Goal: Task Accomplishment & Management: Use online tool/utility

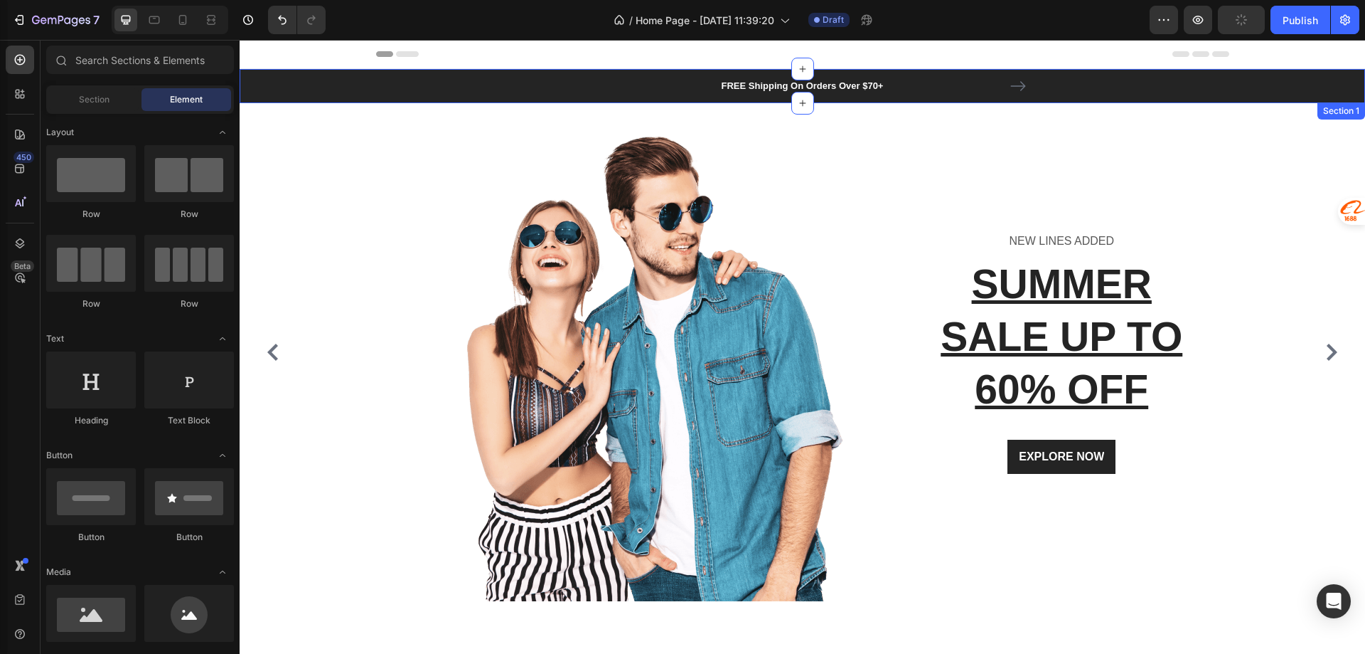
click at [530, 83] on div "FREE Shipping On Orders Over $70+ Text block FREE Shipping On Orders Over $70+ …" at bounding box center [802, 86] width 1104 height 34
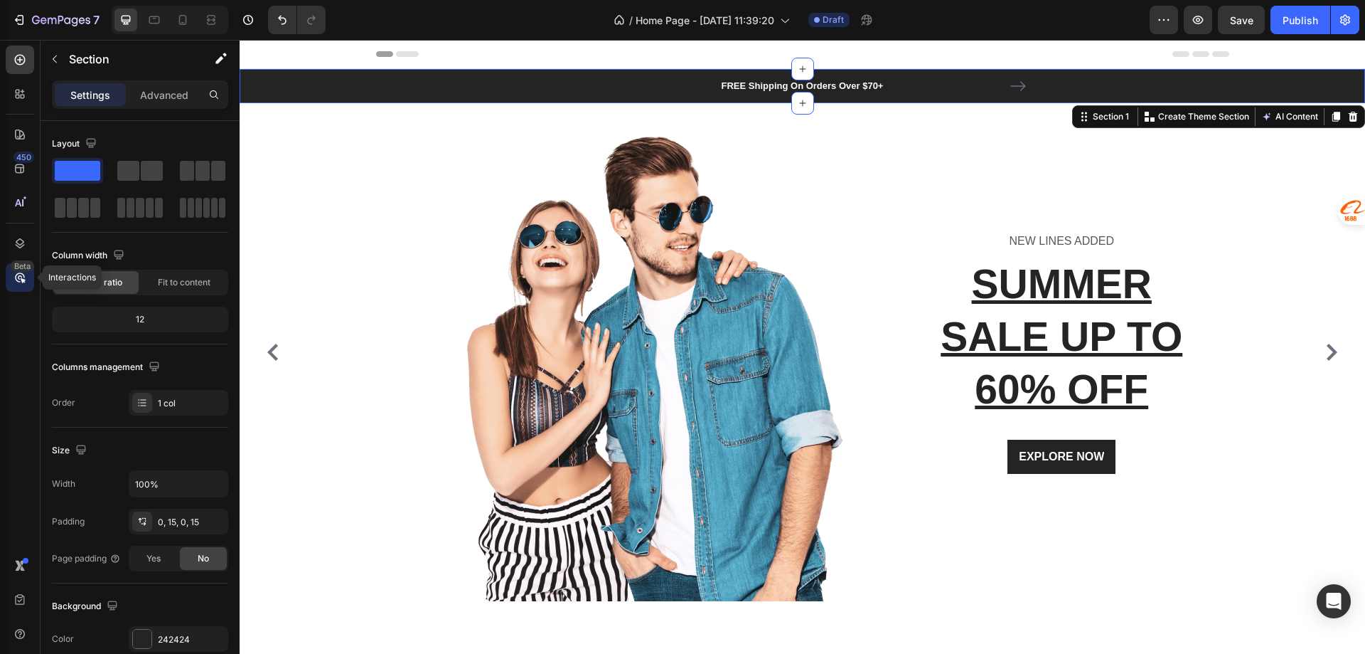
click at [9, 274] on div "Beta" at bounding box center [20, 277] width 28 height 28
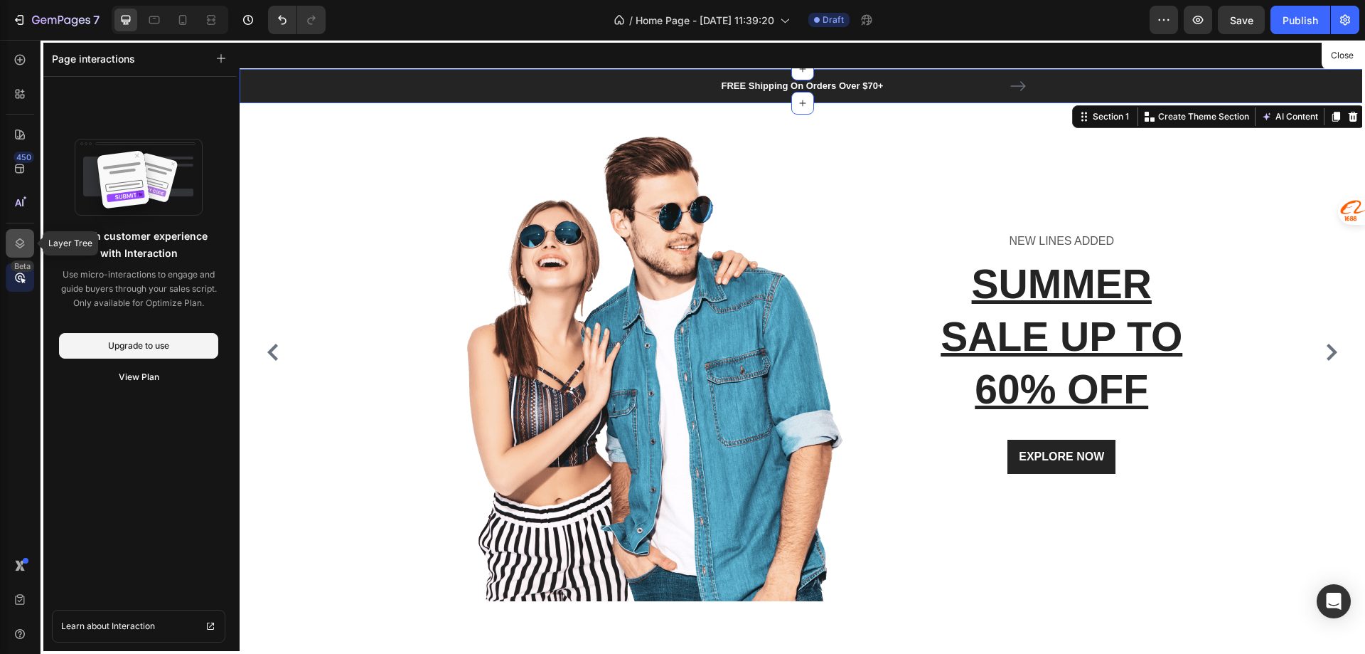
click at [8, 250] on div at bounding box center [20, 243] width 28 height 28
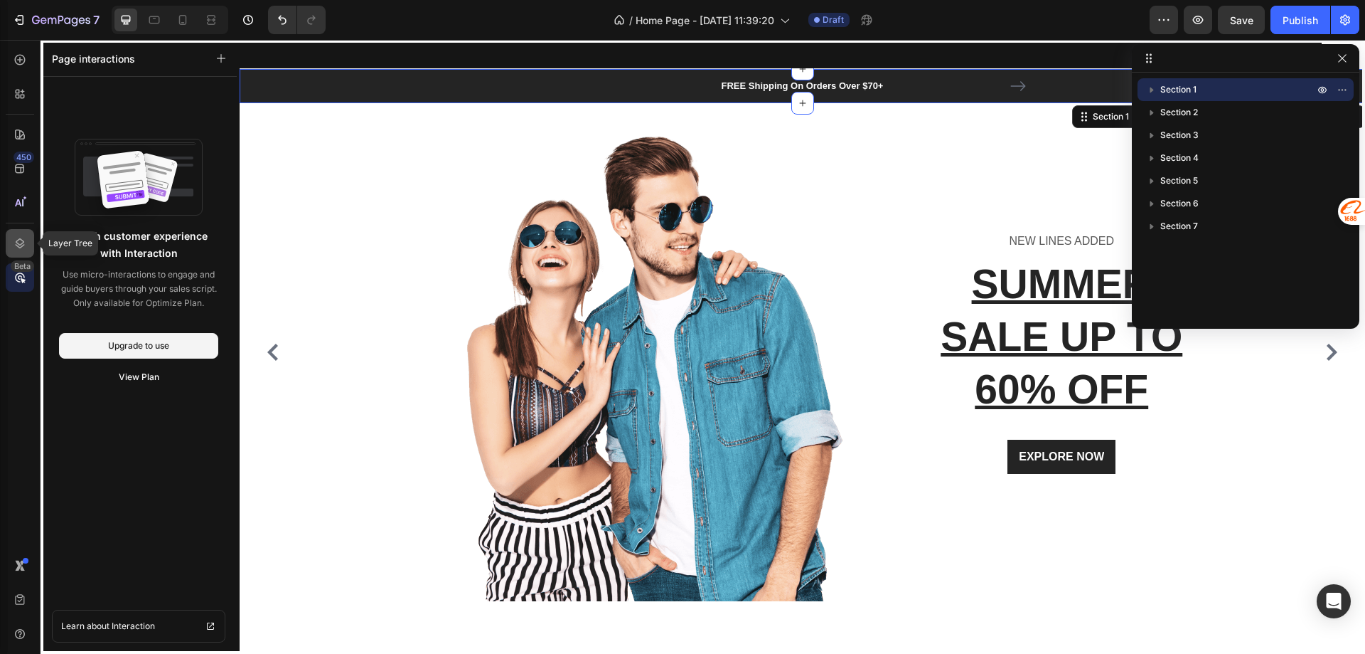
click at [8, 250] on div at bounding box center [20, 243] width 28 height 28
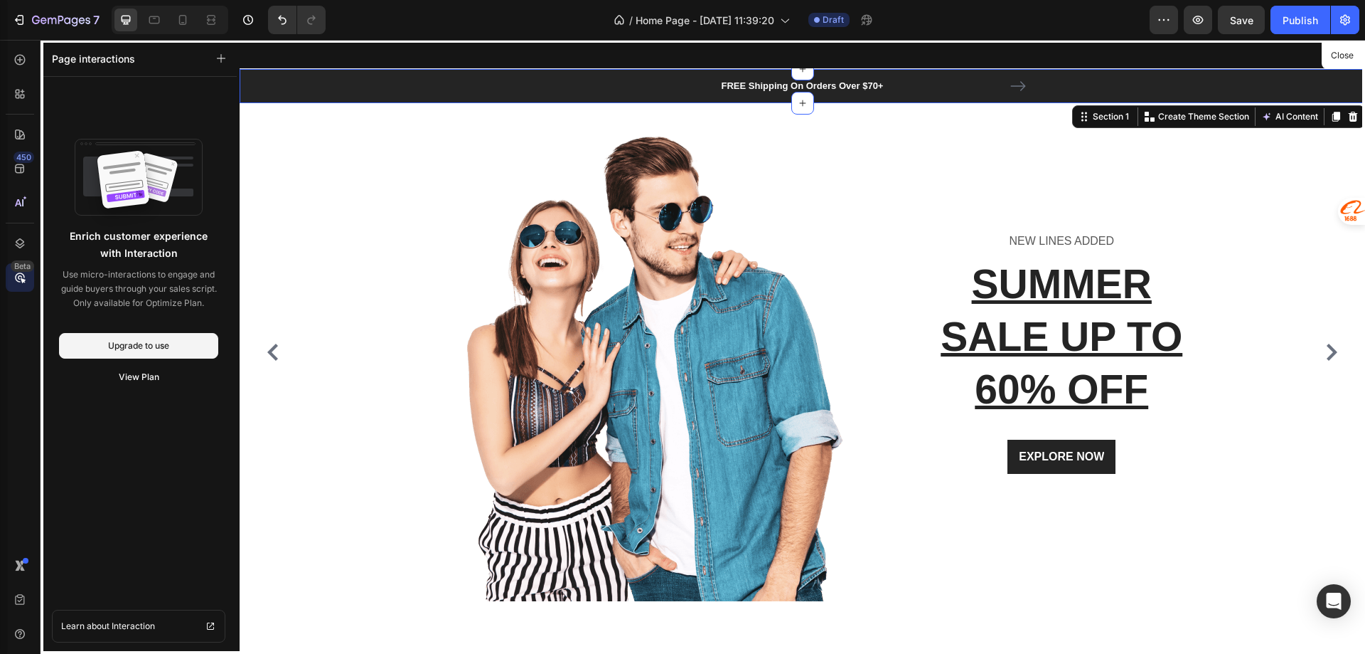
click at [292, 78] on div at bounding box center [803, 347] width 1126 height 614
click at [18, 88] on icon at bounding box center [20, 94] width 14 height 14
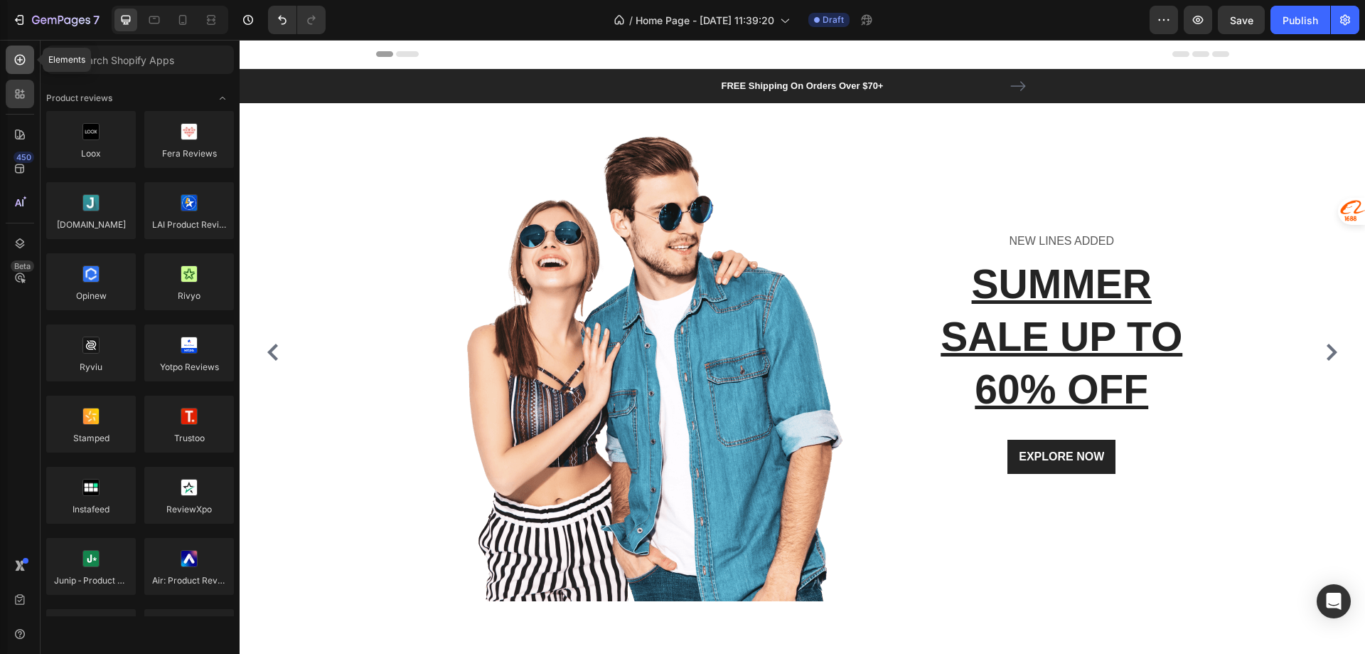
click at [18, 64] on icon at bounding box center [20, 60] width 11 height 11
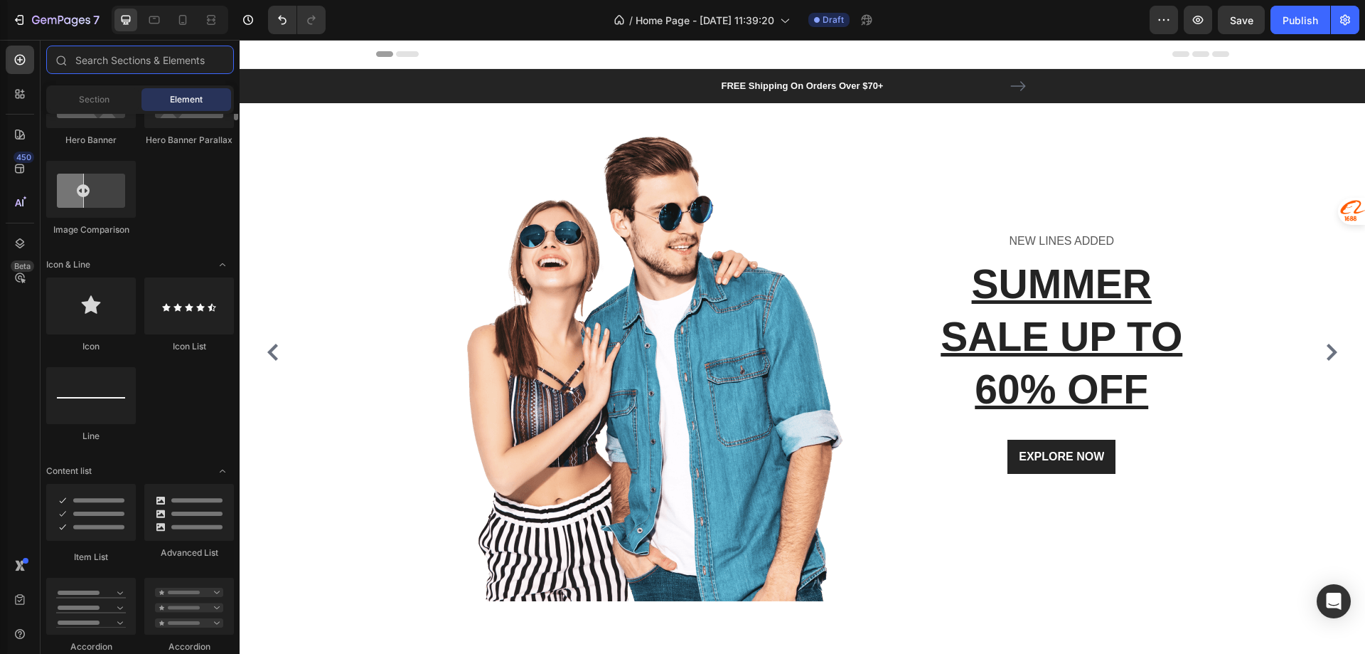
scroll to position [427, 0]
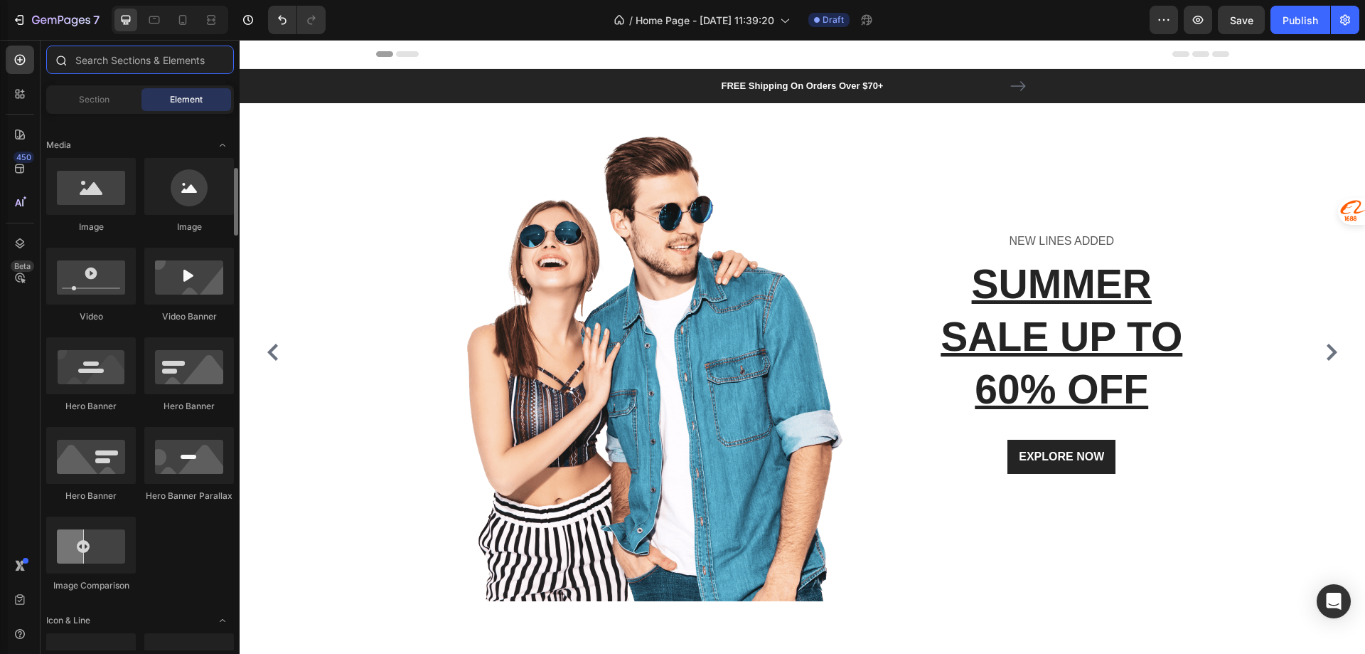
click at [108, 62] on input "text" at bounding box center [140, 60] width 188 height 28
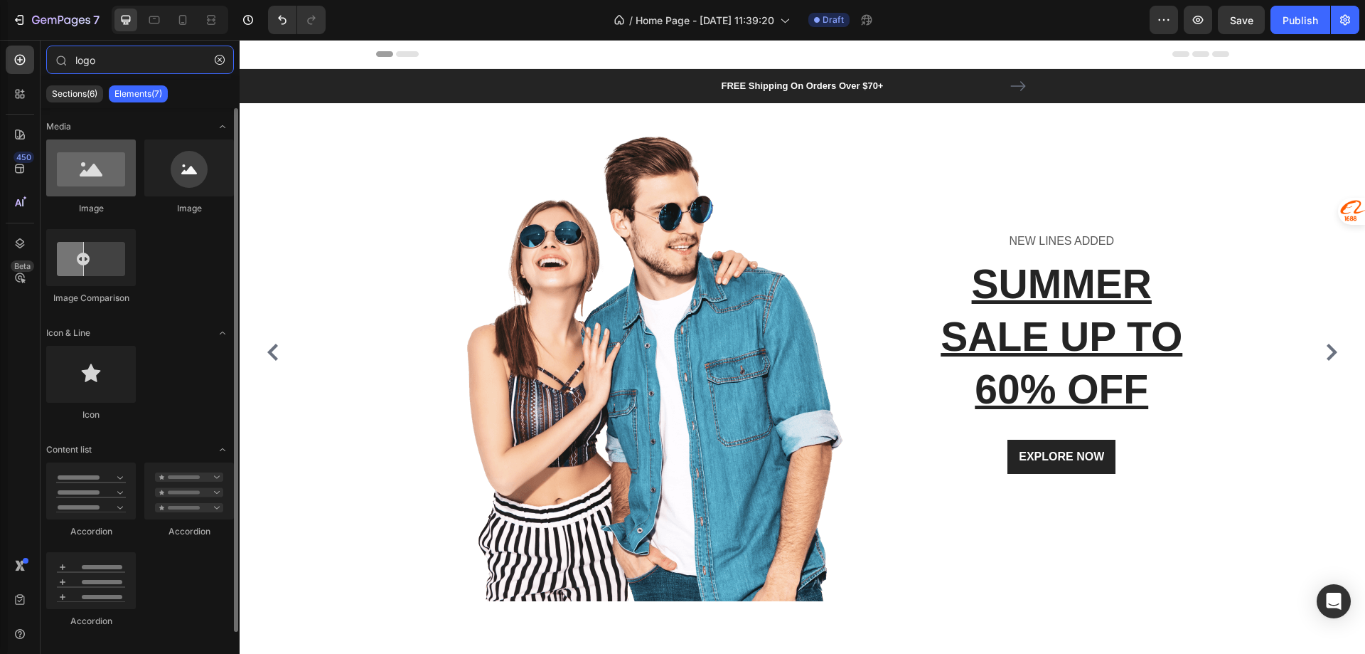
type input "logo"
click at [106, 188] on div at bounding box center [91, 167] width 90 height 57
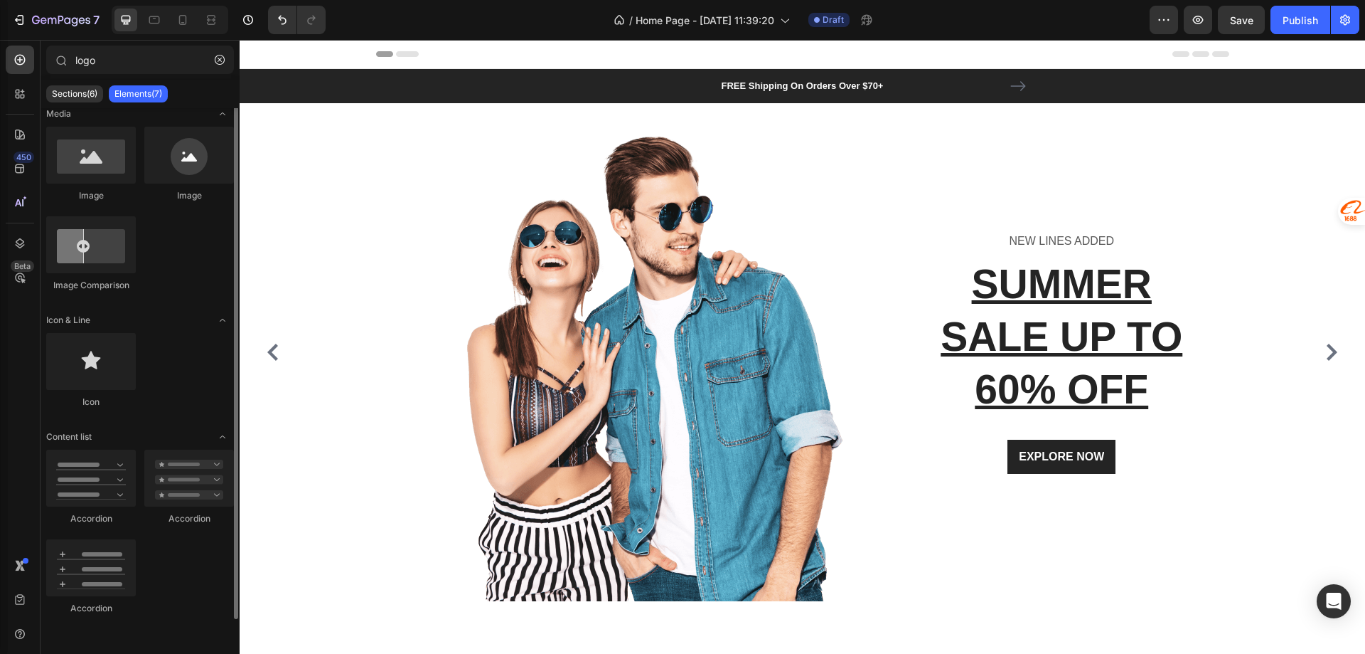
scroll to position [0, 0]
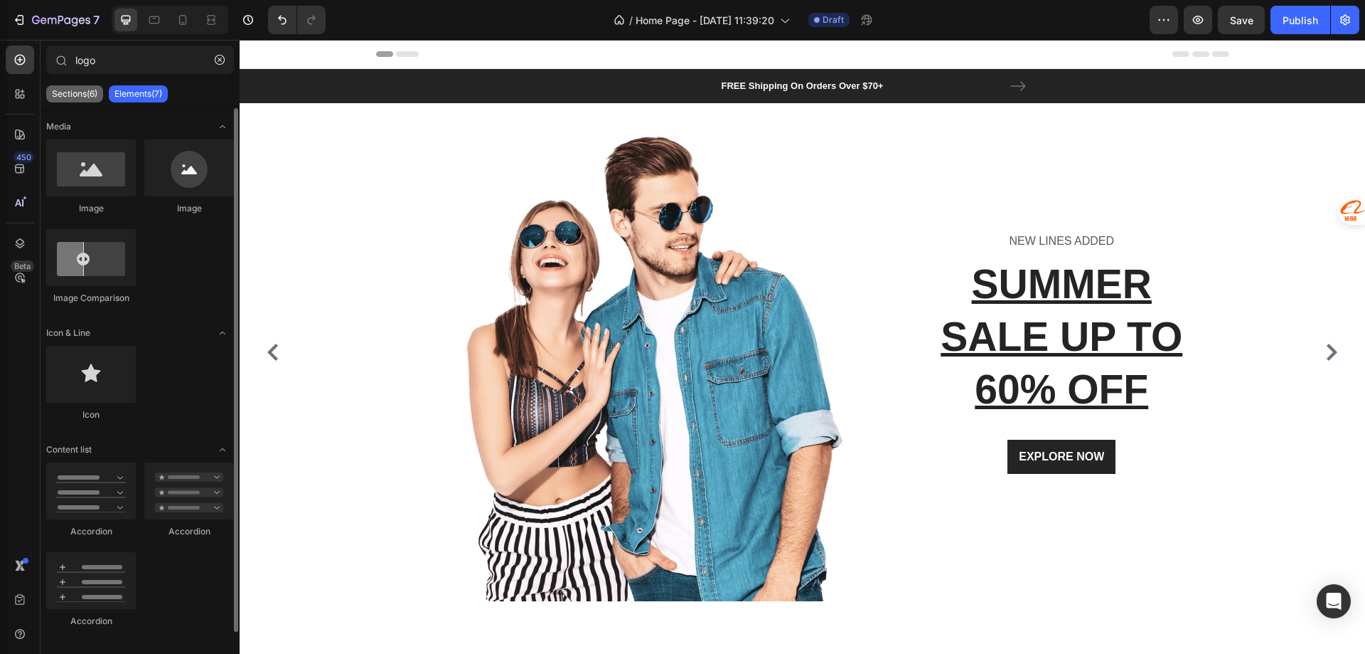
click at [78, 98] on p "Sections(6)" at bounding box center [75, 93] width 46 height 11
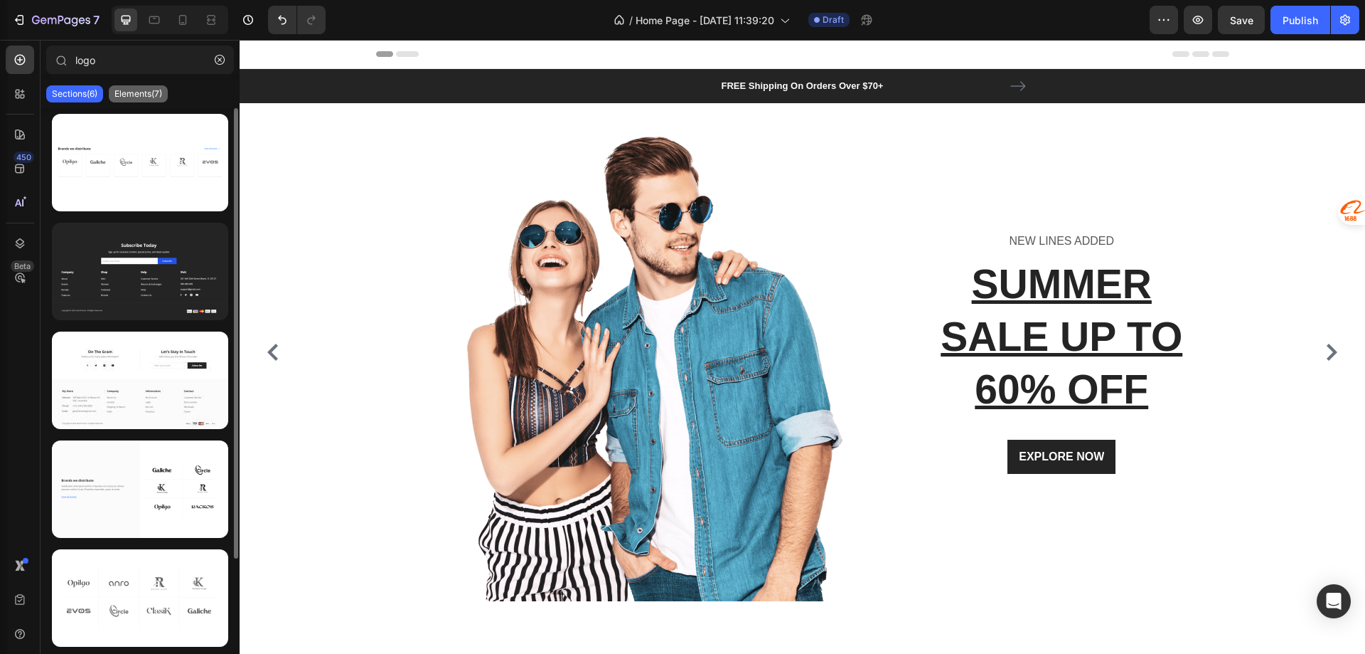
click at [151, 101] on div "Elements(7)" at bounding box center [138, 93] width 59 height 17
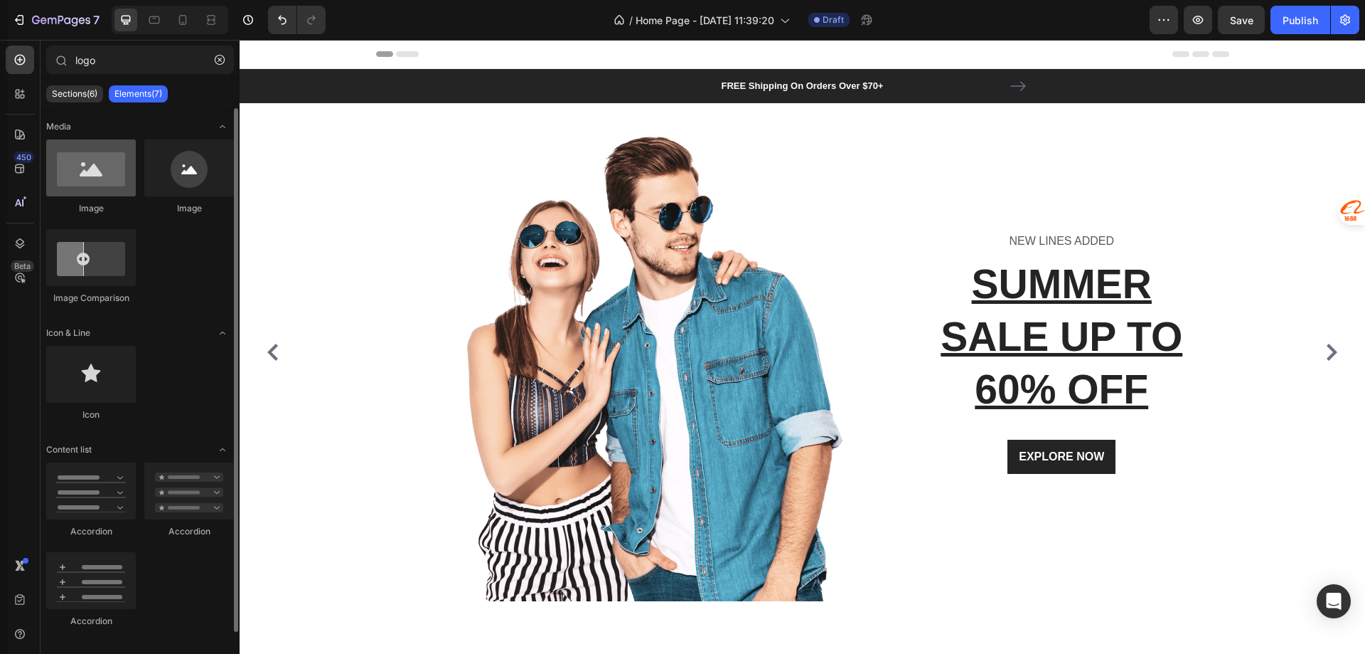
click at [102, 155] on div at bounding box center [91, 167] width 90 height 57
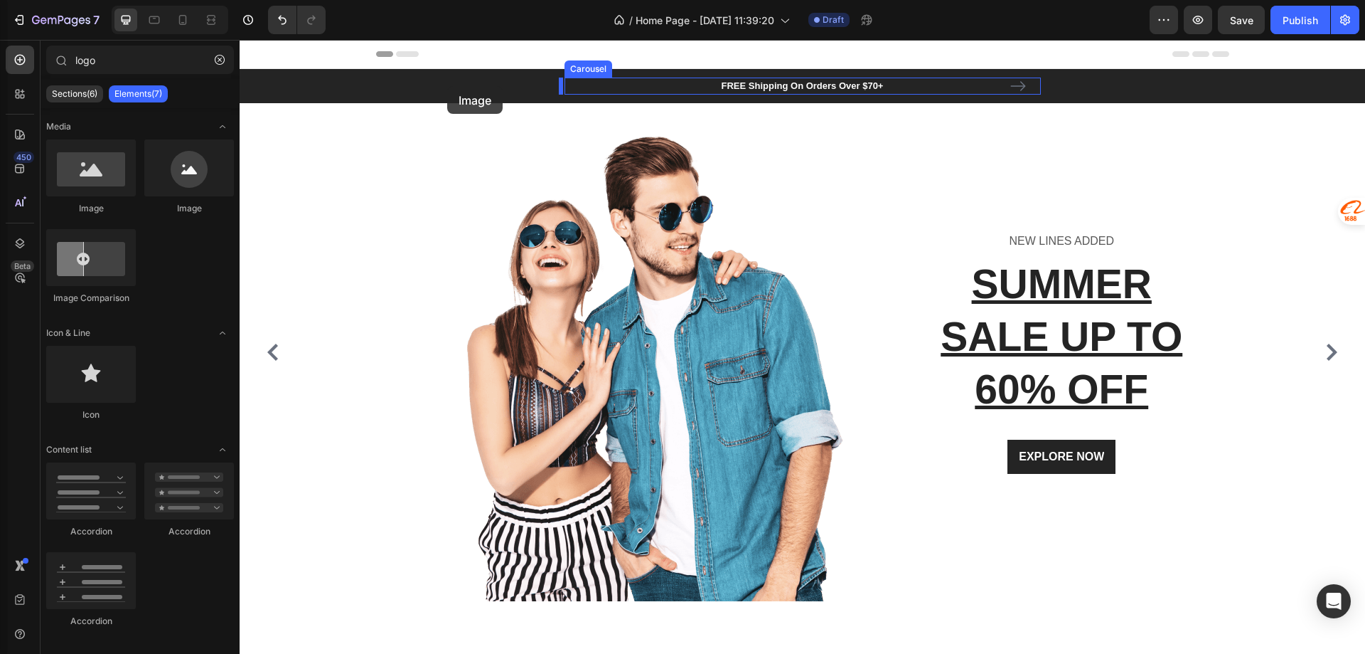
drag, startPoint x: 342, startPoint y: 226, endPoint x: 450, endPoint y: 86, distance: 176.9
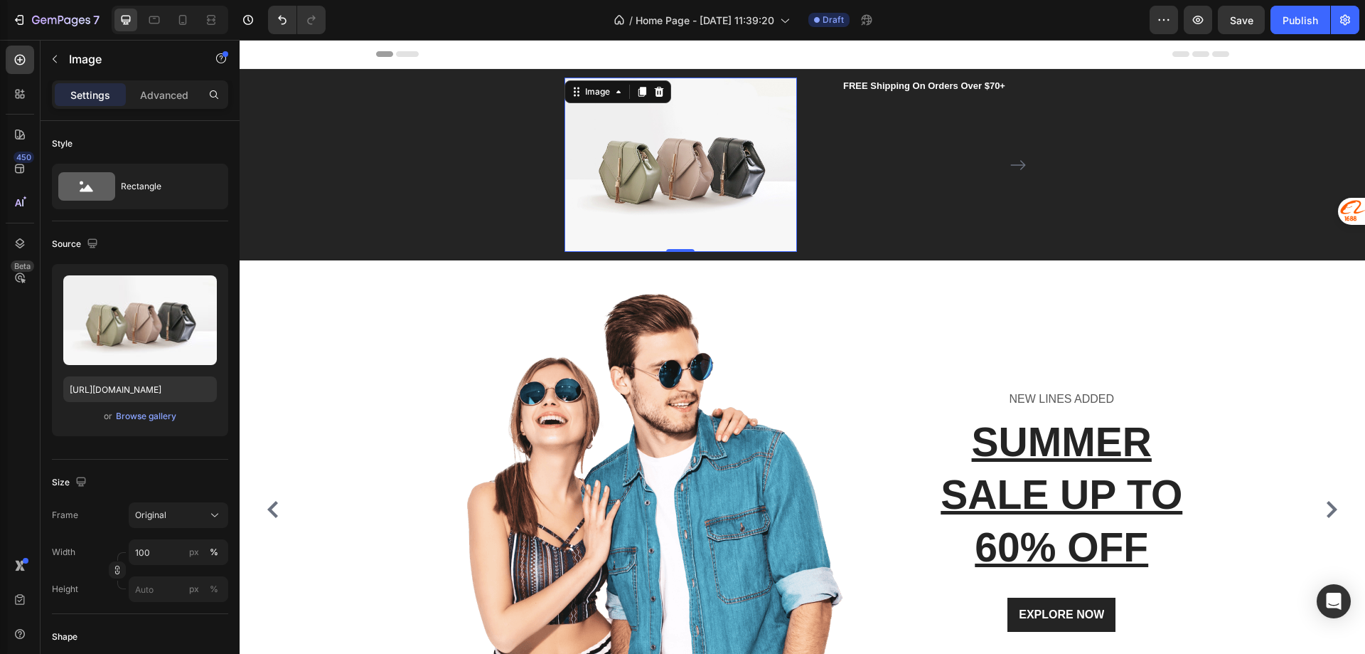
click at [730, 183] on img at bounding box center [681, 165] width 233 height 174
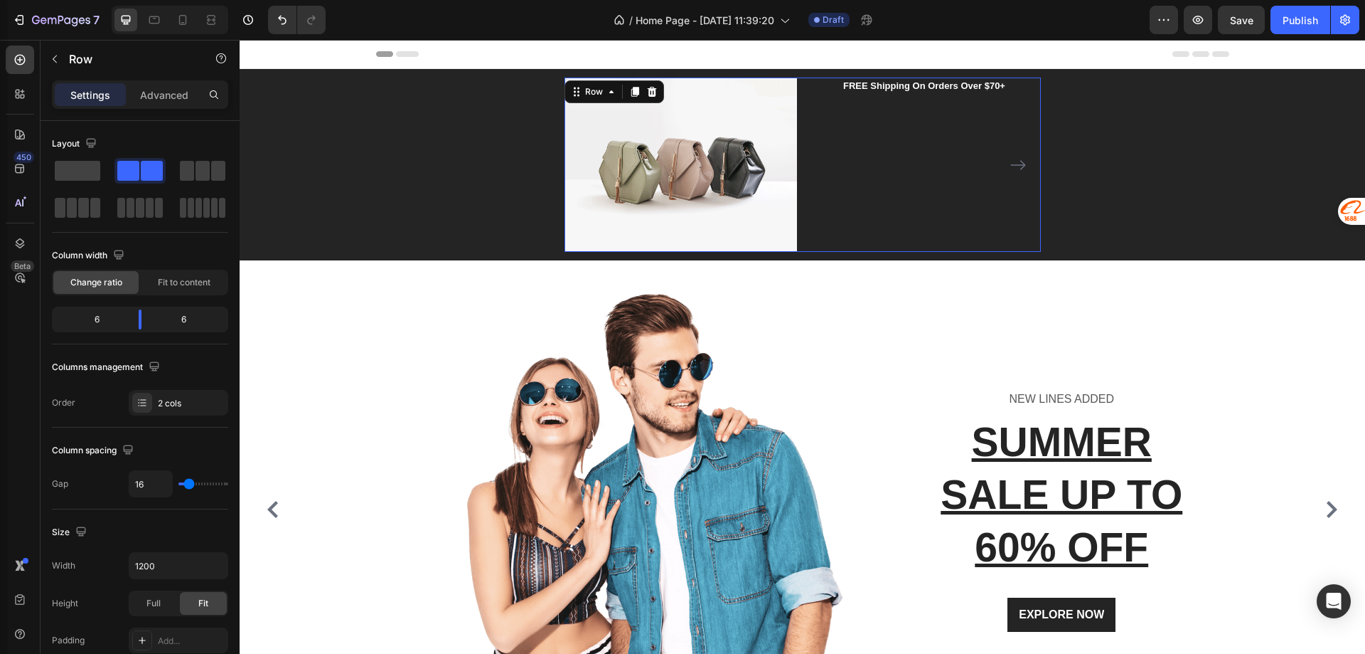
click at [900, 150] on div "FREE Shipping On Orders Over $70+ Text block" at bounding box center [925, 165] width 233 height 174
click at [90, 164] on span at bounding box center [78, 171] width 46 height 20
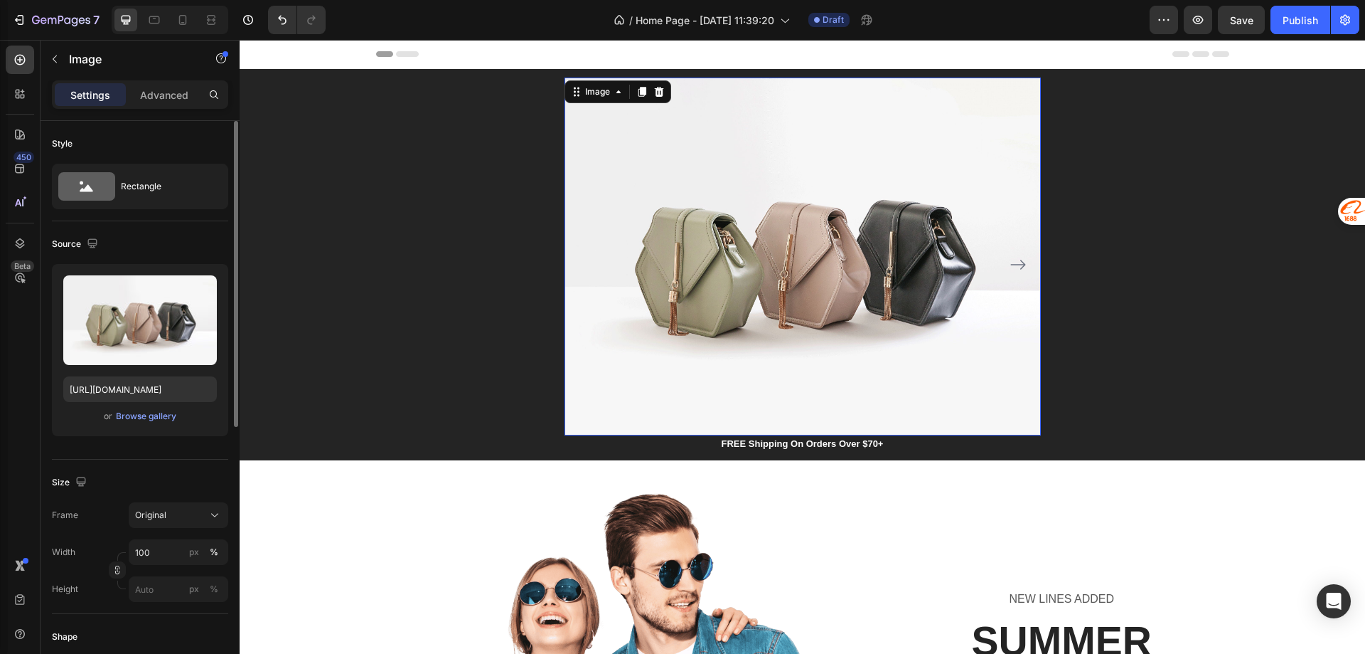
click at [761, 304] on img at bounding box center [803, 257] width 476 height 358
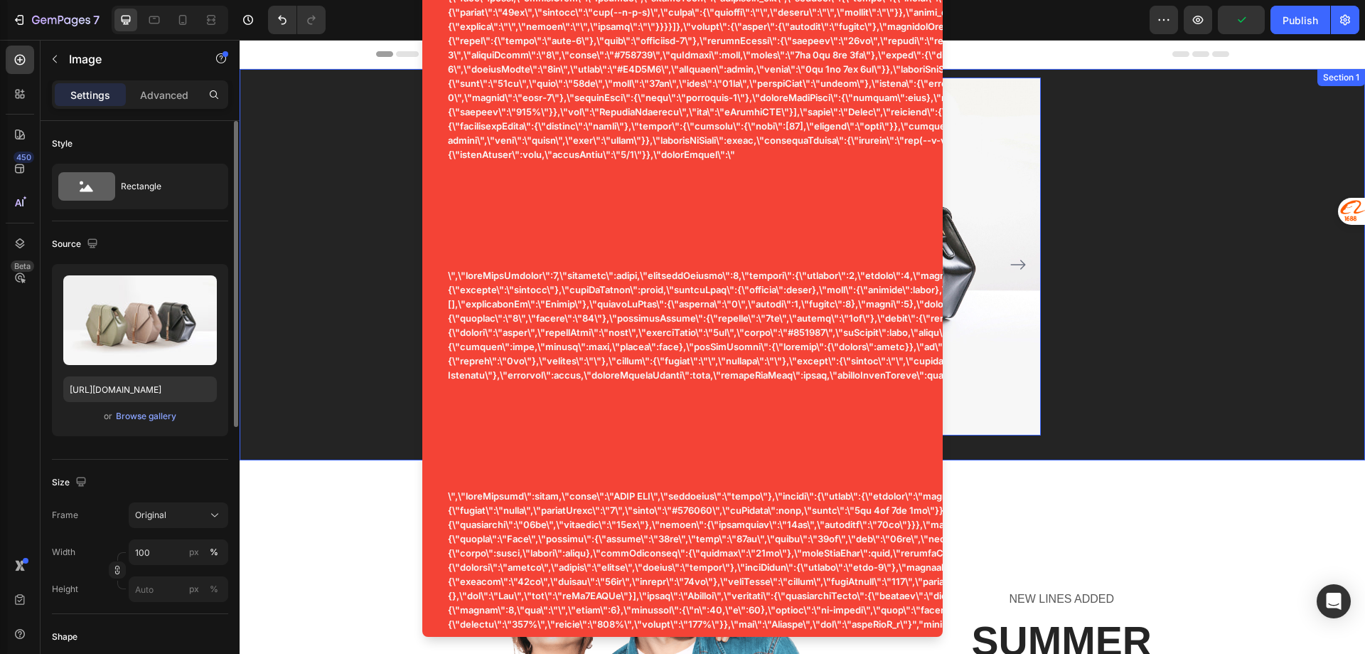
click at [344, 382] on div "Image 0 FREE Shipping On Orders Over $70+ Text block Row FREE Shipping On Order…" at bounding box center [802, 264] width 1104 height 391
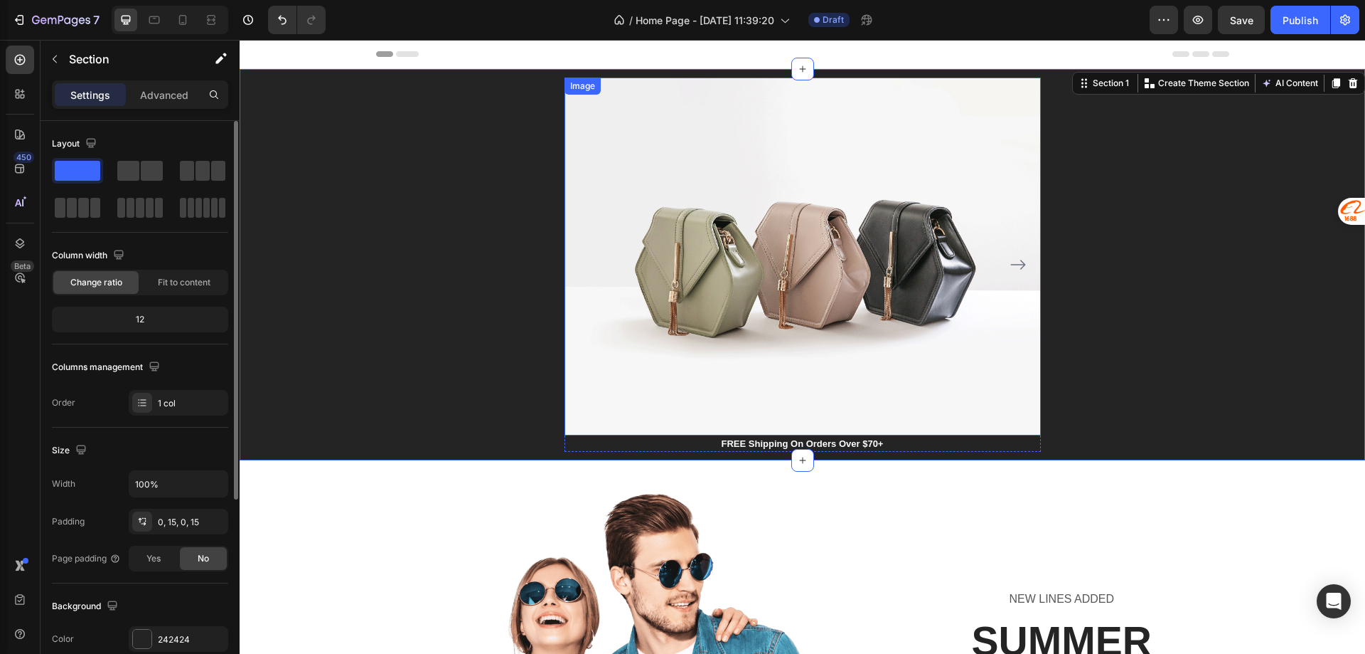
click at [798, 188] on img at bounding box center [803, 257] width 476 height 358
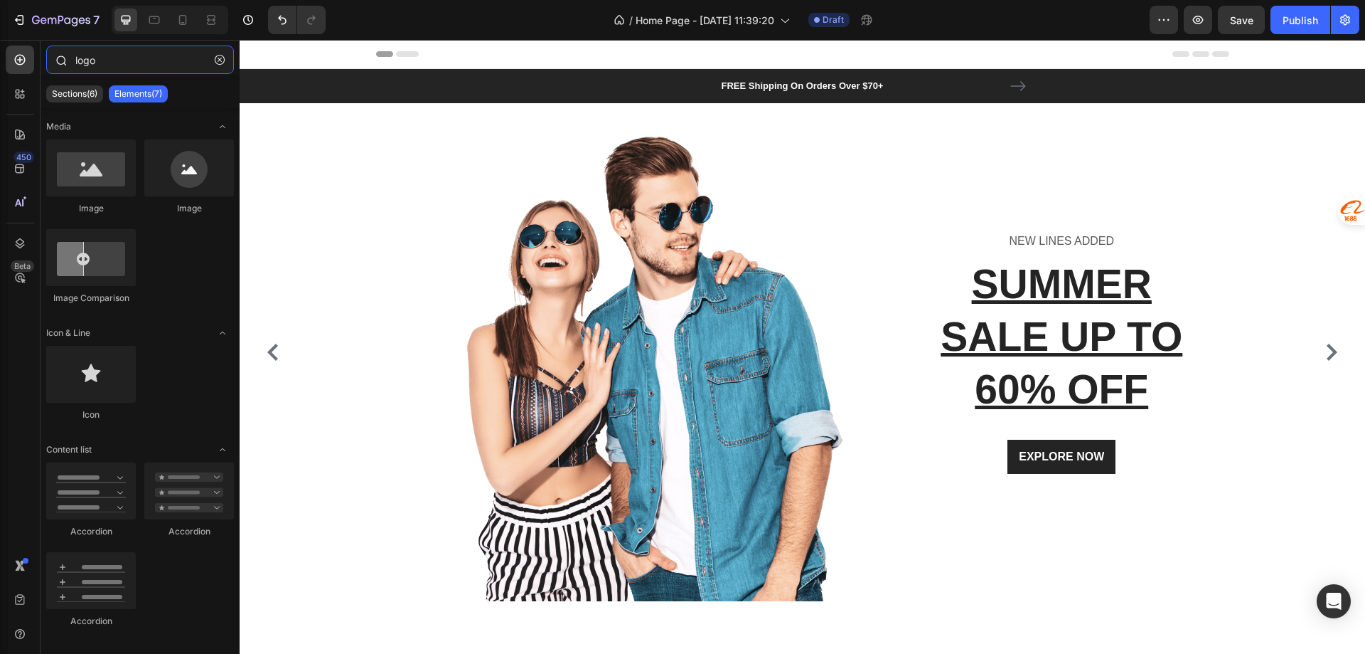
click at [124, 61] on input "logo" at bounding box center [140, 60] width 188 height 28
click at [166, 169] on div at bounding box center [189, 167] width 90 height 57
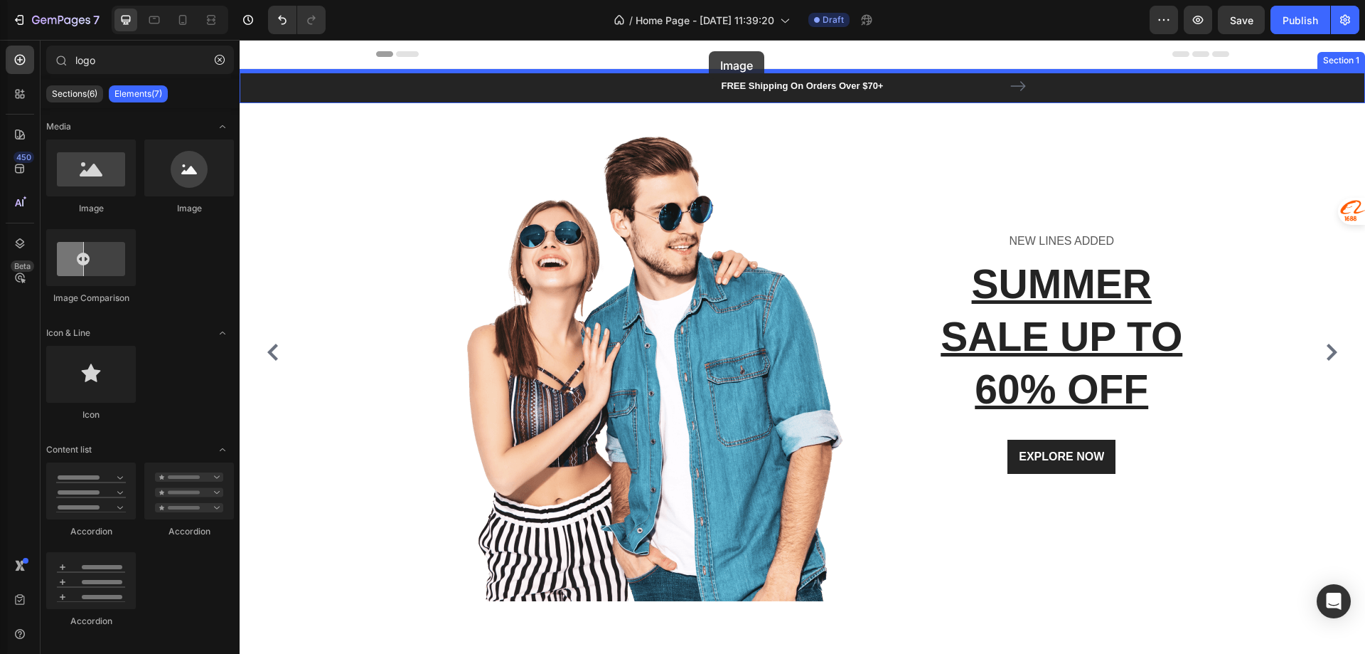
drag, startPoint x: 429, startPoint y: 226, endPoint x: 709, endPoint y: 51, distance: 330.3
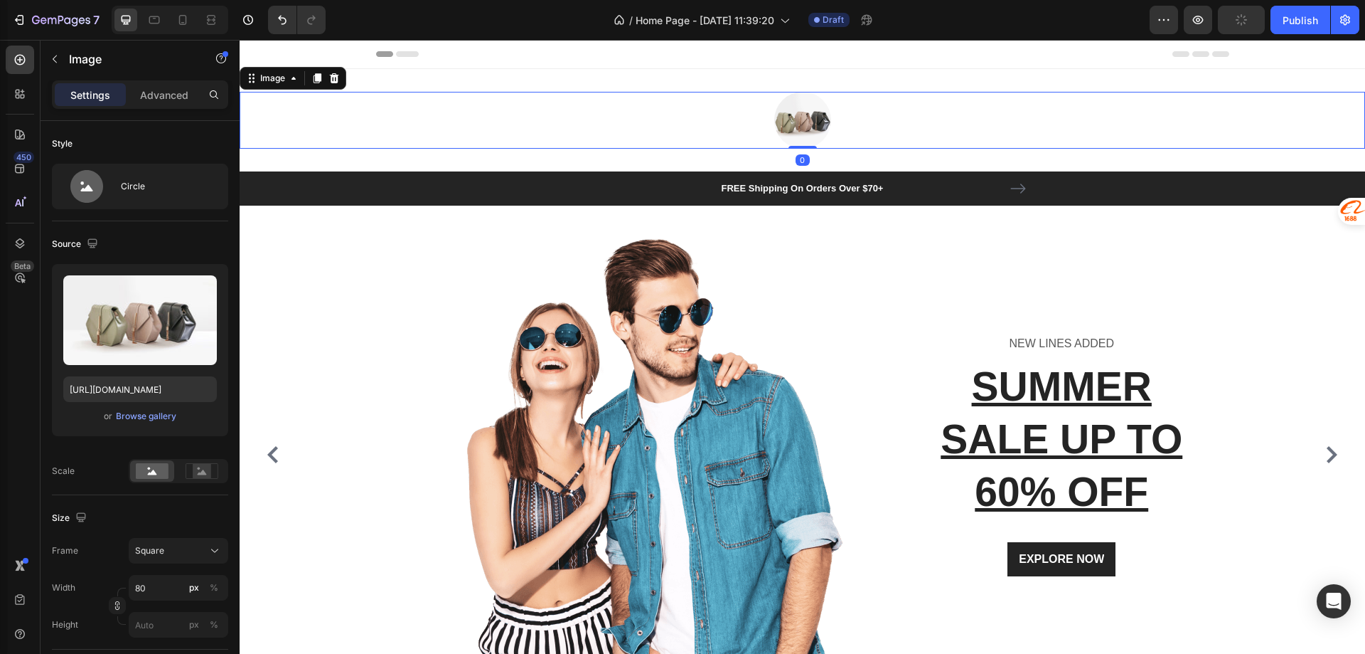
click at [777, 117] on img at bounding box center [802, 120] width 57 height 57
click at [789, 117] on img at bounding box center [802, 120] width 57 height 57
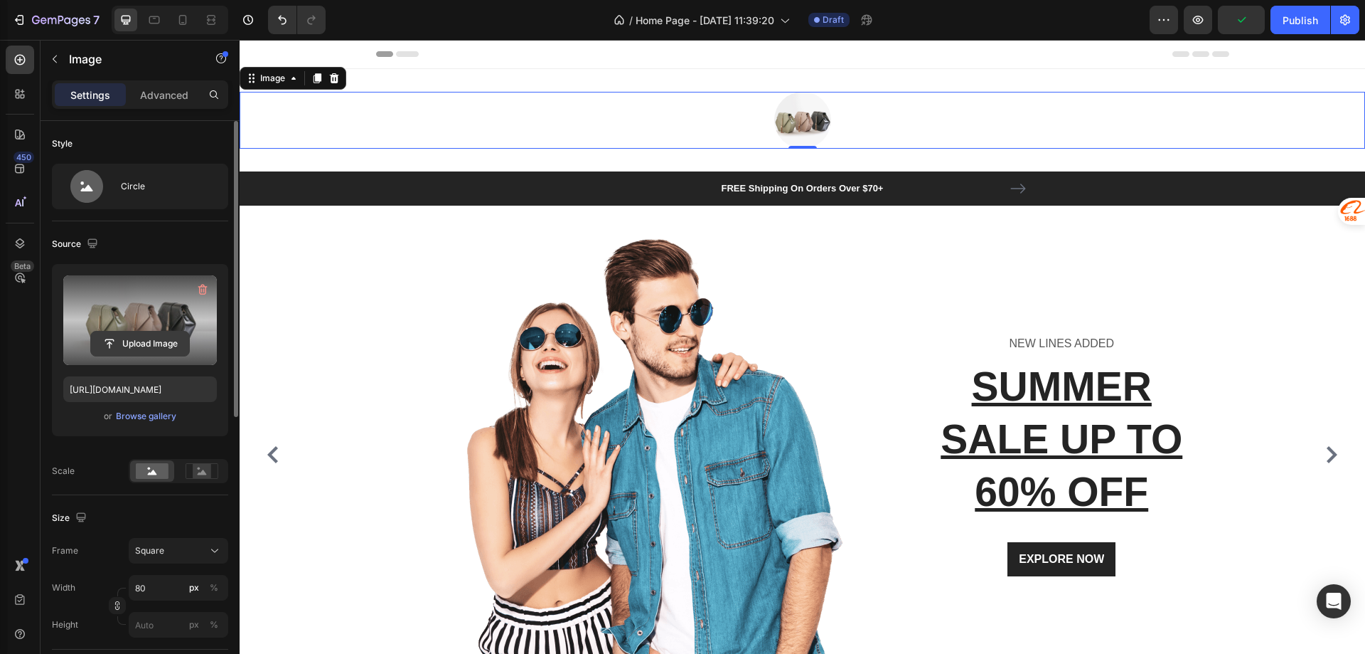
click at [90, 347] on button "Upload Image" at bounding box center [140, 344] width 100 height 26
click at [139, 349] on input "file" at bounding box center [140, 343] width 98 height 24
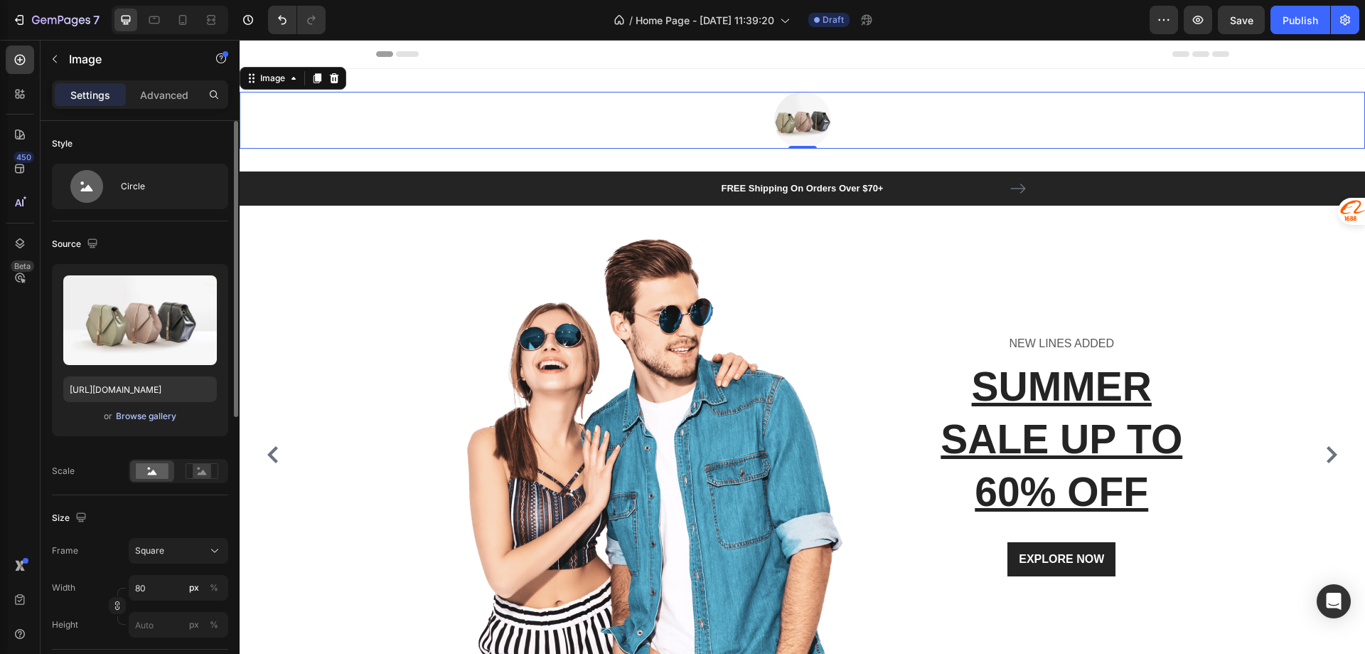
click at [153, 419] on div "Browse gallery" at bounding box center [146, 416] width 60 height 13
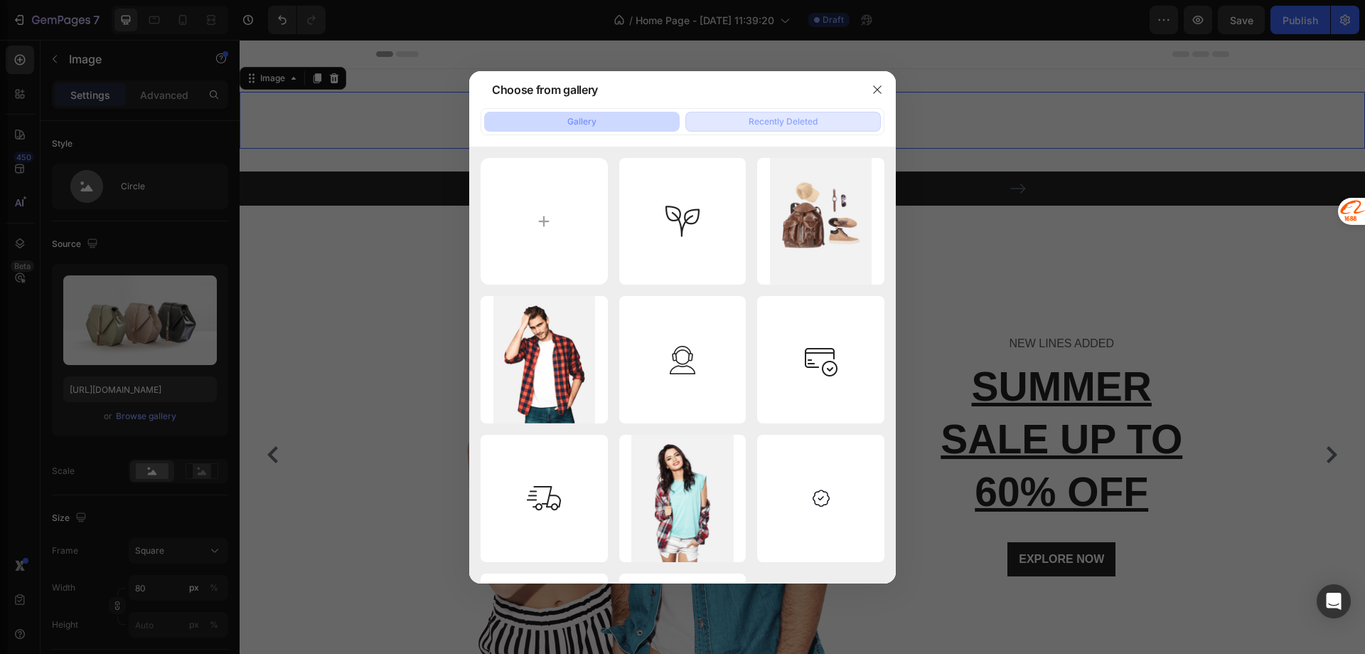
click at [757, 116] on div "Recently Deleted" at bounding box center [783, 121] width 69 height 13
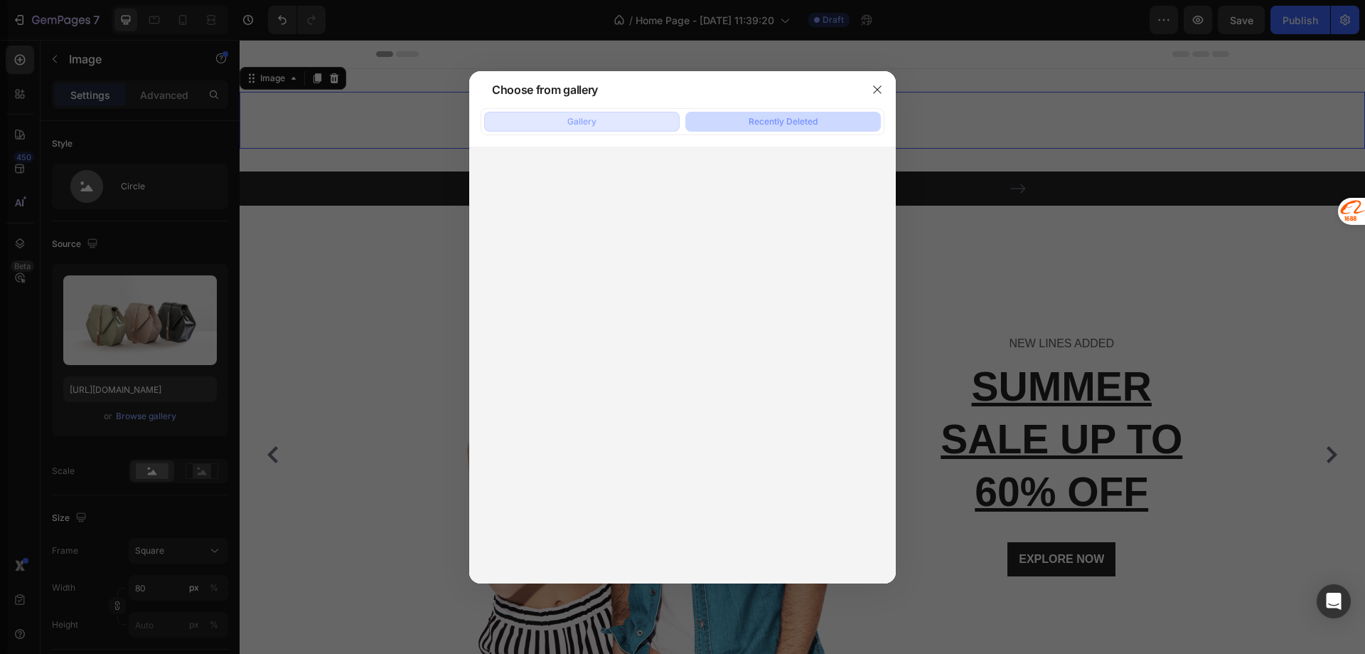
click at [599, 119] on button "Gallery" at bounding box center [582, 122] width 196 height 20
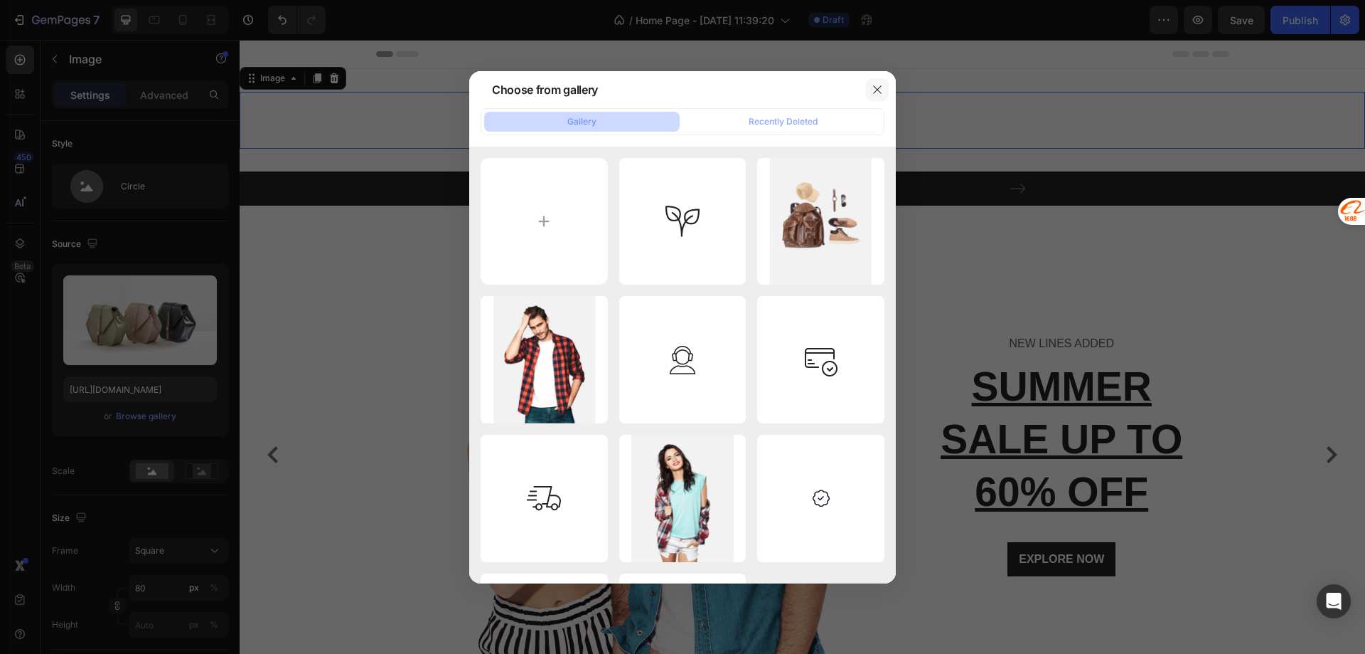
click at [873, 87] on icon "button" at bounding box center [877, 89] width 11 height 11
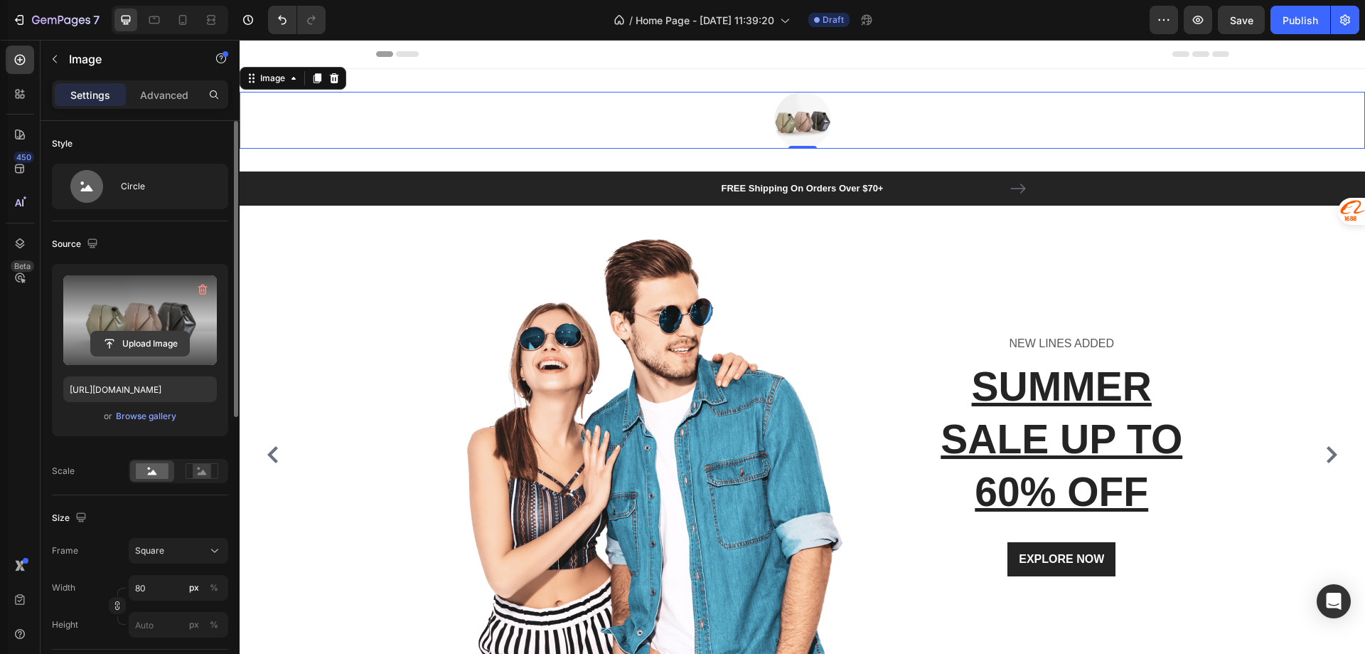
click at [132, 335] on input "file" at bounding box center [140, 343] width 98 height 24
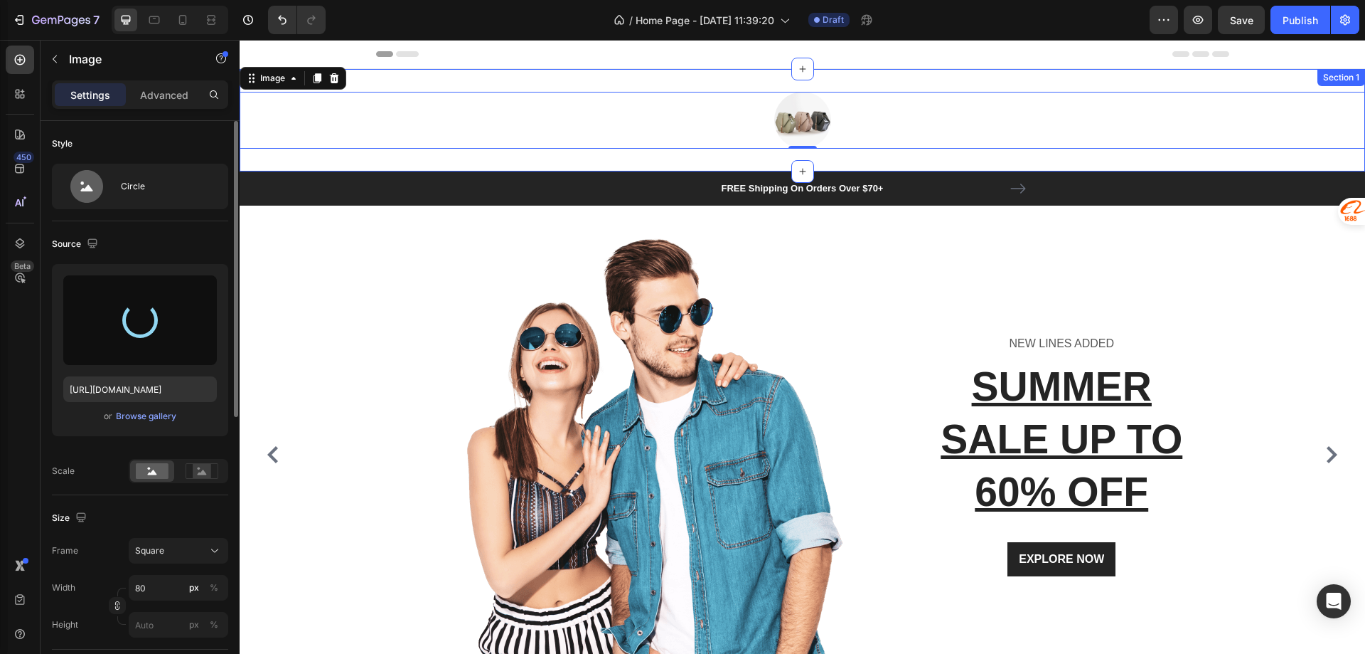
type input "[URL][DOMAIN_NAME]"
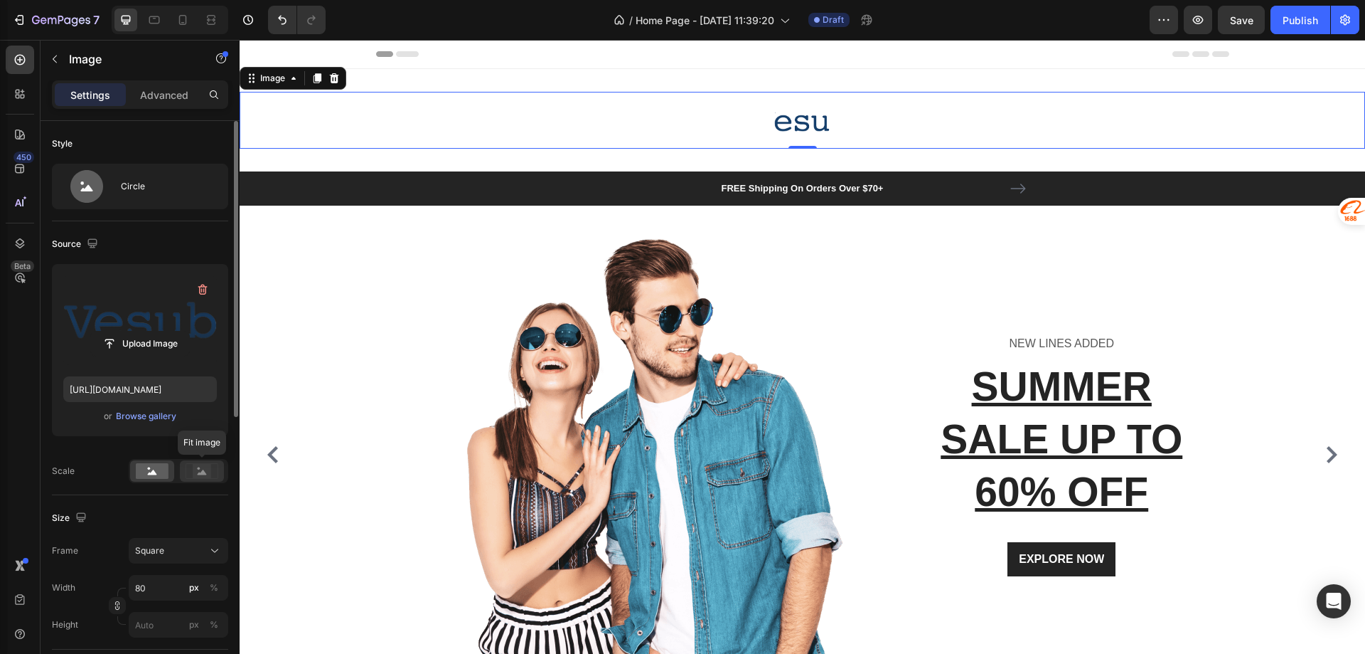
click at [200, 474] on icon at bounding box center [202, 471] width 9 height 5
click at [150, 477] on rect at bounding box center [152, 471] width 33 height 16
click at [100, 192] on icon at bounding box center [86, 186] width 33 height 33
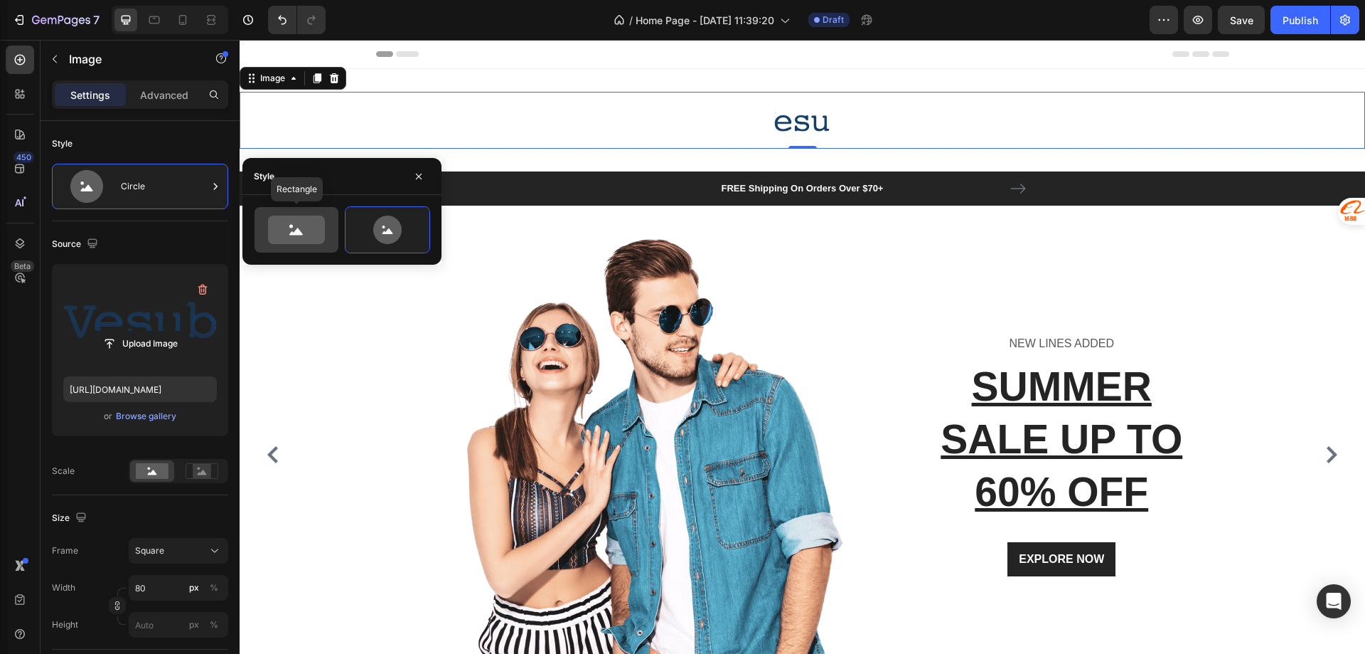
click at [289, 223] on icon at bounding box center [296, 229] width 57 height 28
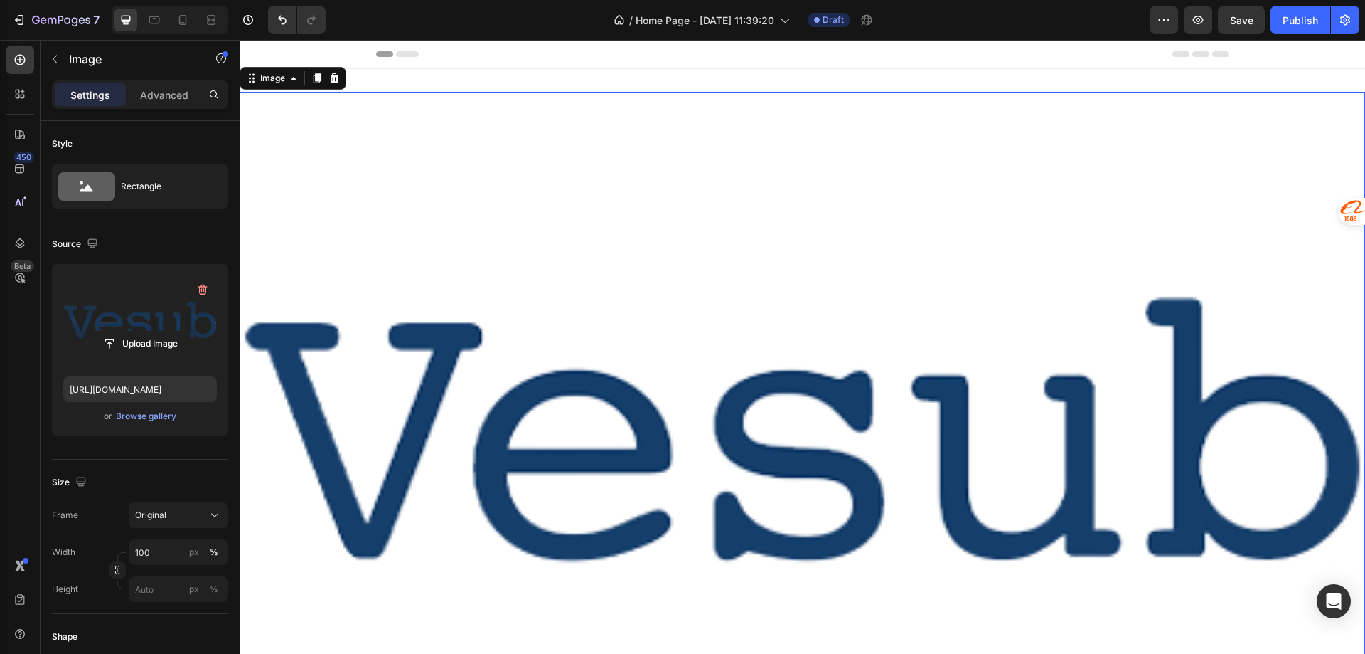
click at [627, 210] on img at bounding box center [803, 430] width 1126 height 676
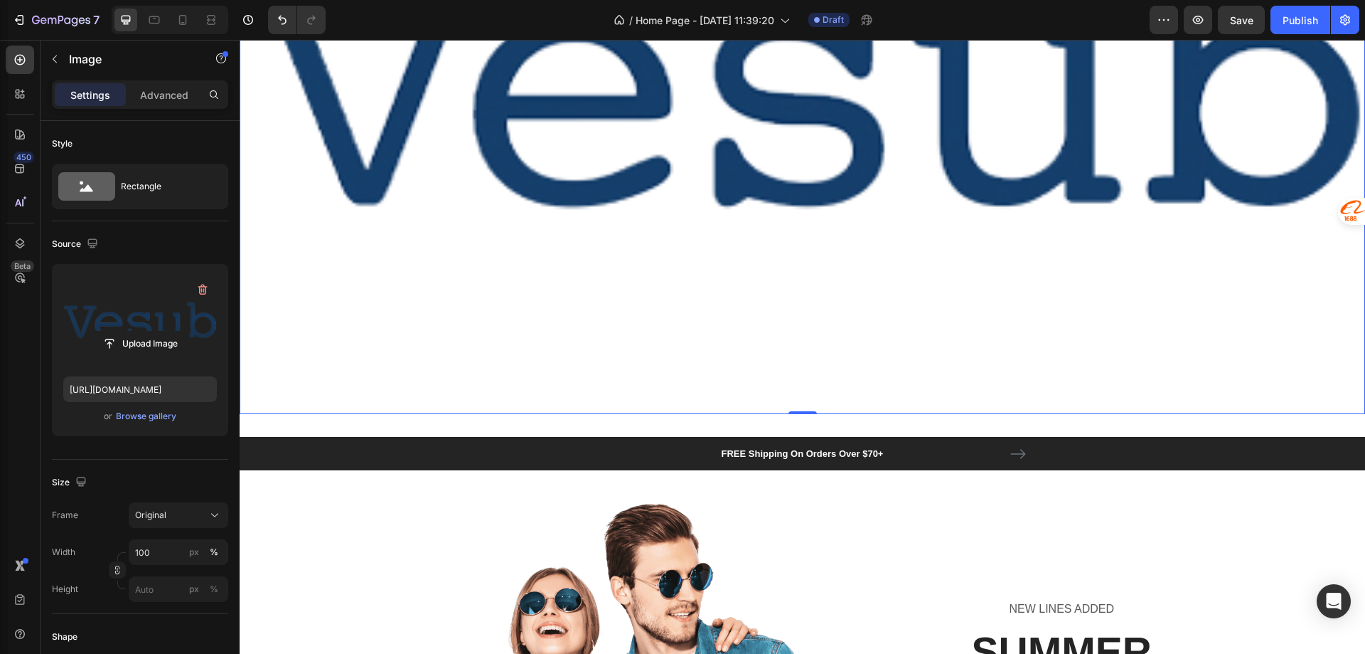
scroll to position [356, 0]
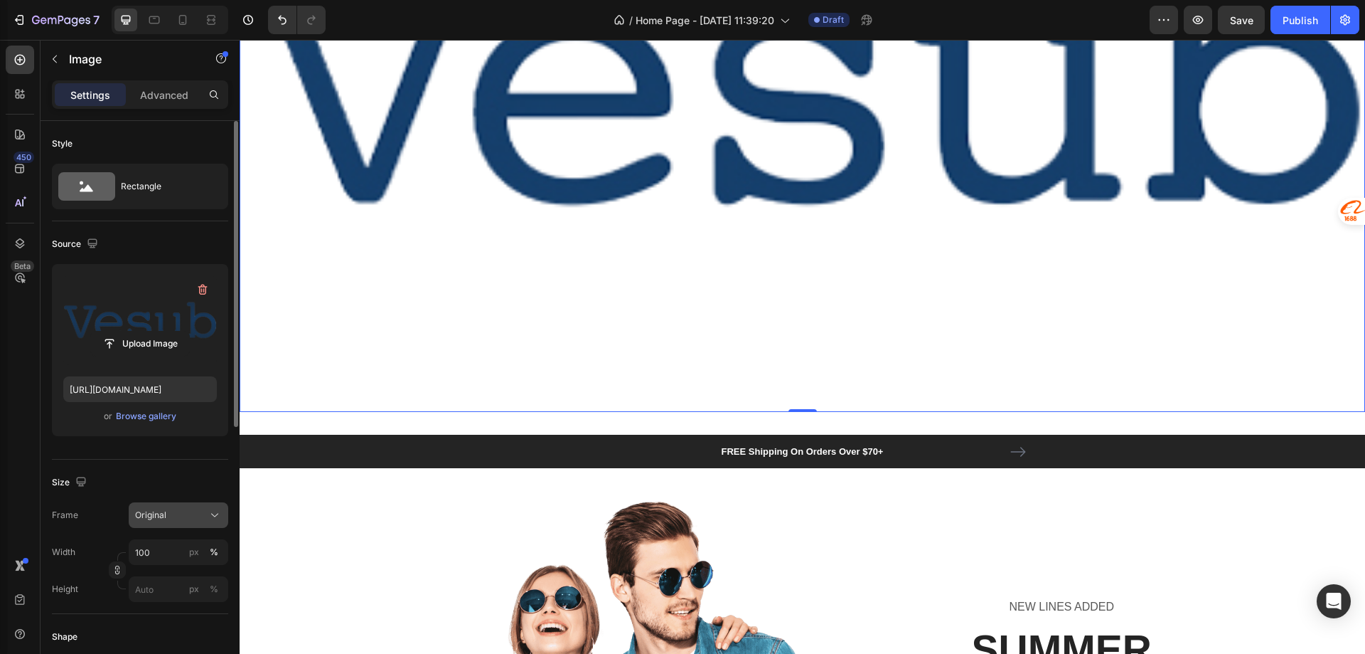
click at [200, 513] on div "Original" at bounding box center [170, 514] width 70 height 13
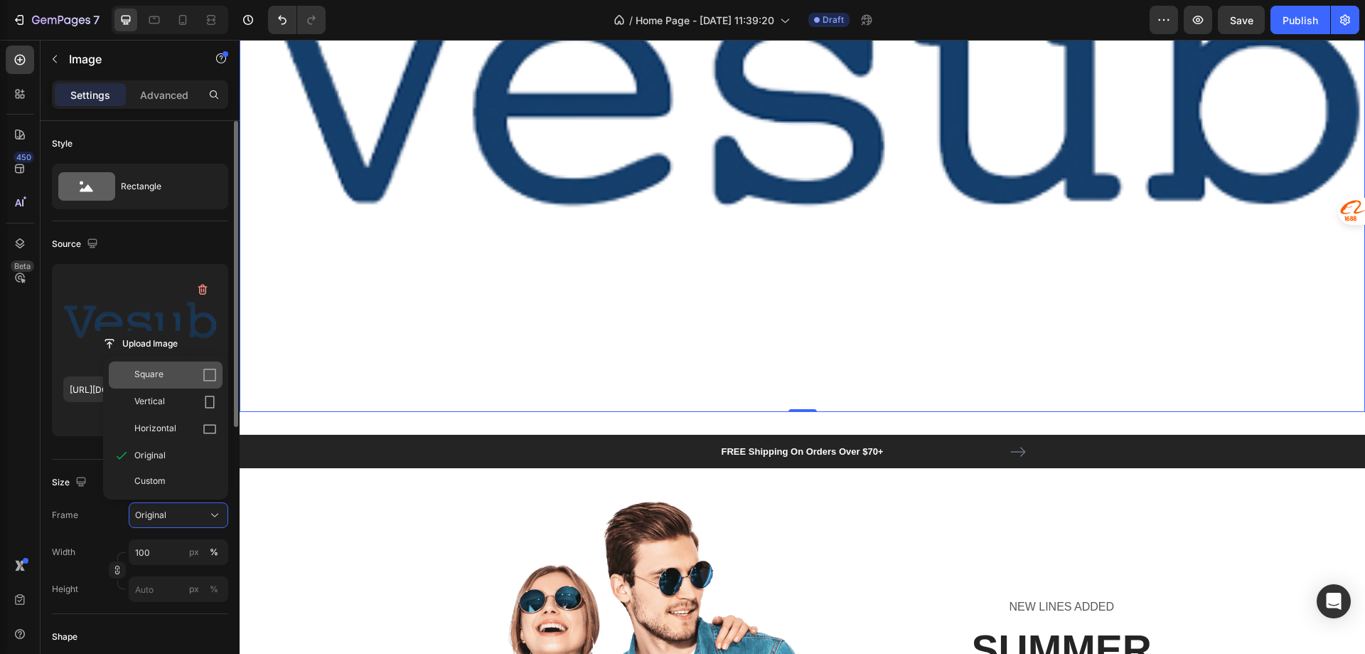
click at [171, 380] on div "Square" at bounding box center [175, 375] width 82 height 14
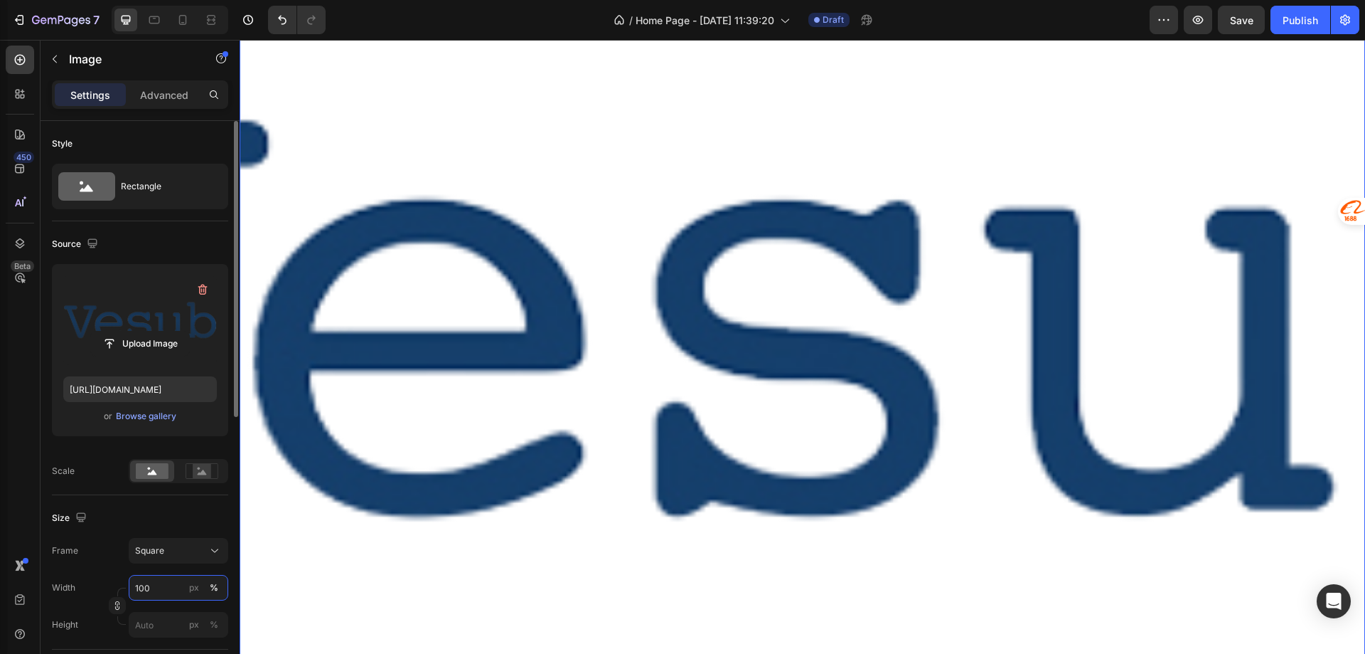
click at [163, 589] on input "100" at bounding box center [179, 588] width 100 height 26
click at [144, 586] on input "100" at bounding box center [179, 588] width 100 height 26
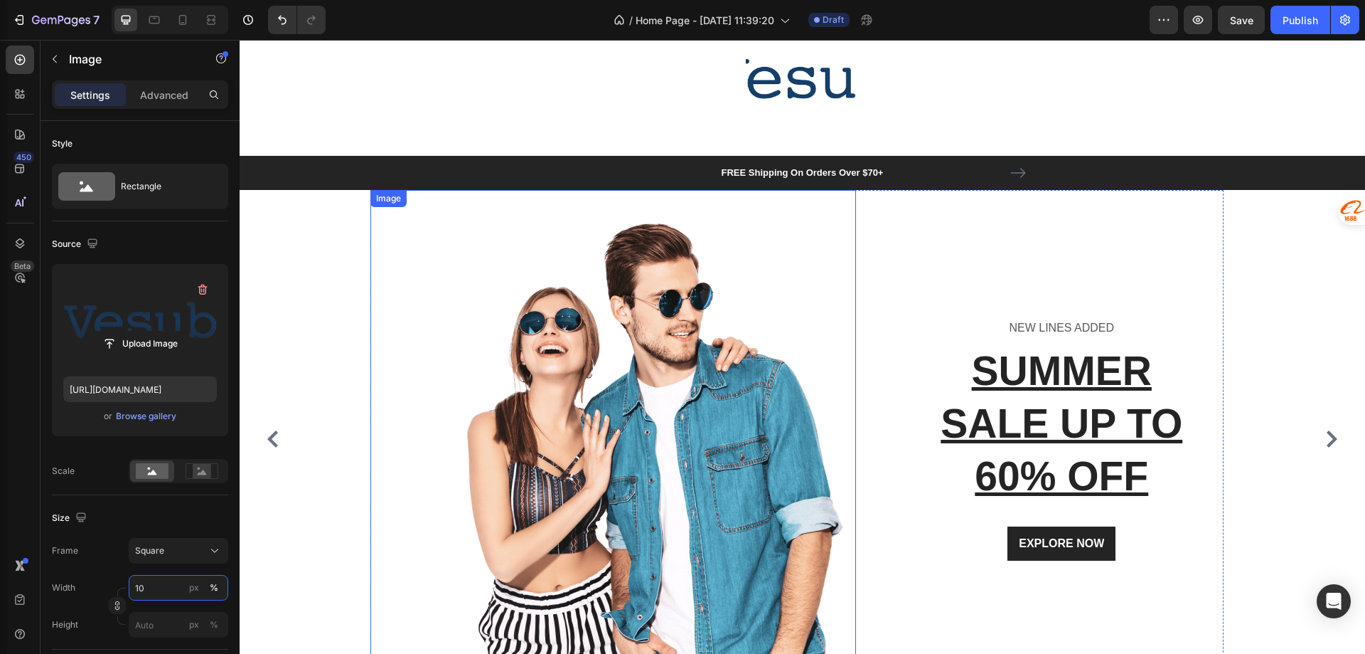
scroll to position [0, 0]
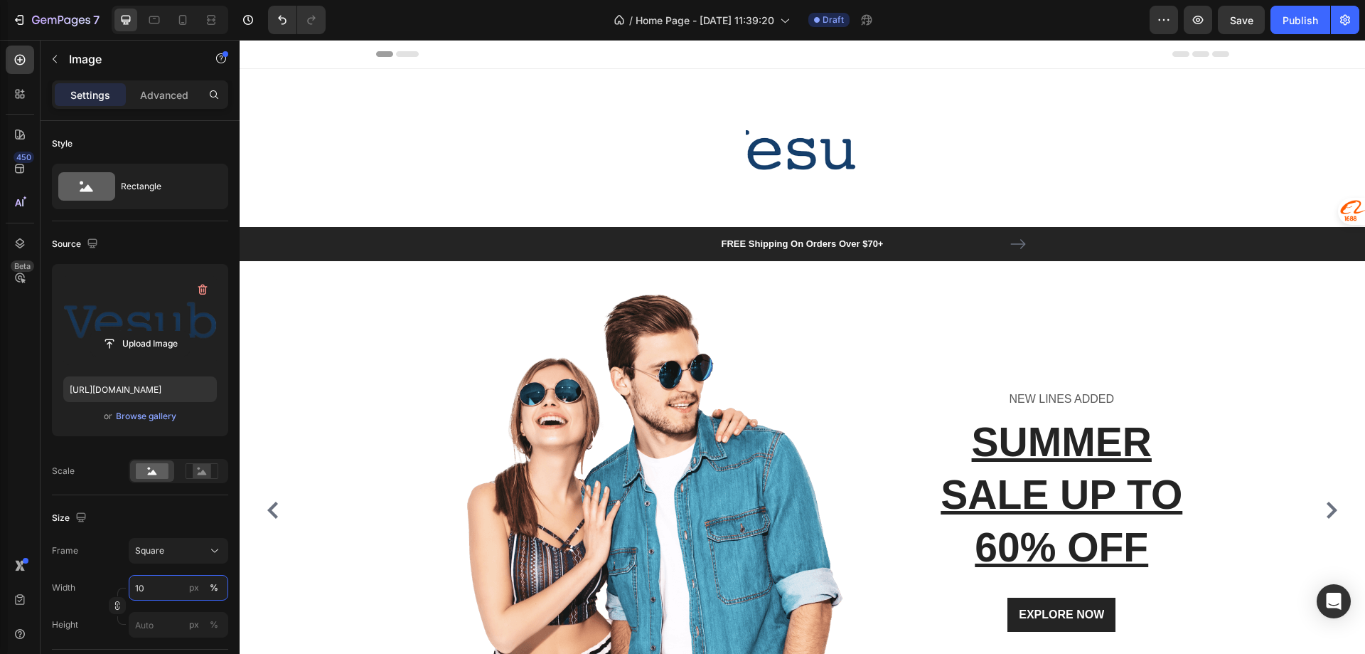
type input "10"
click at [761, 141] on img at bounding box center [802, 148] width 112 height 112
click at [165, 95] on p "Advanced" at bounding box center [164, 94] width 48 height 15
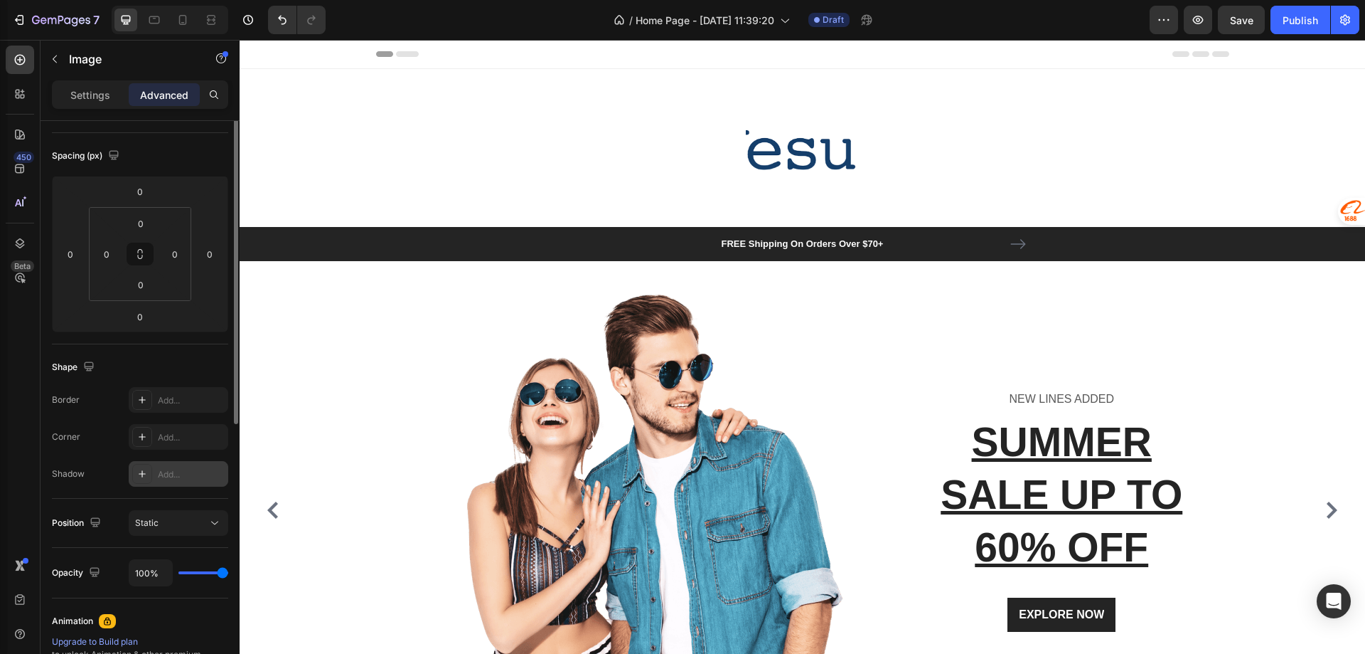
scroll to position [284, 0]
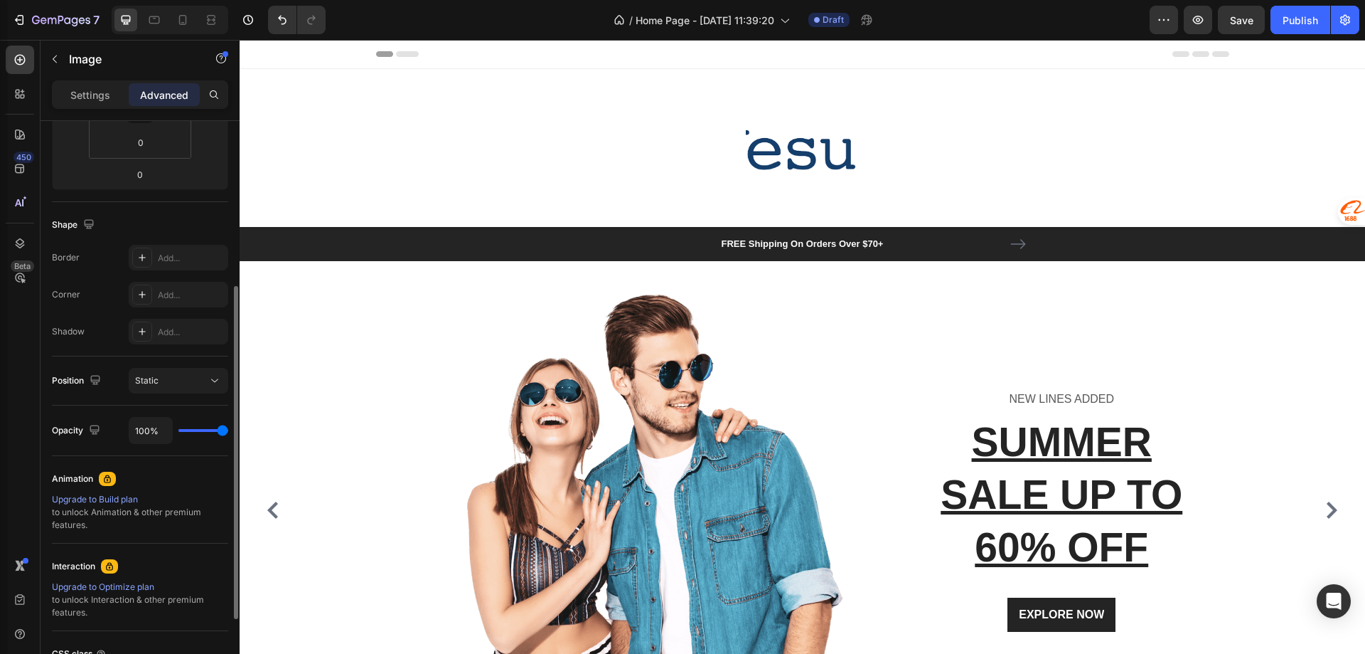
type input "93%"
type input "93"
type input "80%"
type input "80"
type input "70%"
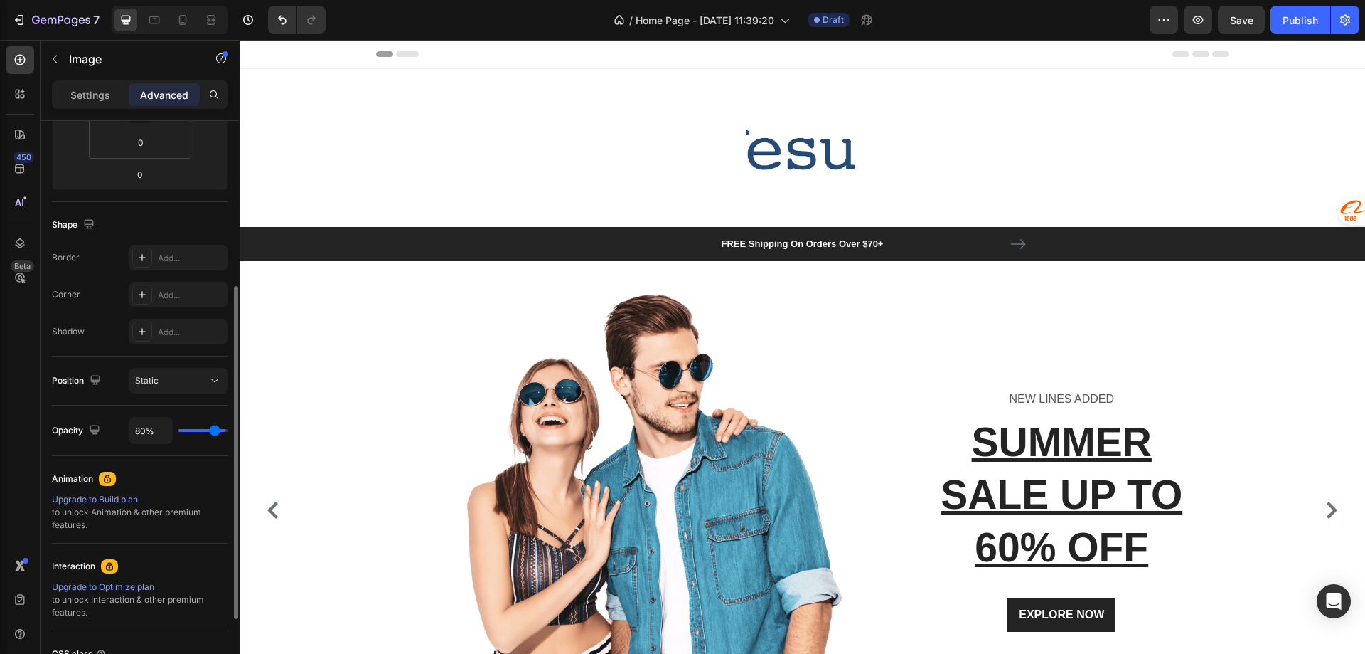
type input "70"
type input "56%"
type input "56"
type input "43%"
type input "43"
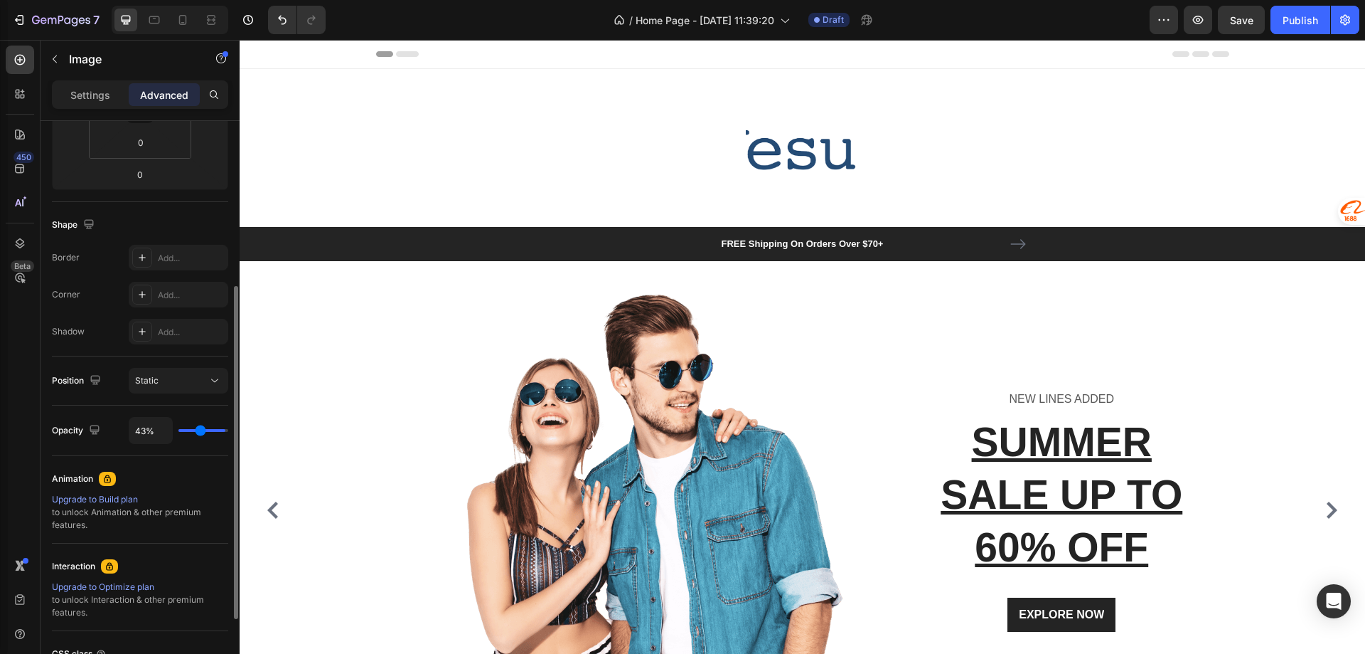
type input "33%"
type input "33"
type input "24%"
type input "24"
type input "20%"
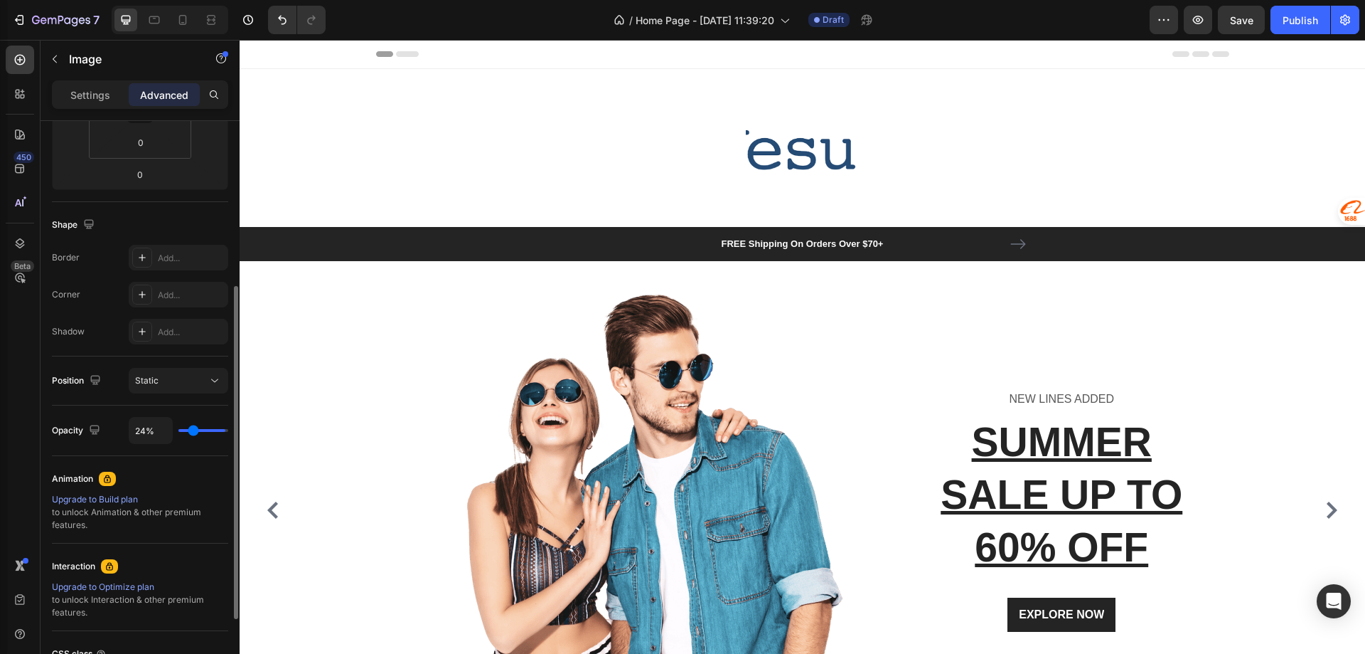
type input "20"
type input "22%"
type input "22"
type input "30%"
type input "30"
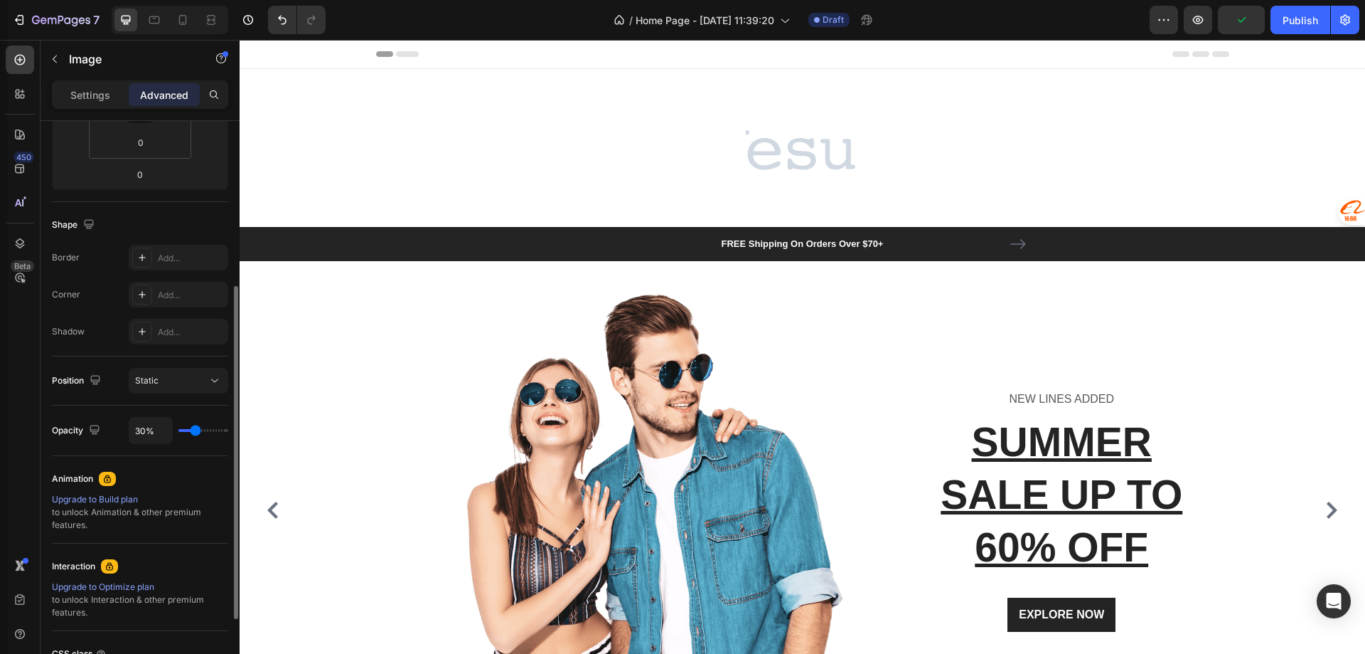
type input "39%"
type input "39"
type input "48%"
type input "48"
type input "54%"
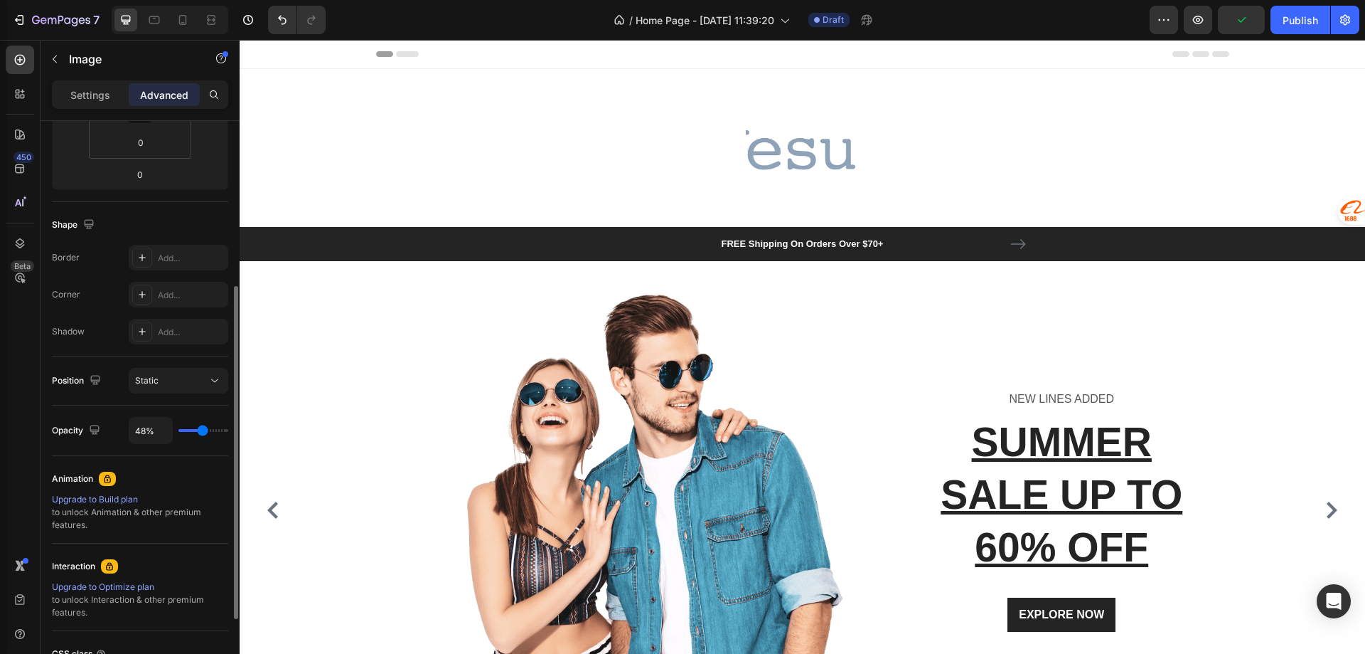
type input "54"
type input "59%"
type input "59"
type input "70%"
type input "70"
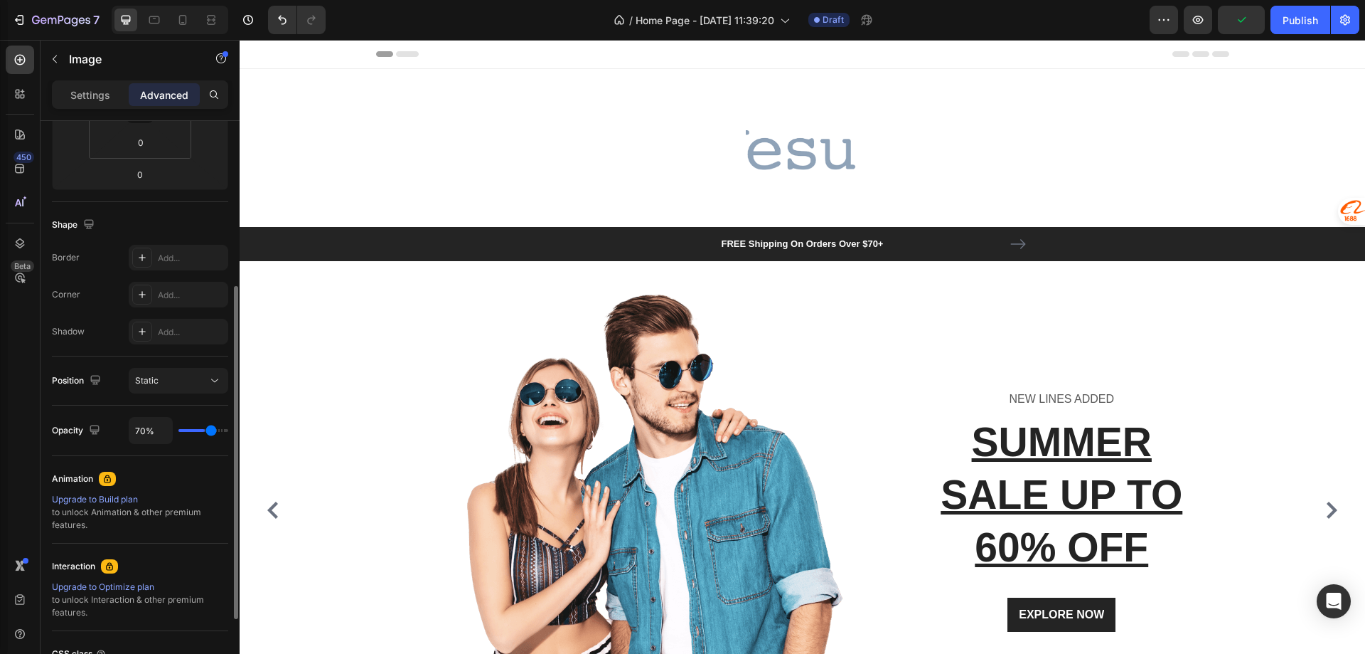
type input "74%"
type input "74"
type input "85%"
type input "85"
type input "94%"
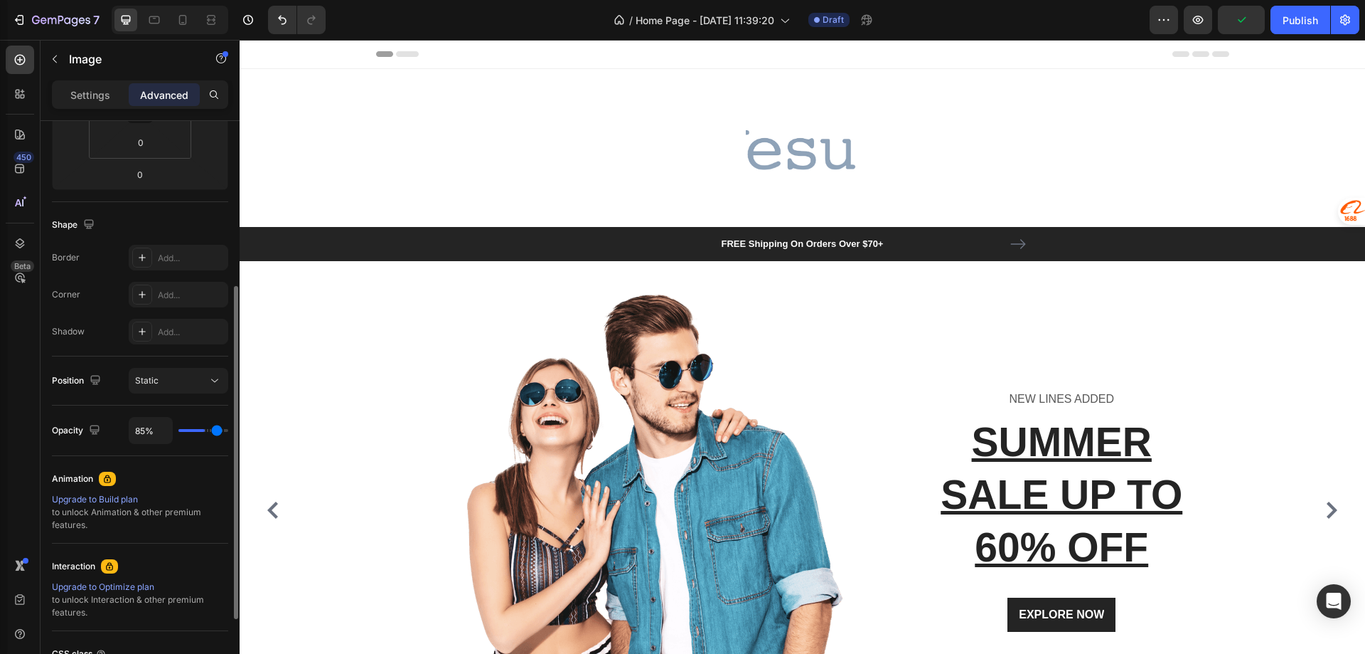
type input "94"
type input "100%"
type input "100"
drag, startPoint x: 220, startPoint y: 430, endPoint x: 264, endPoint y: 435, distance: 44.4
click at [228, 432] on input "range" at bounding box center [203, 430] width 50 height 3
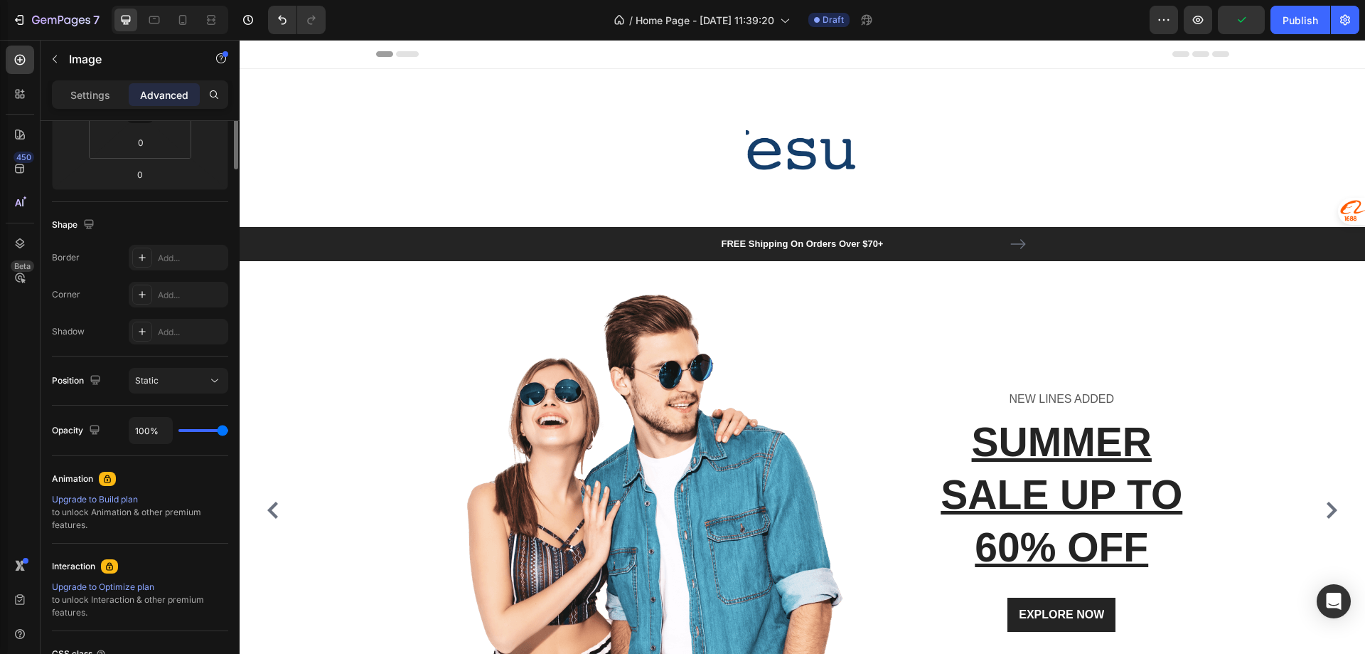
scroll to position [0, 0]
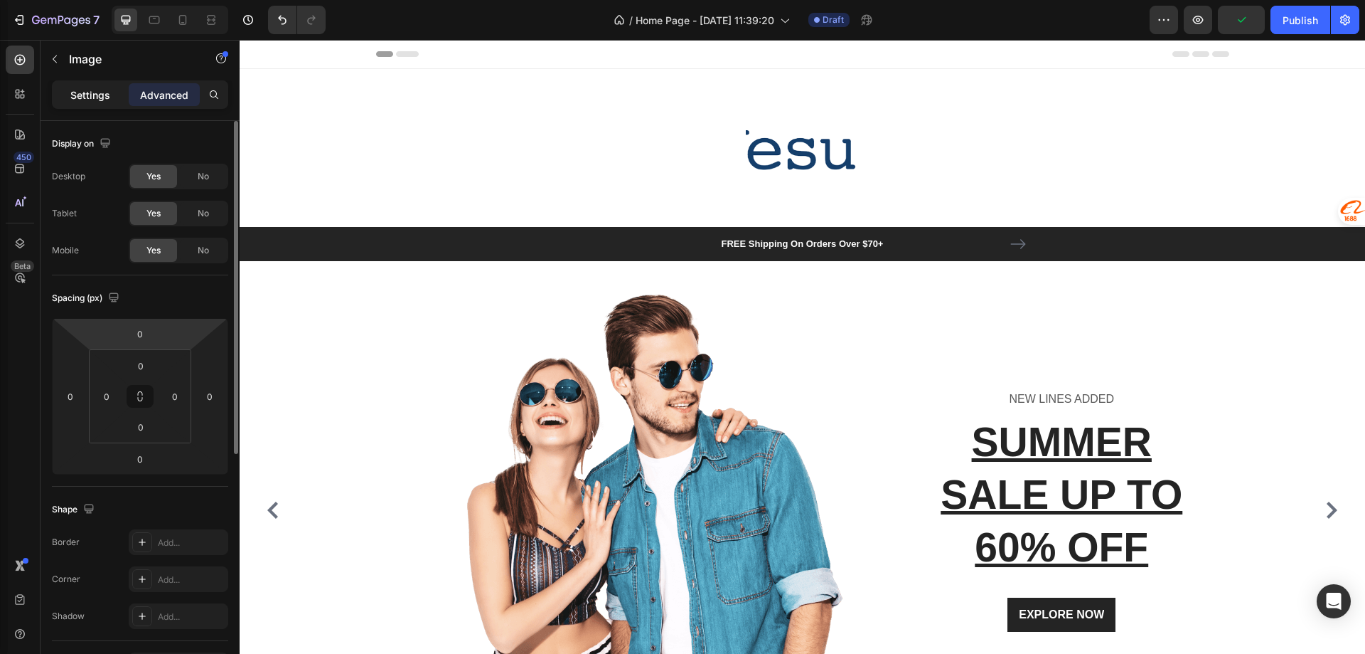
click at [100, 85] on div "Settings" at bounding box center [90, 94] width 71 height 23
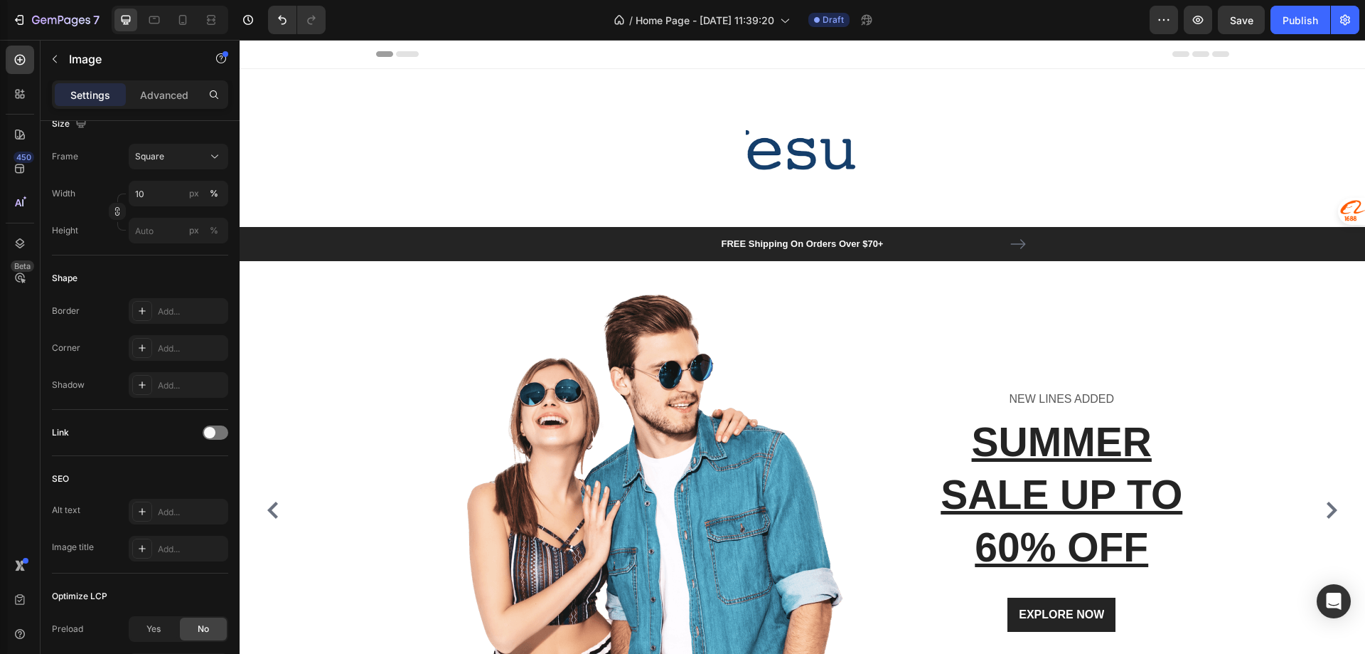
click at [768, 151] on img at bounding box center [802, 148] width 112 height 112
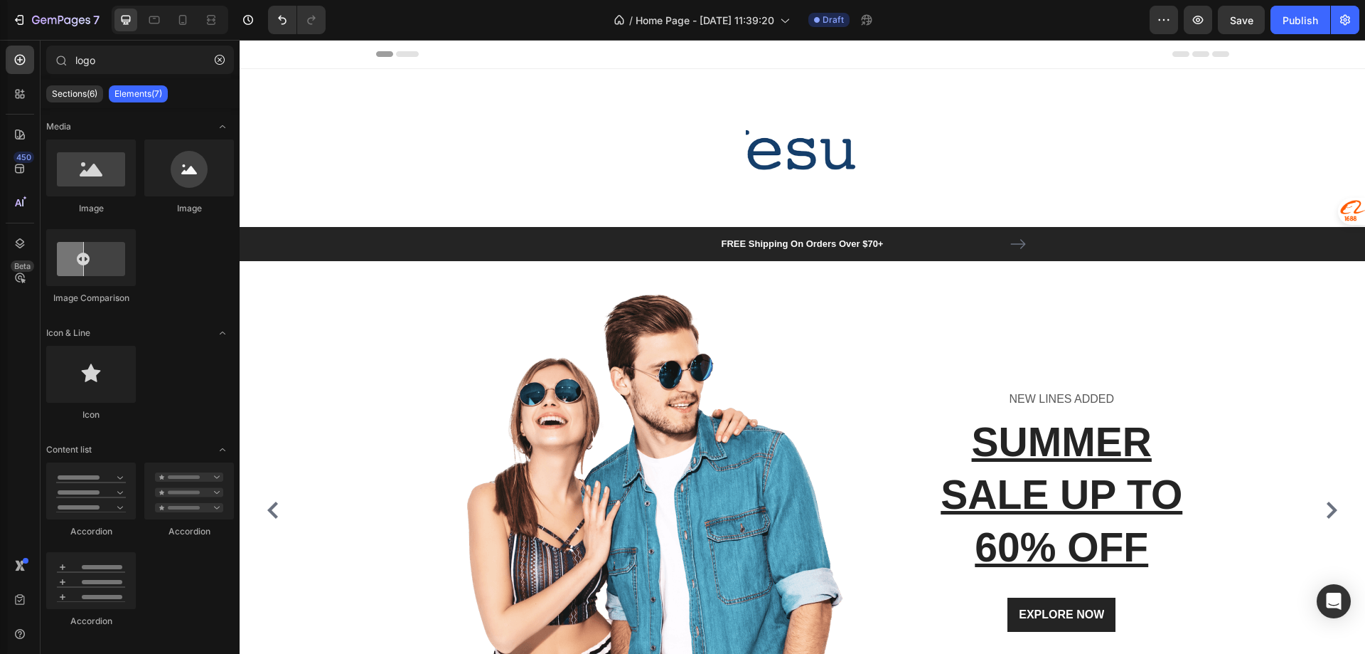
click at [406, 54] on icon at bounding box center [407, 54] width 23 height 6
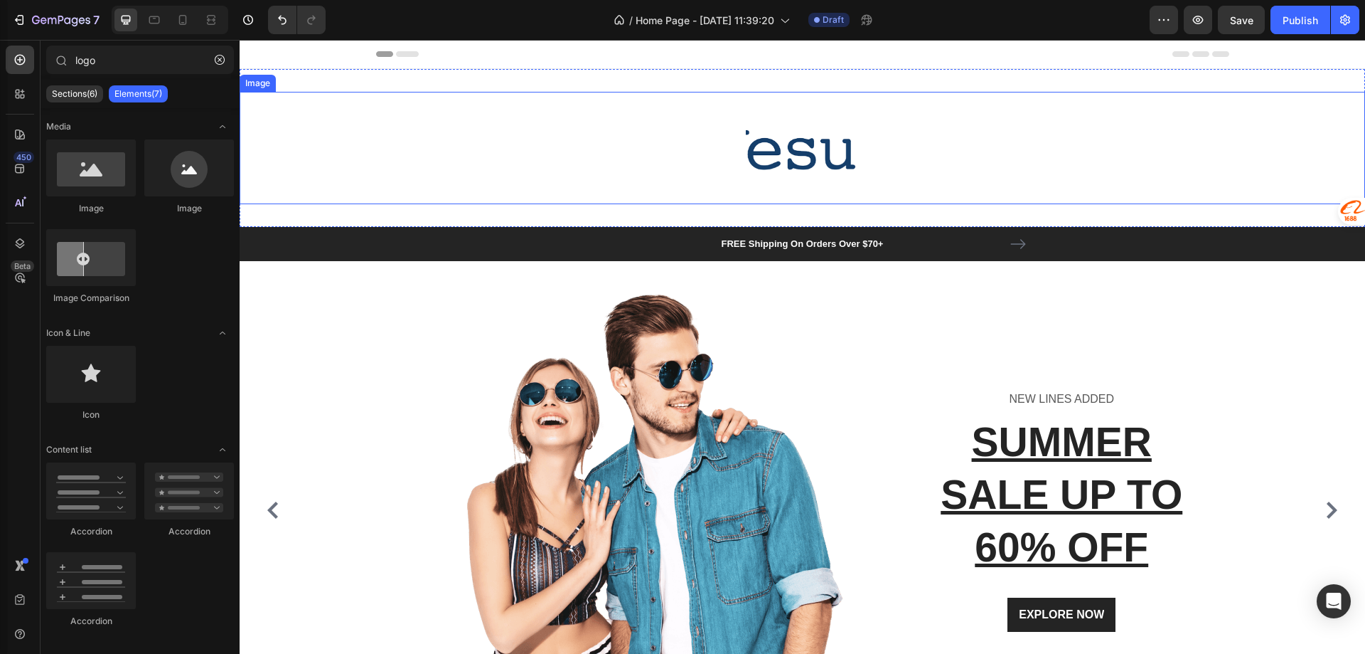
click at [809, 154] on img at bounding box center [802, 148] width 112 height 112
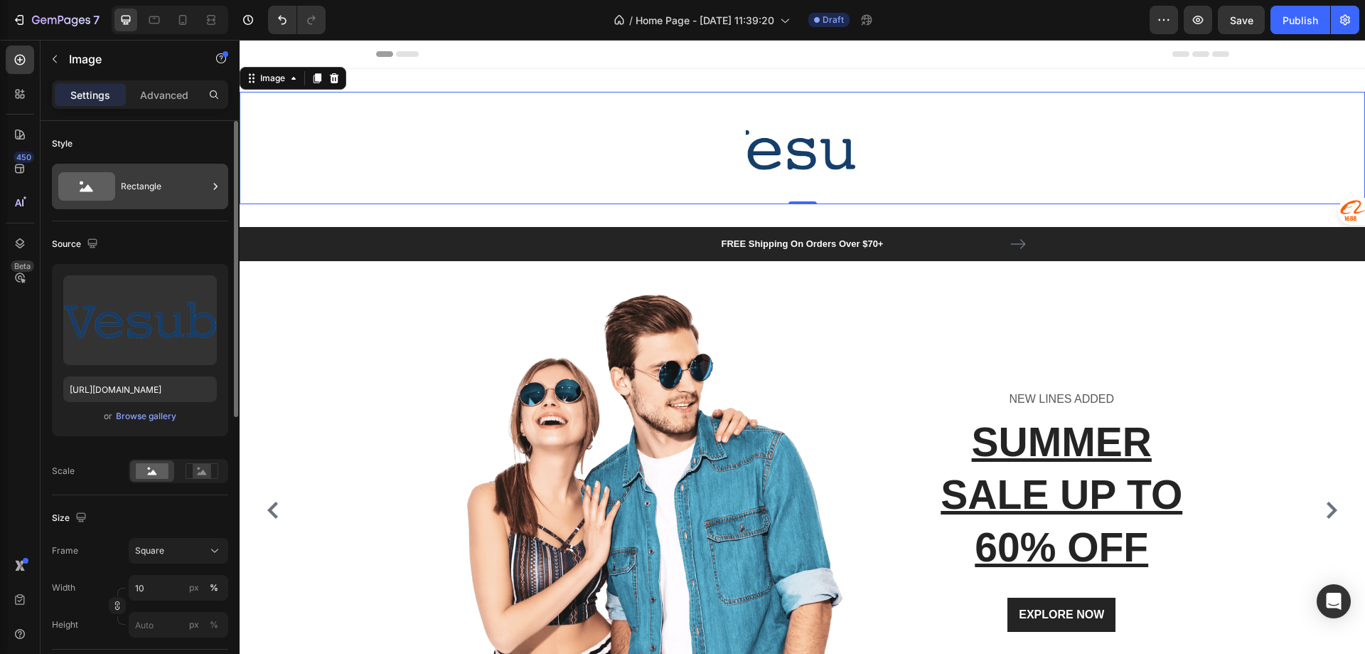
click at [139, 186] on div "Rectangle" at bounding box center [164, 186] width 87 height 33
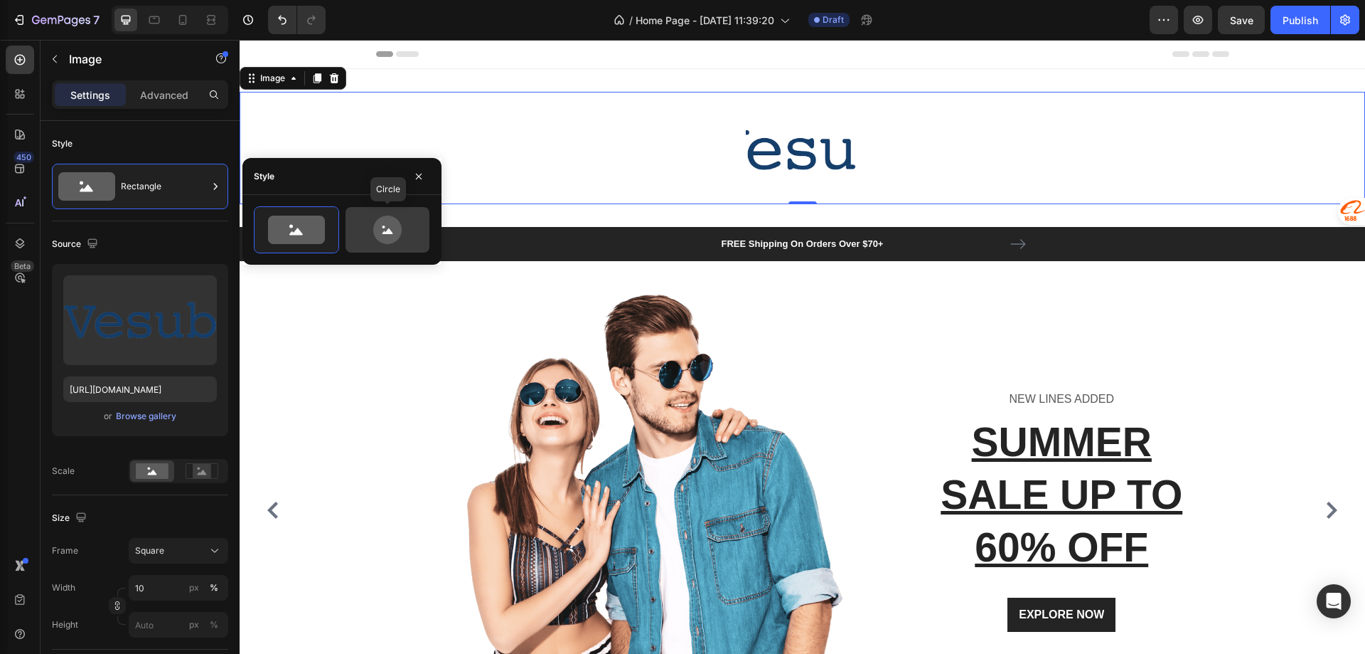
click at [370, 234] on icon at bounding box center [387, 229] width 67 height 28
type input "80"
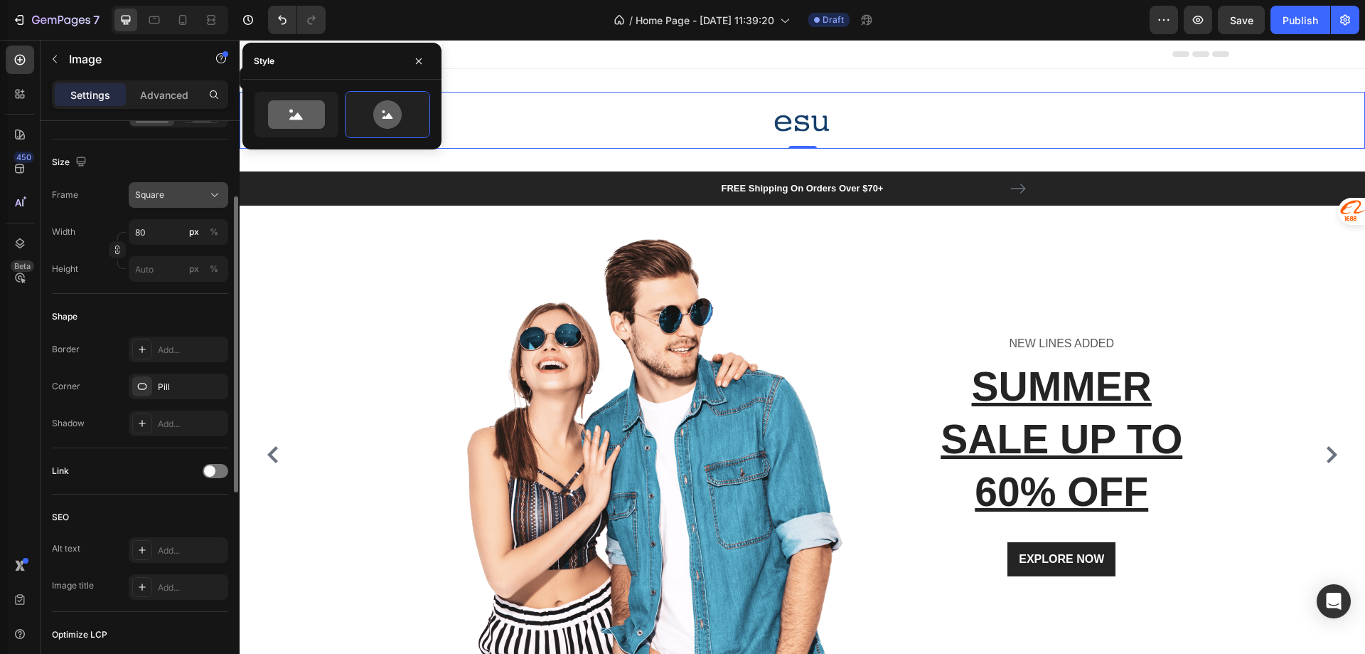
scroll to position [213, 0]
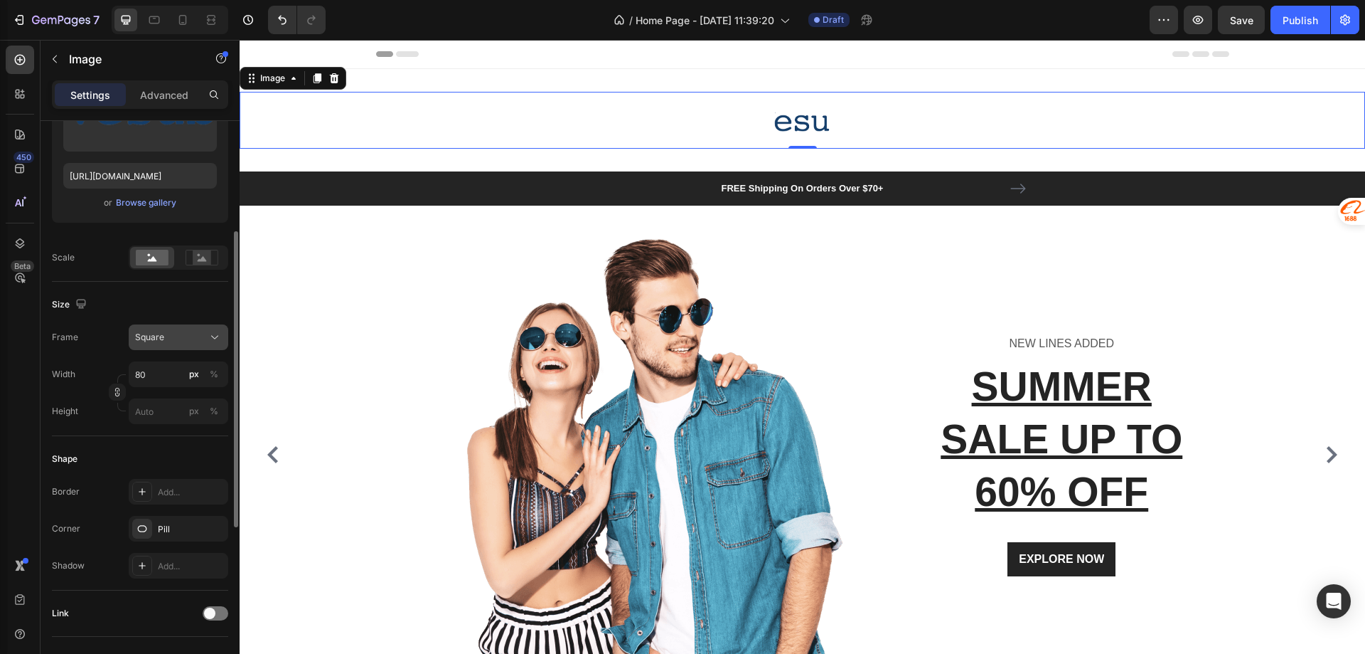
click at [168, 332] on div "Square" at bounding box center [170, 337] width 70 height 13
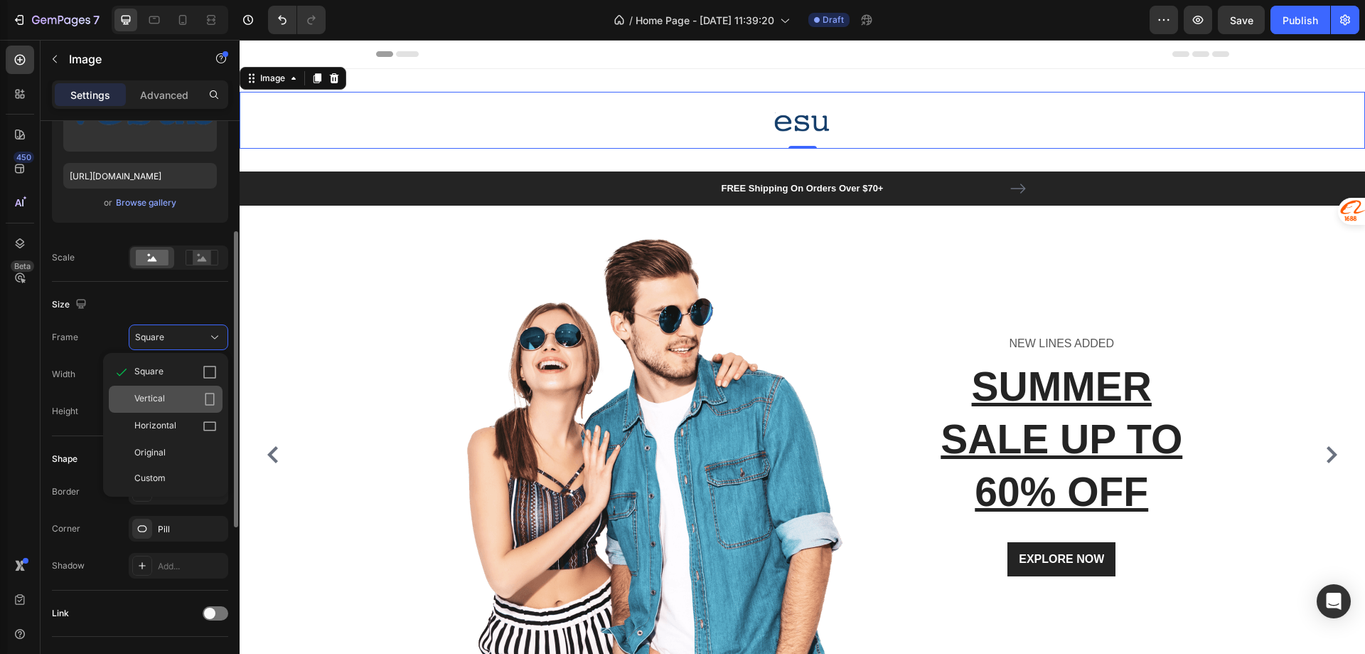
click at [161, 396] on span "Vertical" at bounding box center [149, 399] width 31 height 14
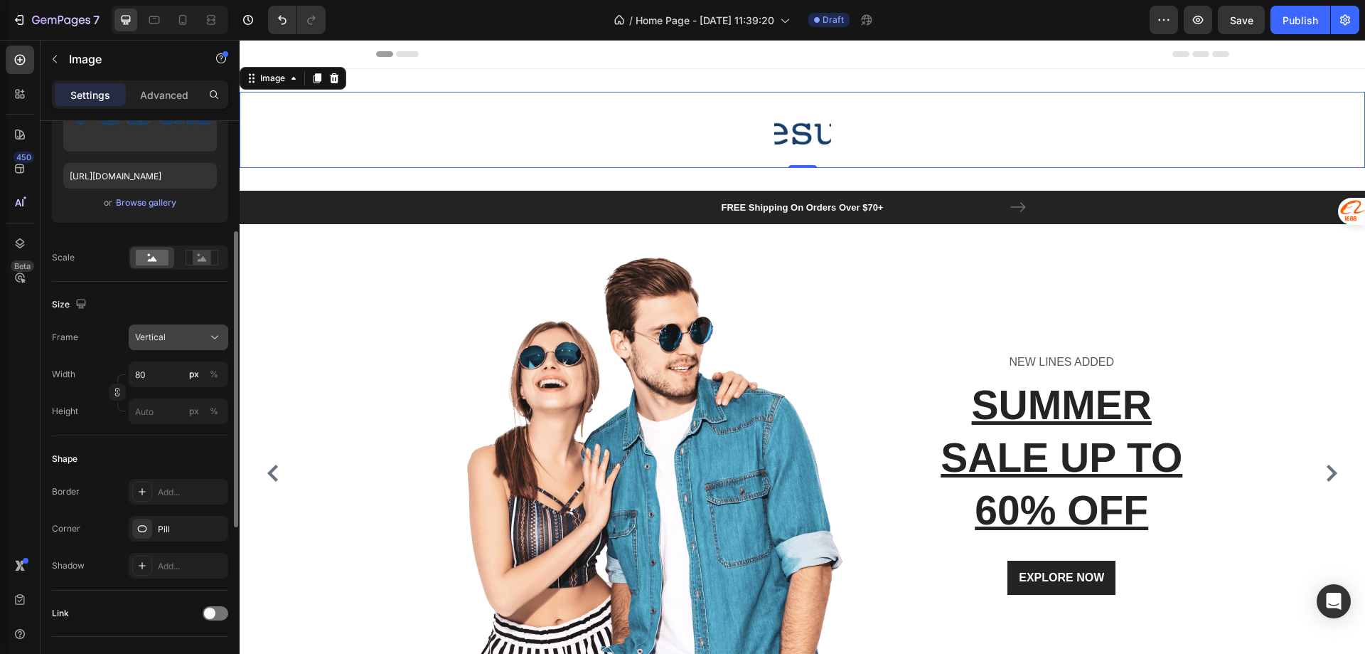
click at [178, 339] on div "Vertical" at bounding box center [170, 337] width 70 height 13
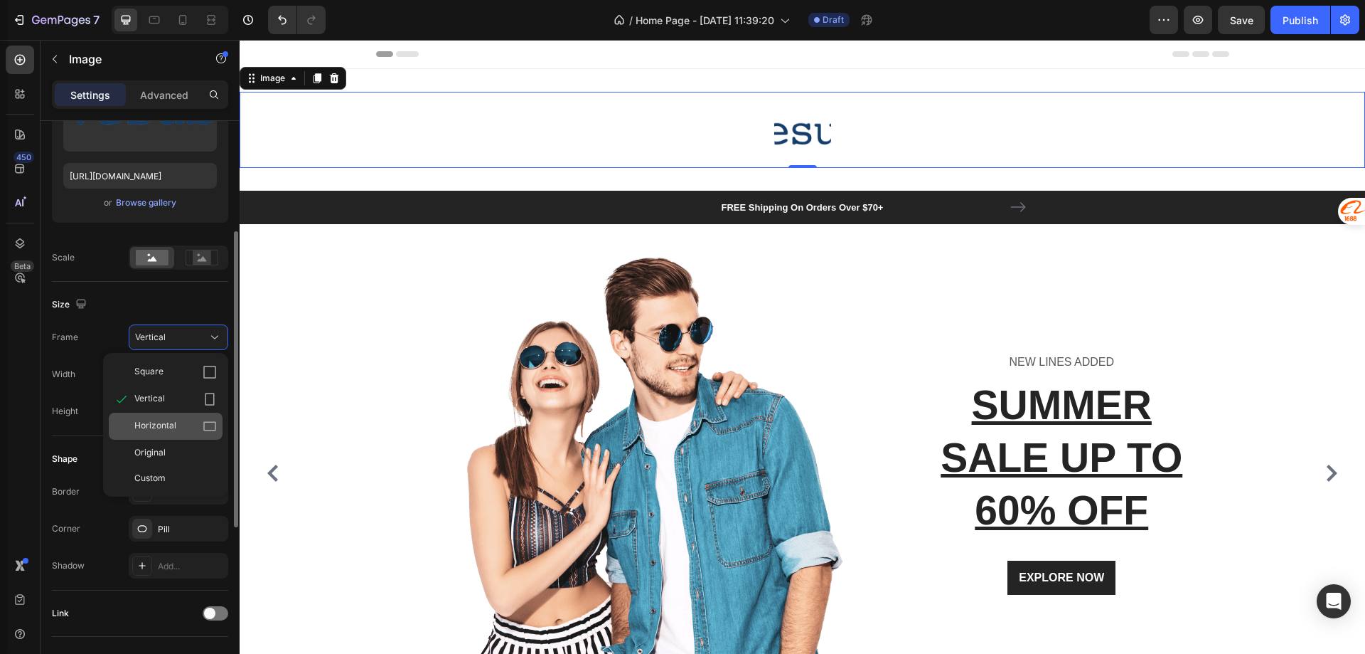
click at [175, 424] on span "Horizontal" at bounding box center [155, 426] width 42 height 14
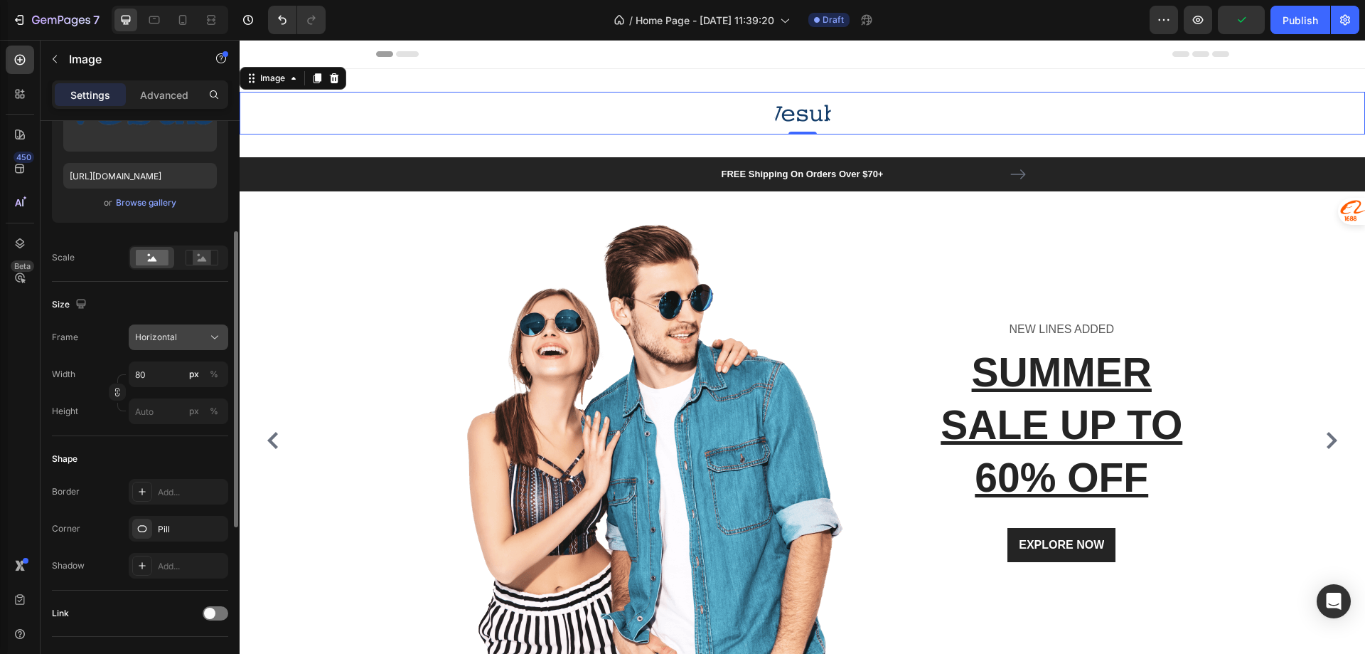
click at [181, 339] on div "Horizontal" at bounding box center [170, 337] width 70 height 13
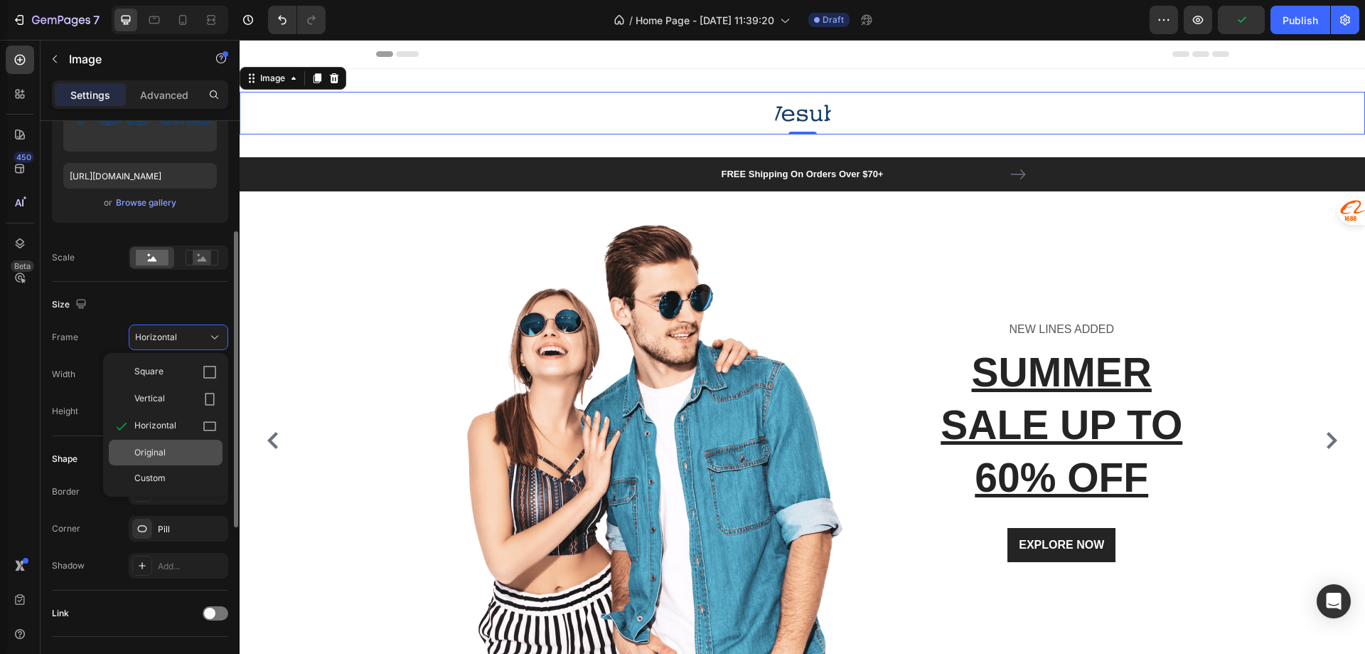
click at [155, 454] on span "Original" at bounding box center [149, 452] width 31 height 13
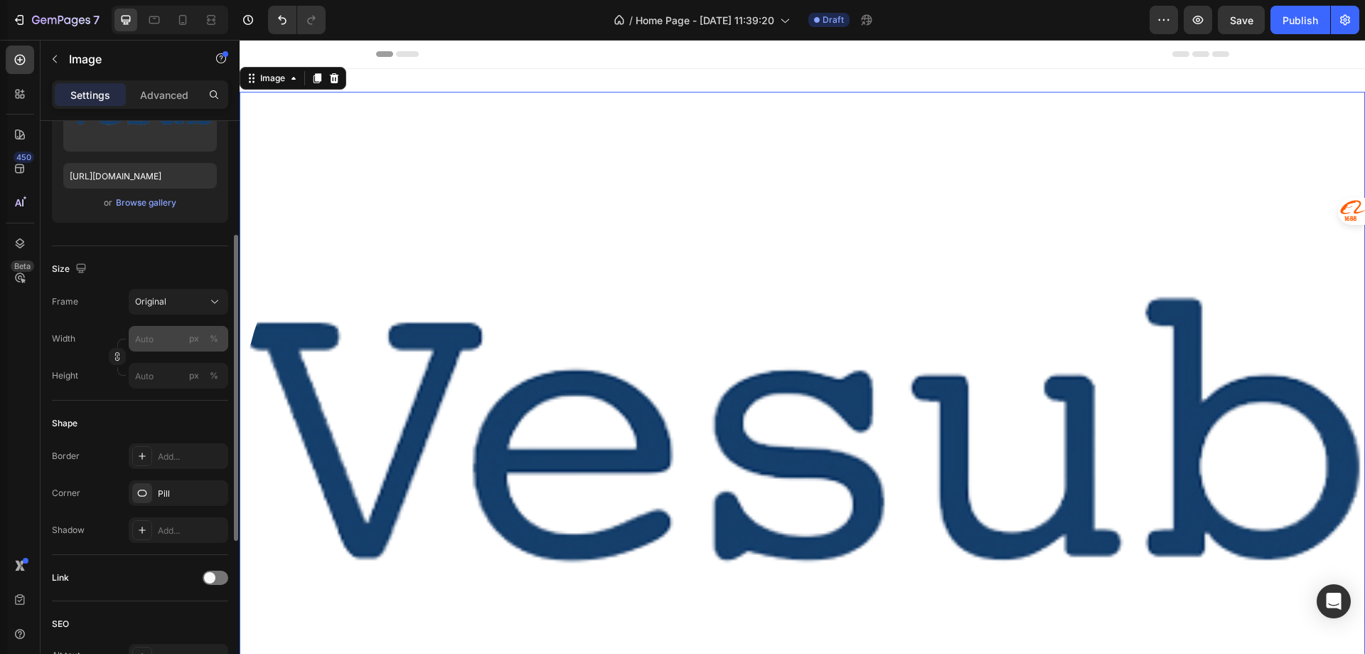
scroll to position [0, 0]
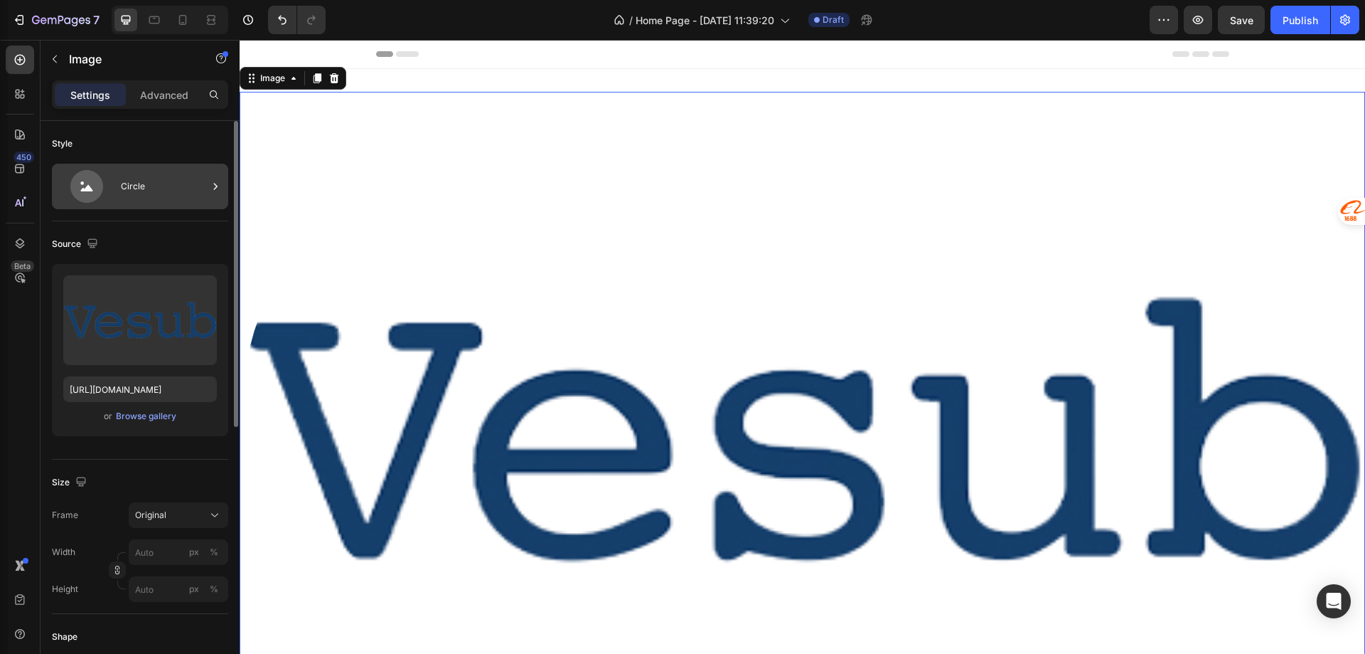
click at [170, 203] on div "Circle" at bounding box center [140, 187] width 176 height 46
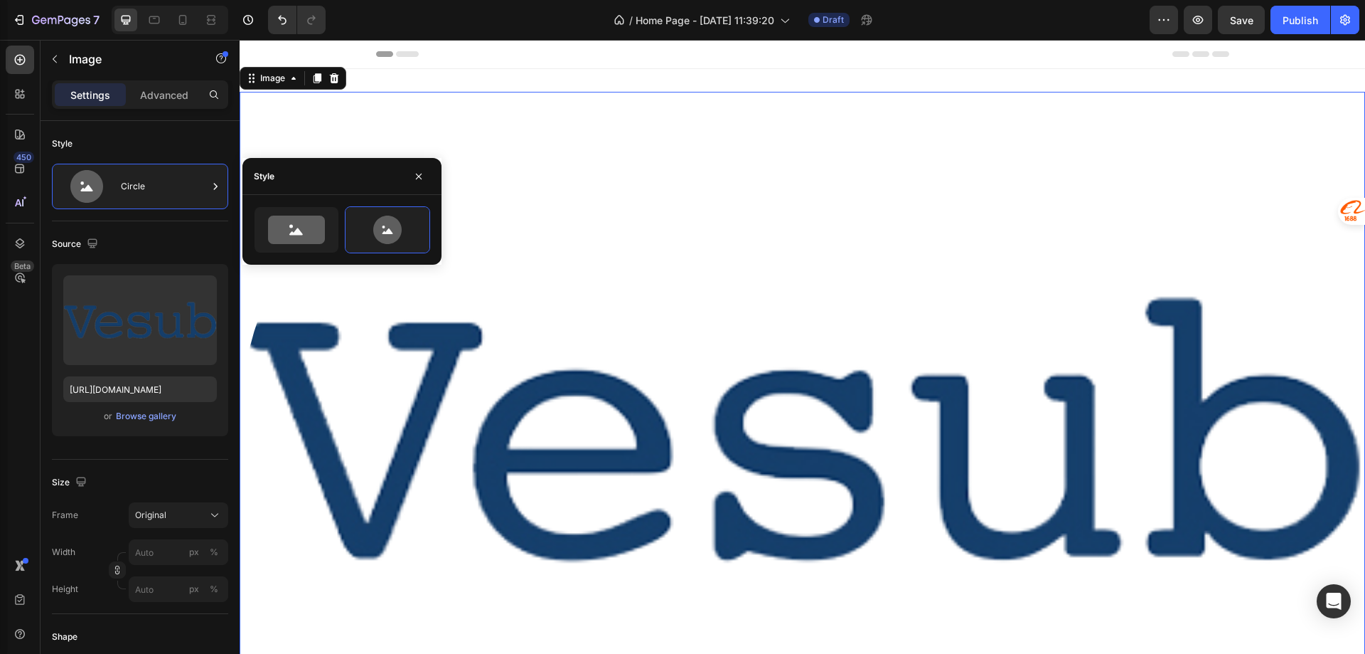
click at [279, 203] on div at bounding box center [342, 230] width 199 height 70
click at [285, 222] on icon at bounding box center [296, 229] width 57 height 28
click at [369, 231] on icon at bounding box center [387, 229] width 67 height 28
type input "80"
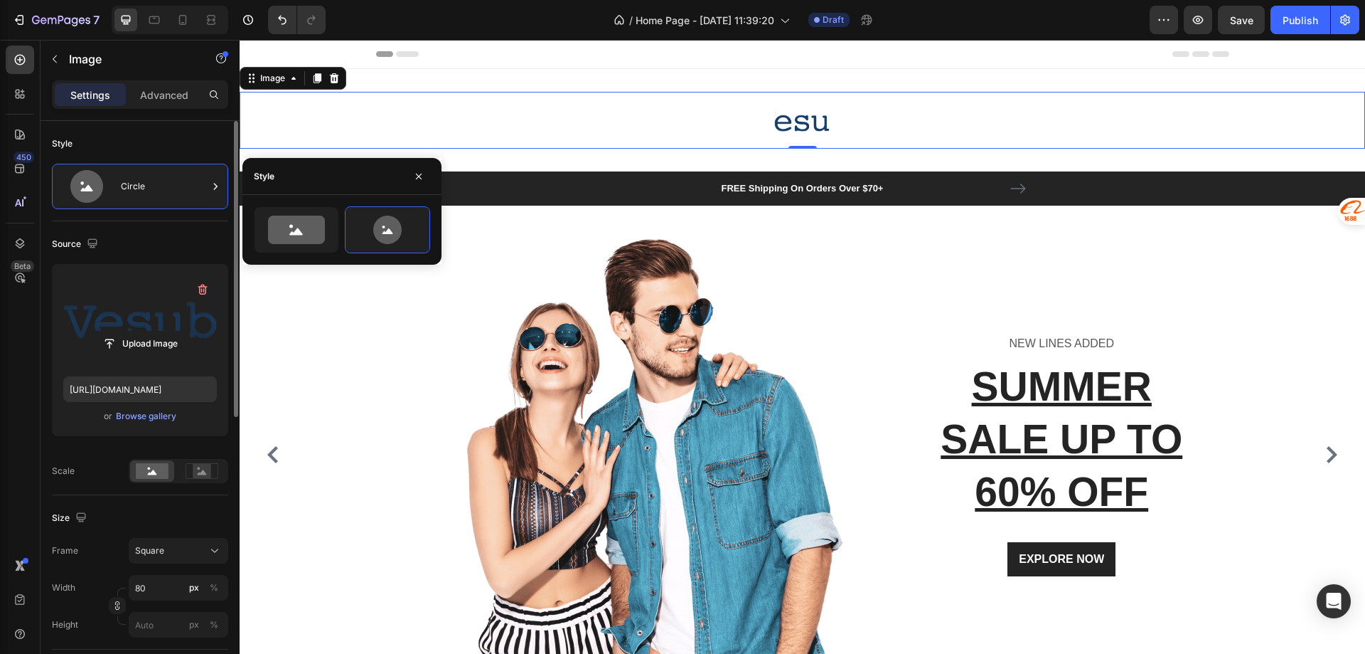
click at [152, 314] on label at bounding box center [140, 320] width 154 height 90
click at [152, 331] on input "file" at bounding box center [140, 343] width 98 height 24
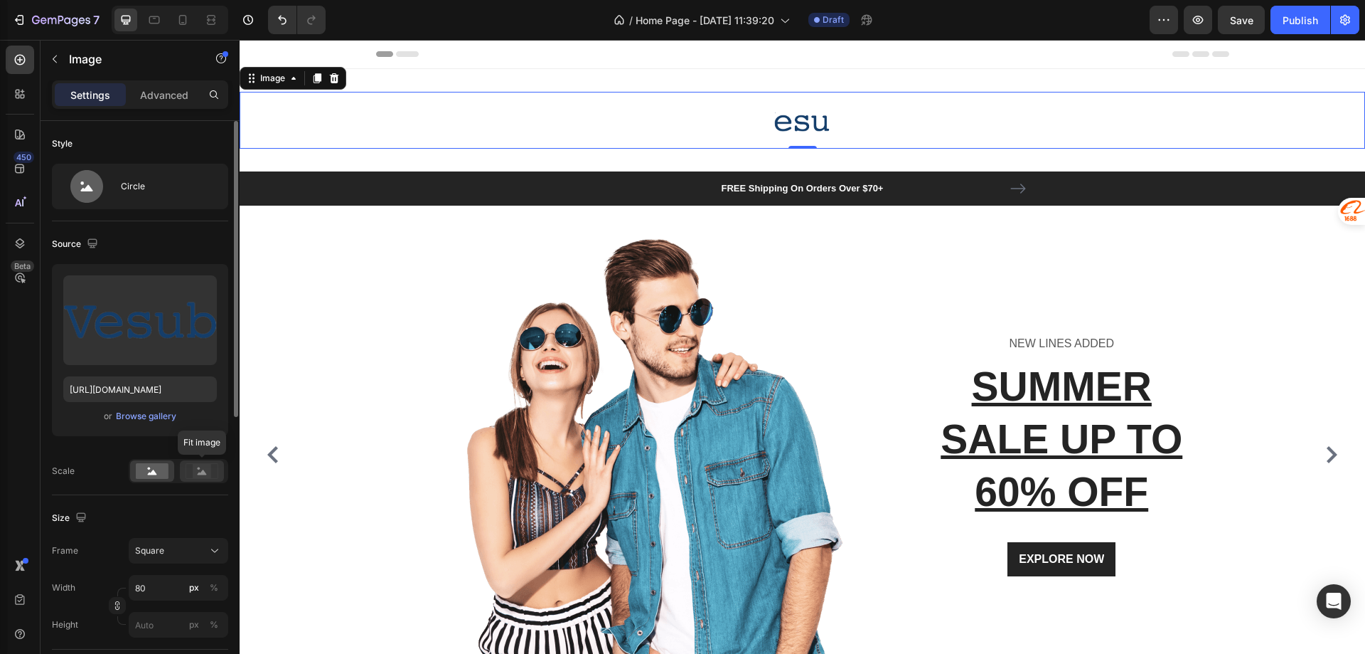
click at [198, 472] on rect at bounding box center [202, 471] width 18 height 14
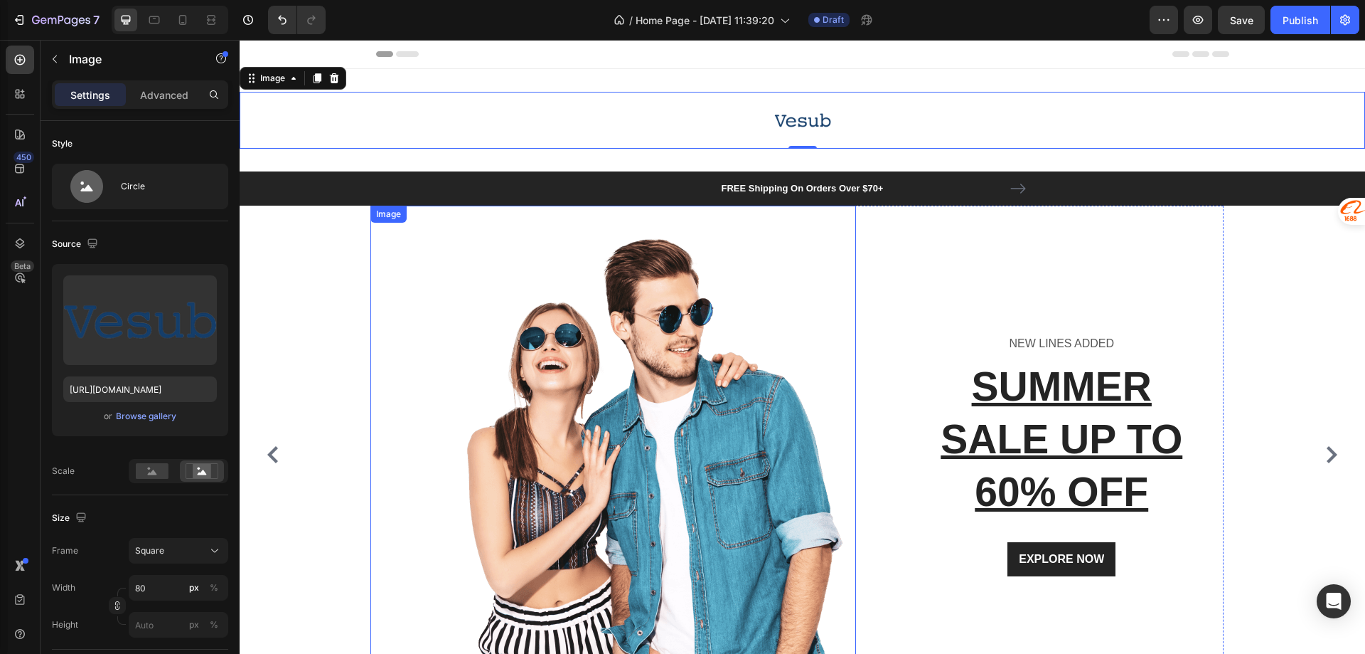
click at [421, 253] on div at bounding box center [614, 455] width 486 height 498
click at [701, 111] on div at bounding box center [803, 120] width 1126 height 57
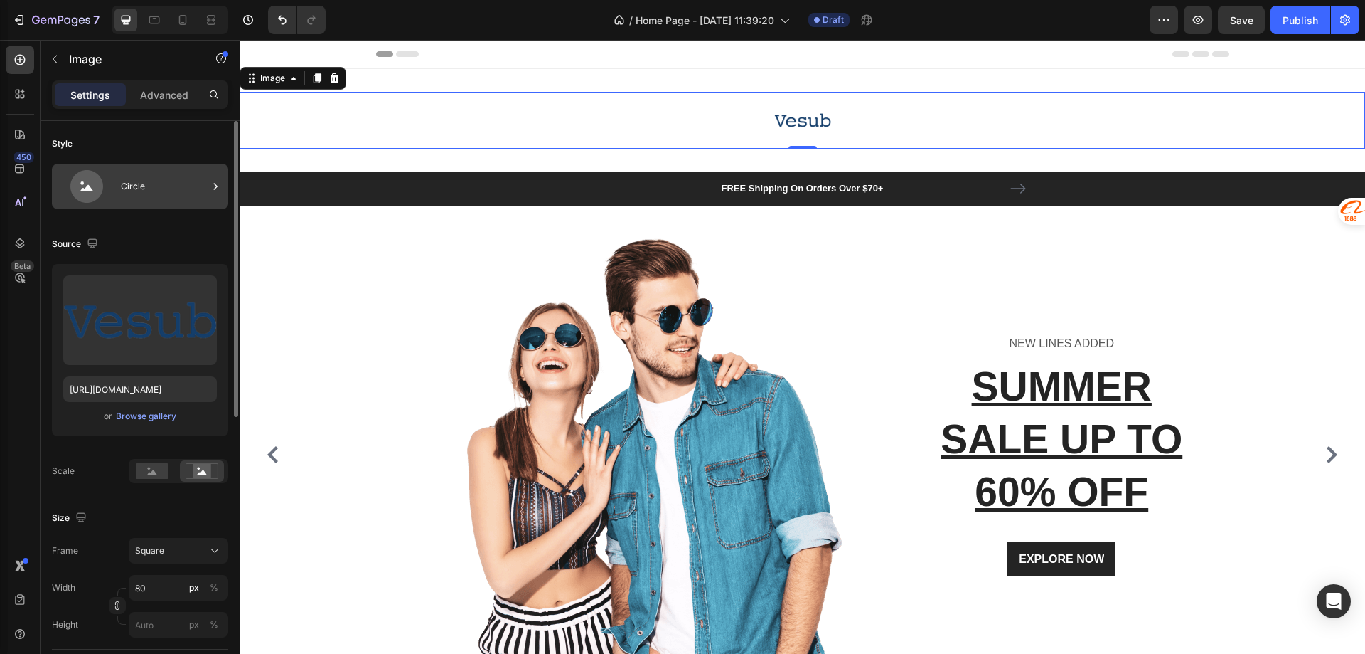
click at [167, 184] on div "Circle" at bounding box center [164, 186] width 87 height 33
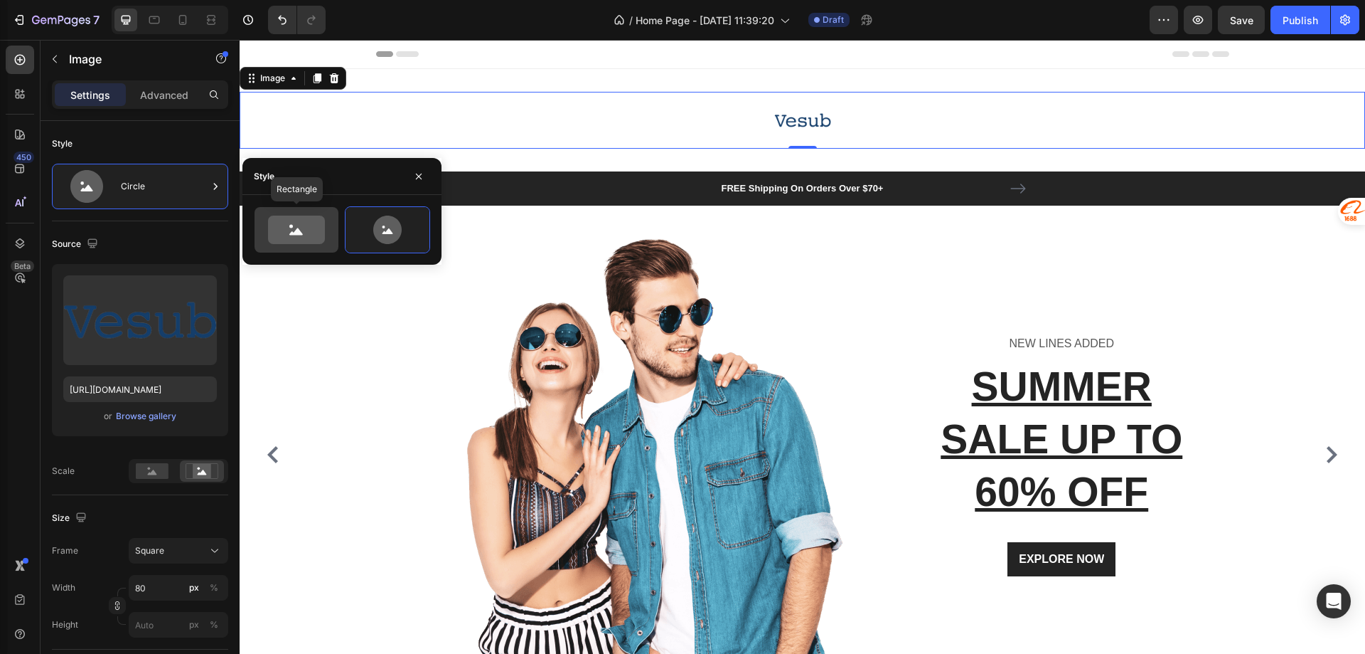
click at [272, 220] on icon at bounding box center [296, 229] width 57 height 28
type input "100"
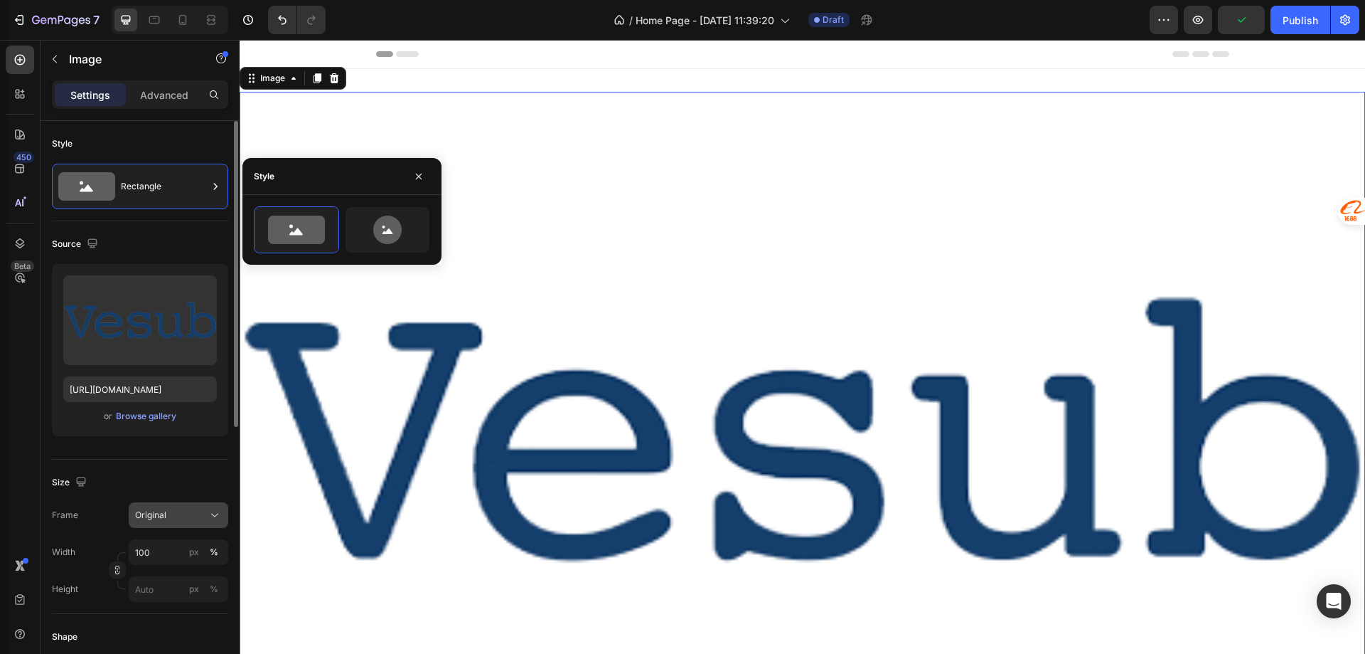
click at [182, 520] on div "Original" at bounding box center [170, 514] width 70 height 13
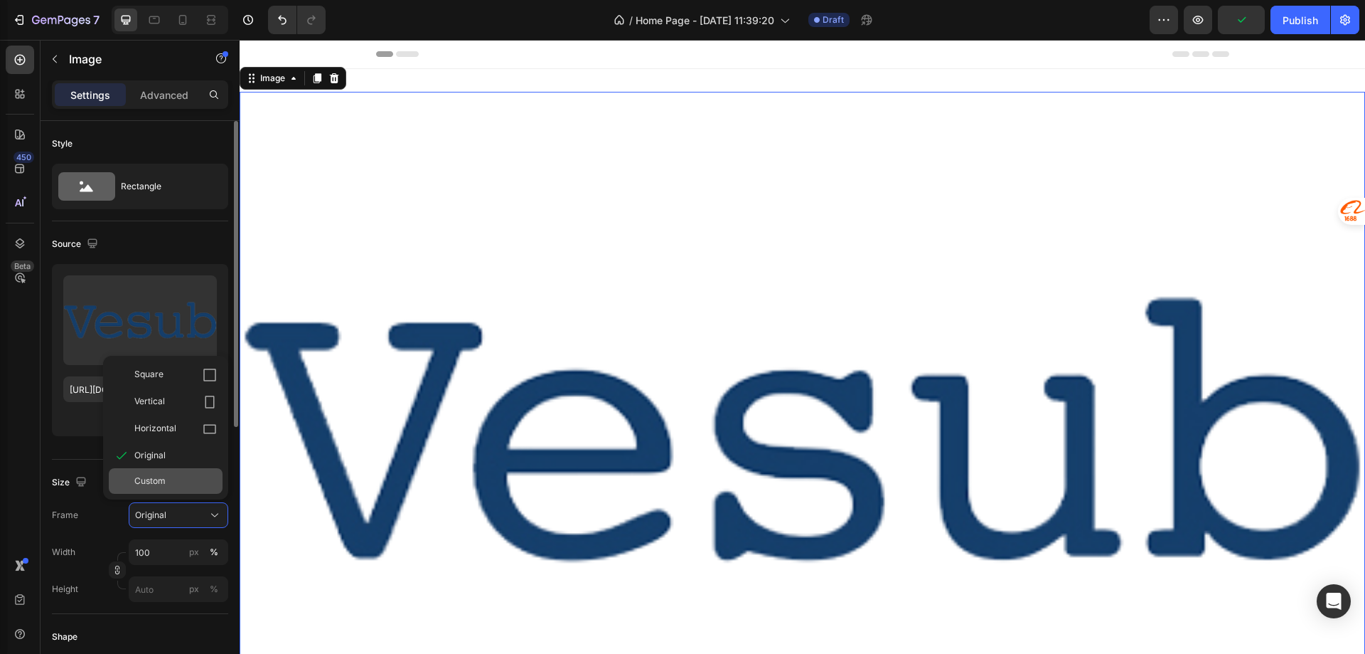
click at [161, 479] on span "Custom" at bounding box center [149, 480] width 31 height 13
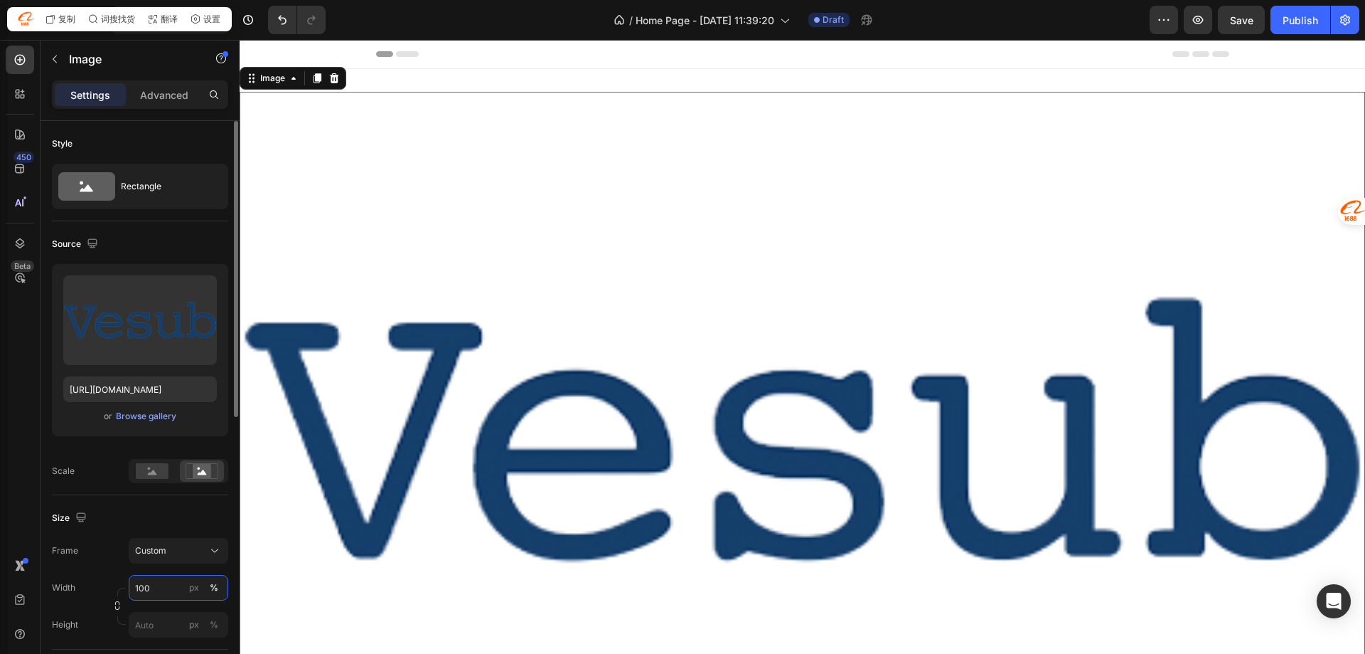
scroll to position [142, 0]
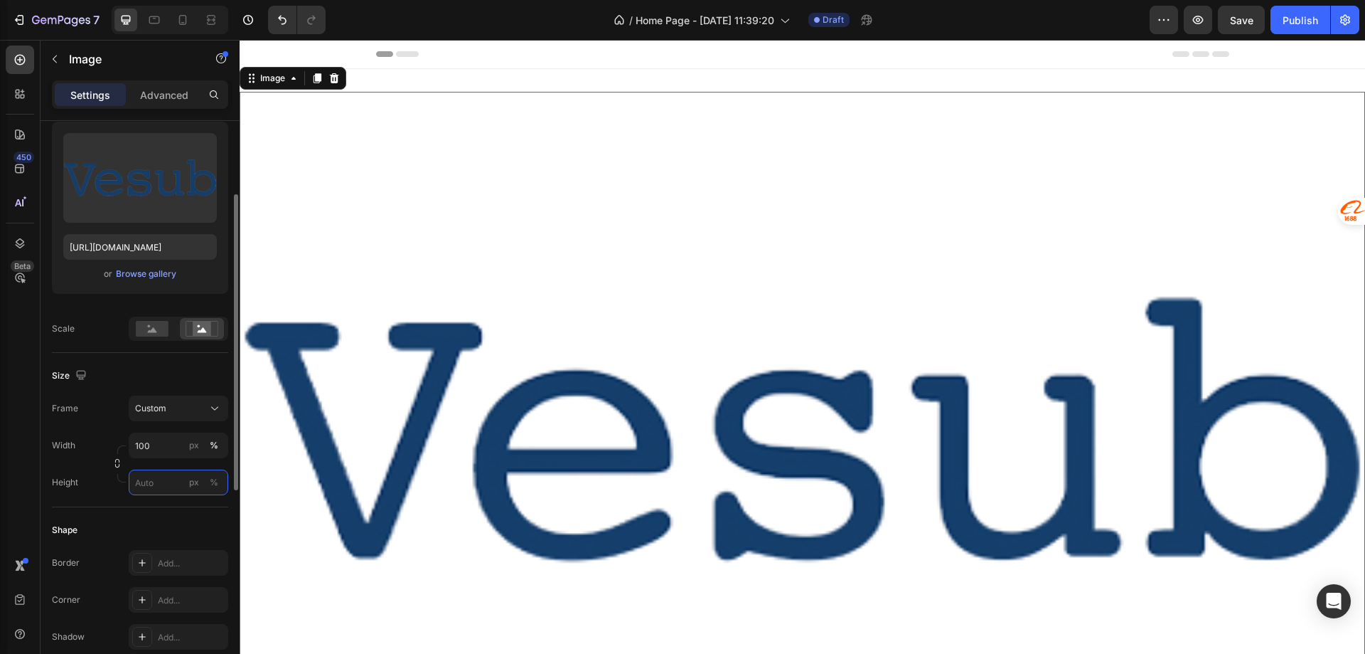
click at [155, 486] on input "px %" at bounding box center [179, 482] width 100 height 26
click at [162, 513] on p "Full 100%" at bounding box center [175, 516] width 82 height 13
type input "100"
click at [165, 453] on input "100" at bounding box center [179, 445] width 100 height 26
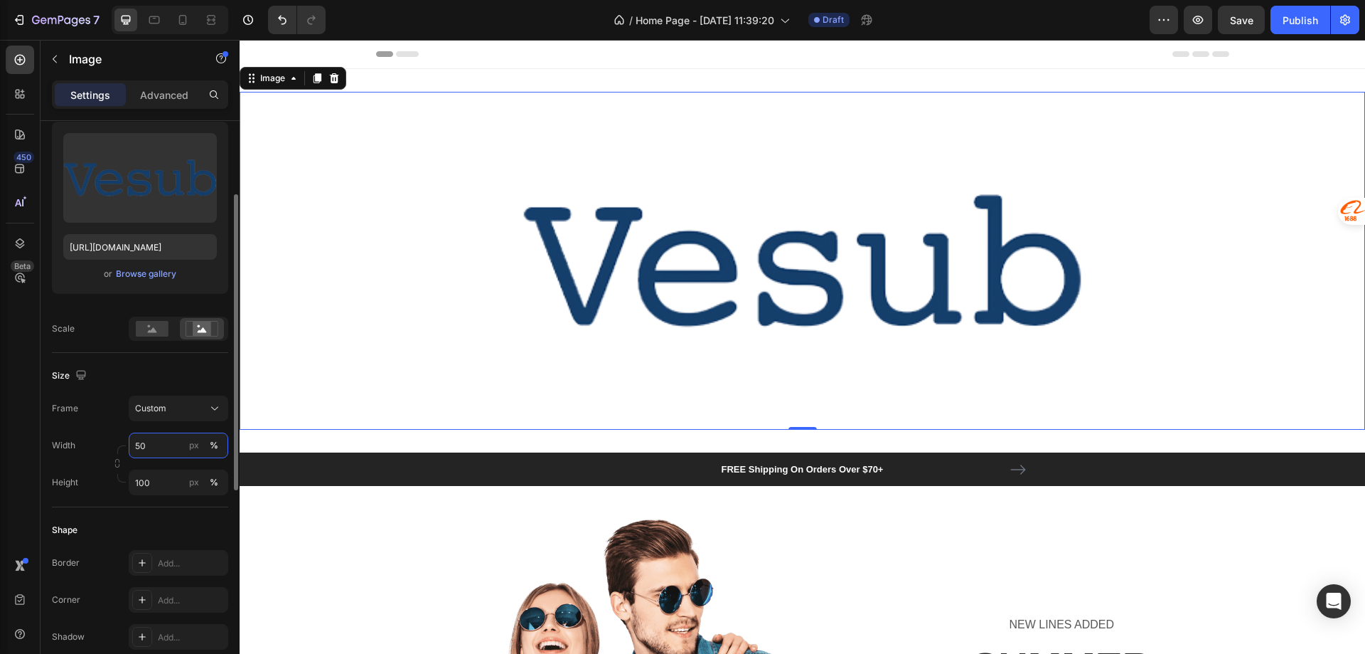
click at [165, 453] on input "50" at bounding box center [179, 445] width 100 height 26
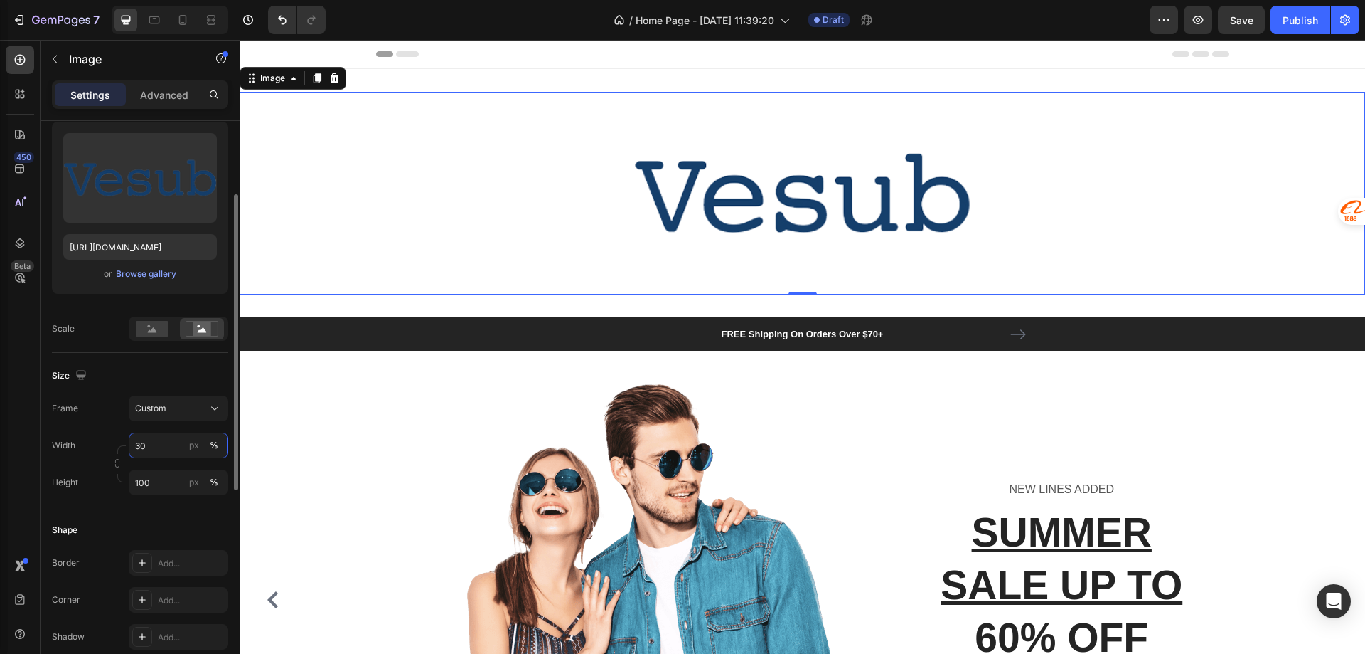
click at [165, 453] on input "30" at bounding box center [179, 445] width 100 height 26
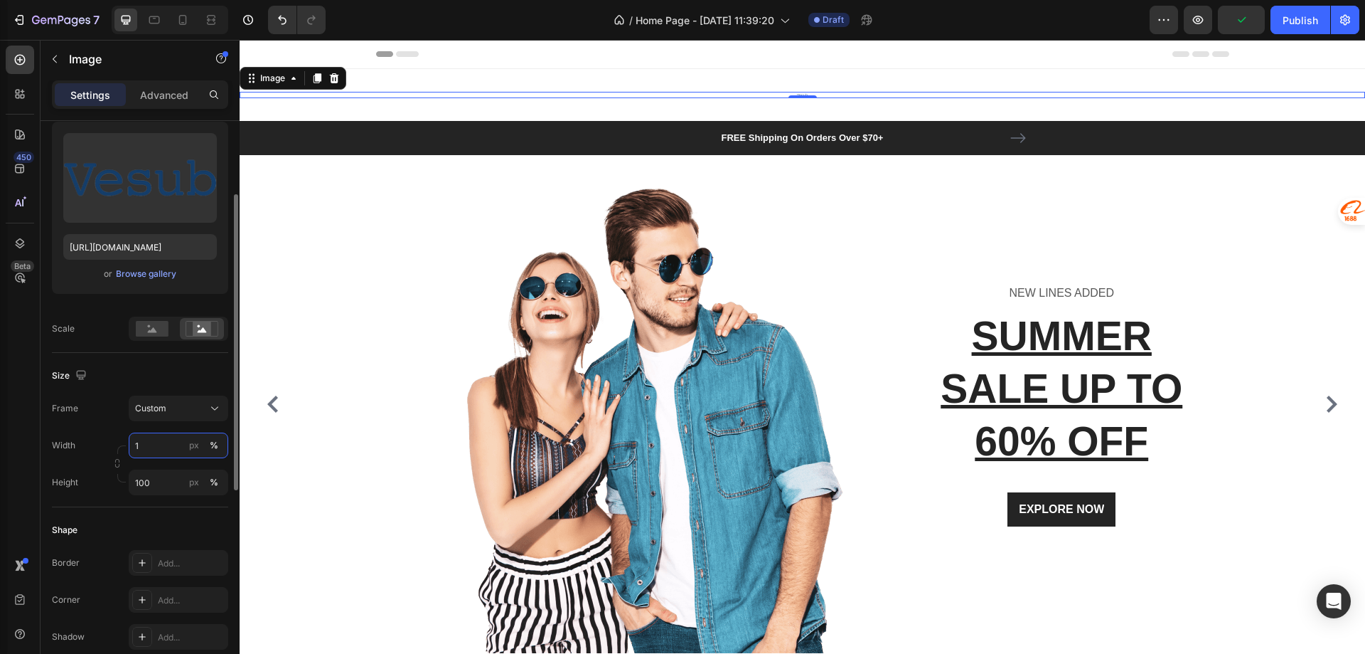
type input "10"
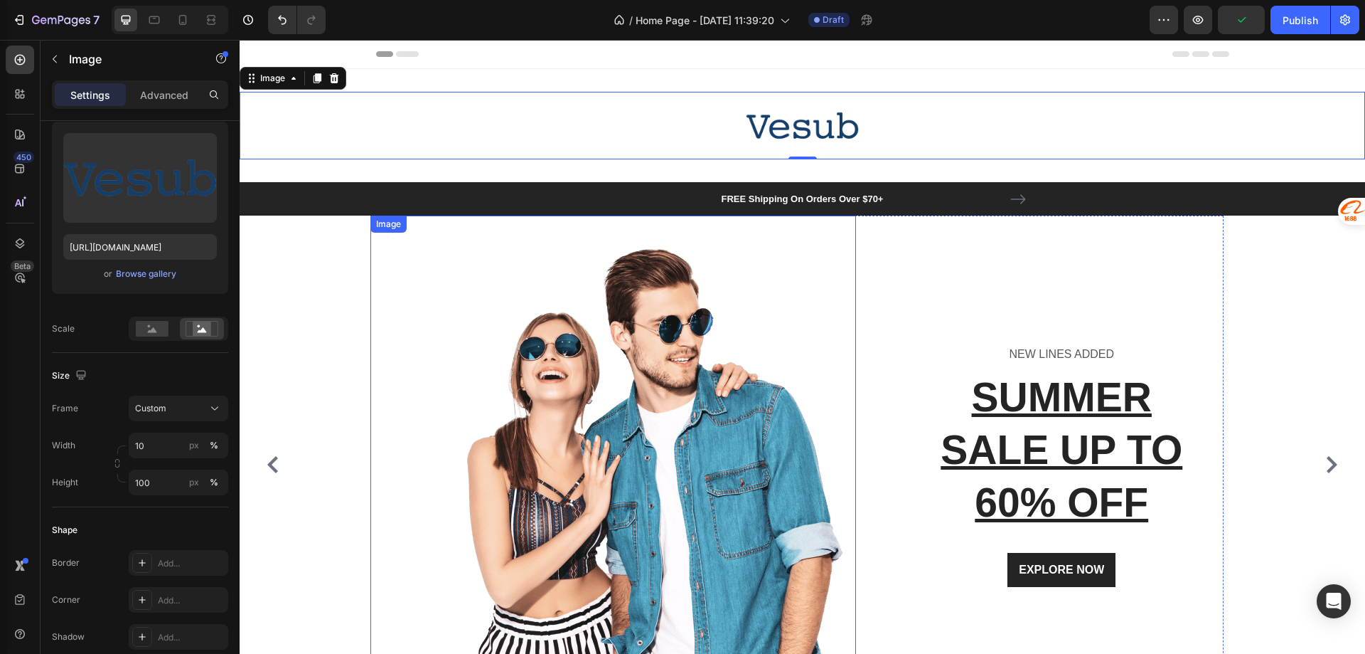
click at [394, 339] on div at bounding box center [614, 464] width 486 height 498
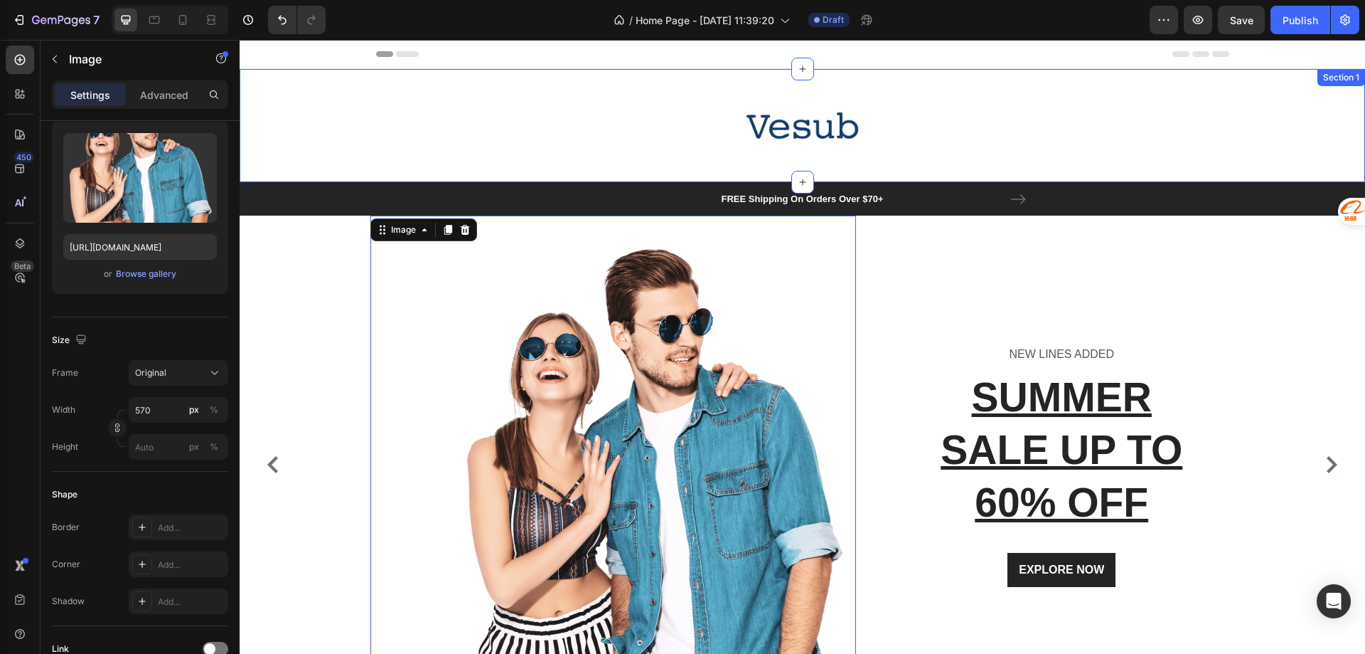
click at [770, 146] on img at bounding box center [802, 126] width 112 height 68
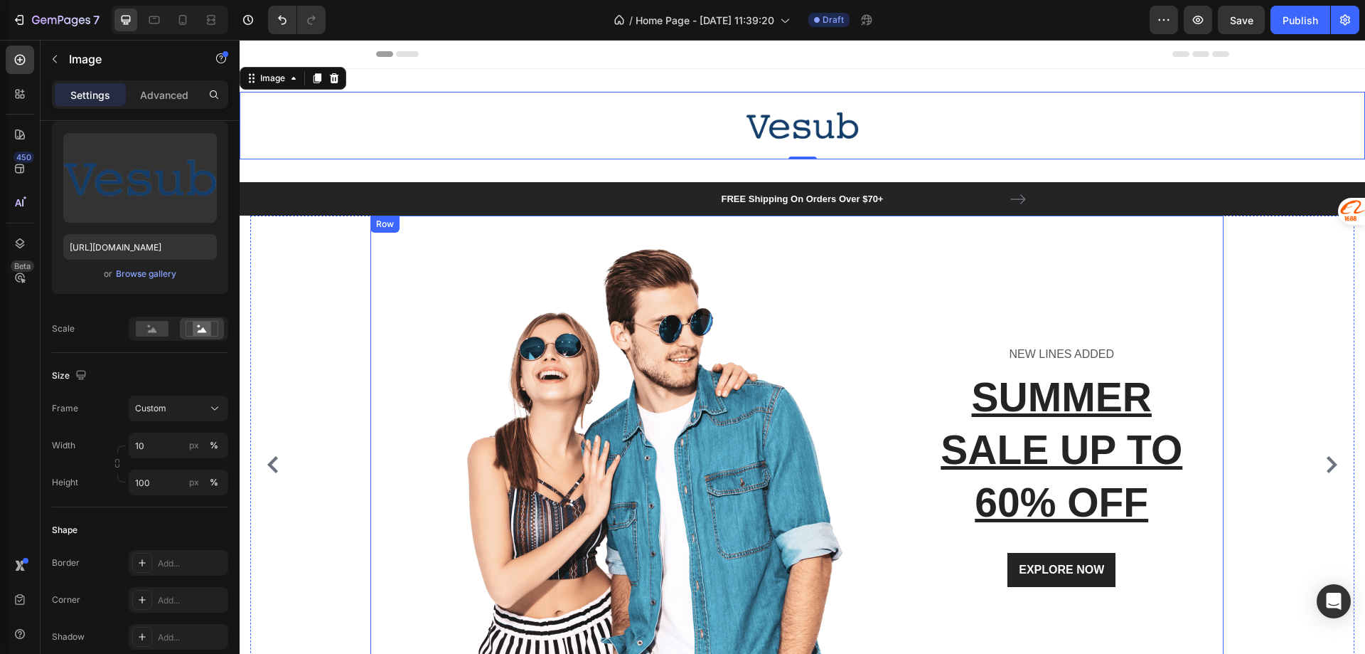
click at [1003, 246] on div "NEW LINES ADDED Text block SUMMER SALE UP TO 60% OFF Heading EXPLORE NOW Button…" at bounding box center [1051, 464] width 347 height 498
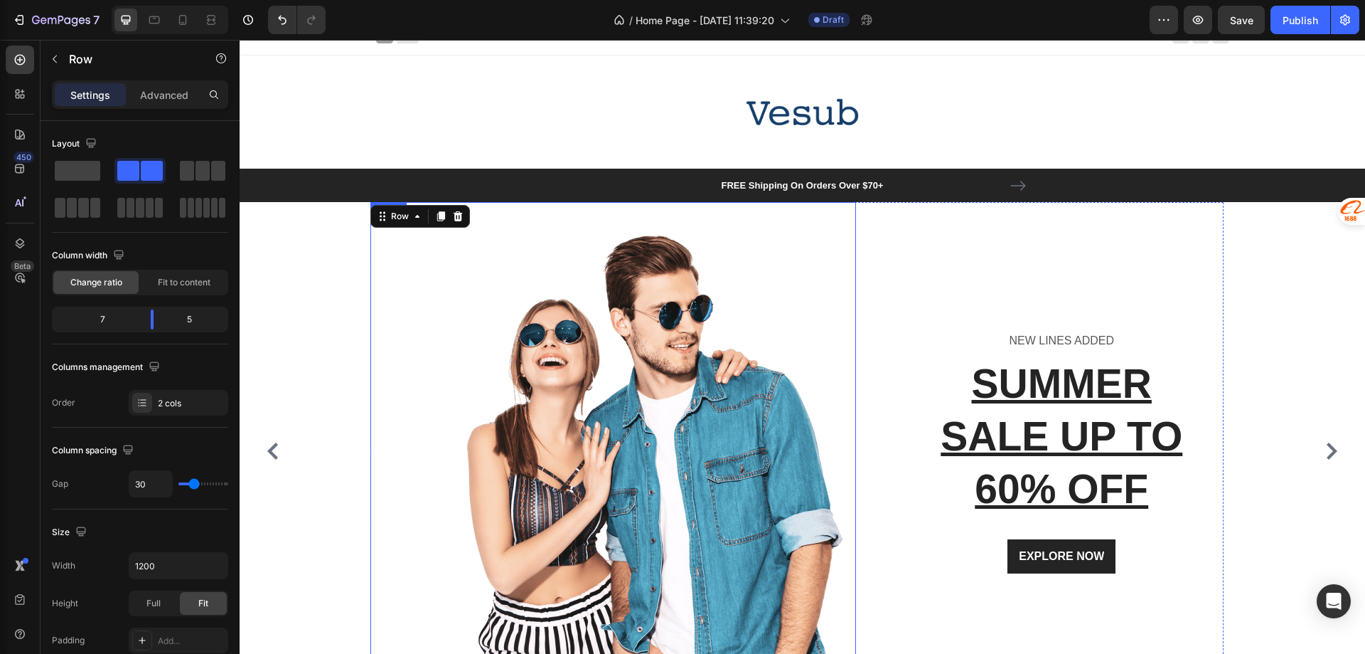
scroll to position [0, 0]
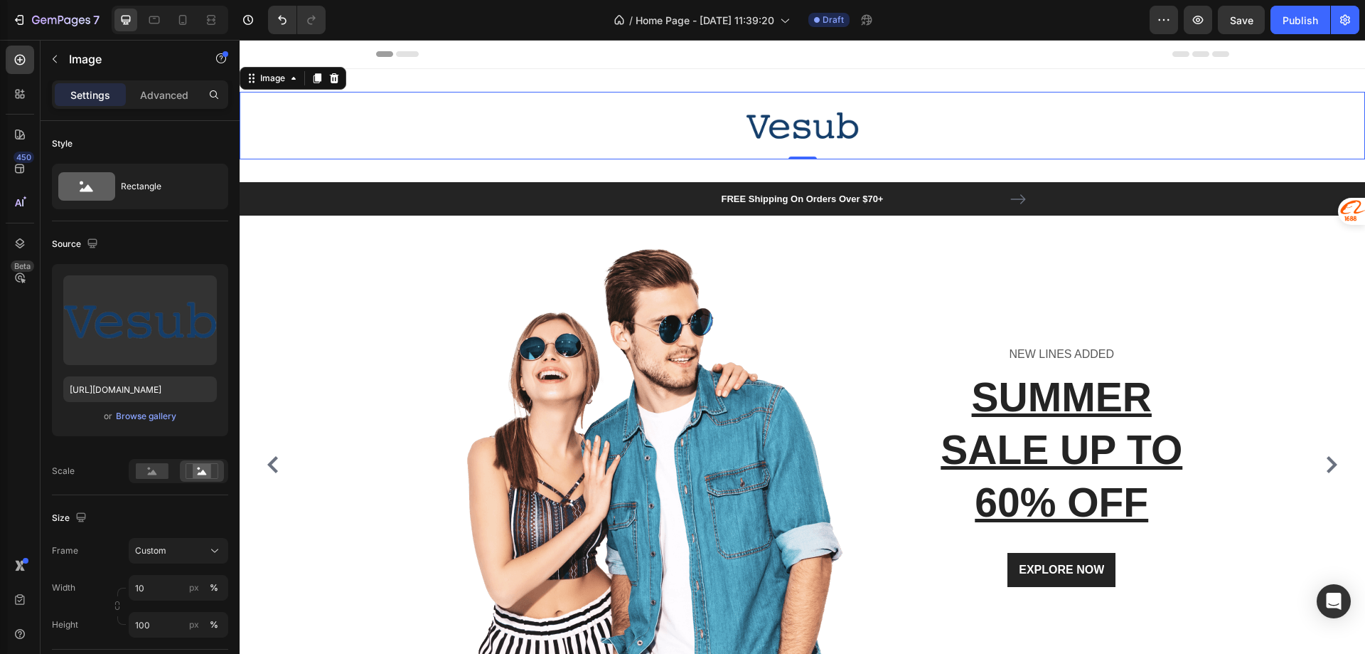
click at [809, 139] on img at bounding box center [802, 126] width 112 height 68
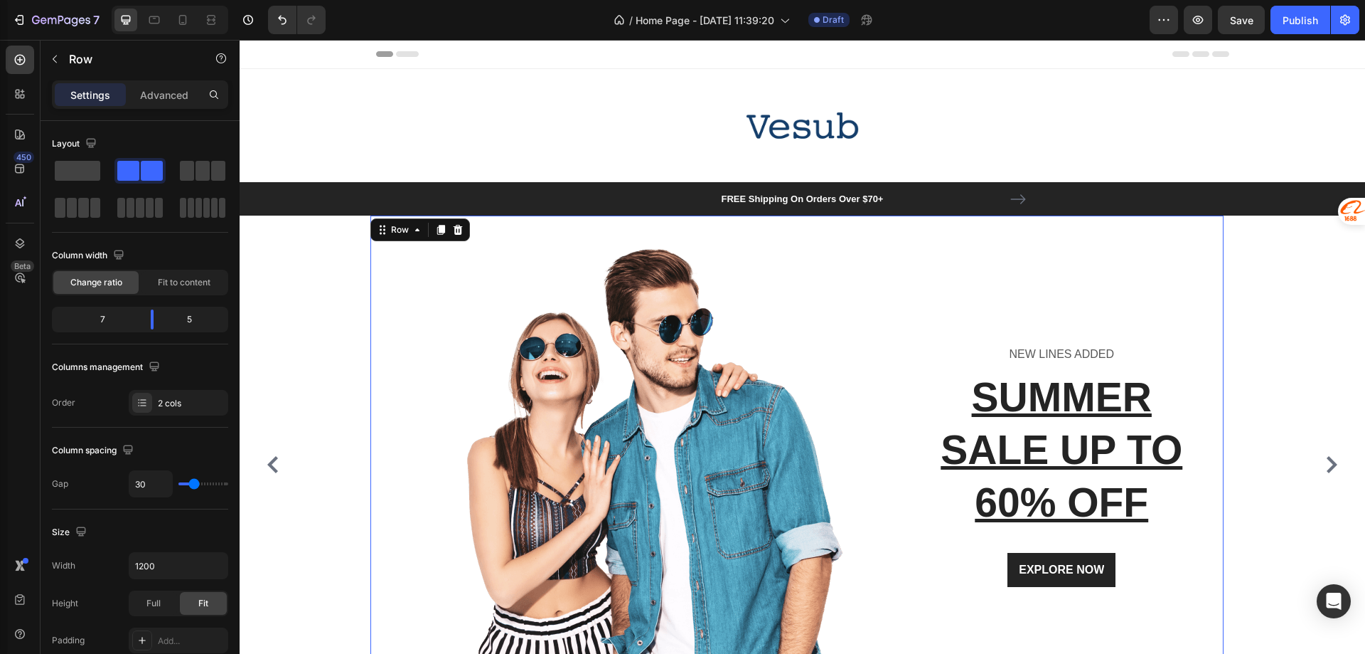
click at [922, 277] on div "NEW LINES ADDED Text block SUMMER SALE UP TO 60% OFF Heading EXPLORE NOW Button…" at bounding box center [1051, 464] width 347 height 498
click at [75, 176] on span at bounding box center [78, 171] width 46 height 20
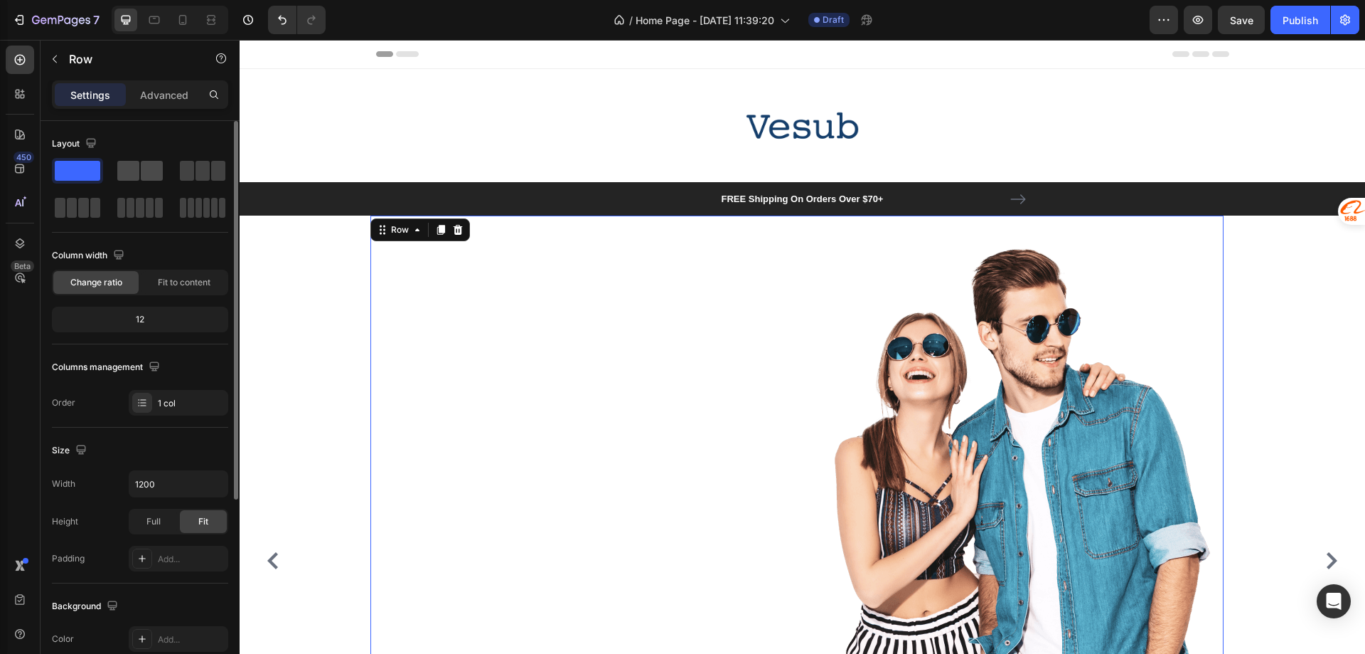
click at [142, 178] on span at bounding box center [152, 171] width 22 height 20
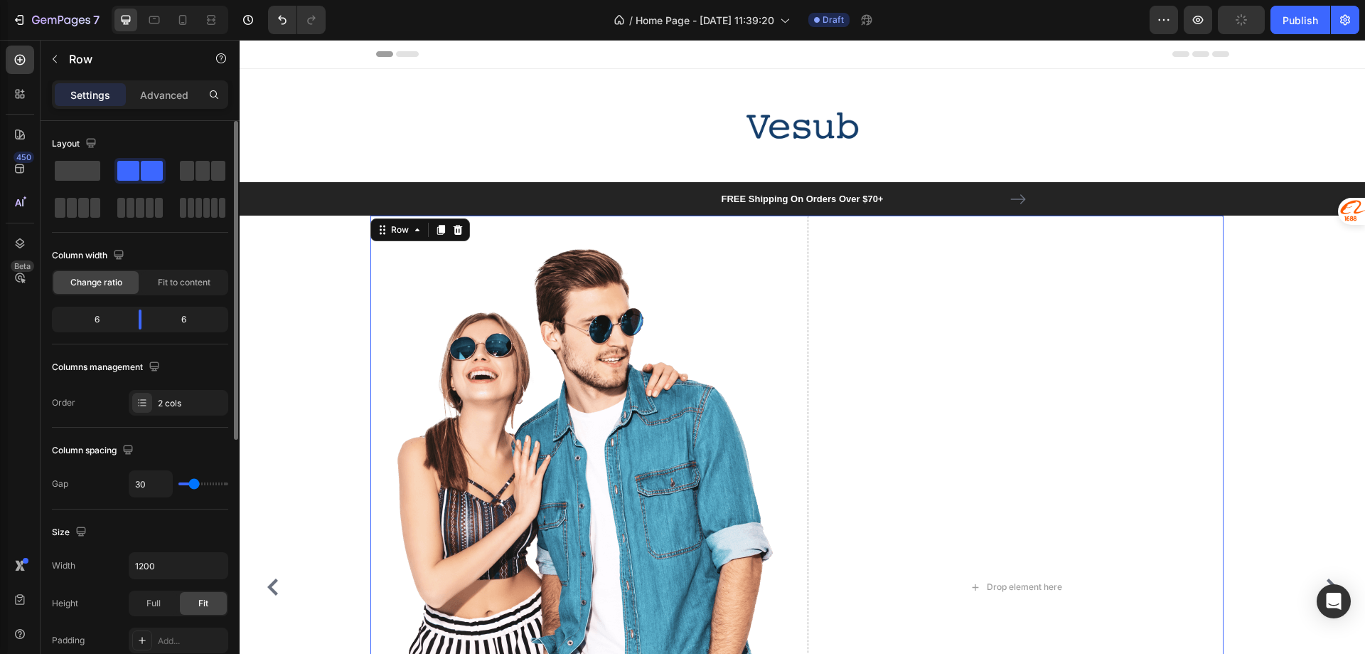
click at [176, 176] on div at bounding box center [140, 189] width 176 height 63
click at [57, 172] on span at bounding box center [78, 171] width 46 height 20
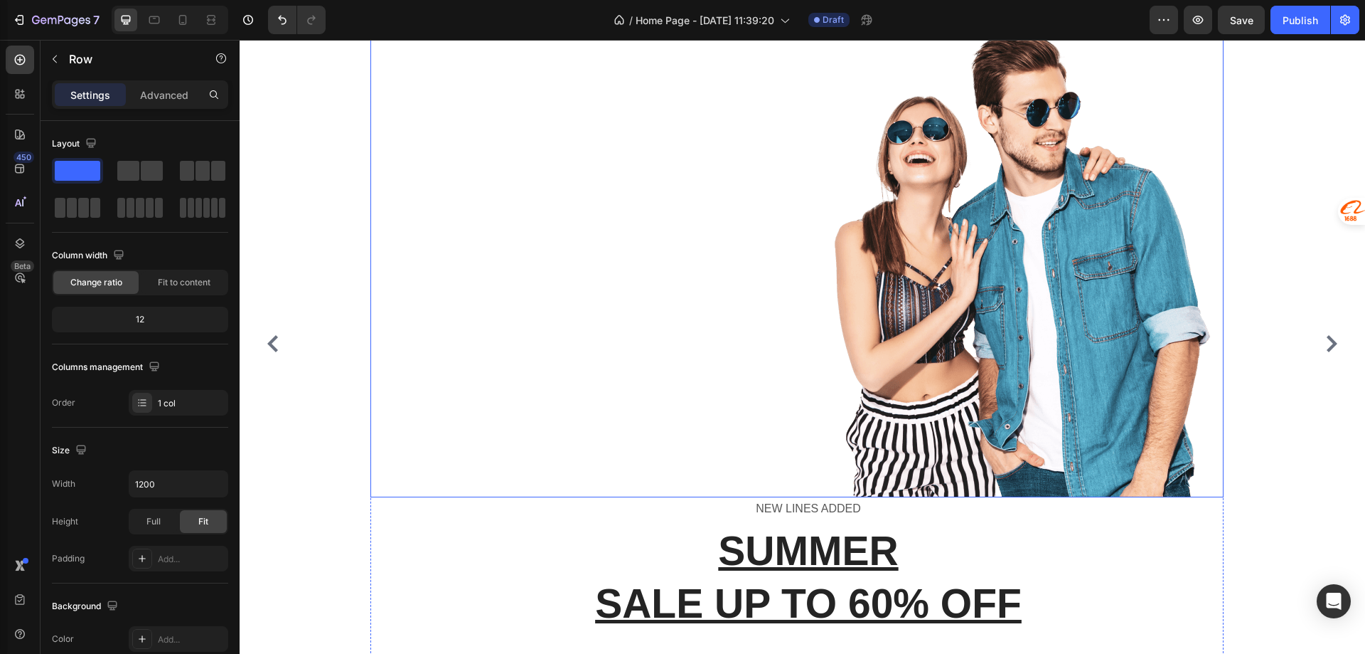
scroll to position [213, 0]
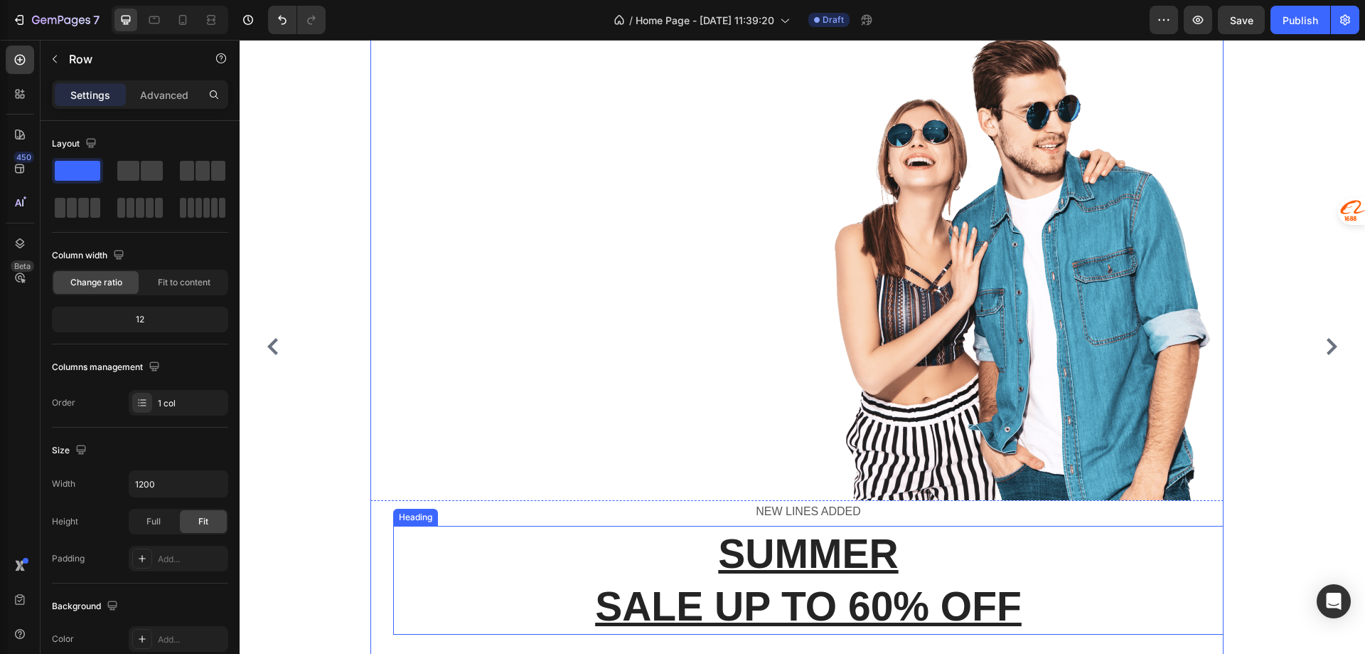
click at [528, 542] on p "SUMMER SALE UP TO 60% OFF" at bounding box center [809, 579] width 828 height 105
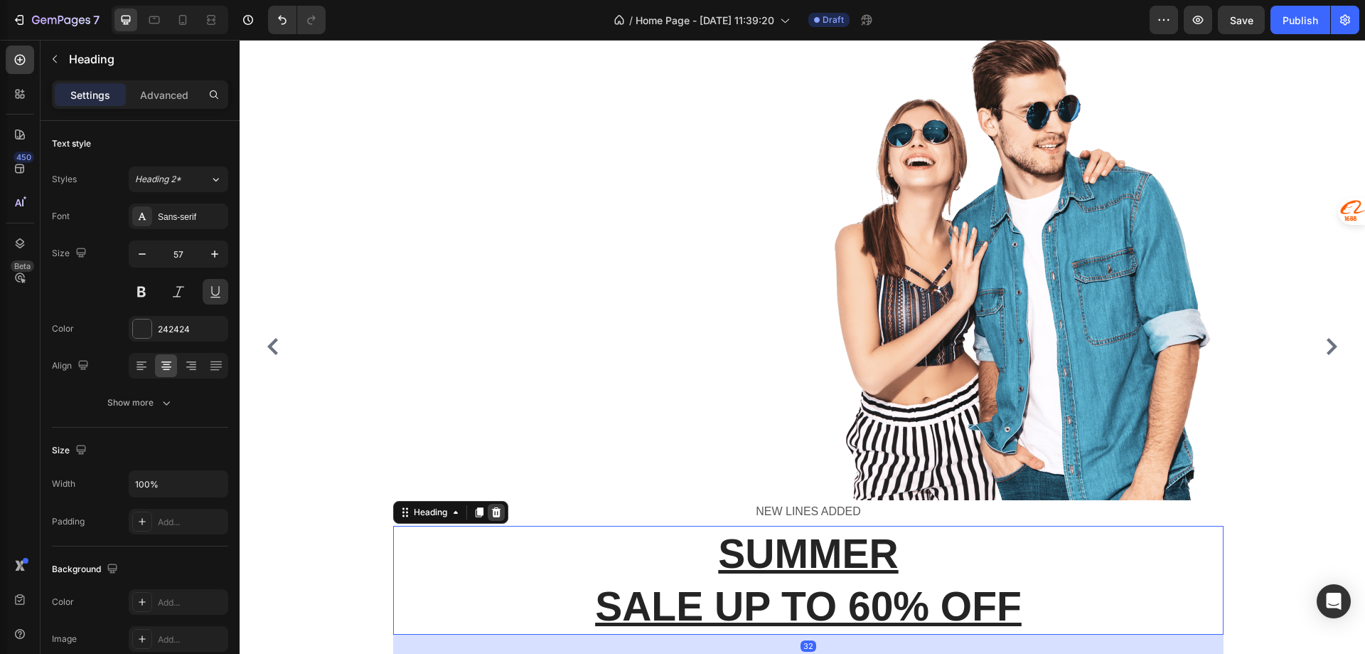
click at [491, 509] on icon at bounding box center [496, 511] width 11 height 11
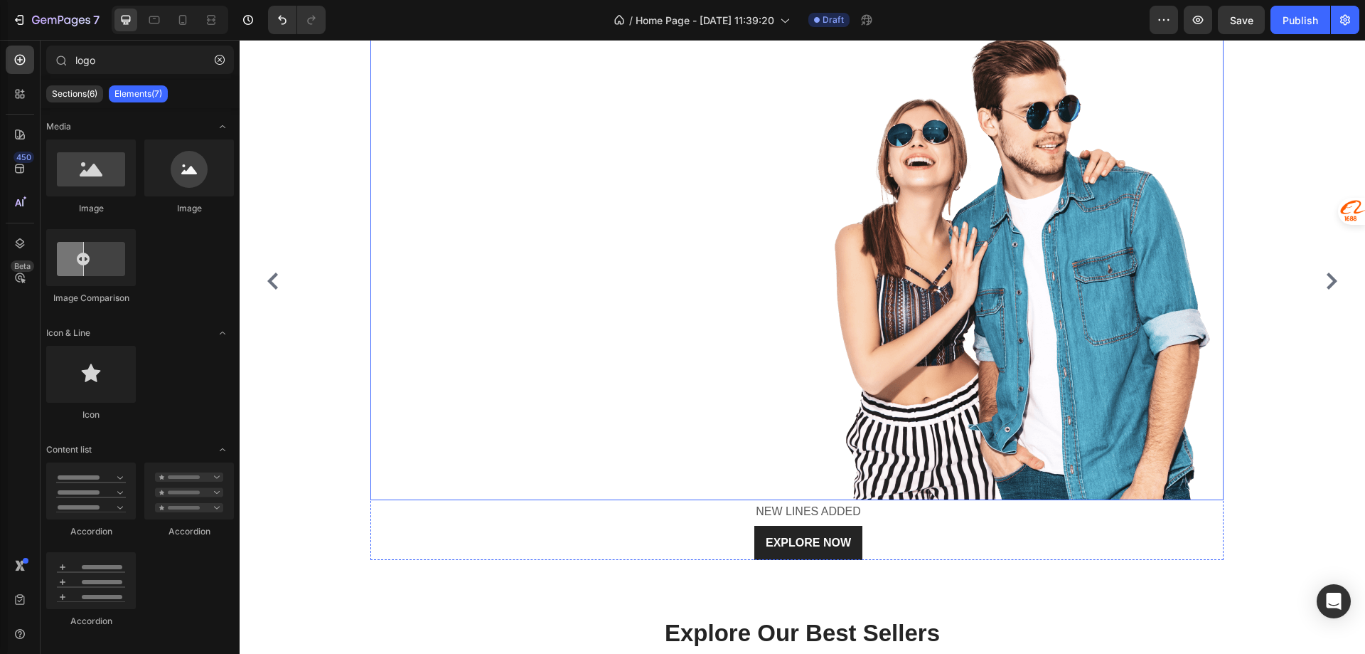
scroll to position [148, 0]
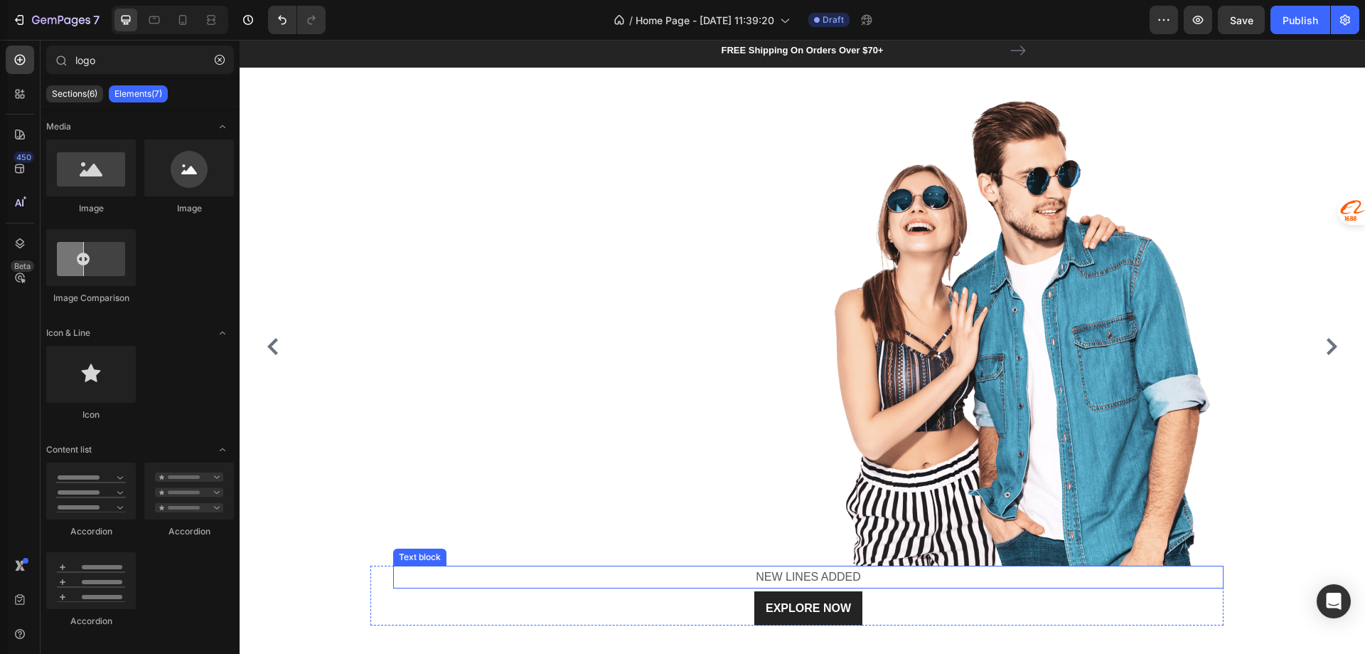
click at [752, 575] on p "NEW LINES ADDED" at bounding box center [809, 577] width 828 height 21
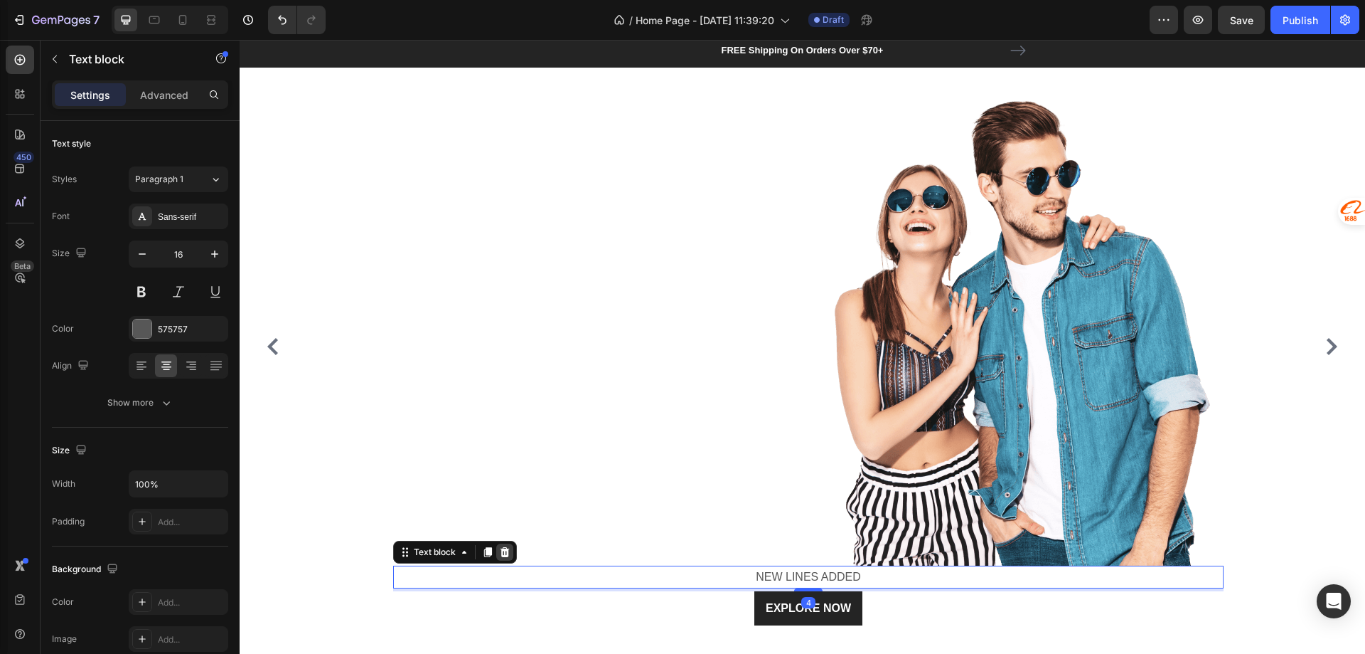
click at [501, 551] on icon at bounding box center [504, 551] width 11 height 11
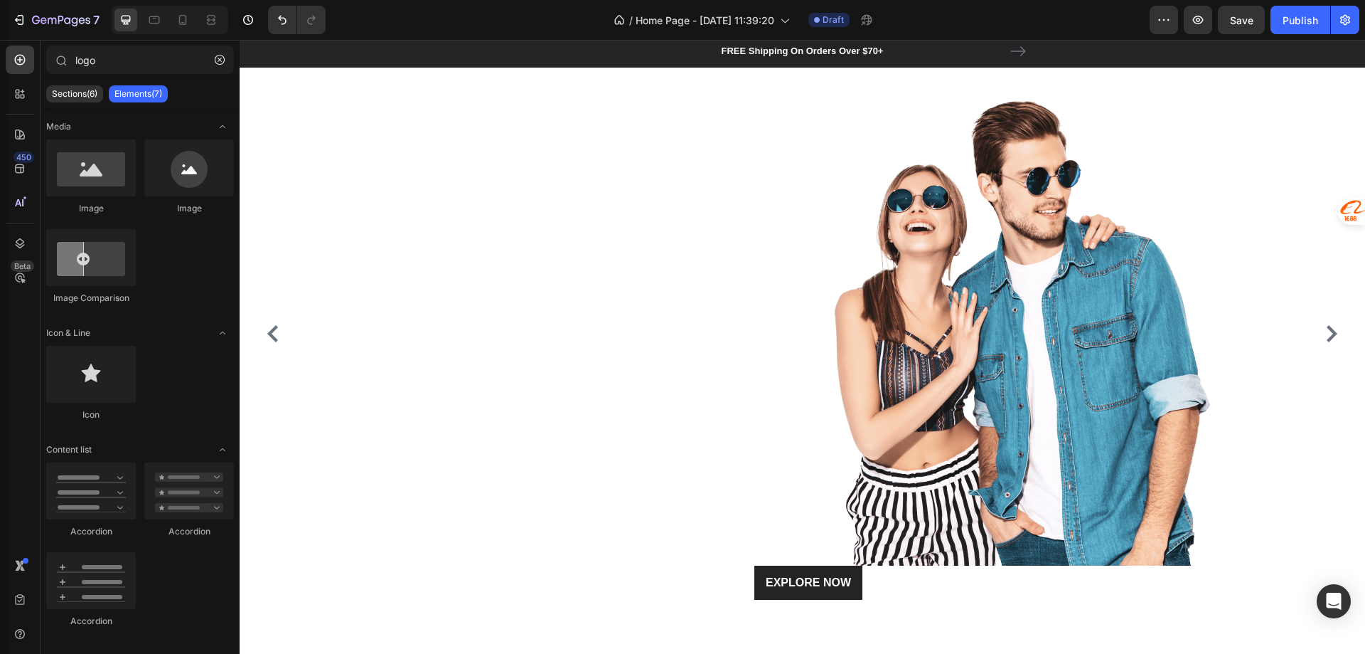
scroll to position [135, 0]
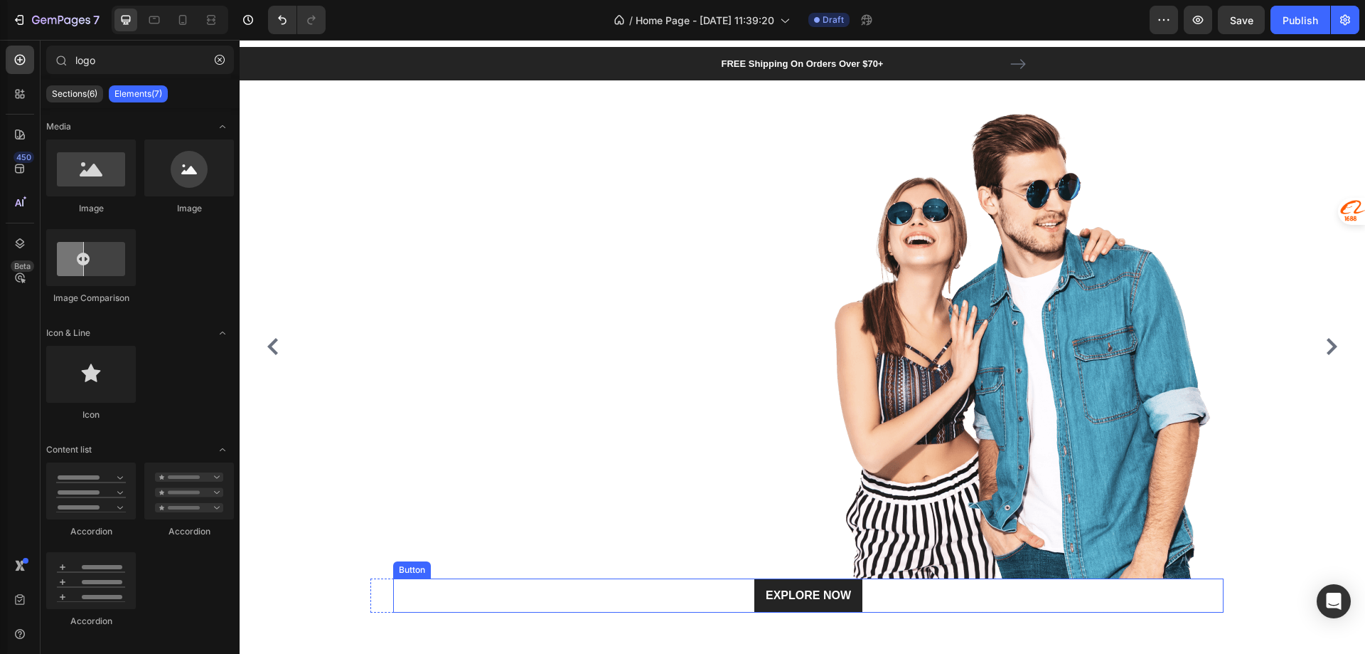
click at [624, 591] on div "EXPLORE NOW Button" at bounding box center [808, 595] width 831 height 34
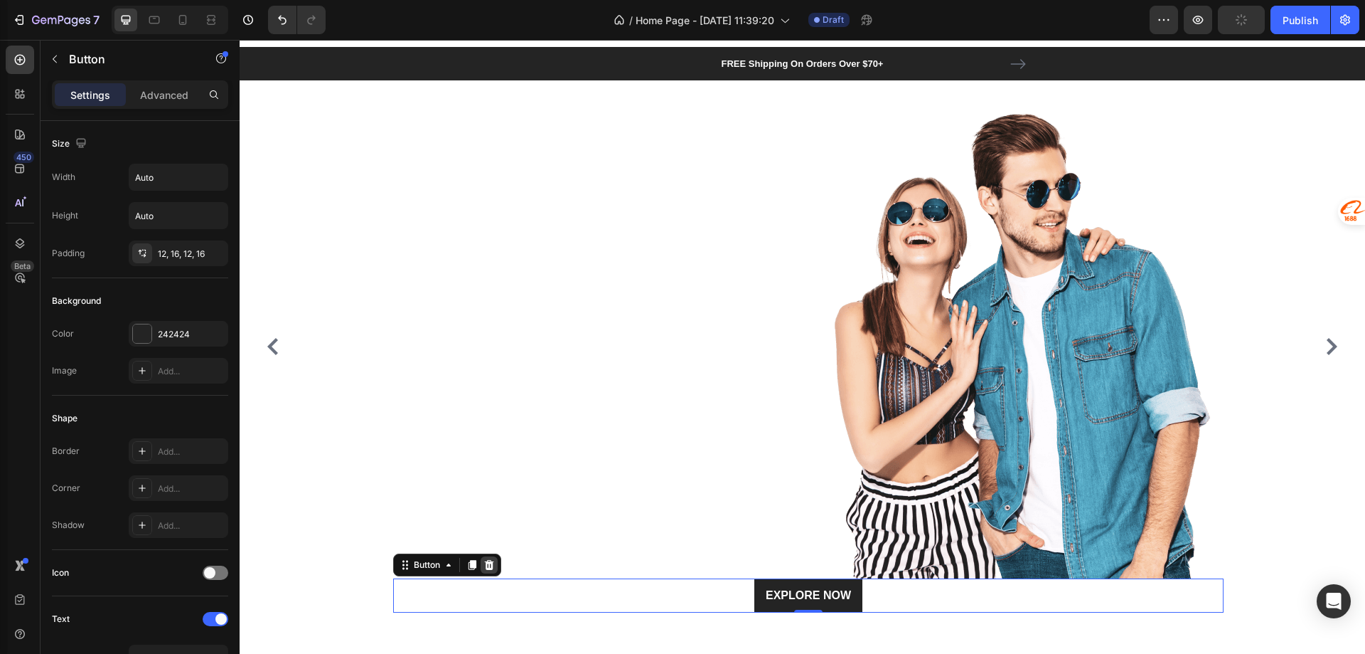
click at [490, 567] on icon at bounding box center [489, 565] width 9 height 10
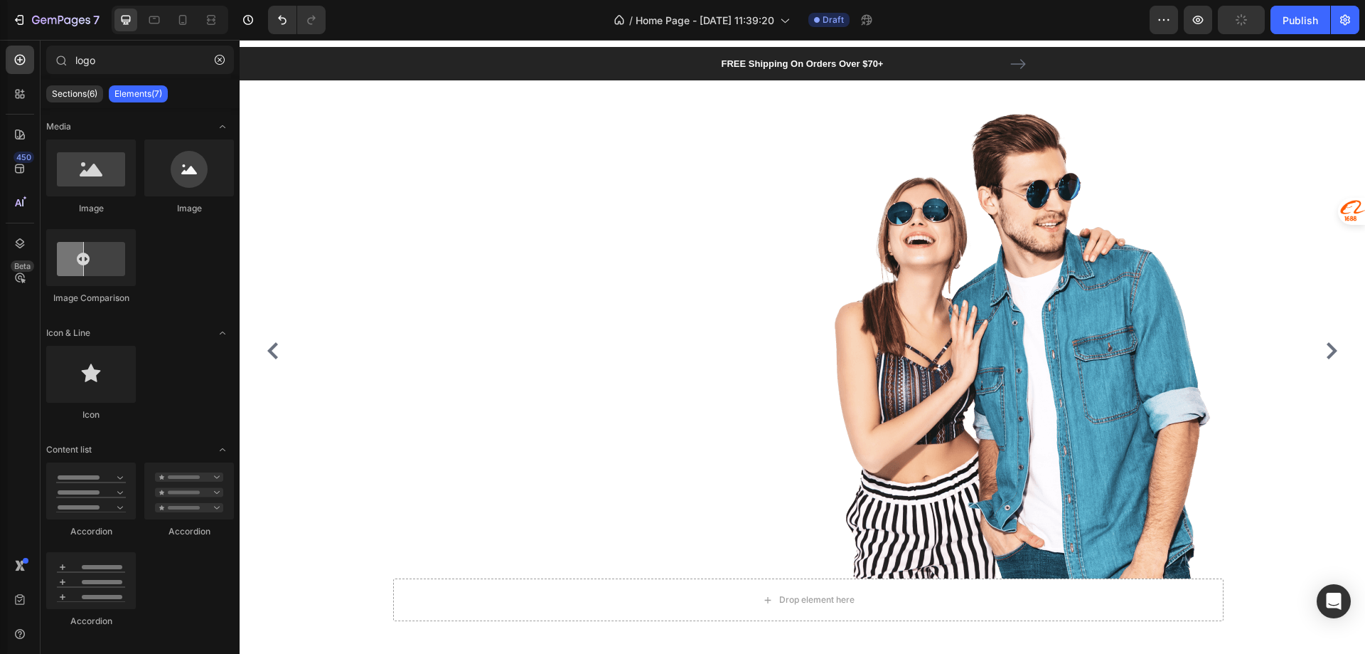
scroll to position [139, 0]
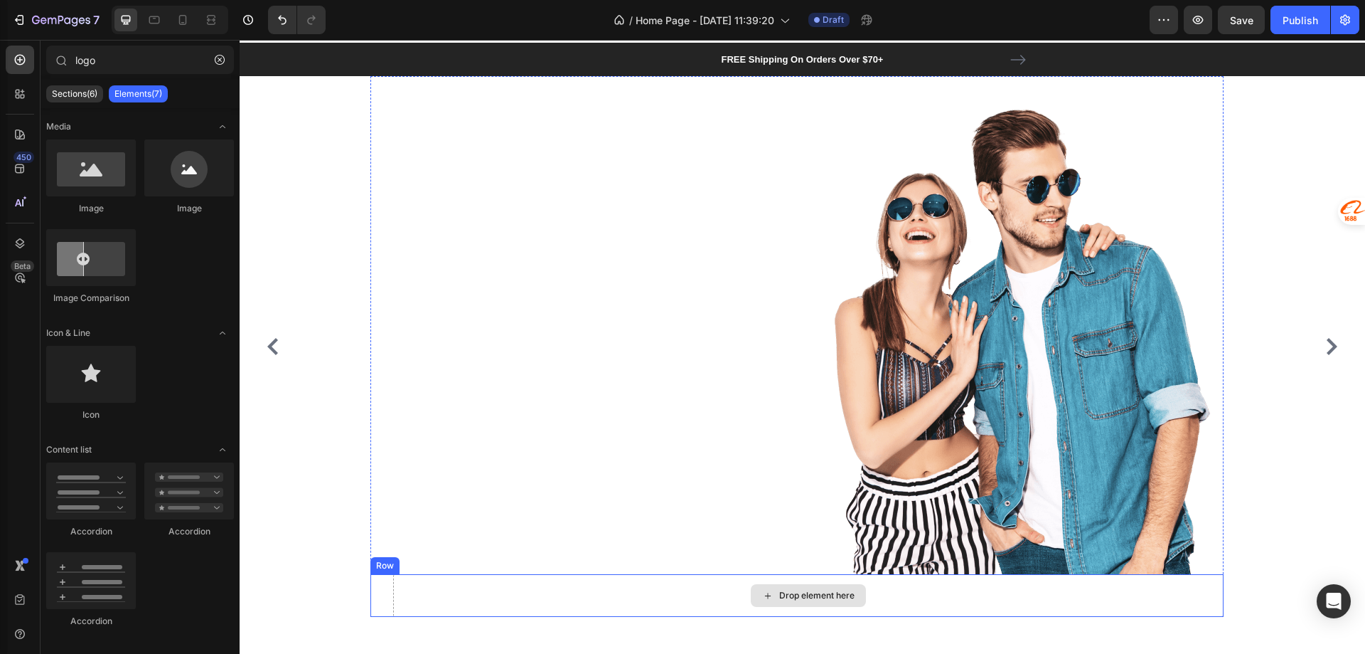
click at [612, 590] on div "Drop element here" at bounding box center [808, 595] width 831 height 43
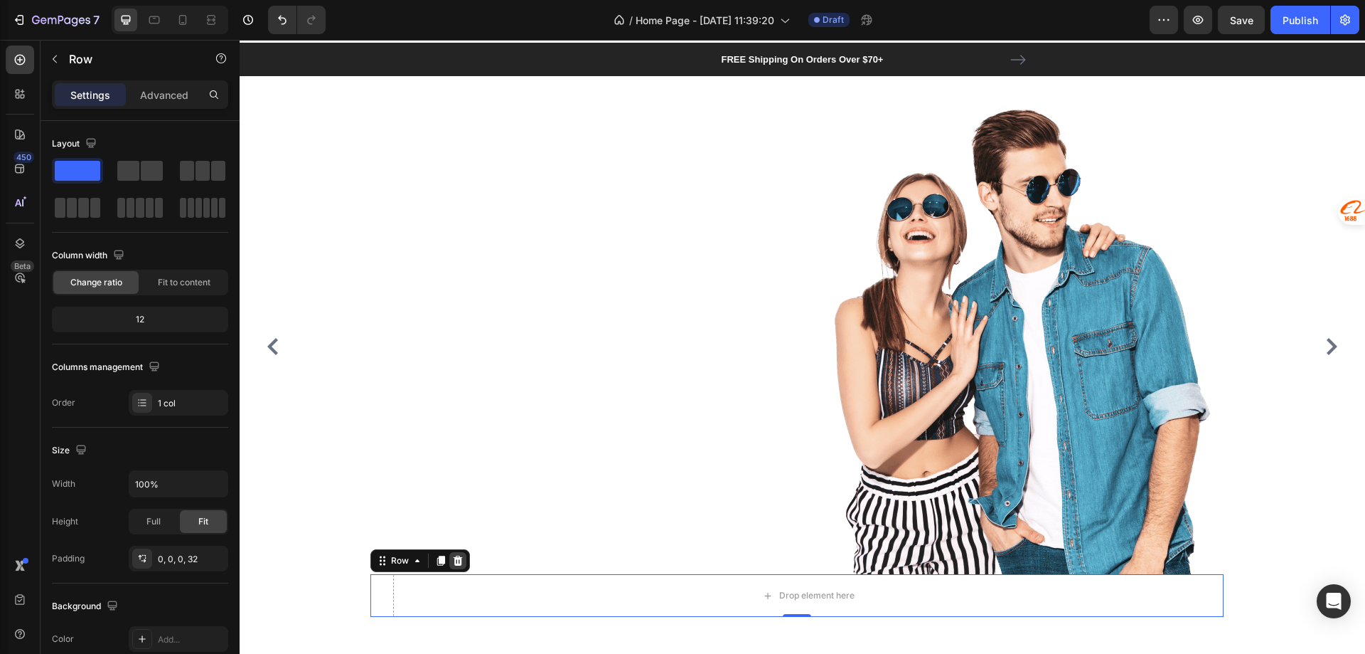
click at [455, 563] on icon at bounding box center [458, 560] width 9 height 10
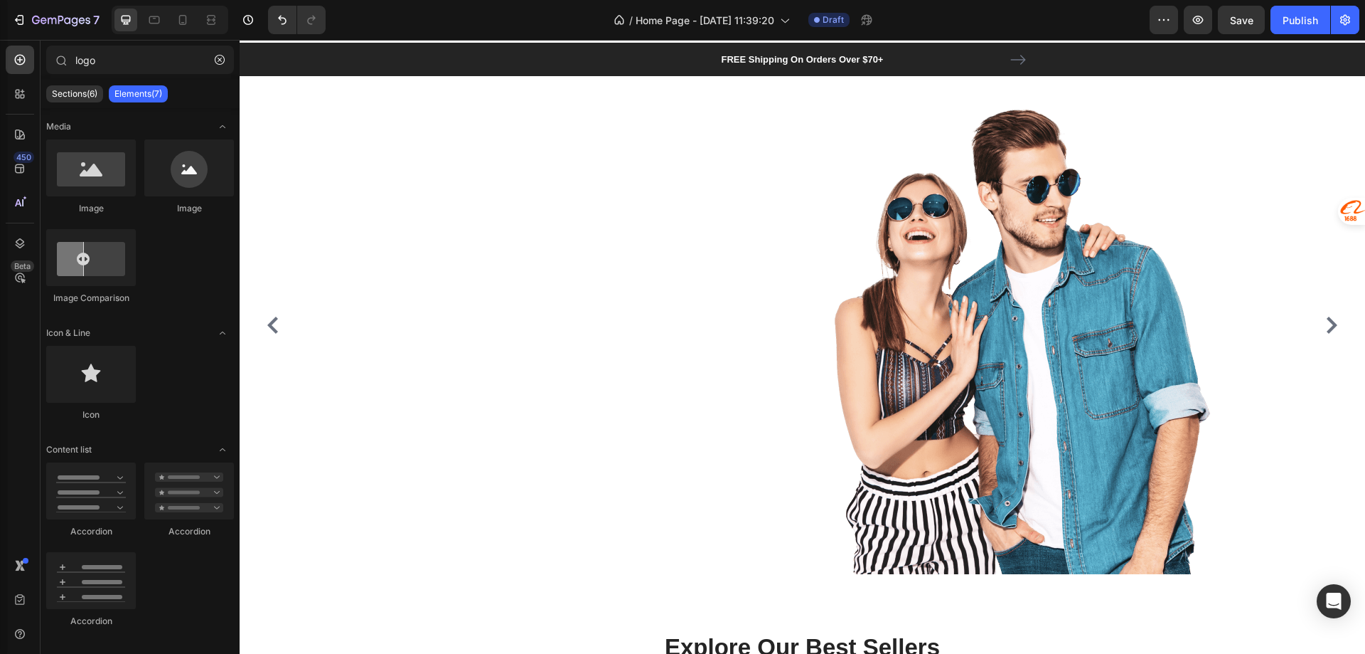
scroll to position [118, 0]
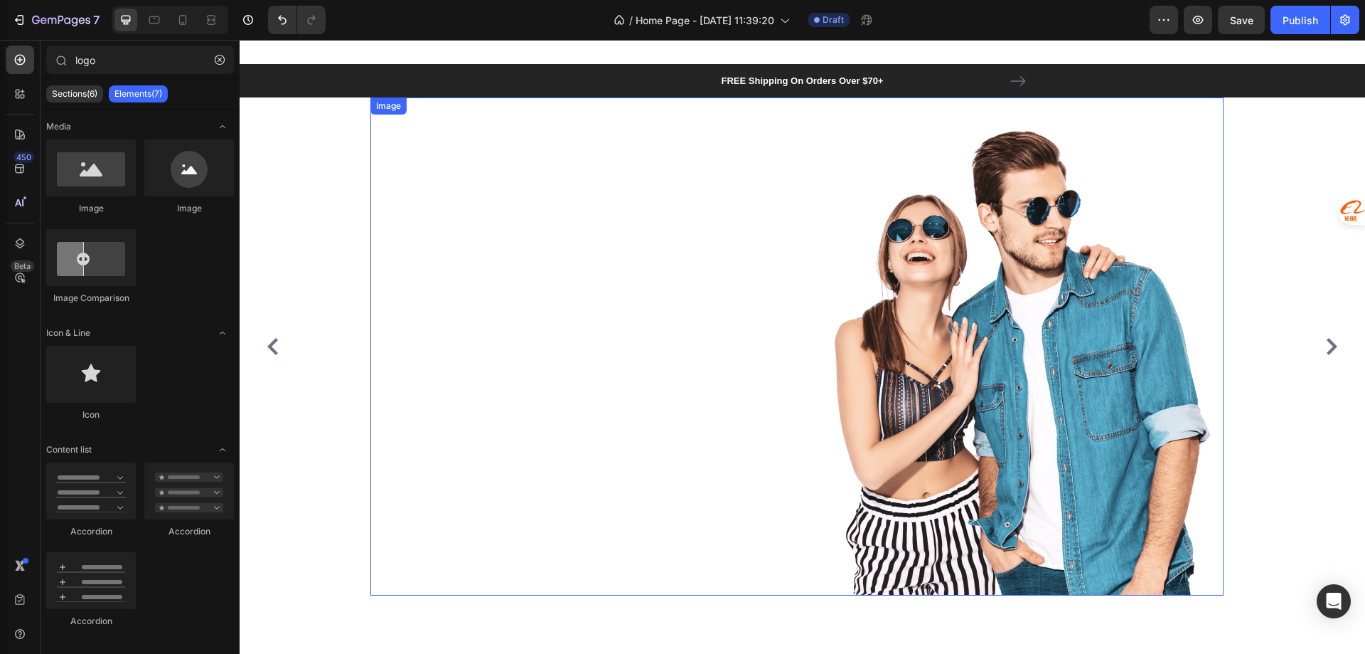
click at [782, 486] on div at bounding box center [797, 346] width 853 height 498
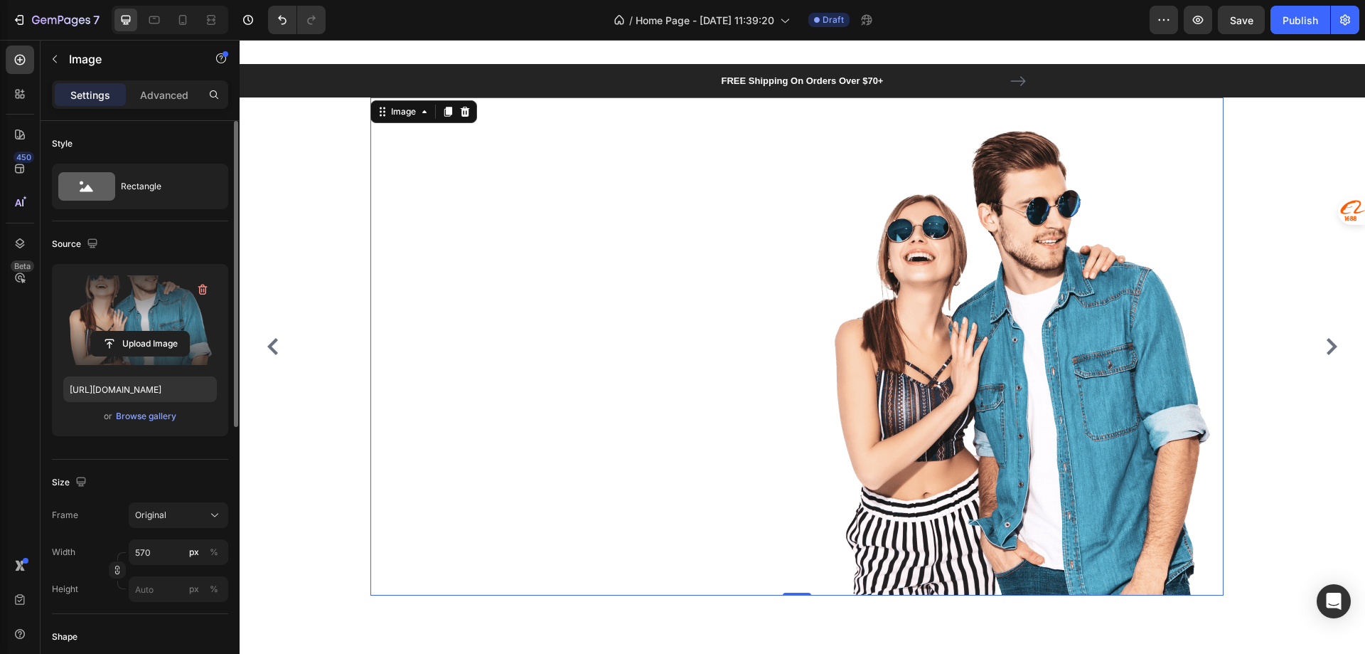
click at [137, 283] on label at bounding box center [140, 320] width 154 height 90
click at [137, 331] on input "file" at bounding box center [140, 343] width 98 height 24
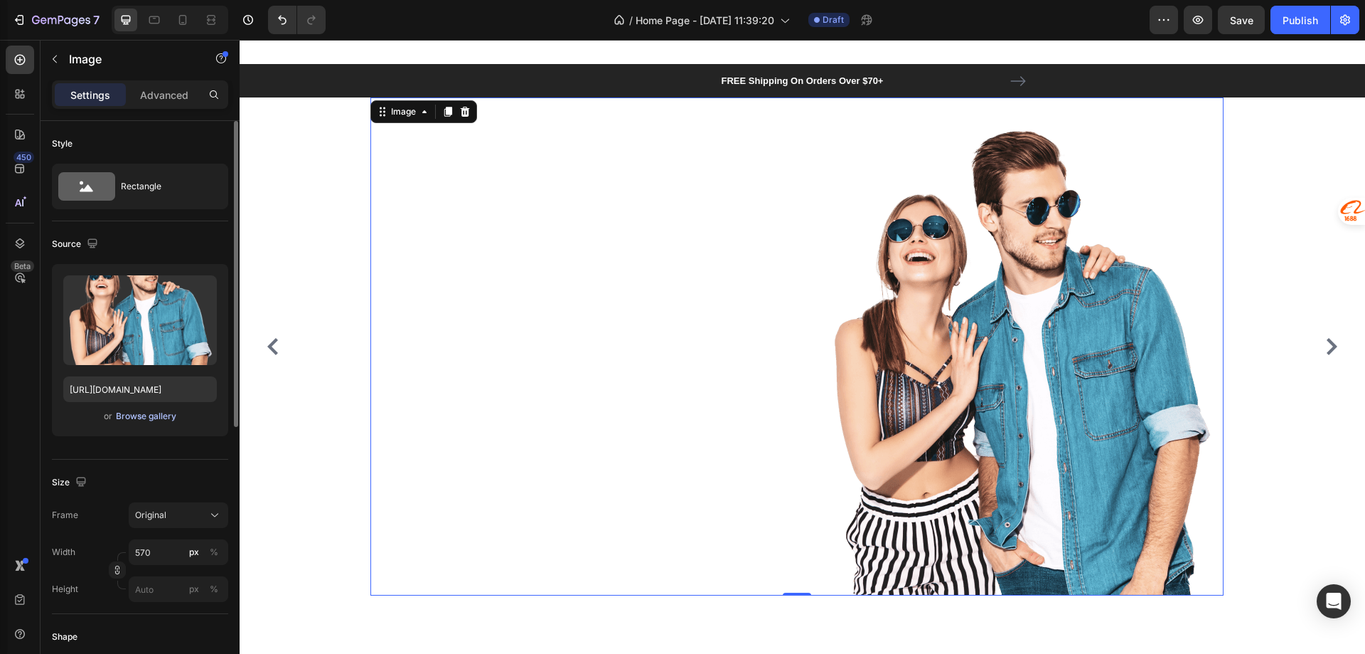
click at [141, 412] on div "Browse gallery" at bounding box center [146, 416] width 60 height 13
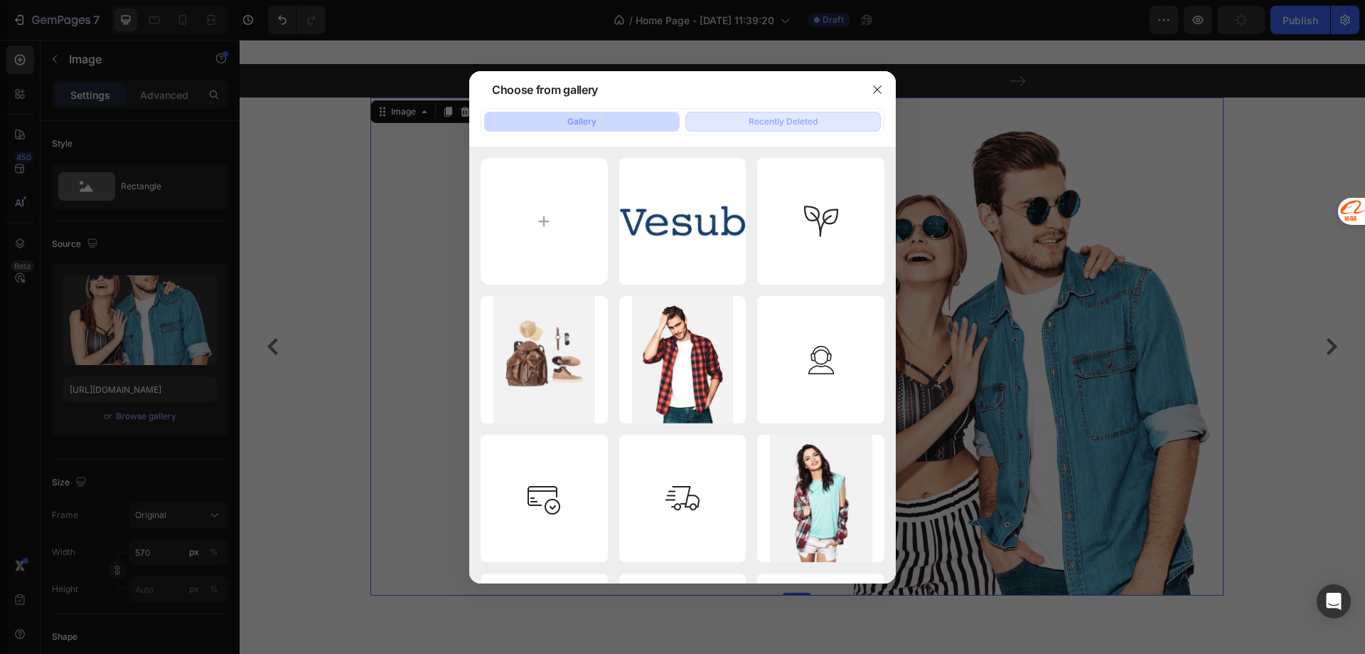
click at [808, 124] on div "Recently Deleted" at bounding box center [783, 121] width 69 height 13
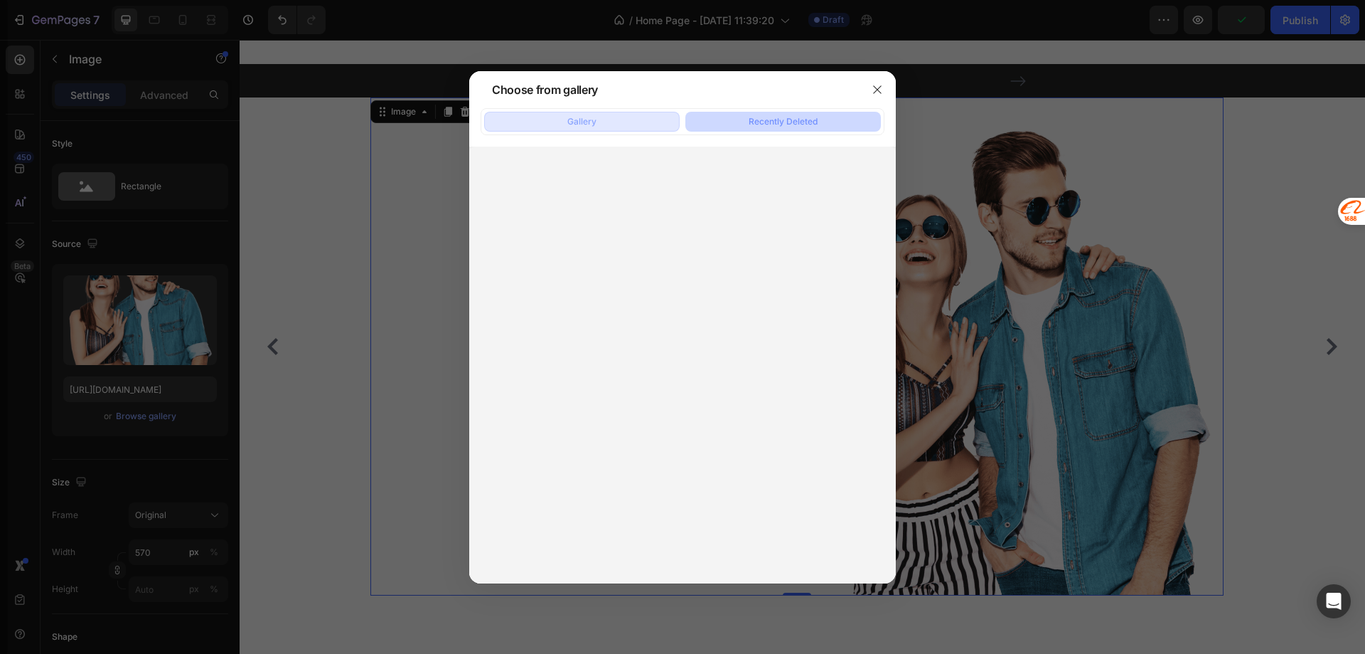
click at [575, 129] on button "Gallery" at bounding box center [582, 122] width 196 height 20
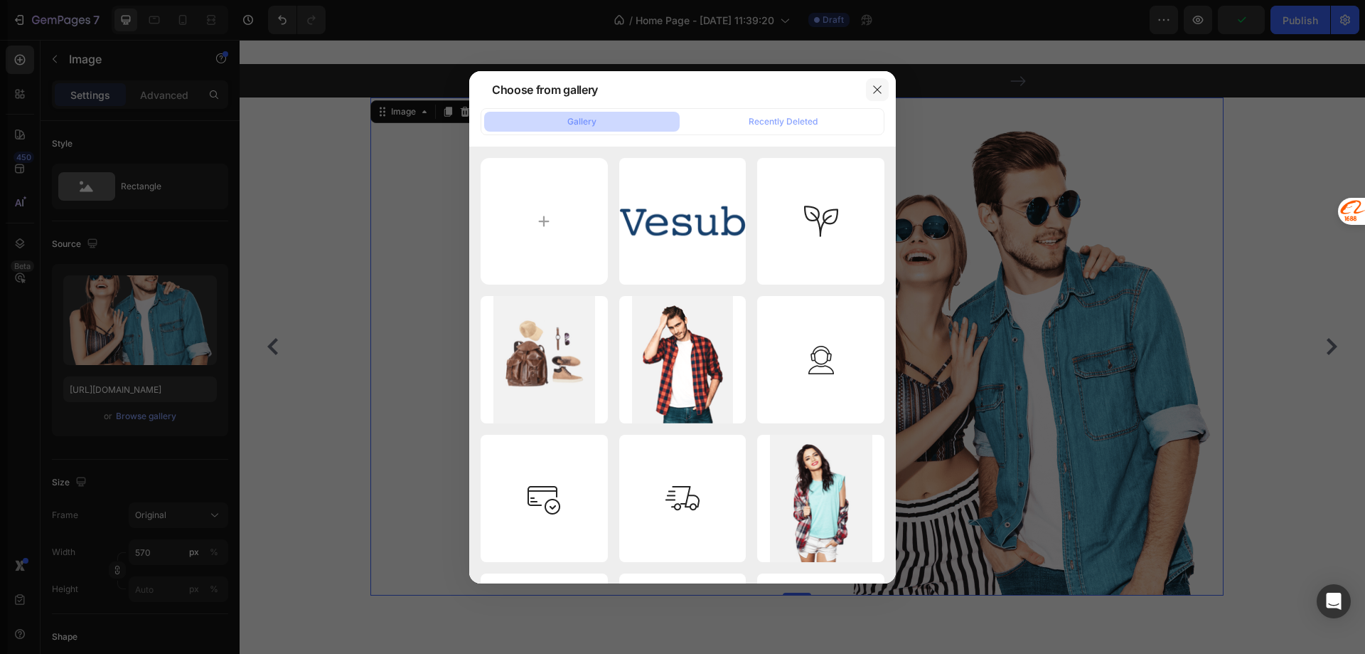
click at [876, 87] on icon "button" at bounding box center [877, 89] width 8 height 8
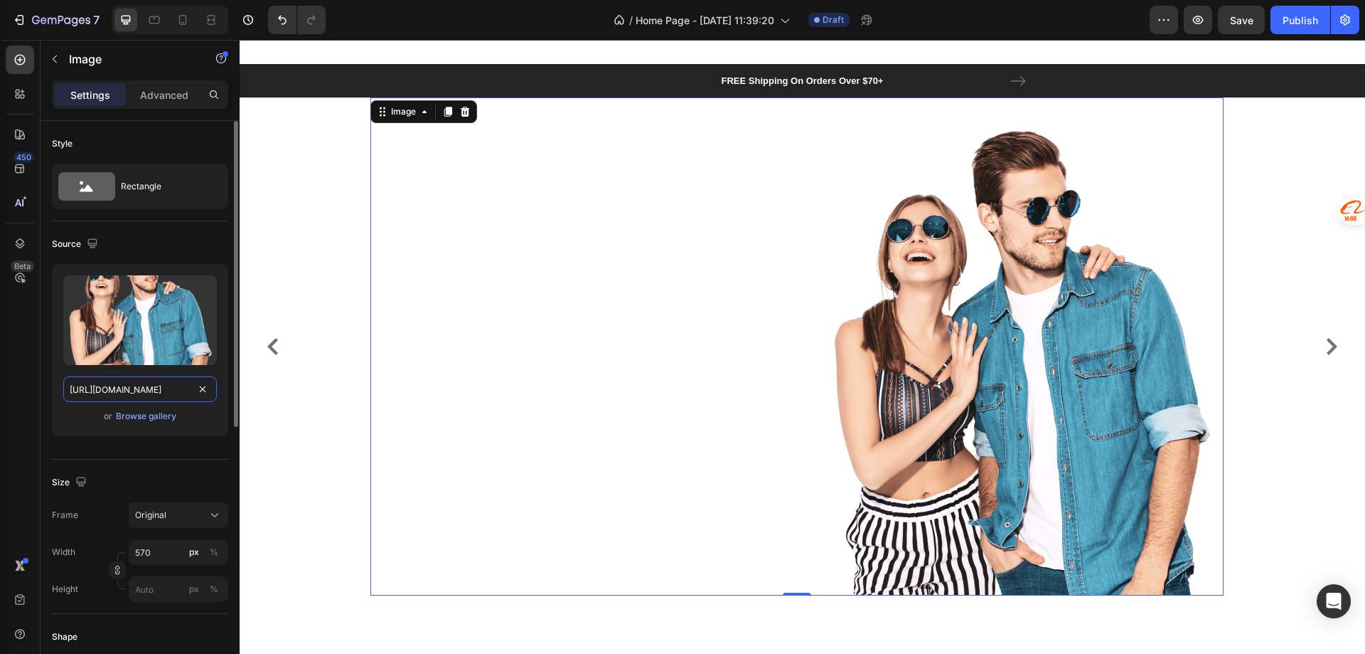
click at [120, 388] on input "[URL][DOMAIN_NAME]" at bounding box center [140, 389] width 154 height 26
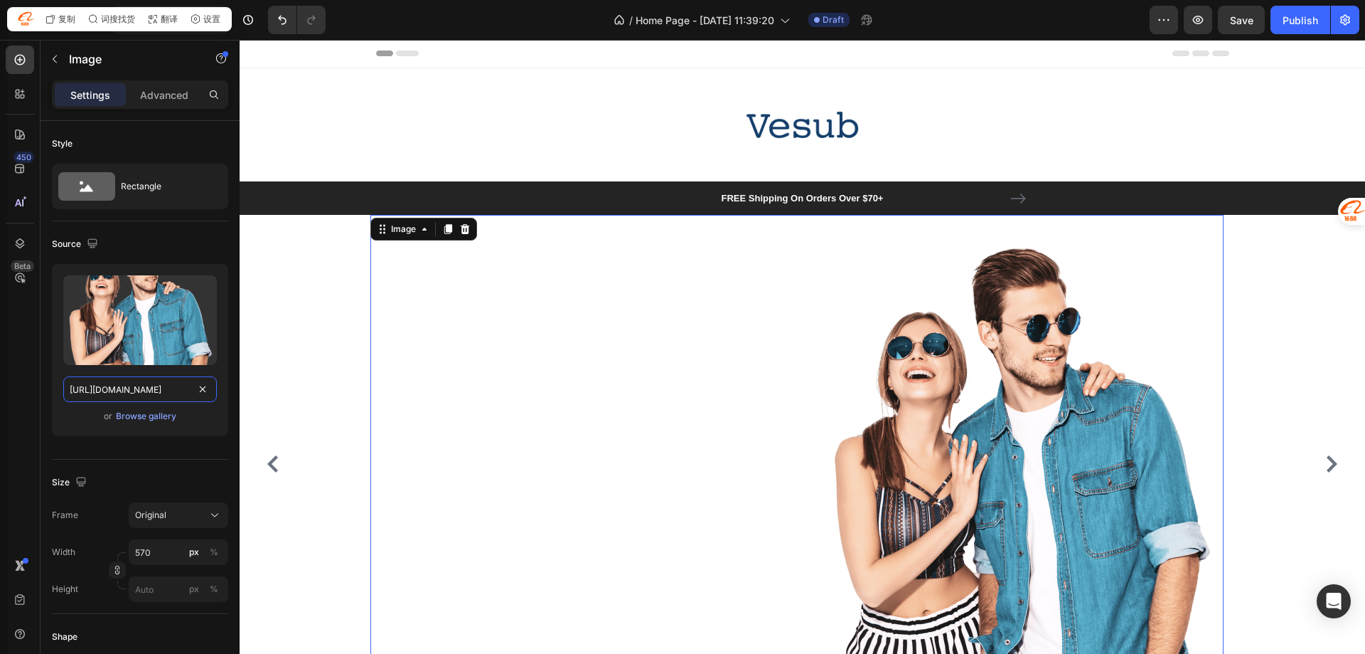
scroll to position [0, 0]
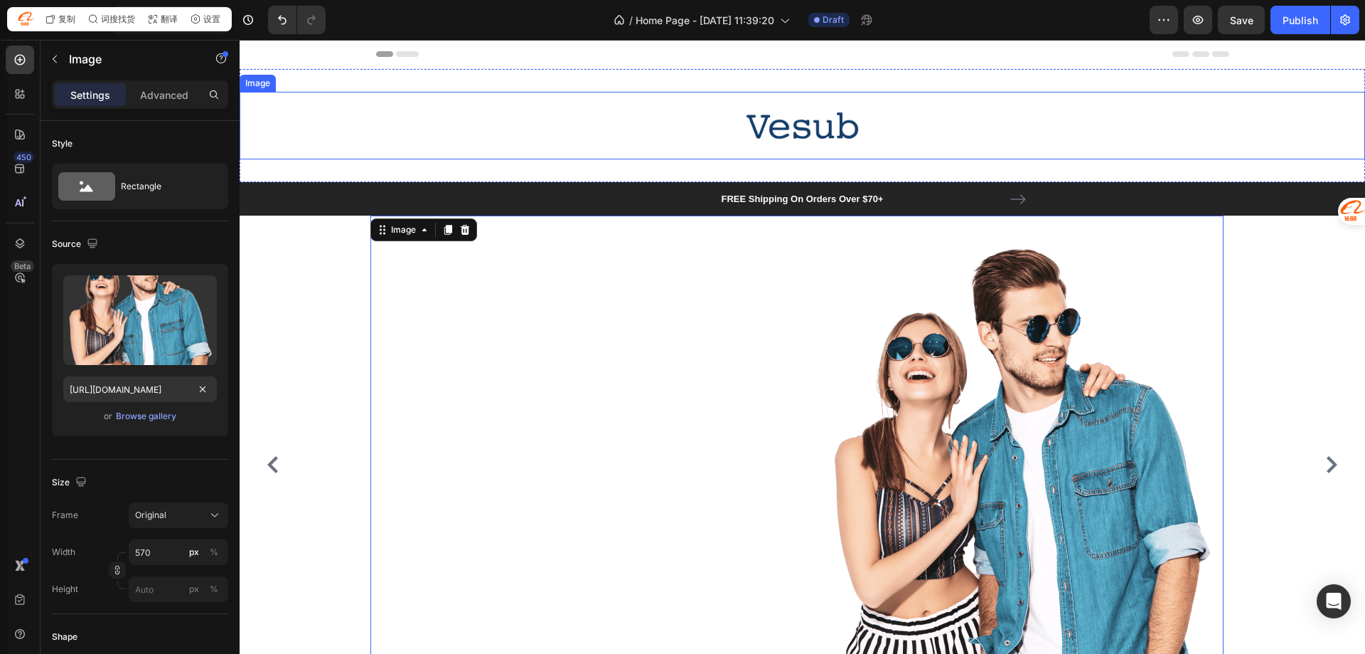
click at [796, 134] on img at bounding box center [802, 126] width 112 height 68
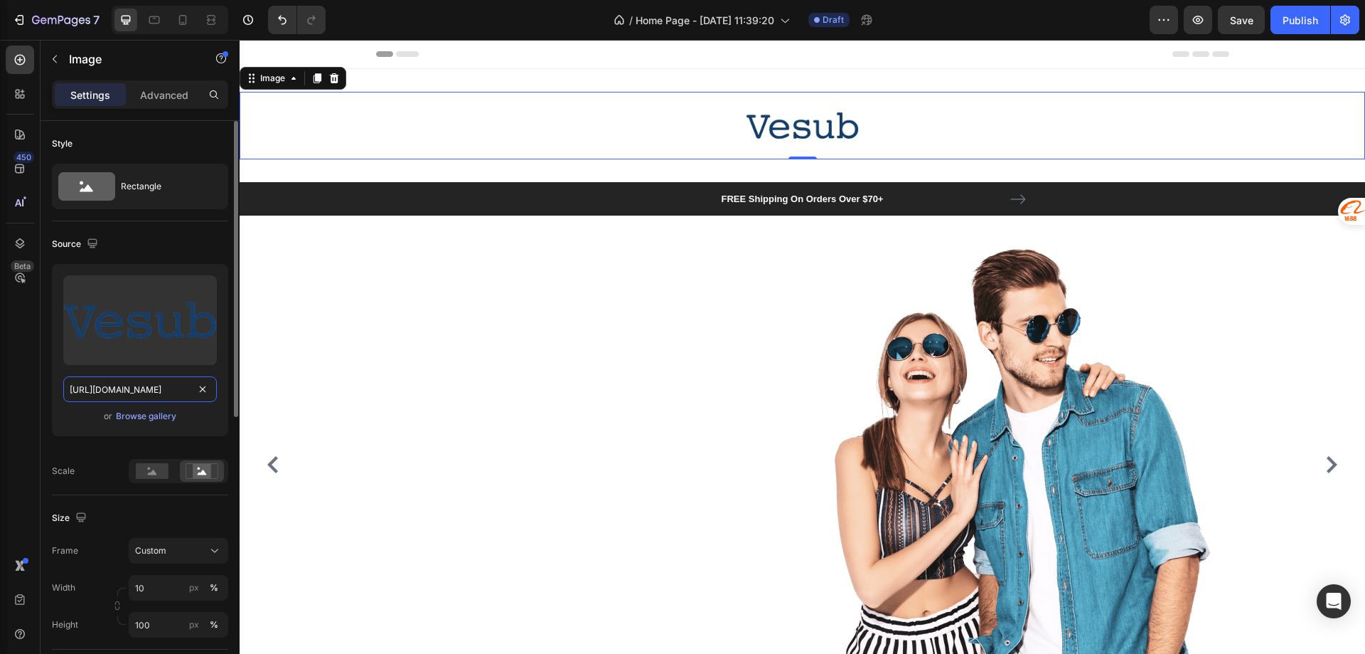
click at [122, 395] on input "[URL][DOMAIN_NAME]" at bounding box center [140, 389] width 154 height 26
click at [127, 501] on div "Size Frame Custom Width 10 px % Height 100 px %" at bounding box center [140, 572] width 176 height 154
click at [140, 476] on rect at bounding box center [152, 471] width 33 height 16
click at [196, 472] on rect at bounding box center [202, 471] width 18 height 14
click at [154, 471] on icon at bounding box center [152, 471] width 9 height 5
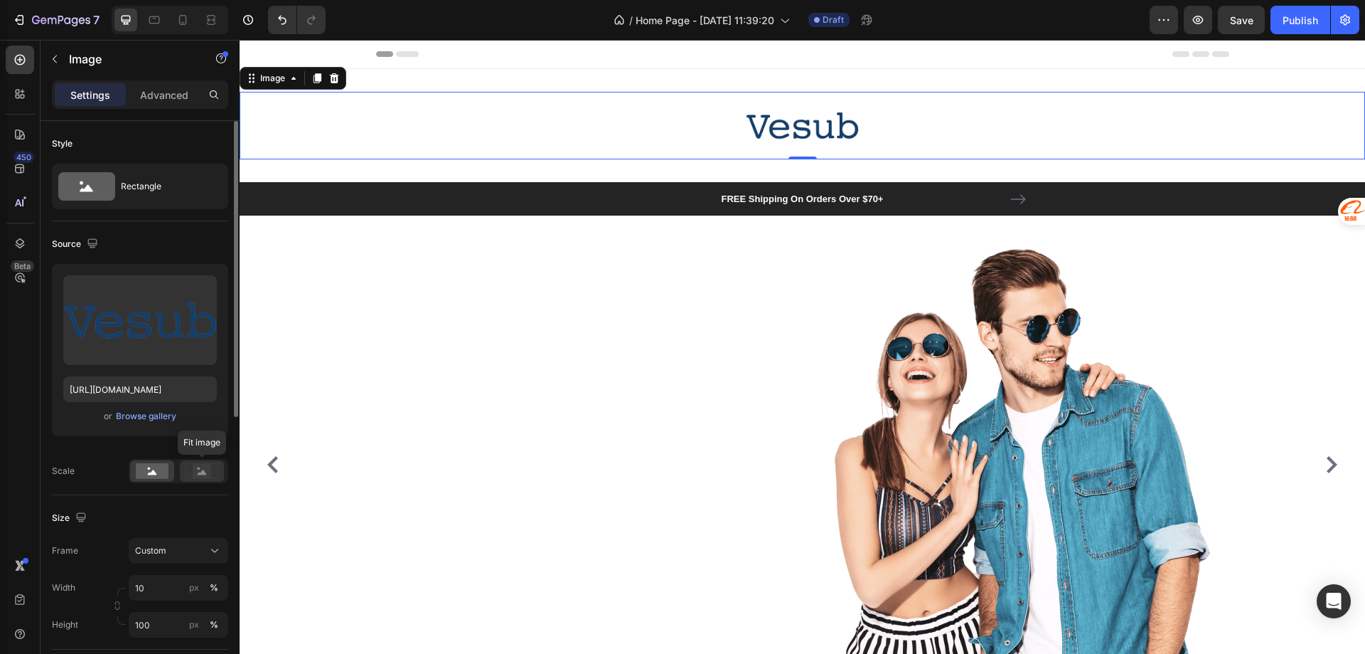
click at [197, 467] on rect at bounding box center [202, 471] width 18 height 14
click at [143, 460] on div at bounding box center [152, 470] width 44 height 21
click at [439, 418] on div at bounding box center [797, 464] width 853 height 498
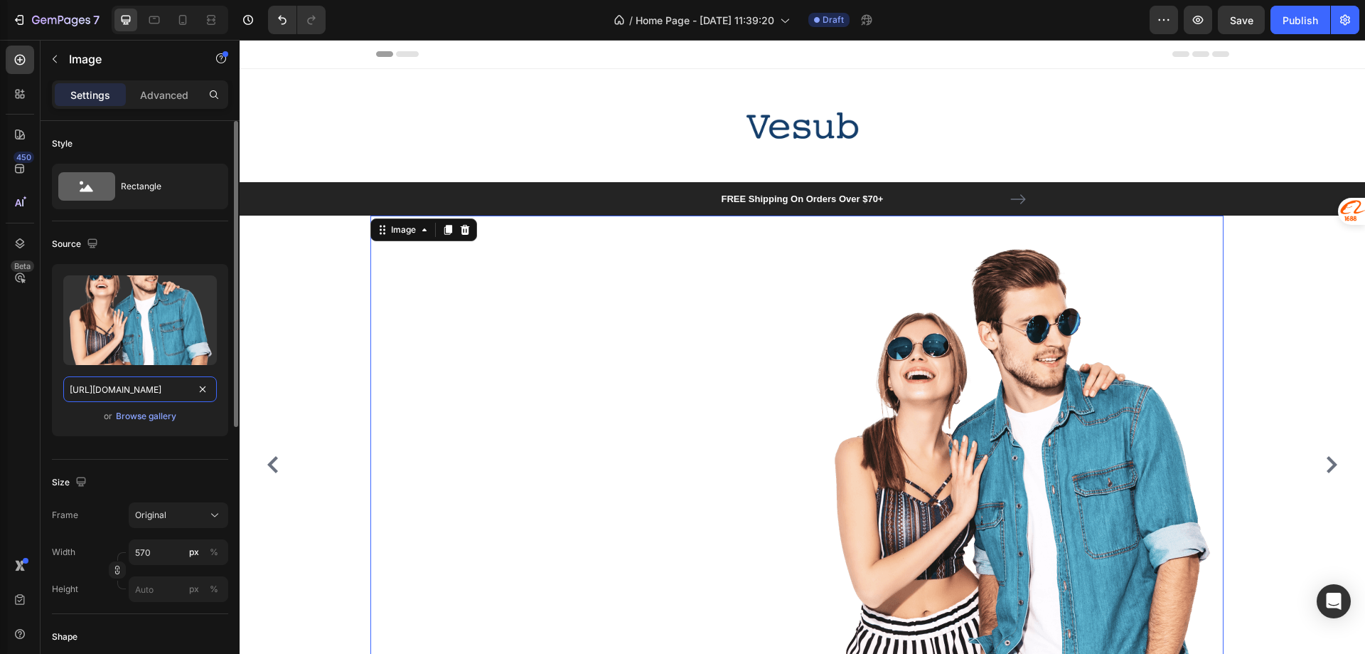
click at [151, 393] on input "[URL][DOMAIN_NAME]" at bounding box center [140, 389] width 154 height 26
paste input "[DOMAIN_NAME][URL]"
type input "[URL][DOMAIN_NAME]"
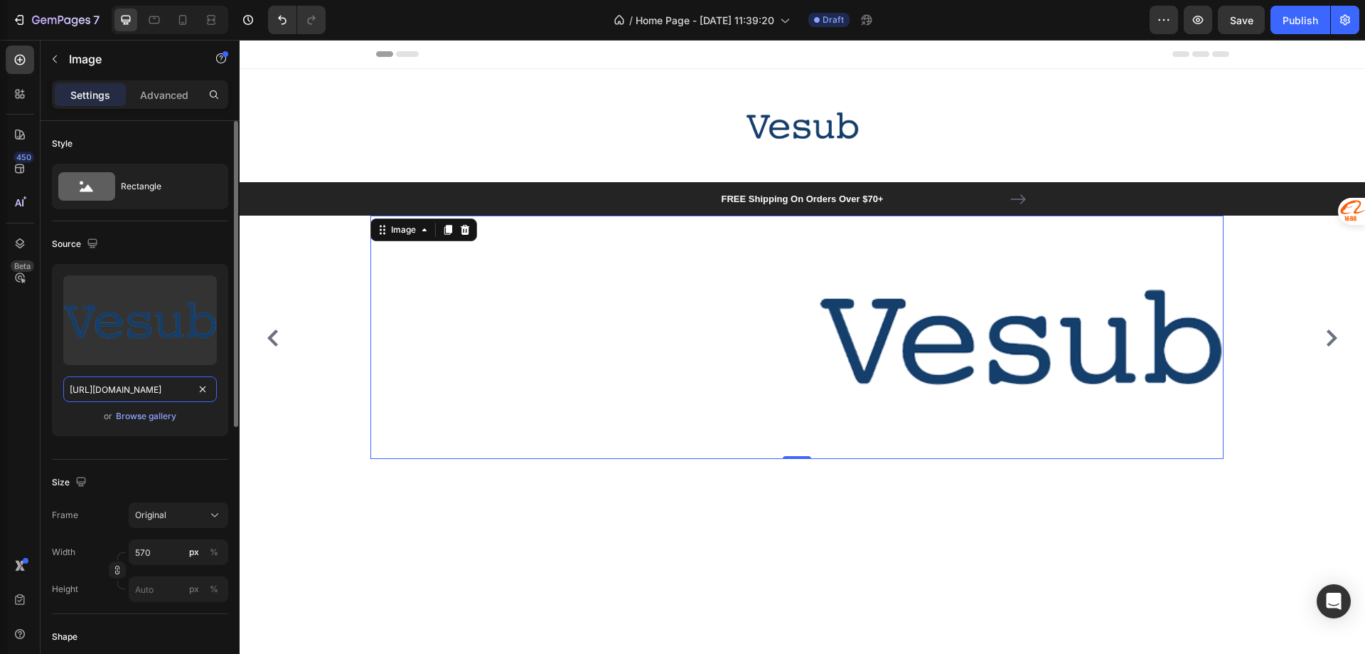
click at [167, 388] on input "[URL][DOMAIN_NAME]" at bounding box center [140, 389] width 154 height 26
drag, startPoint x: 169, startPoint y: 392, endPoint x: 100, endPoint y: 396, distance: 68.4
click at [100, 394] on input "[URL][DOMAIN_NAME]" at bounding box center [140, 389] width 154 height 26
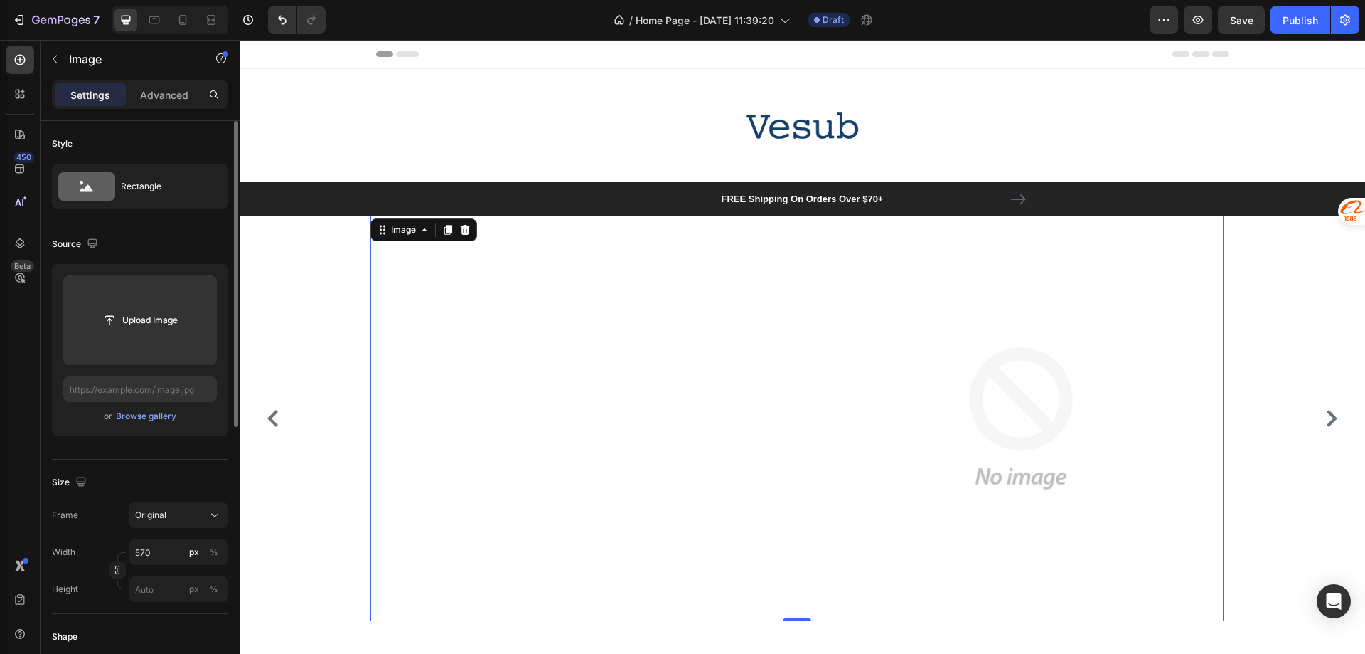
click at [939, 420] on img at bounding box center [1021, 417] width 405 height 405
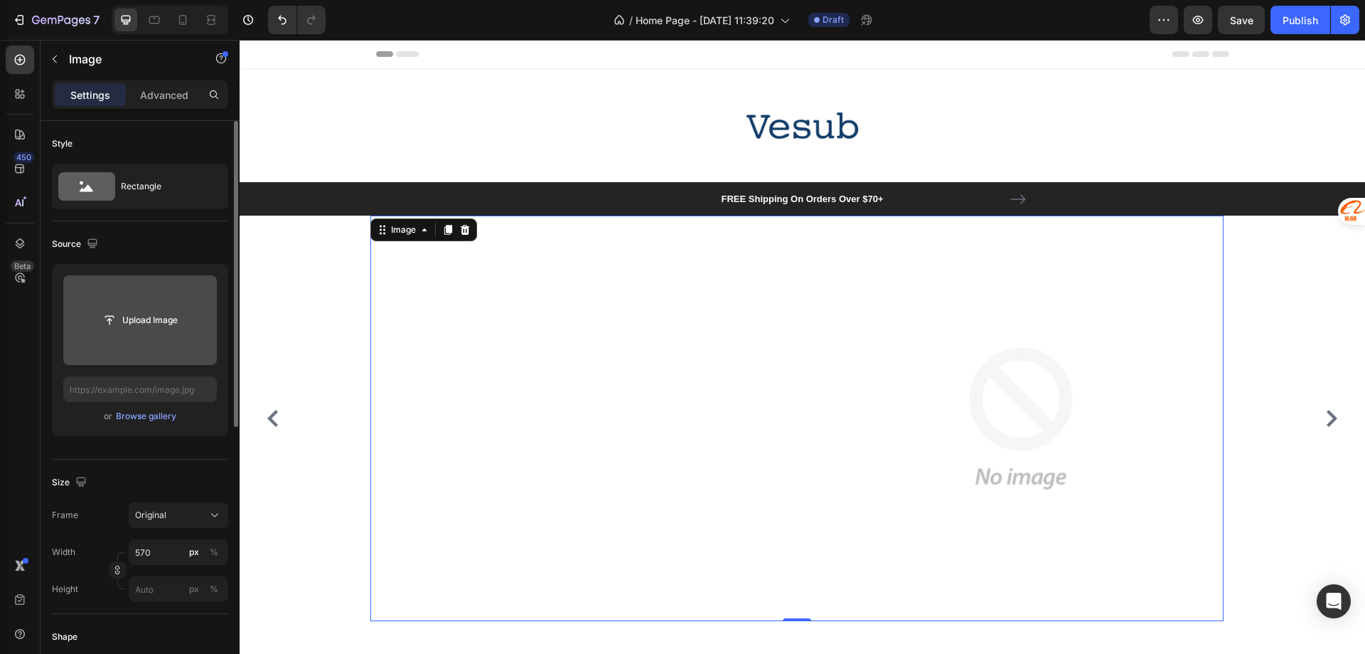
click at [146, 347] on input "file" at bounding box center [140, 320] width 154 height 90
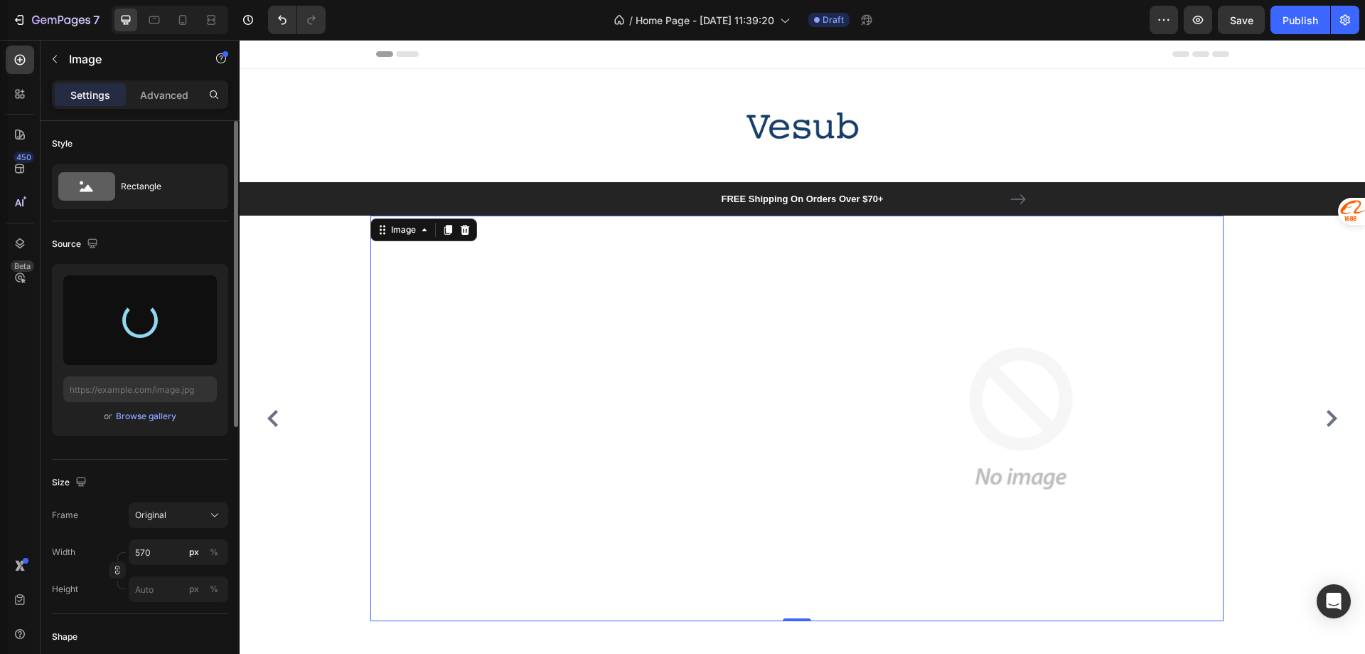
type input "[URL][DOMAIN_NAME]"
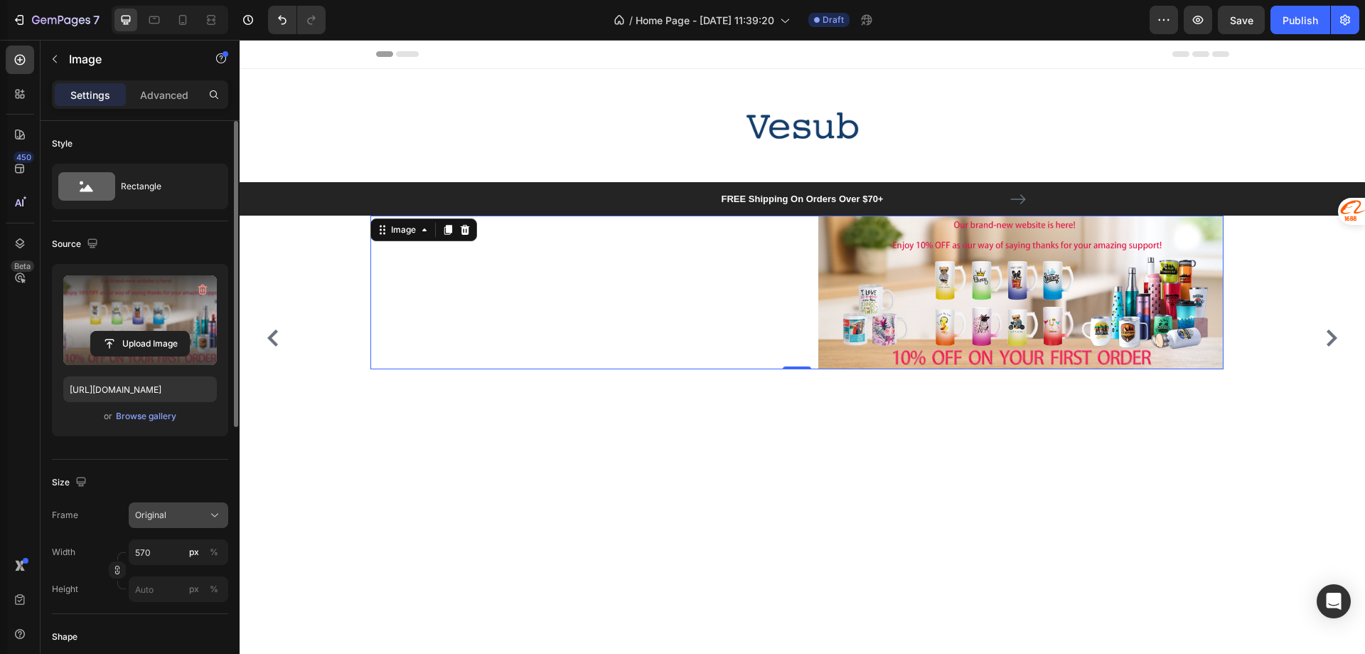
click at [149, 511] on span "Original" at bounding box center [150, 514] width 31 height 13
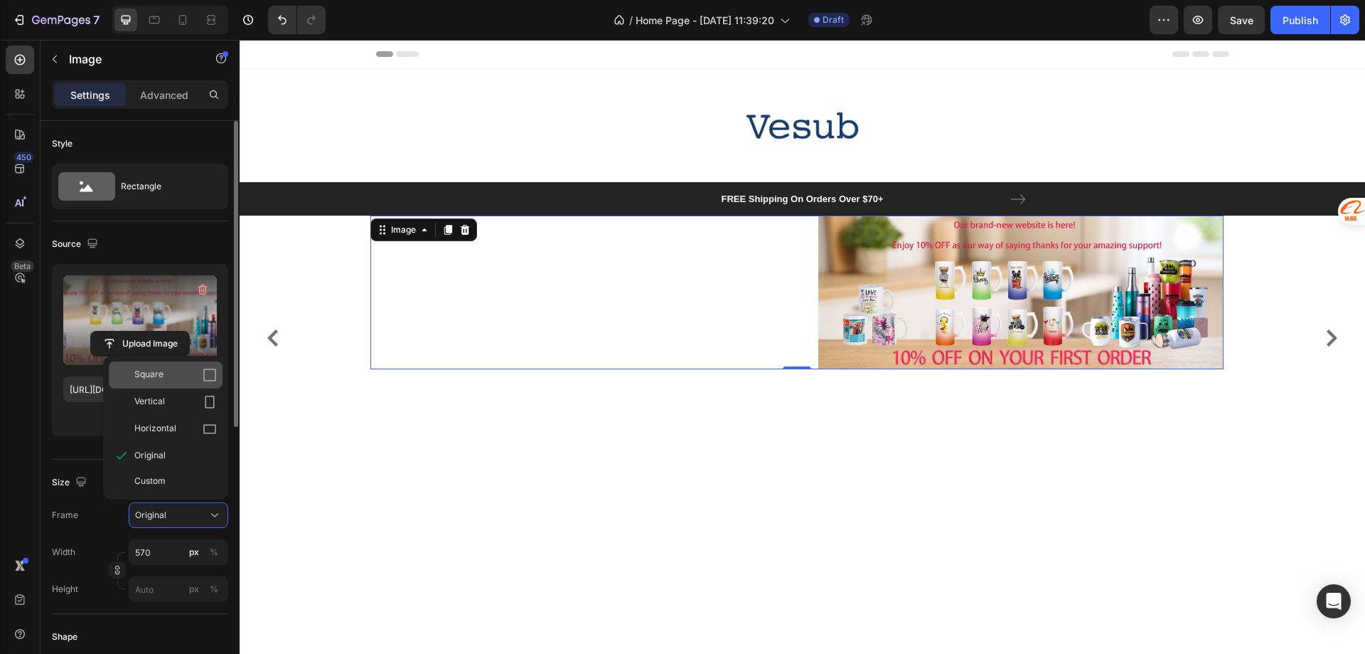
click at [145, 380] on span "Square" at bounding box center [148, 375] width 29 height 14
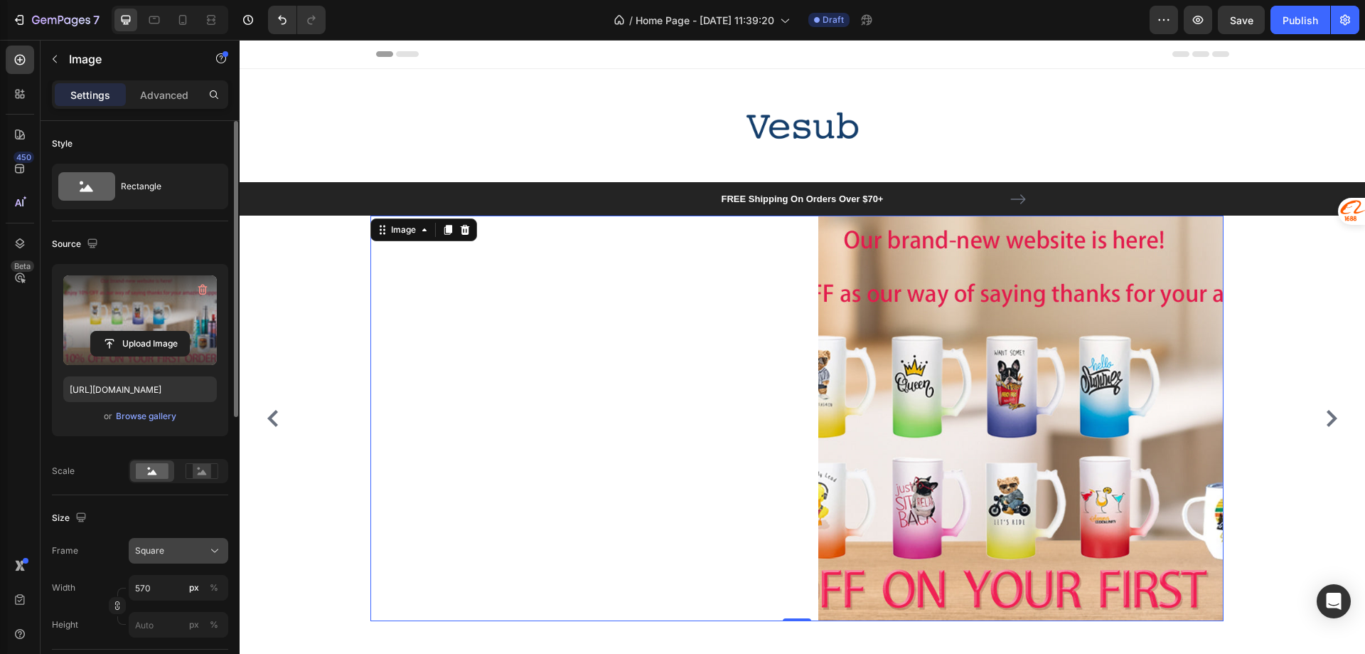
click at [176, 552] on div "Square" at bounding box center [170, 550] width 70 height 13
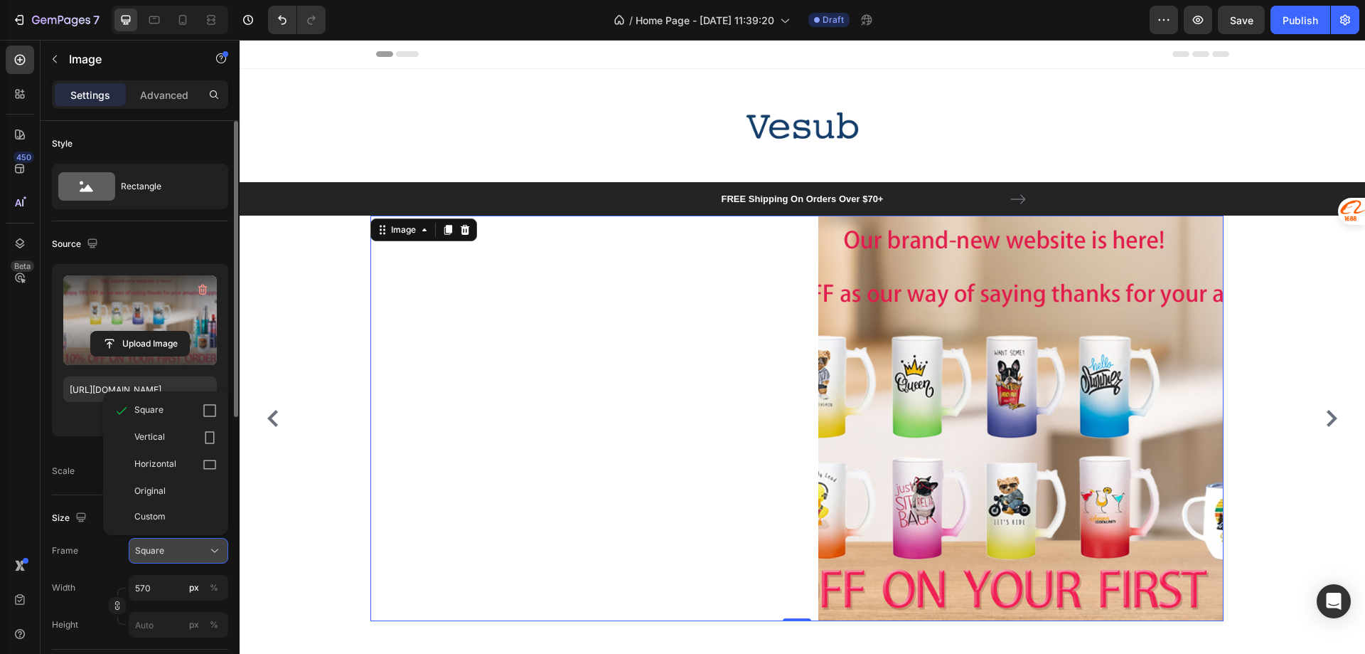
click at [176, 552] on div "Square" at bounding box center [170, 550] width 70 height 13
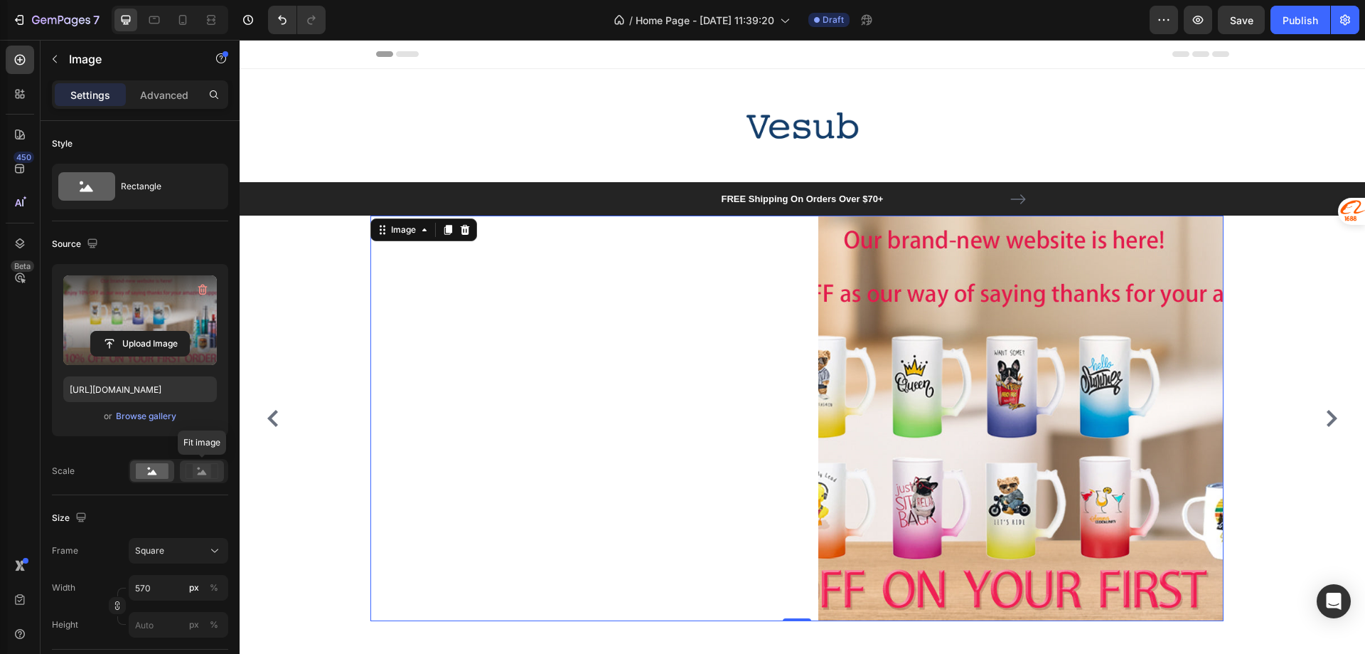
click at [204, 478] on rect at bounding box center [202, 471] width 18 height 14
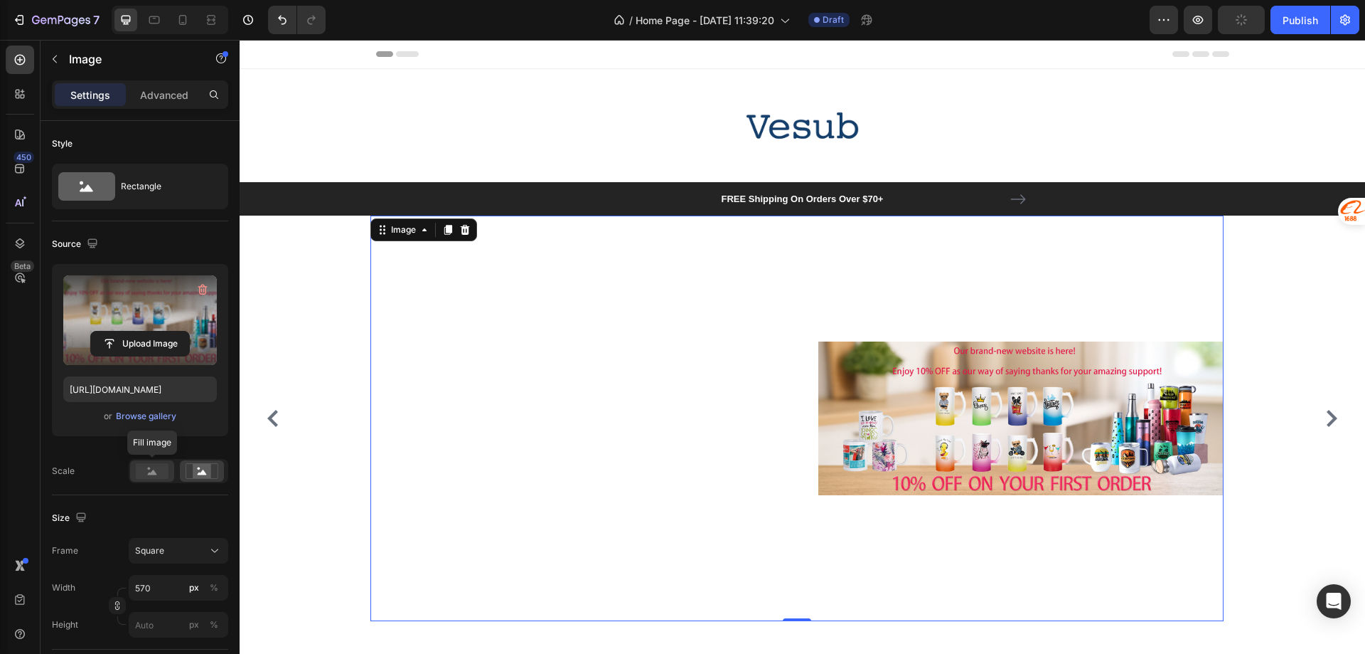
click at [146, 481] on div at bounding box center [152, 470] width 44 height 21
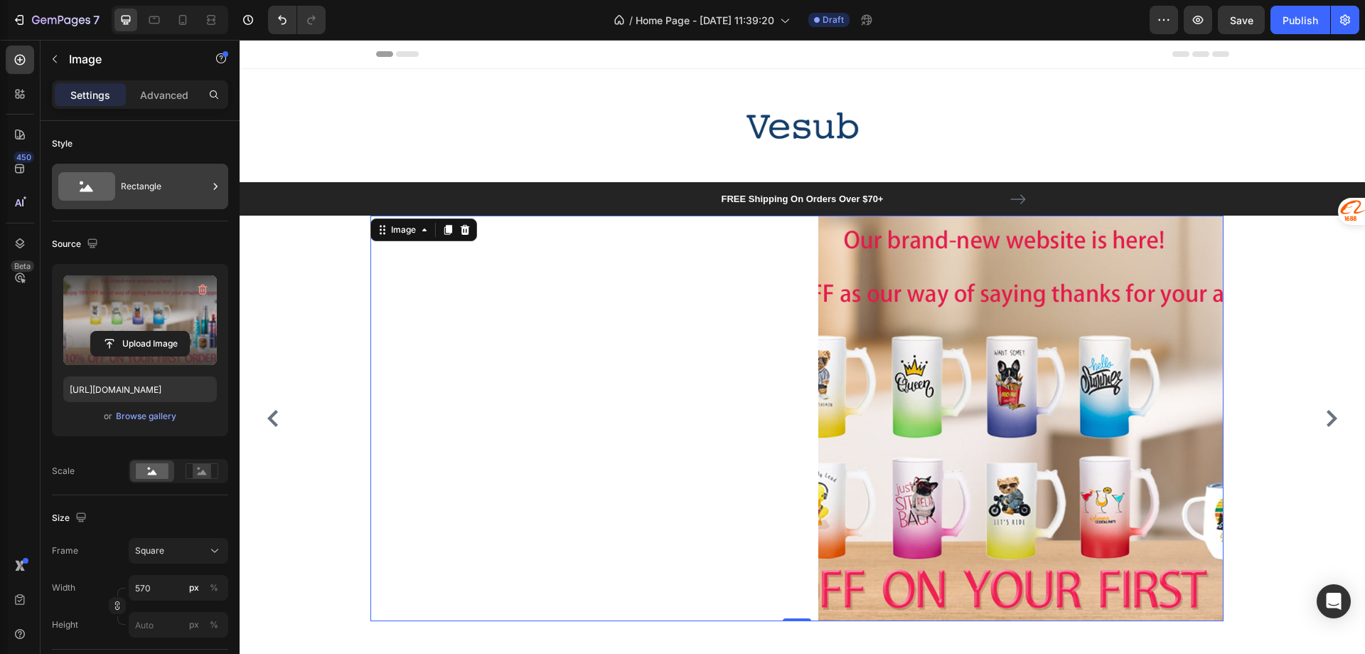
click at [150, 177] on div "Rectangle" at bounding box center [164, 186] width 87 height 33
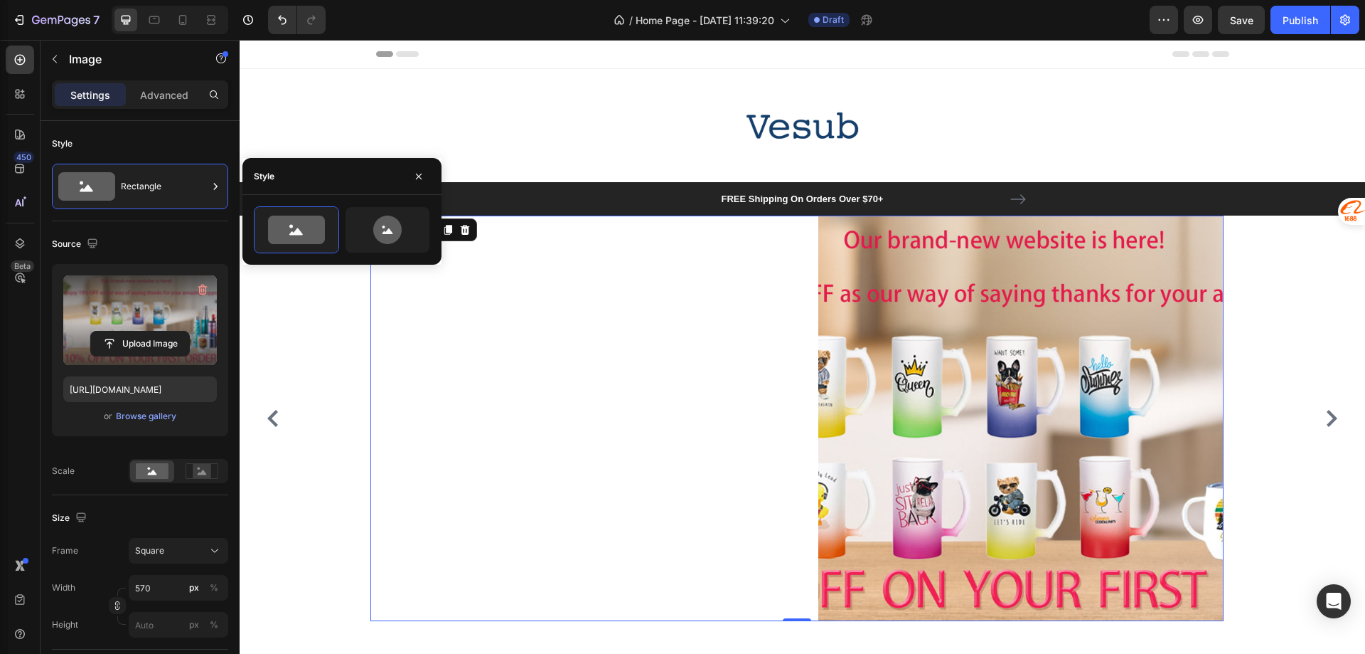
click at [173, 137] on div "Style" at bounding box center [140, 143] width 176 height 23
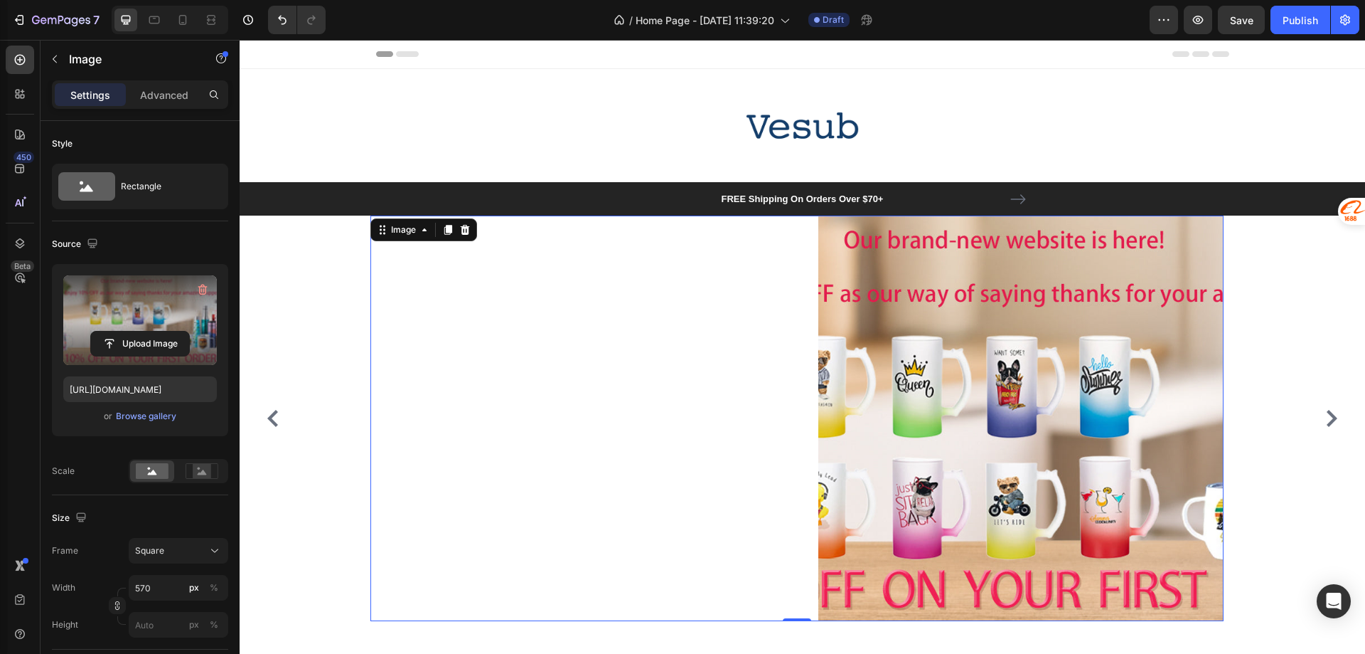
click at [562, 407] on div at bounding box center [797, 417] width 853 height 405
click at [417, 233] on div "Image" at bounding box center [403, 229] width 31 height 13
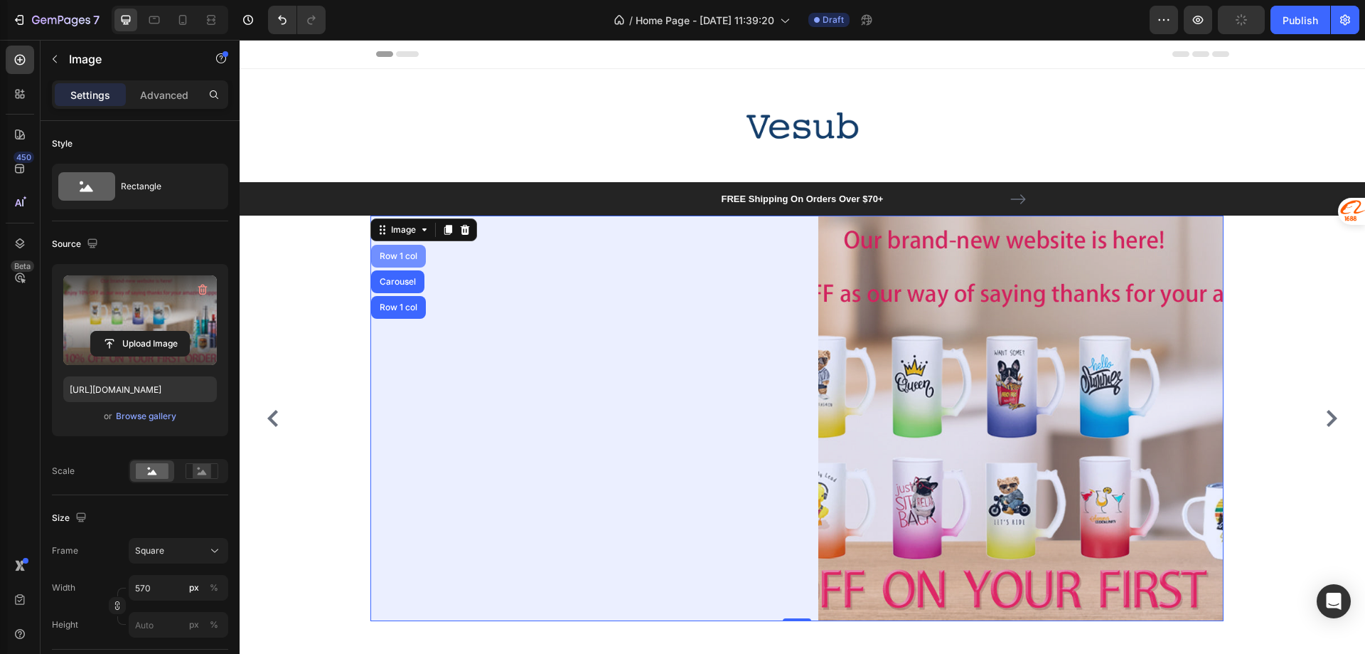
click at [409, 260] on div "Row 1 col" at bounding box center [398, 256] width 43 height 9
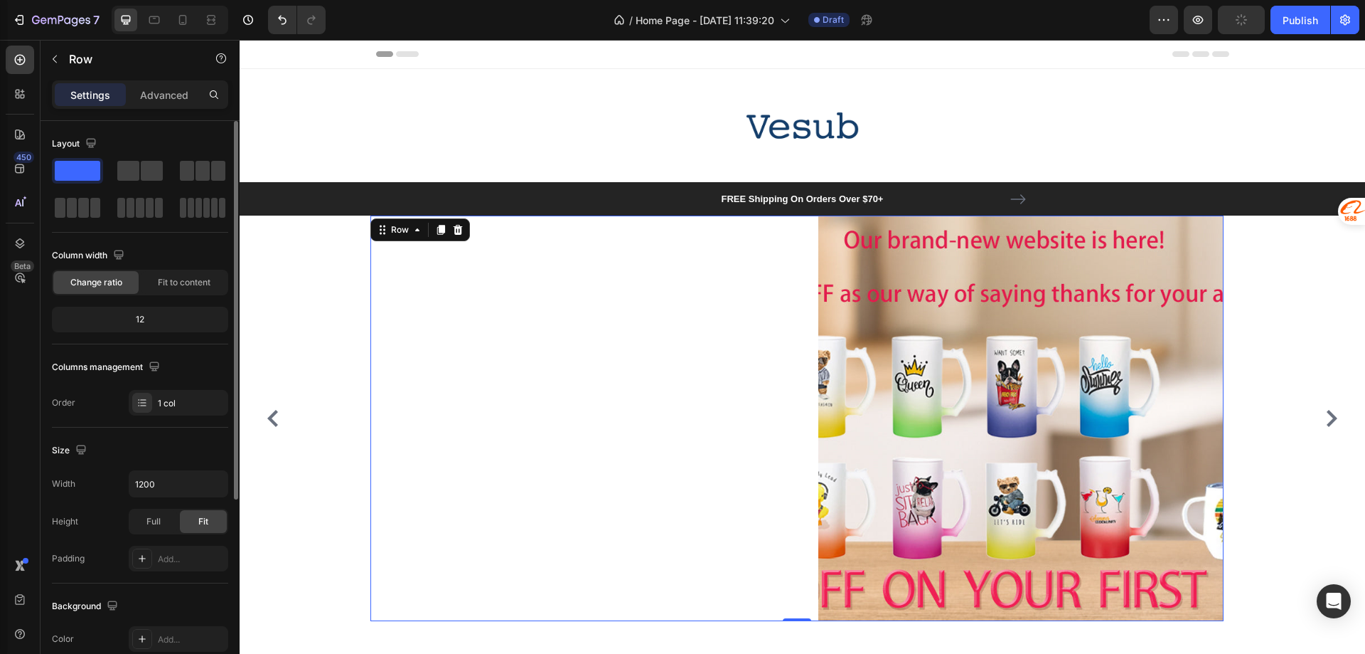
click at [82, 176] on span at bounding box center [78, 171] width 46 height 20
click at [16, 176] on div "450" at bounding box center [20, 168] width 28 height 28
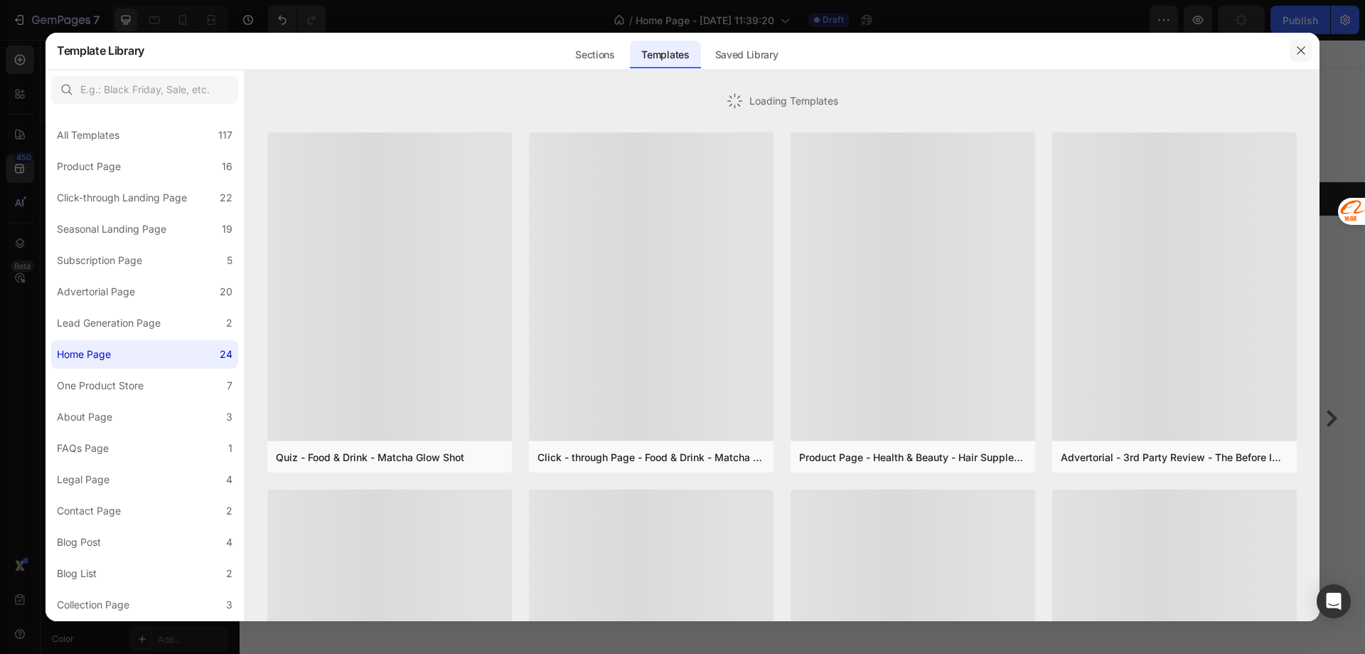
click at [1294, 51] on button "button" at bounding box center [1301, 50] width 23 height 23
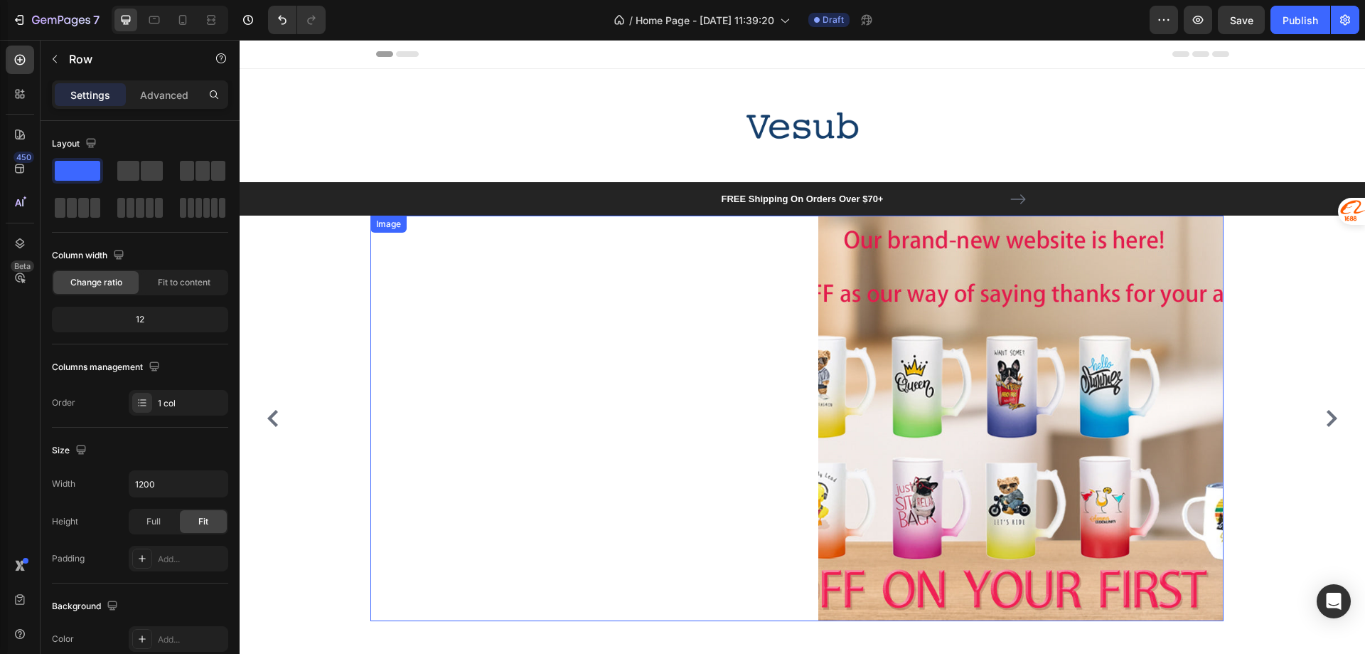
click at [725, 401] on div at bounding box center [797, 417] width 853 height 405
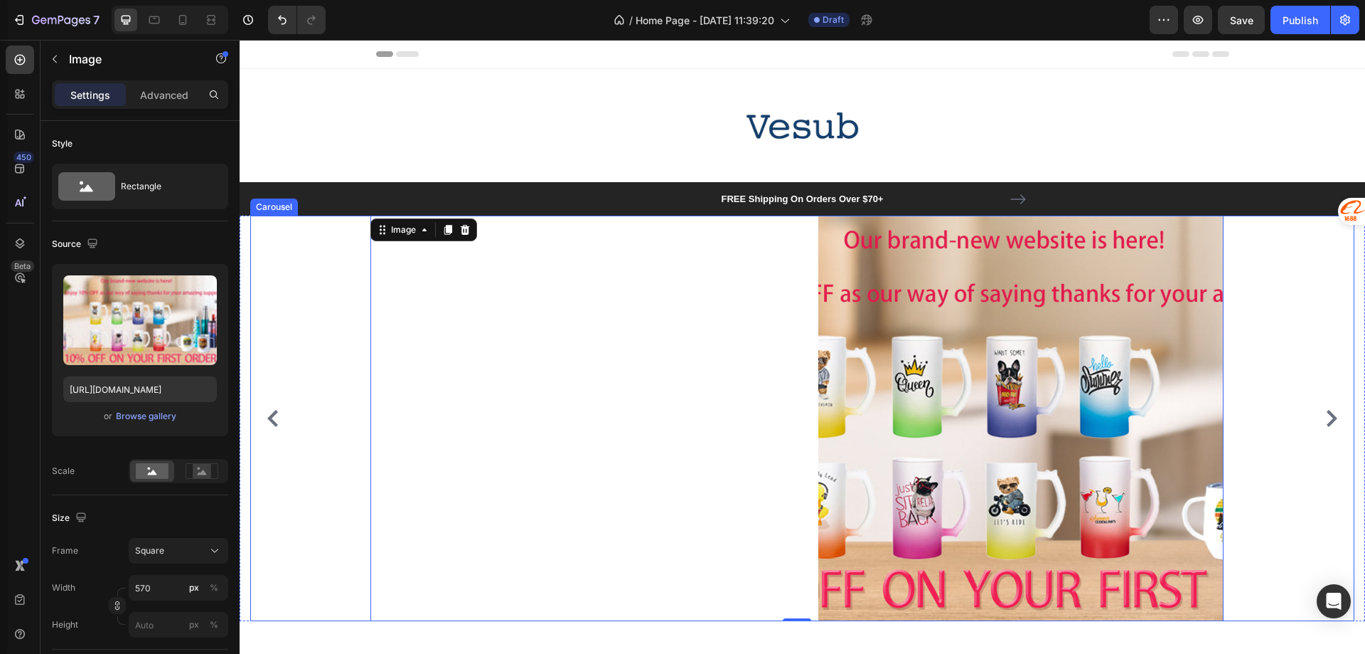
click at [279, 414] on icon "Carousel Back Arrow" at bounding box center [273, 418] width 17 height 17
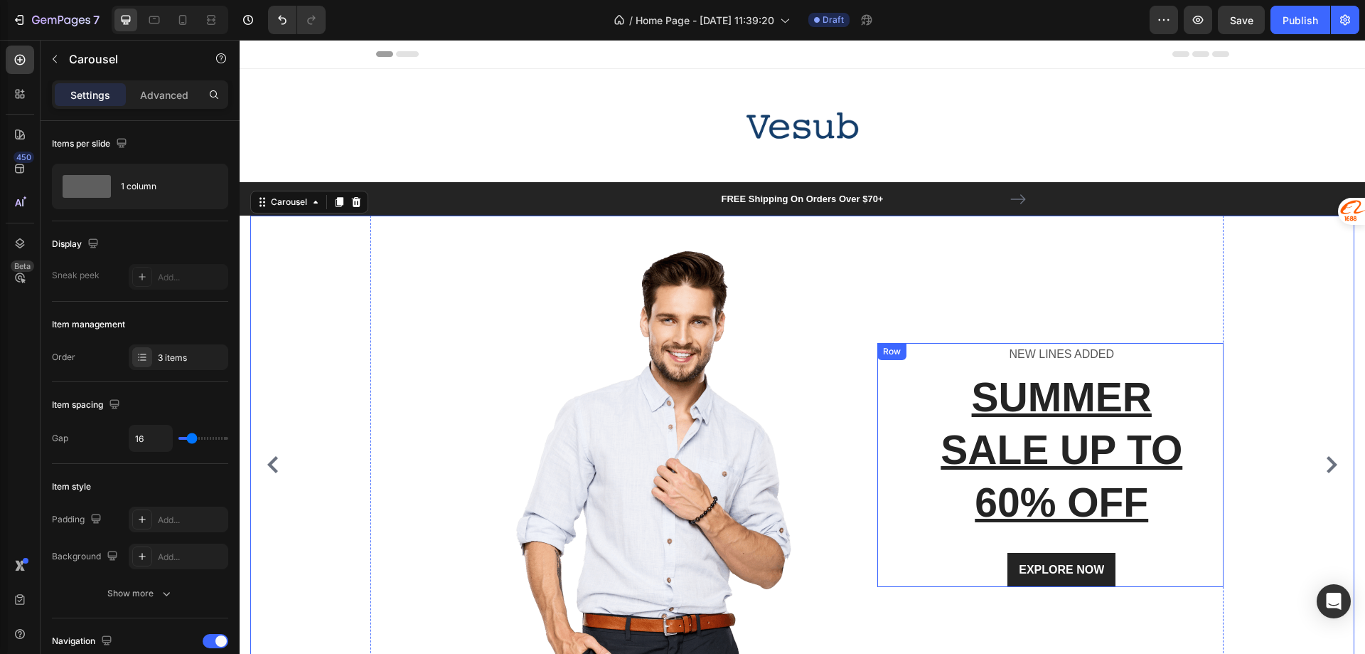
click at [893, 390] on div "NEW LINES ADDED Text block SUMMER SALE UP TO 60% OFF Heading EXPLORE NOW Button…" at bounding box center [1051, 465] width 347 height 244
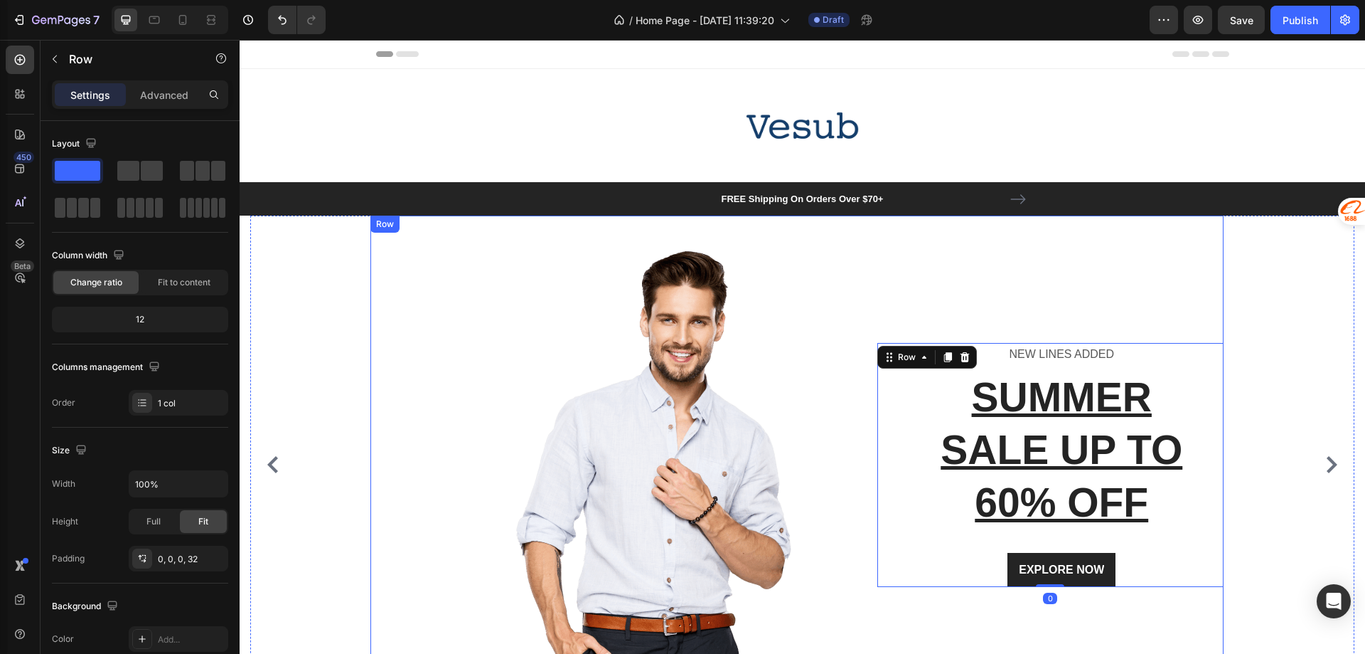
click at [717, 429] on div "Image" at bounding box center [614, 464] width 486 height 498
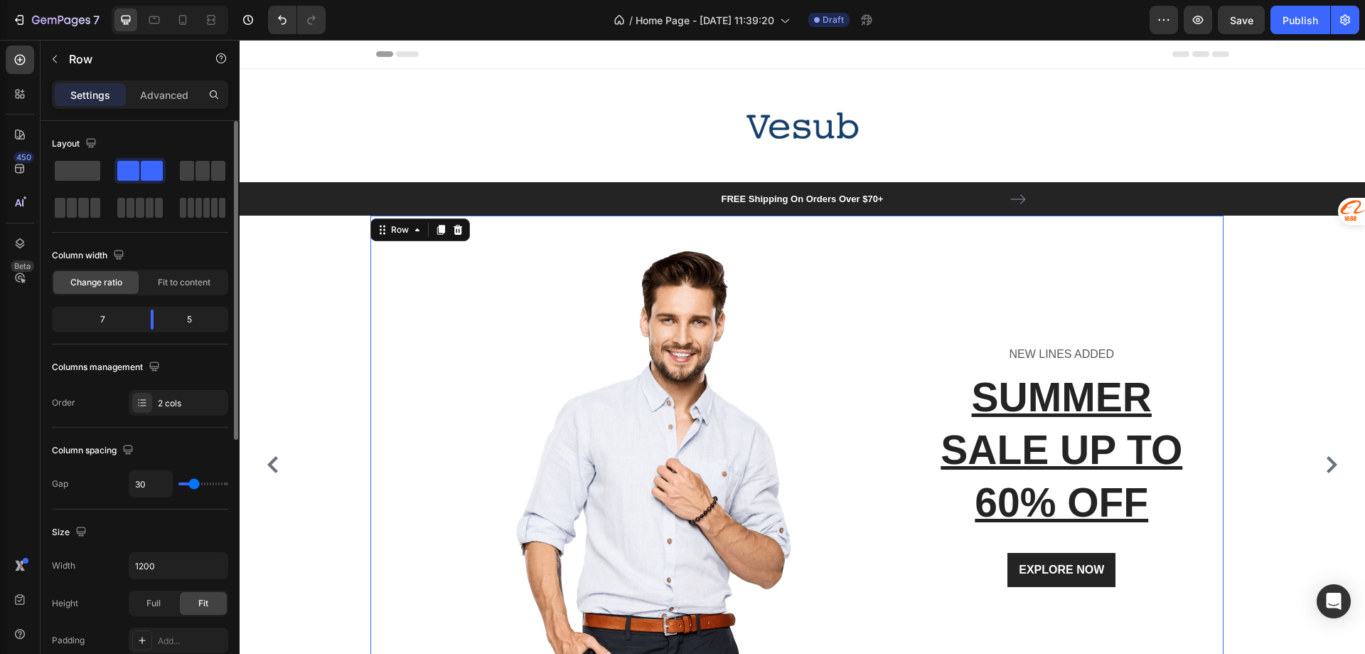
click at [103, 175] on div at bounding box center [140, 189] width 176 height 63
click at [73, 177] on span at bounding box center [78, 171] width 46 height 20
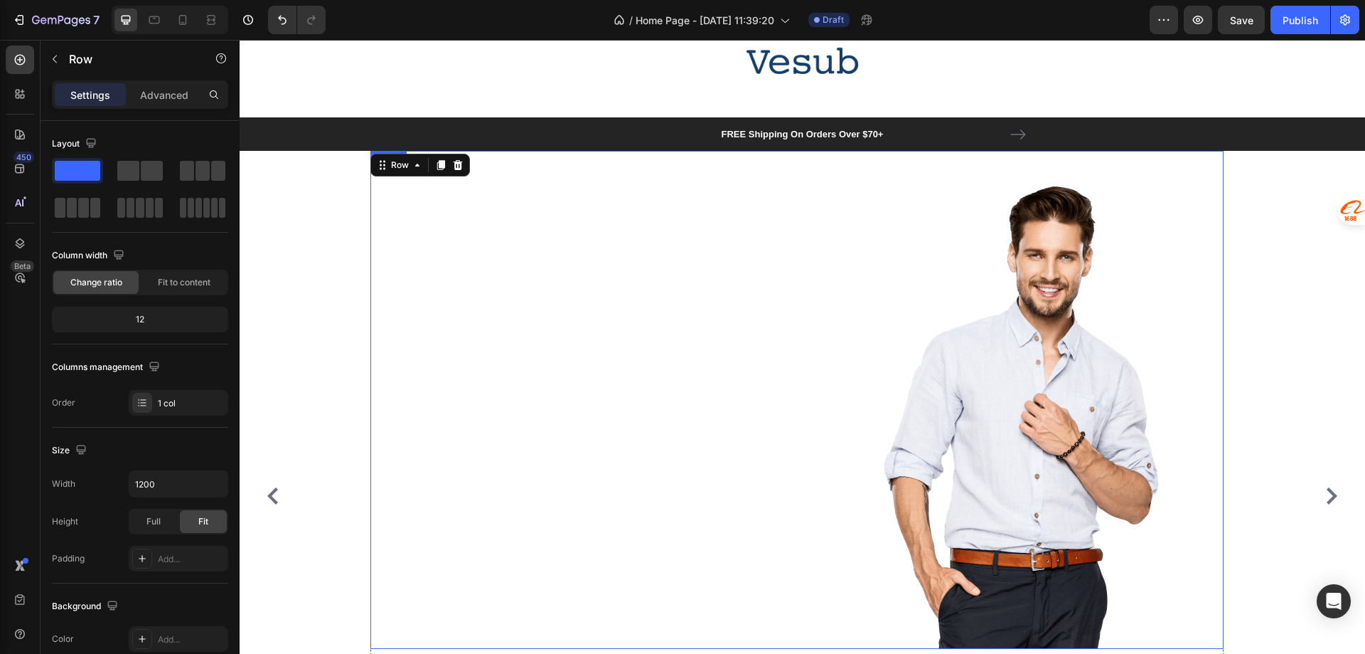
scroll to position [142, 0]
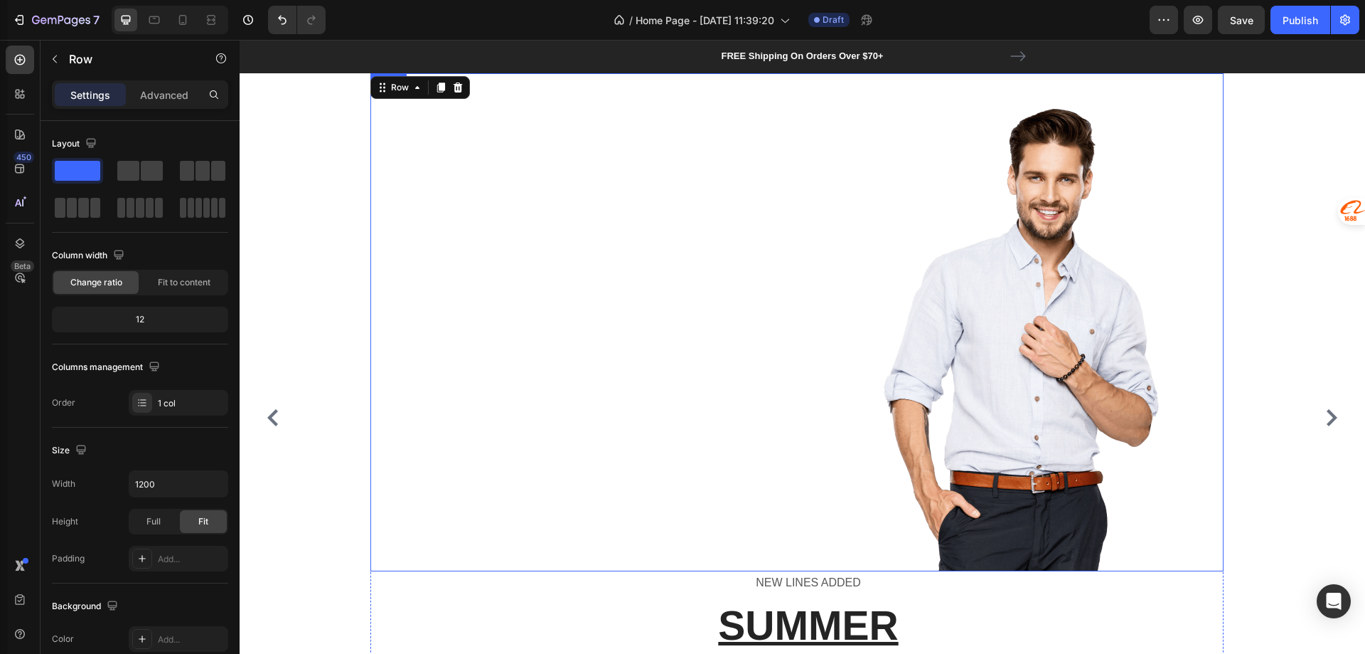
click at [674, 412] on div at bounding box center [797, 322] width 853 height 498
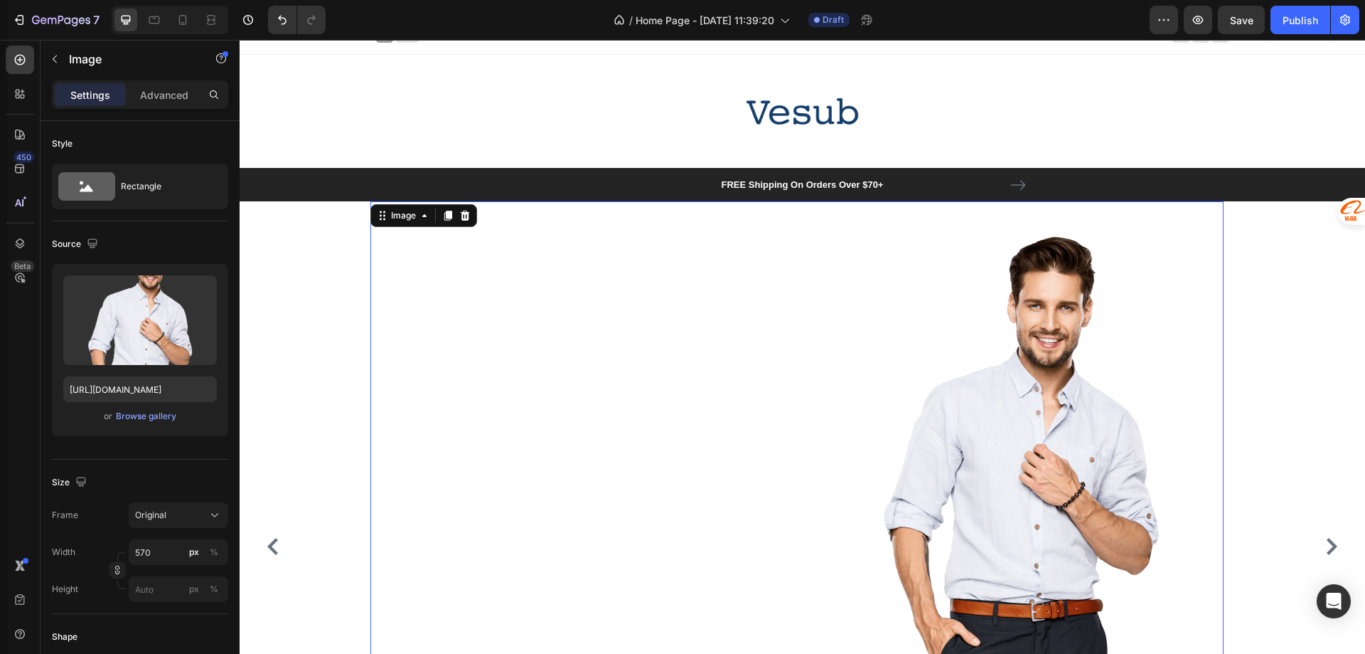
scroll to position [0, 0]
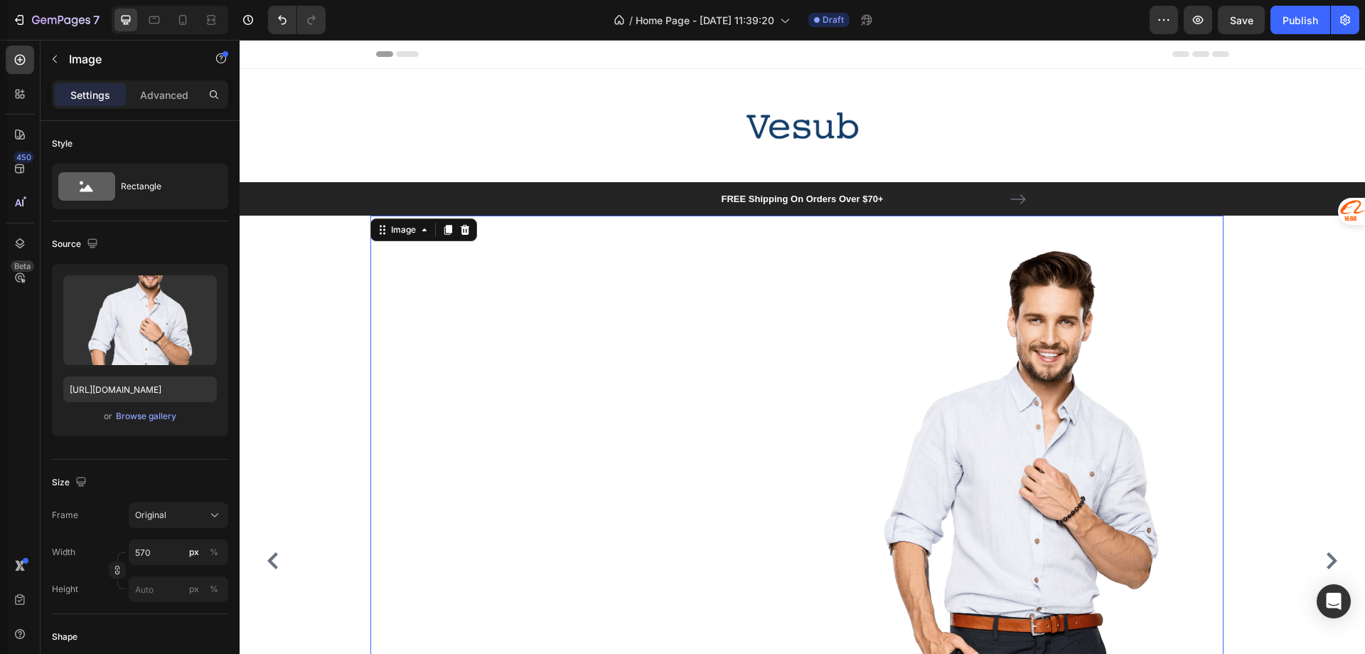
click at [719, 391] on div at bounding box center [797, 464] width 853 height 498
click at [165, 96] on p "Advanced" at bounding box center [164, 94] width 48 height 15
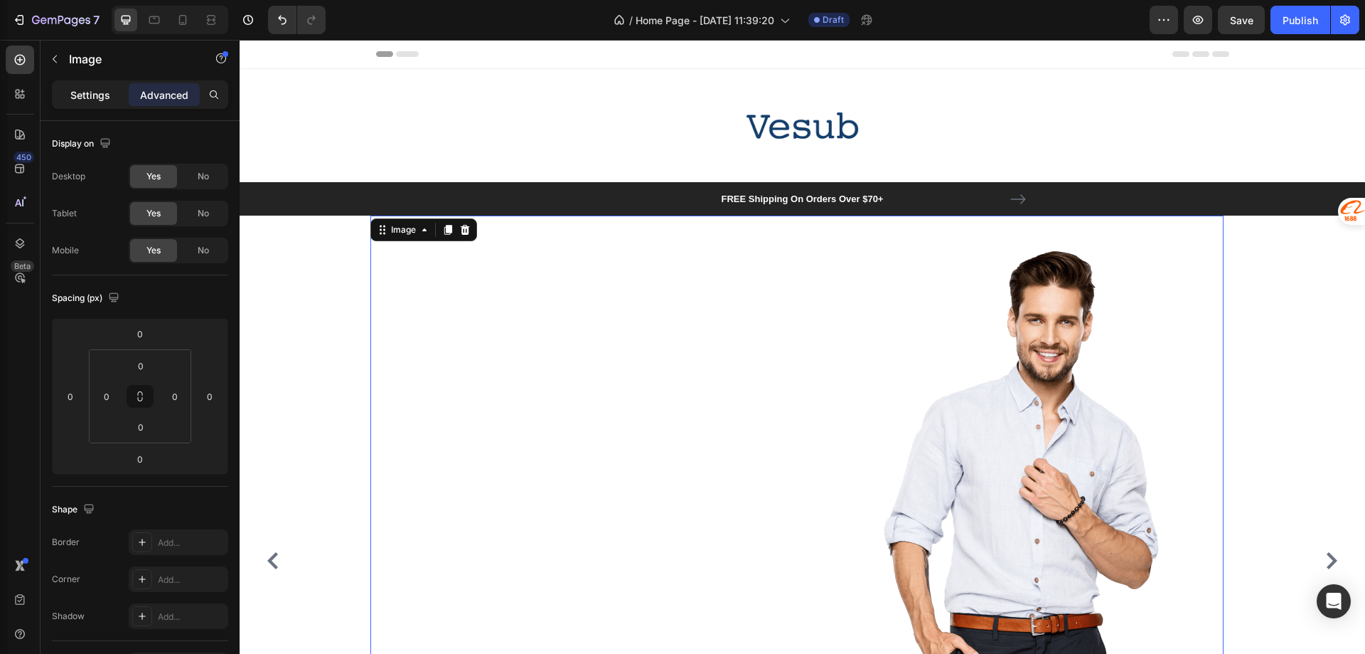
click at [105, 98] on p "Settings" at bounding box center [90, 94] width 40 height 15
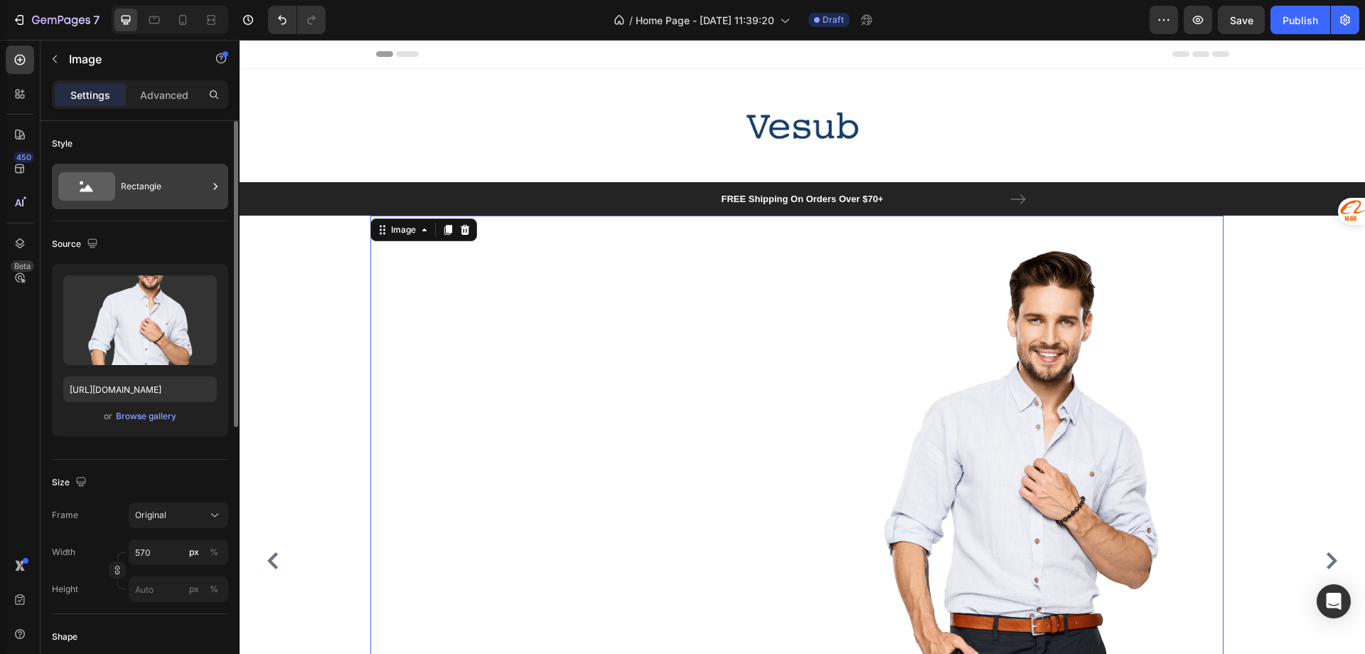
click at [143, 194] on div "Rectangle" at bounding box center [164, 186] width 87 height 33
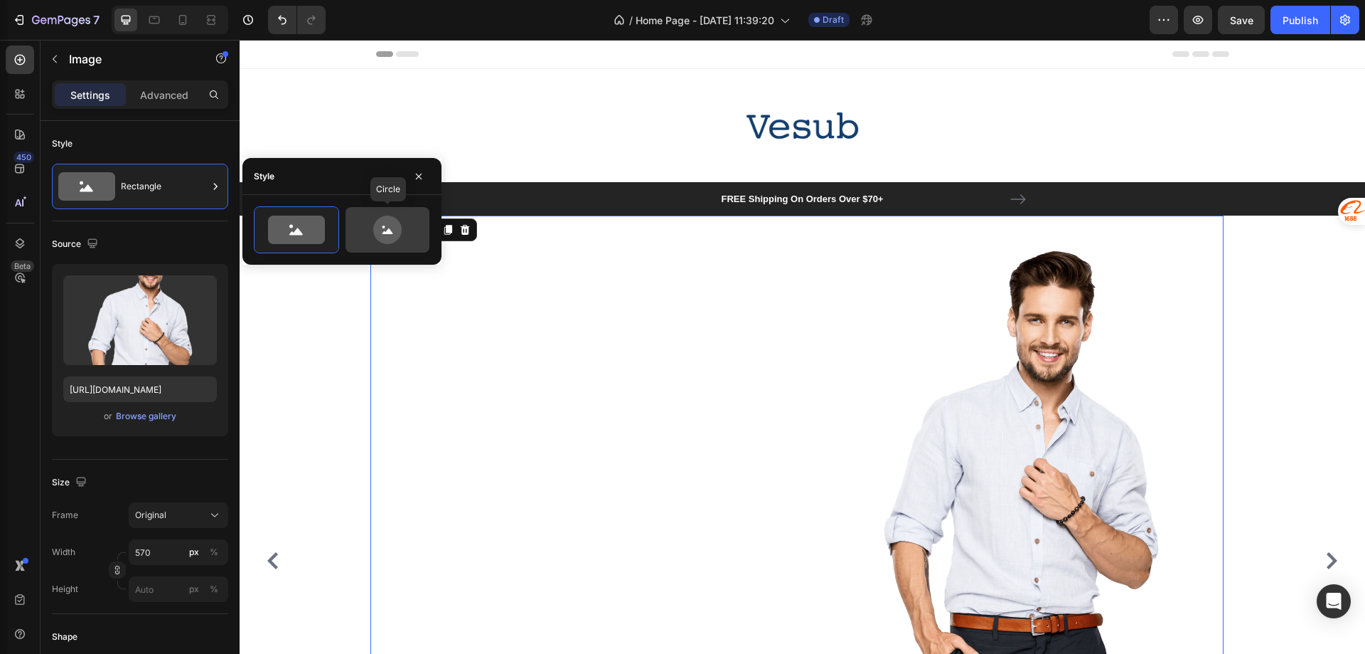
click at [367, 229] on icon at bounding box center [387, 229] width 67 height 28
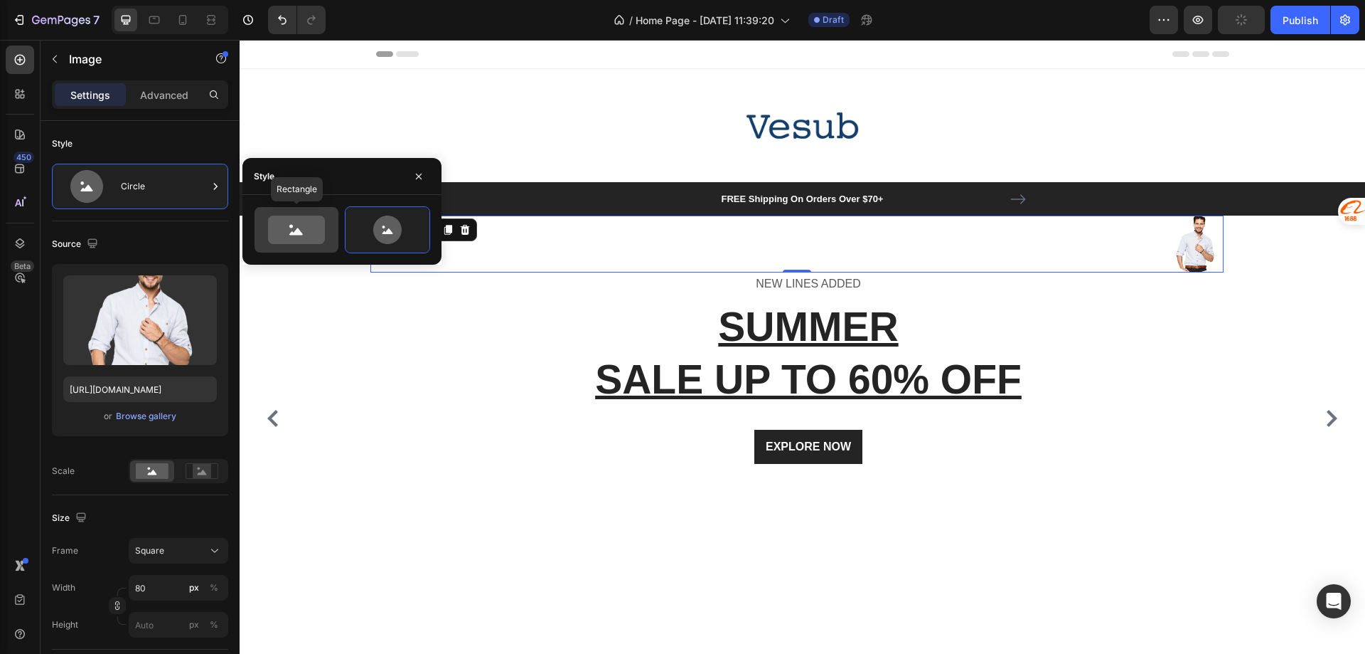
click at [310, 230] on icon at bounding box center [296, 229] width 57 height 28
type input "100"
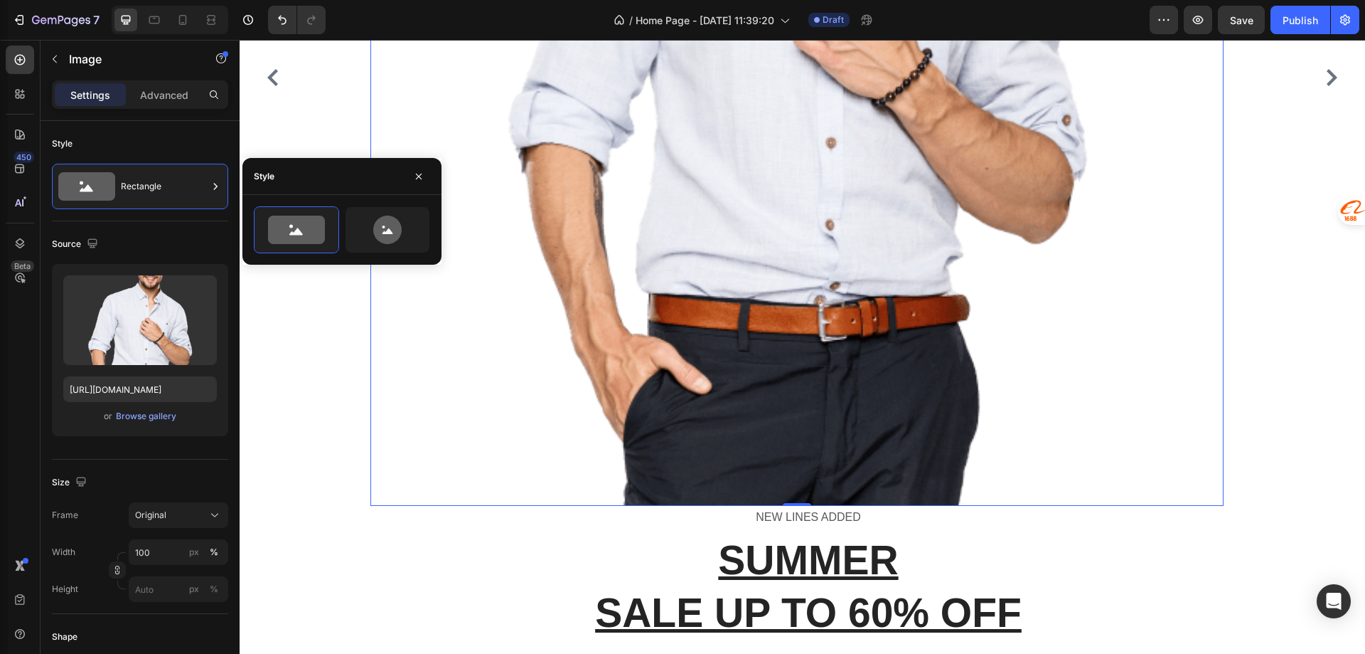
scroll to position [853, 0]
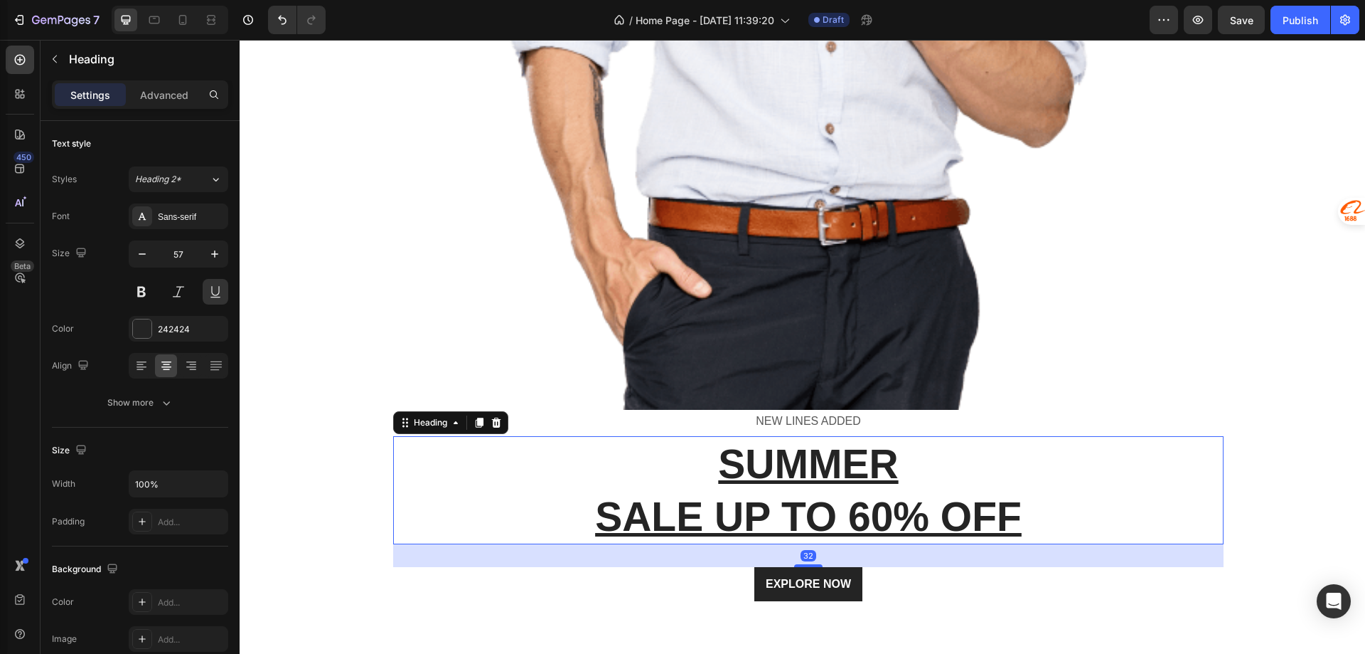
click at [614, 459] on p "SUMMER SALE UP TO 60% OFF" at bounding box center [809, 489] width 828 height 105
click at [497, 424] on icon at bounding box center [496, 422] width 9 height 10
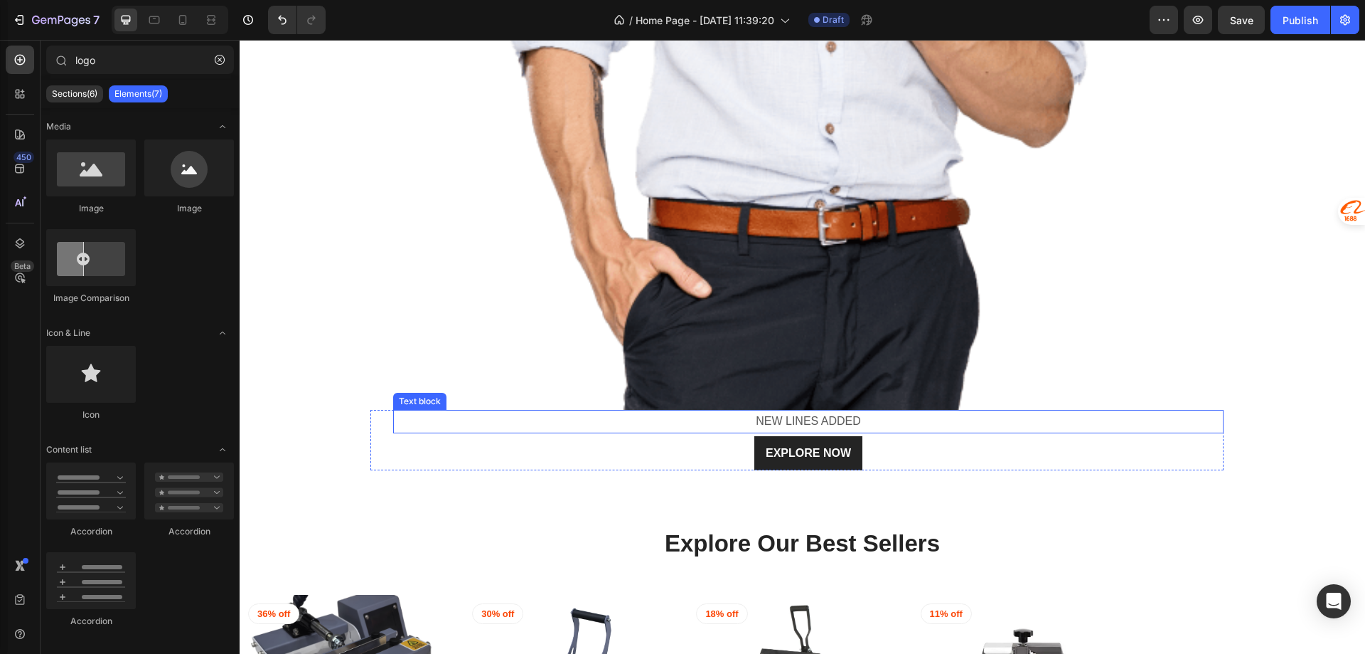
click at [723, 427] on p "NEW LINES ADDED" at bounding box center [809, 421] width 828 height 21
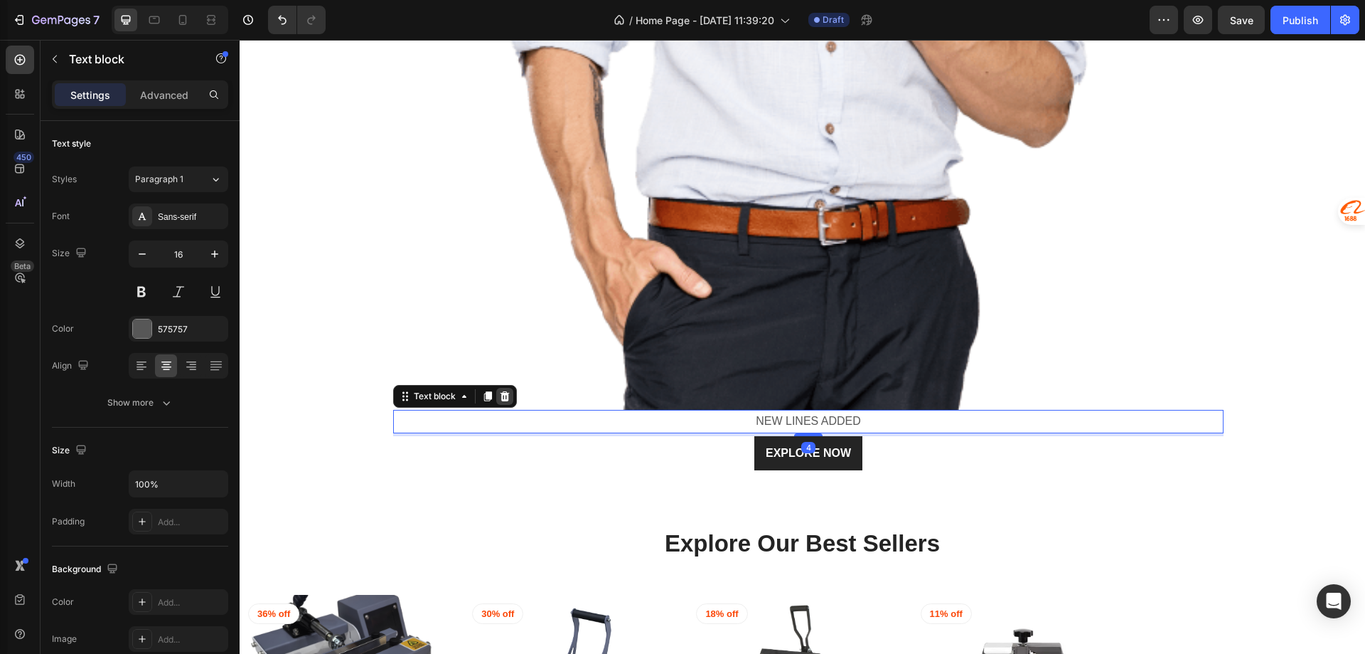
click at [508, 390] on icon at bounding box center [504, 395] width 11 height 11
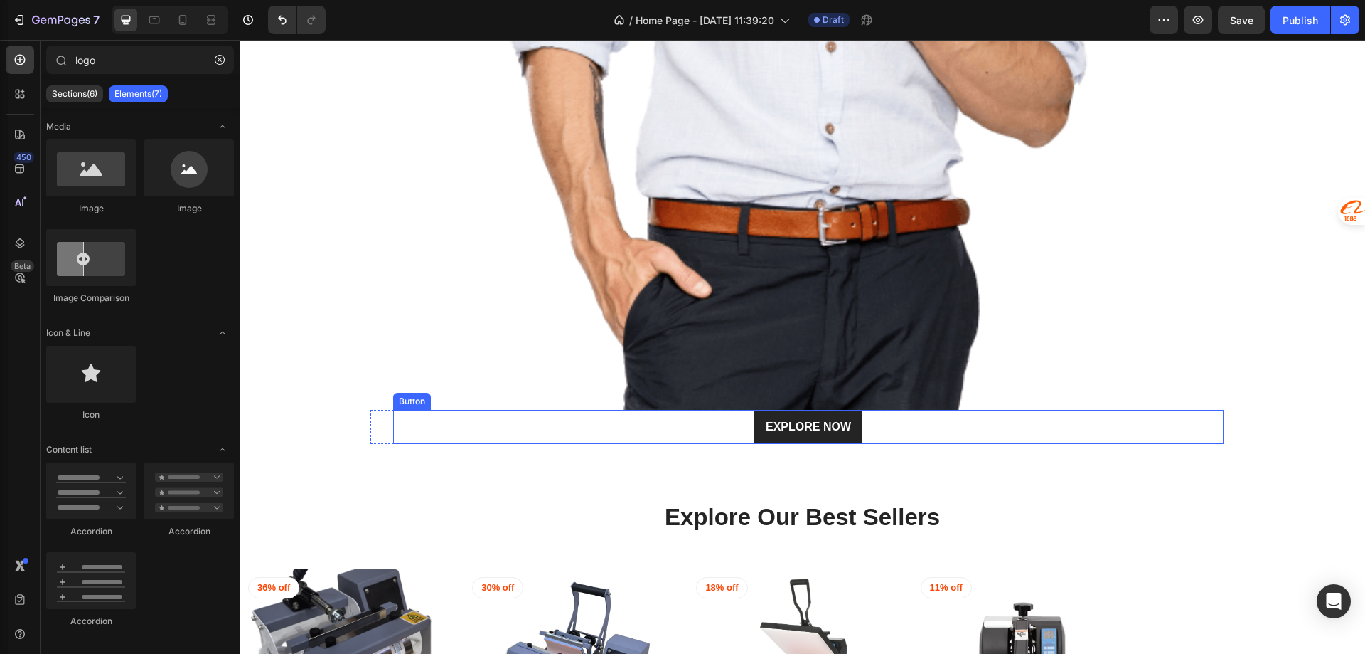
click at [660, 428] on div "EXPLORE NOW Button" at bounding box center [808, 427] width 831 height 34
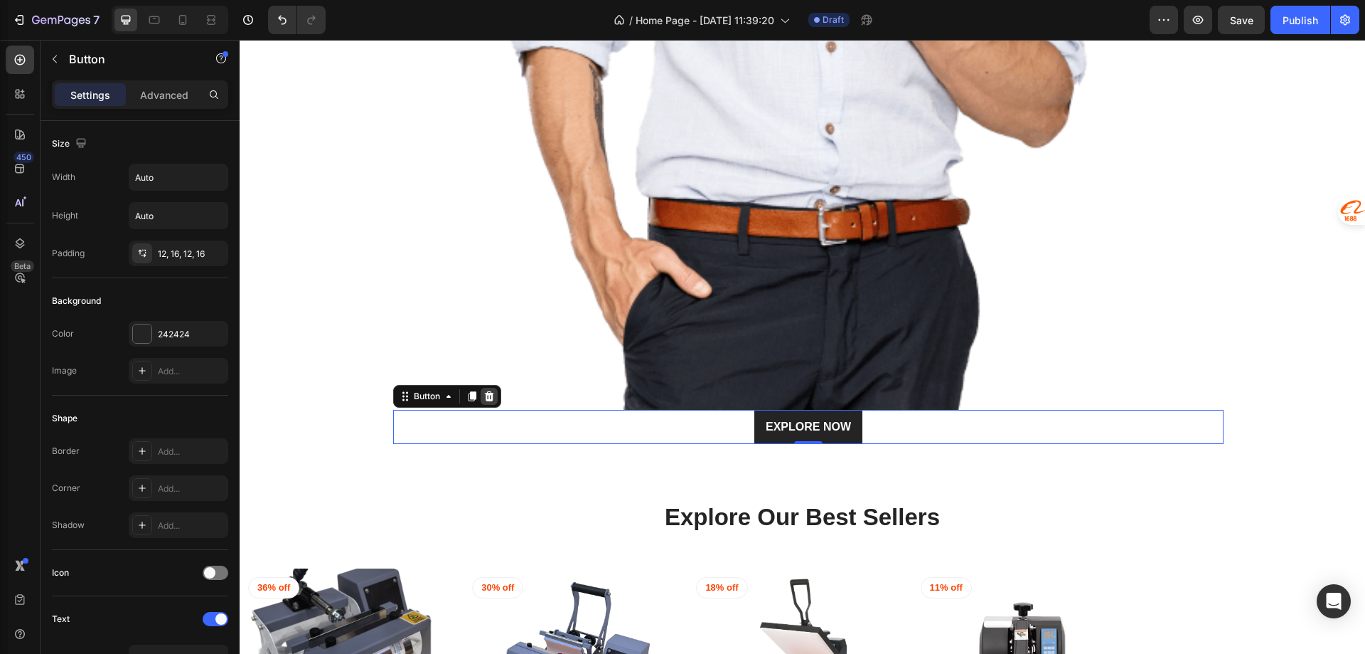
click at [490, 395] on icon at bounding box center [489, 396] width 9 height 10
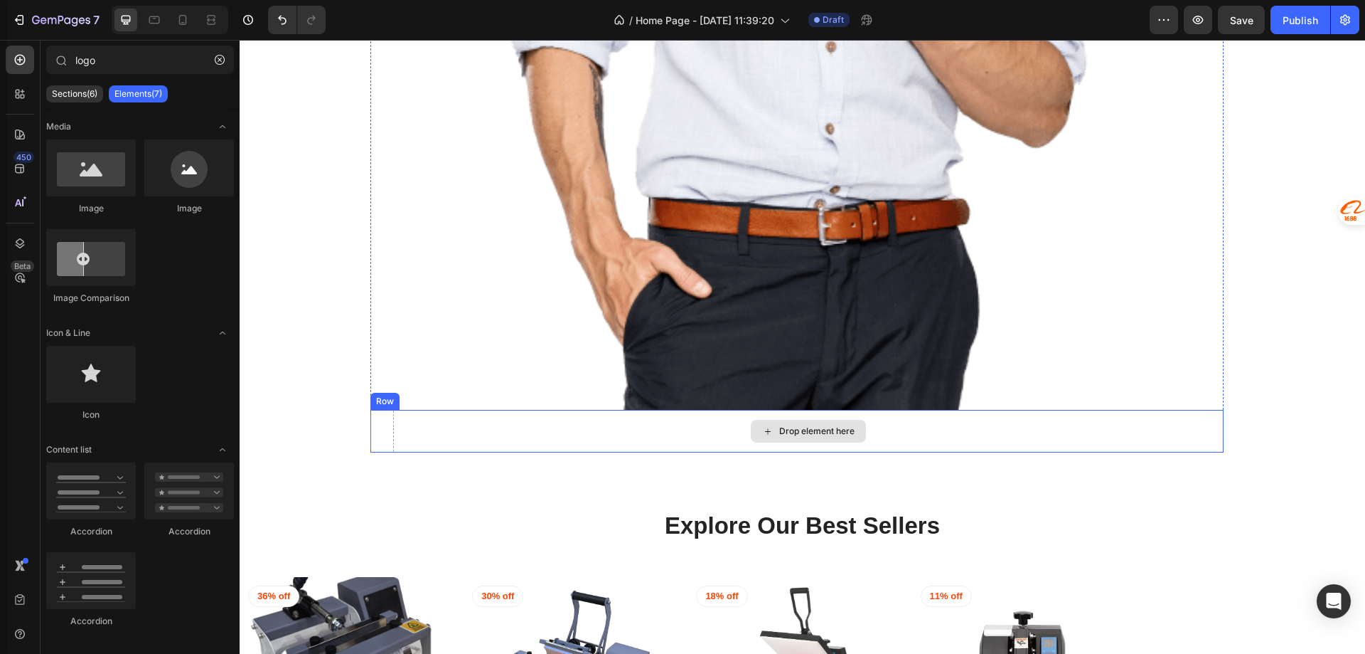
click at [674, 423] on div "Drop element here" at bounding box center [808, 431] width 831 height 43
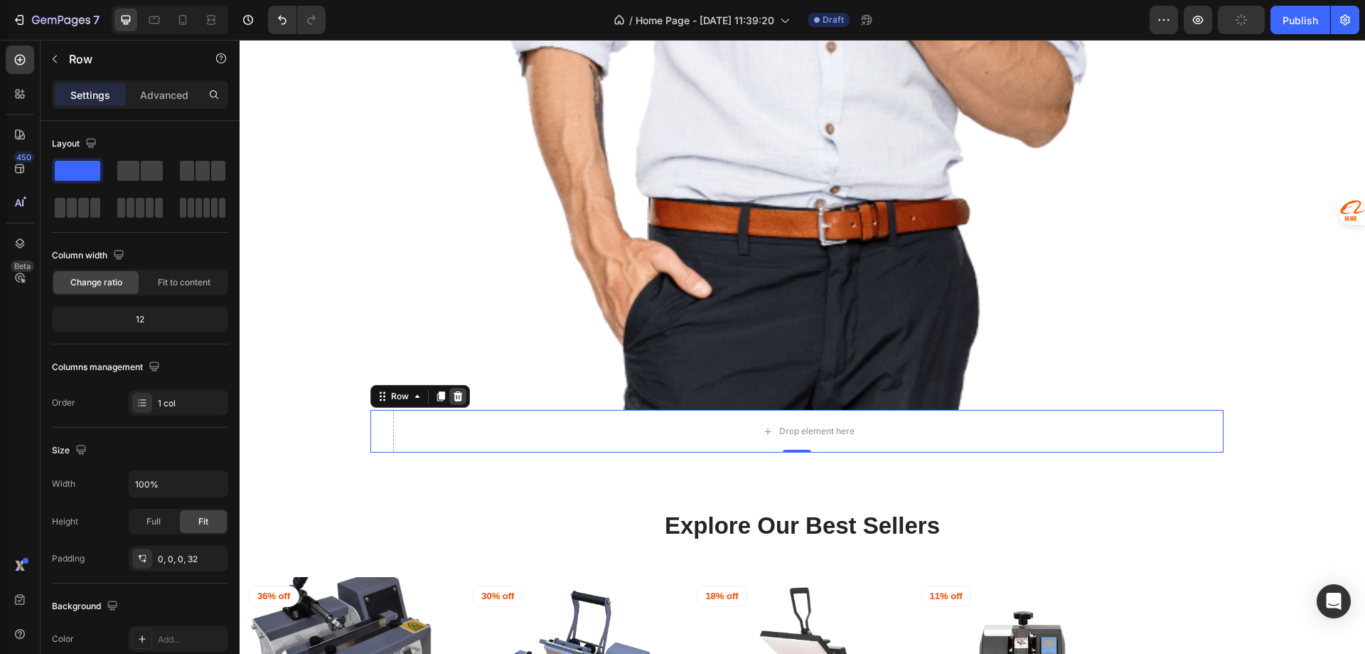
click at [457, 393] on icon at bounding box center [457, 395] width 11 height 11
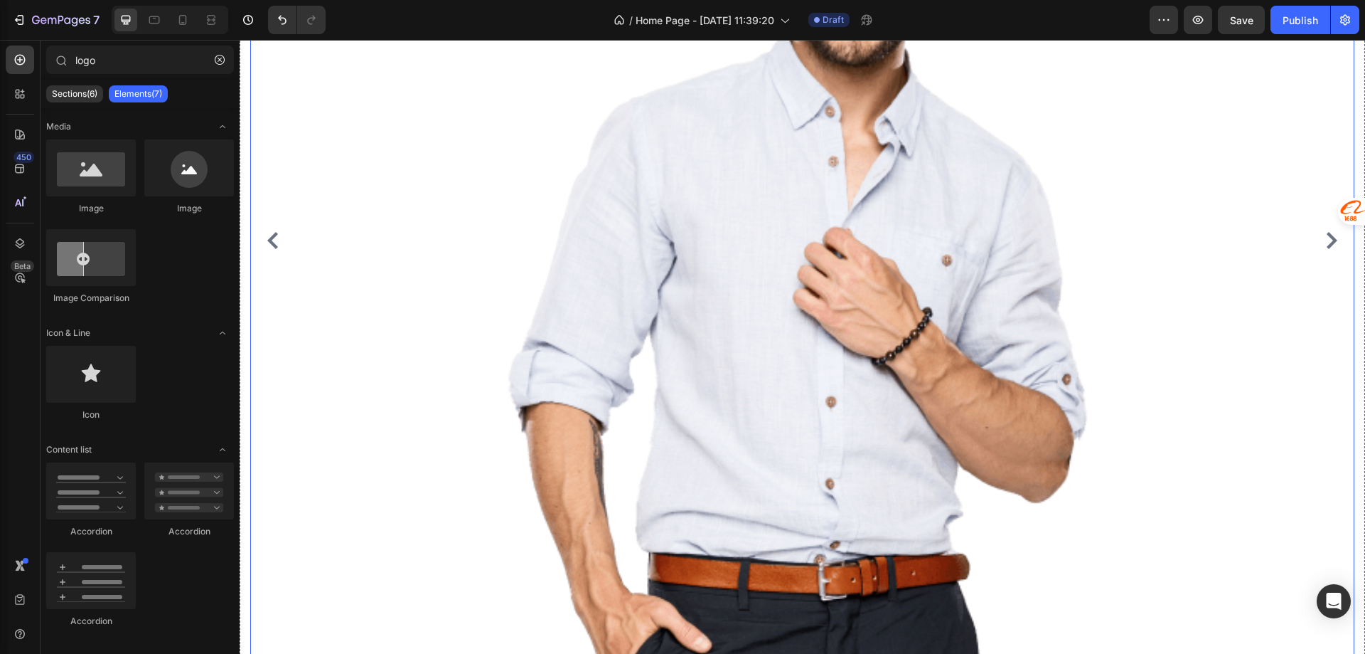
scroll to position [498, 0]
click at [276, 249] on button "Carousel Back Arrow" at bounding box center [273, 241] width 23 height 23
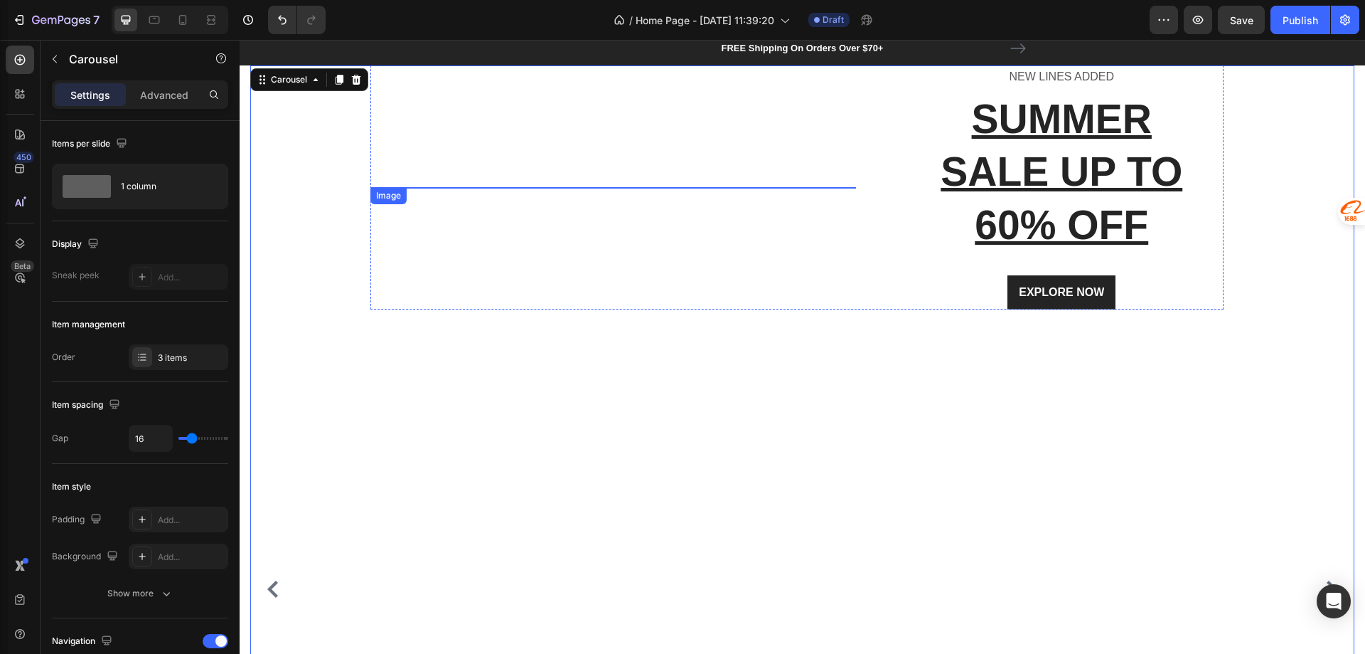
scroll to position [142, 0]
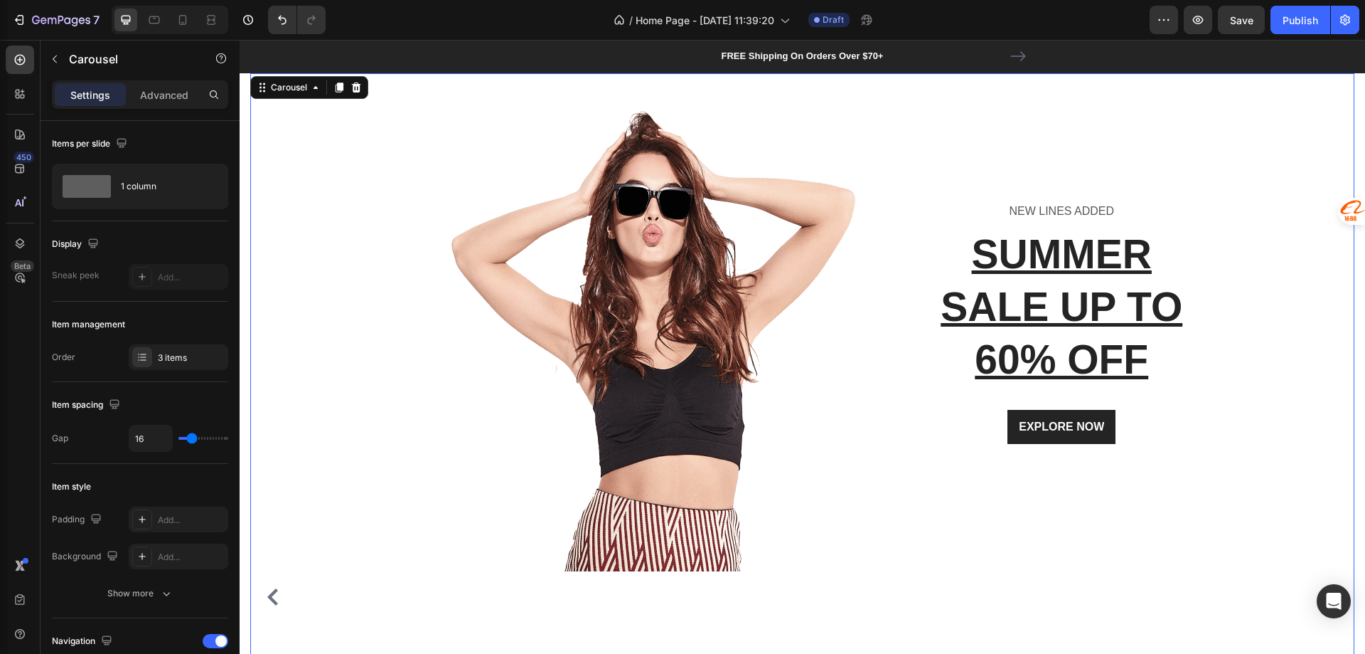
click at [282, 590] on button "Carousel Back Arrow" at bounding box center [273, 596] width 23 height 23
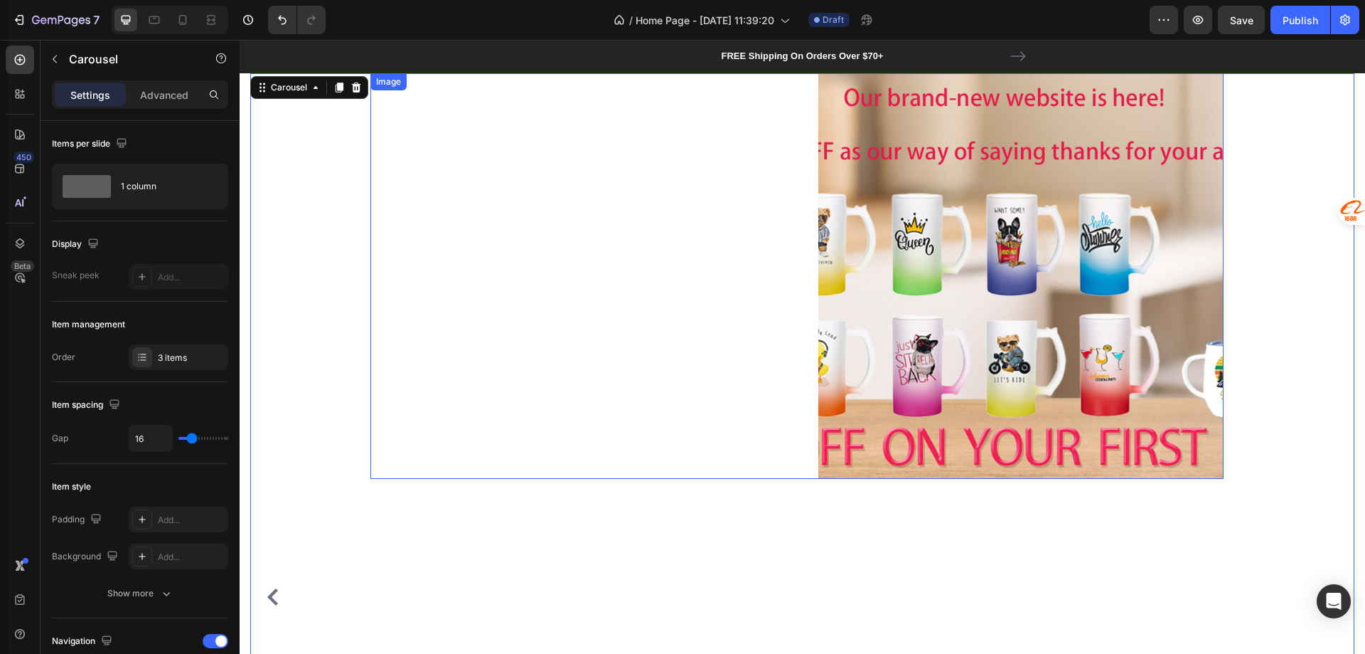
click at [709, 350] on div at bounding box center [797, 275] width 853 height 405
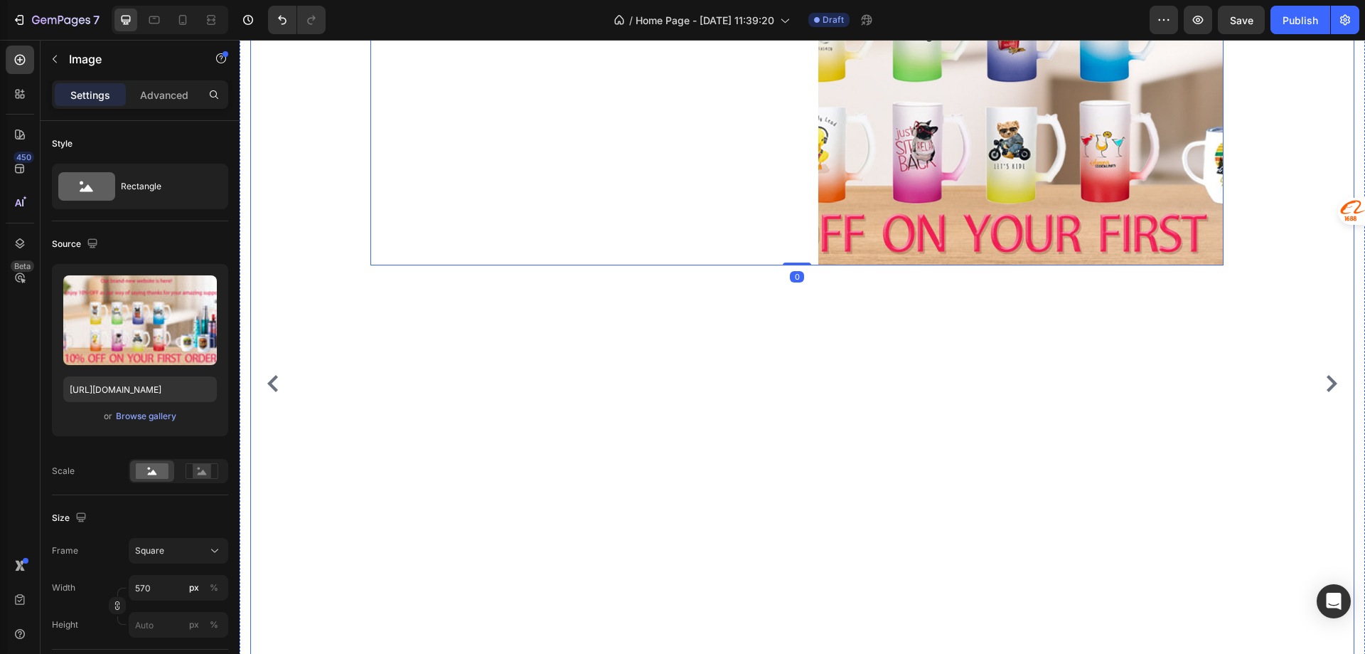
click at [656, 422] on div "Image 0 Row" at bounding box center [797, 384] width 1094 height 1048
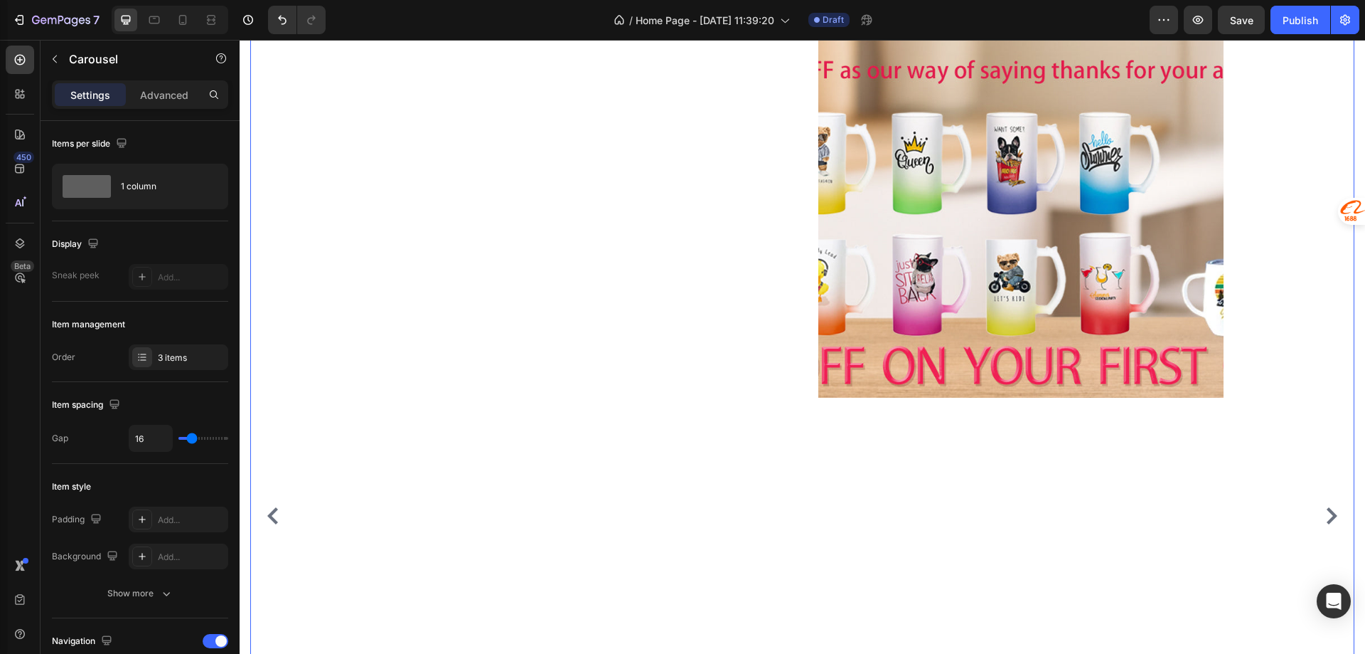
scroll to position [213, 0]
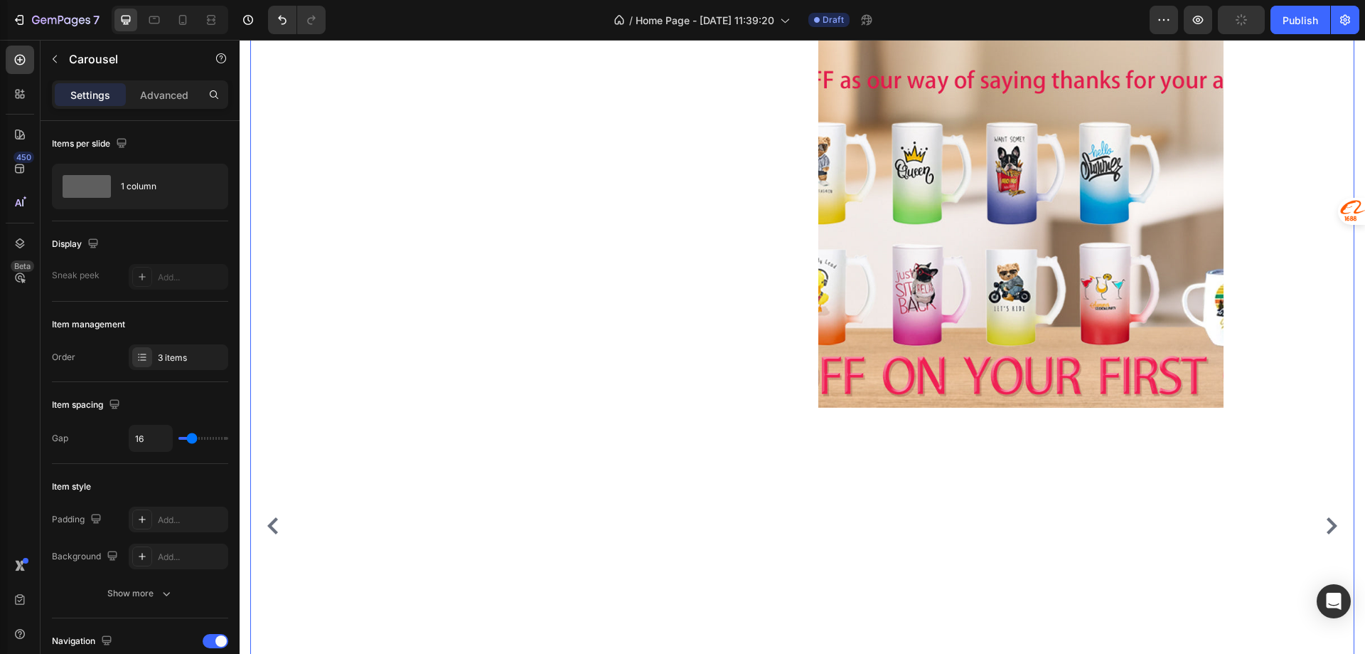
click at [714, 399] on div at bounding box center [797, 204] width 853 height 405
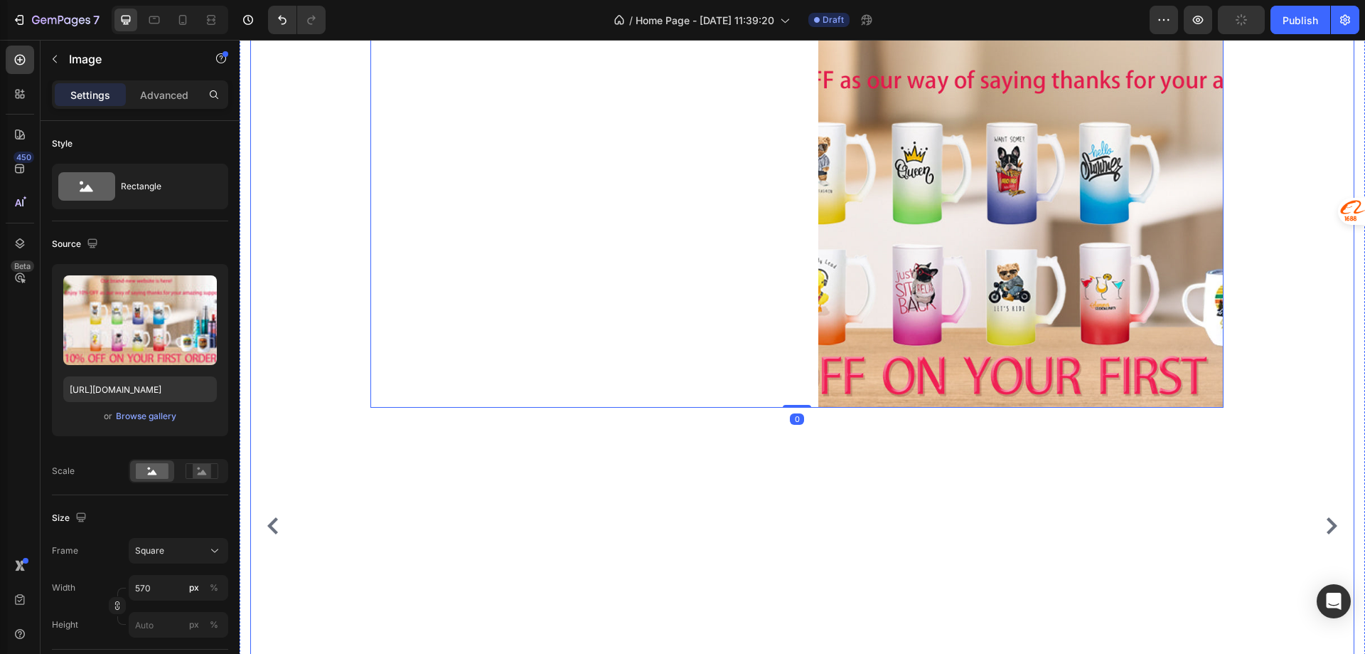
click at [625, 491] on div "Image 0 Row" at bounding box center [797, 526] width 1094 height 1048
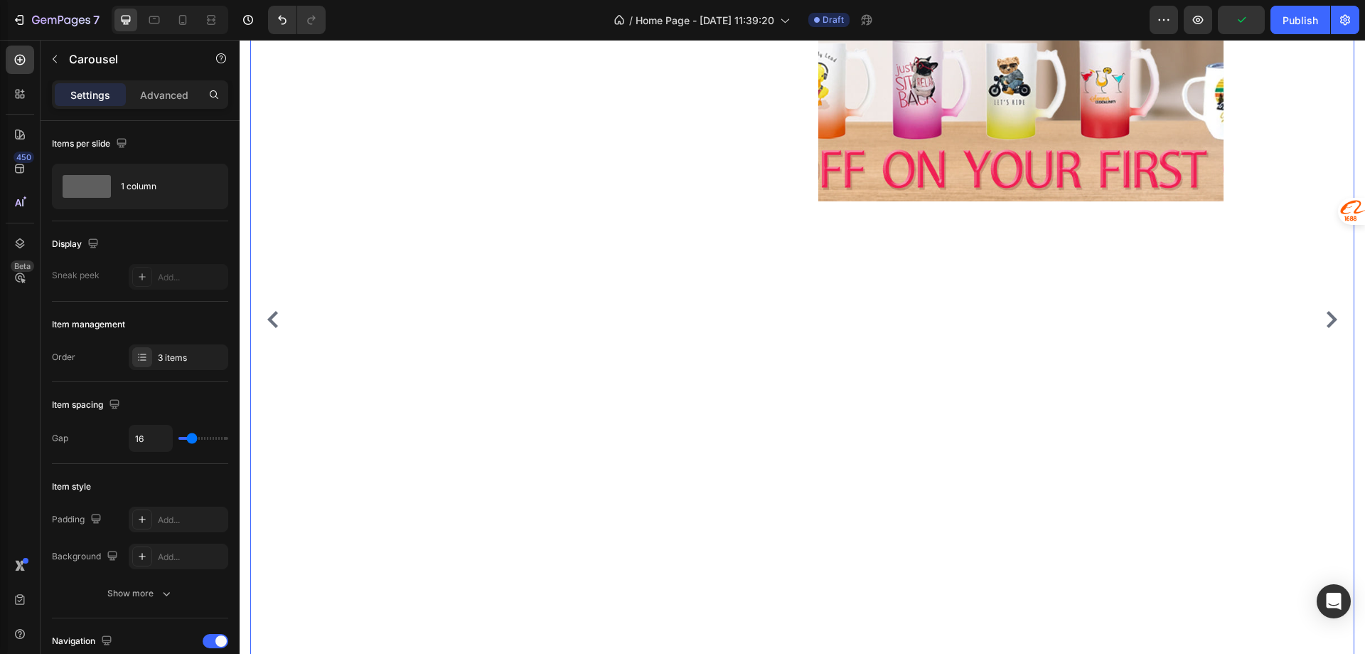
scroll to position [427, 0]
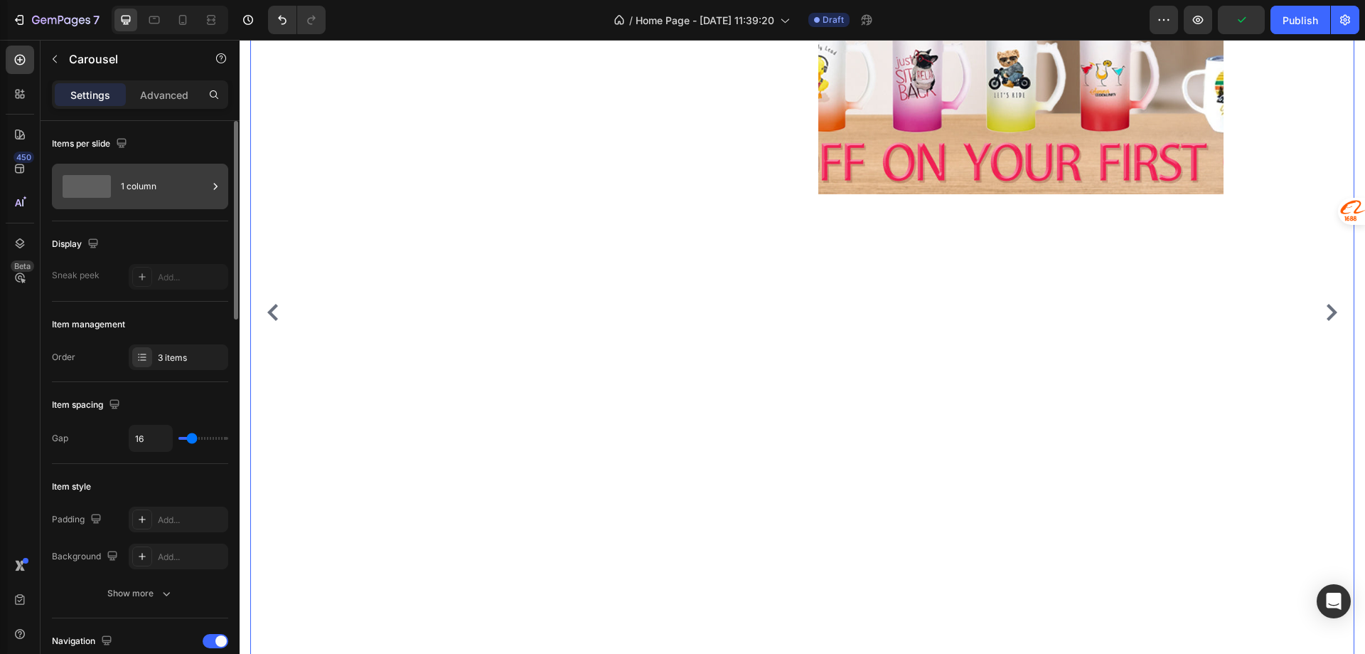
click at [186, 188] on div "1 column" at bounding box center [164, 186] width 87 height 33
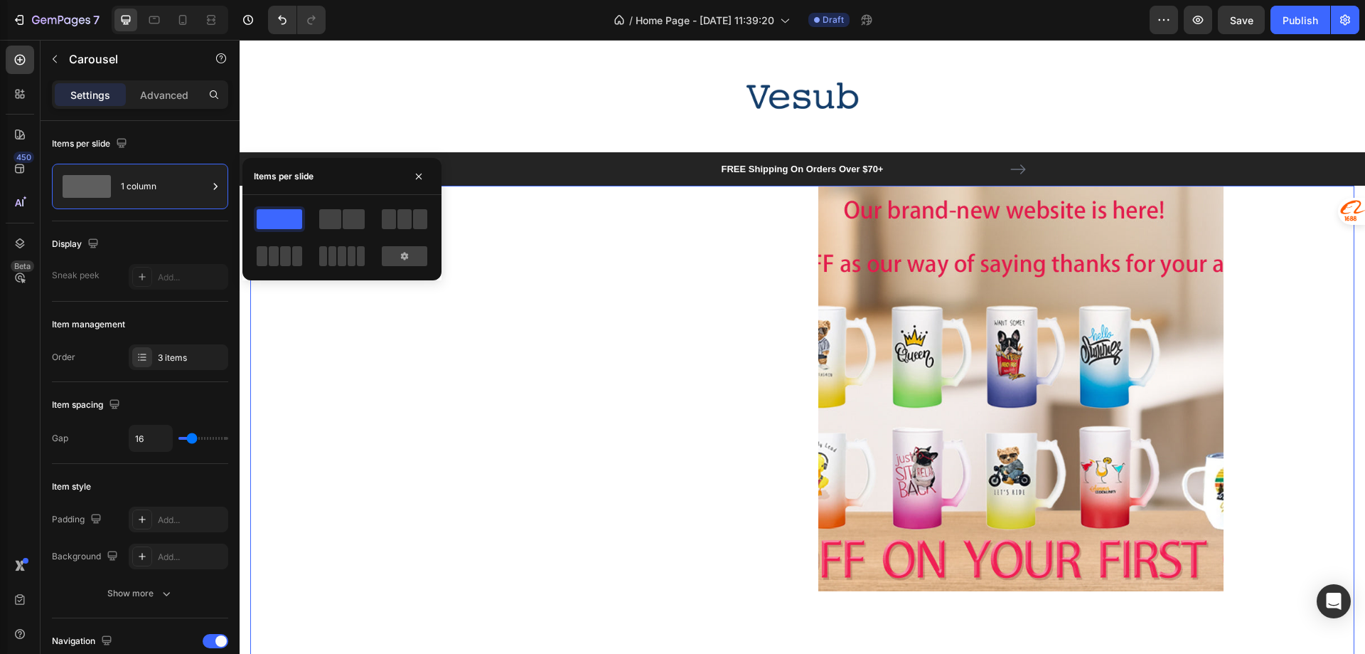
scroll to position [0, 0]
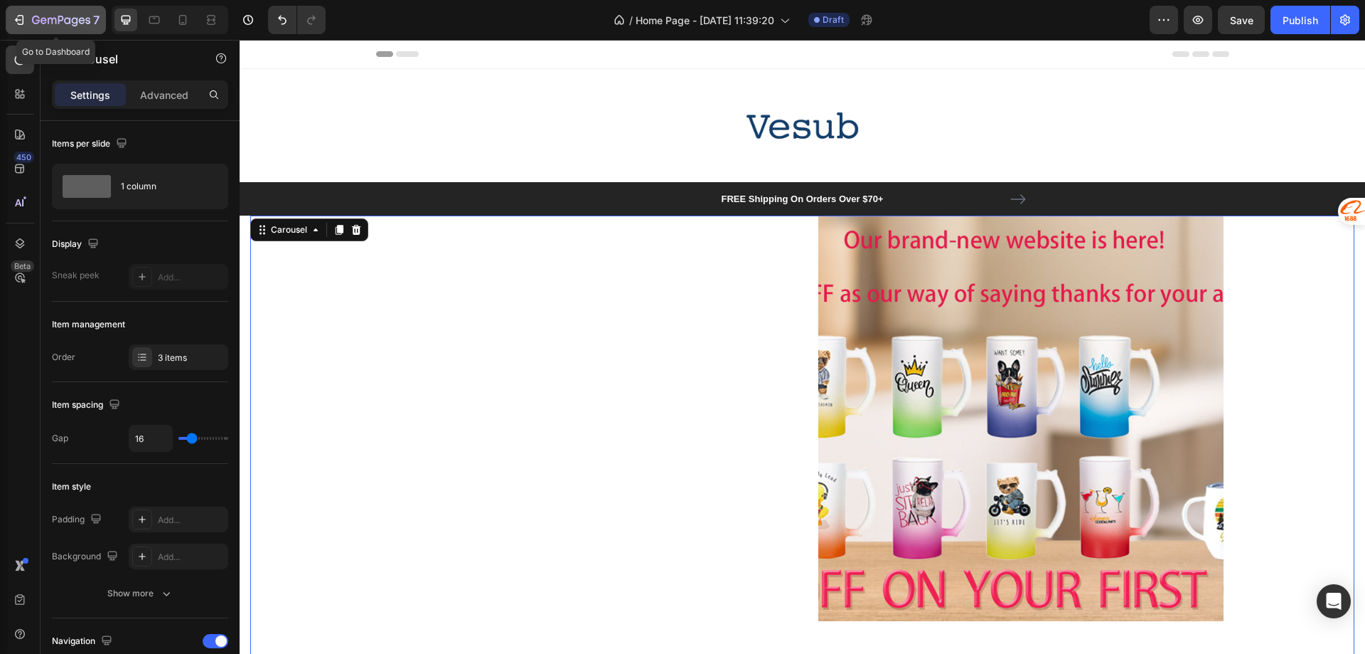
click at [12, 22] on icon "button" at bounding box center [19, 20] width 14 height 14
